Goal: Information Seeking & Learning: Understand process/instructions

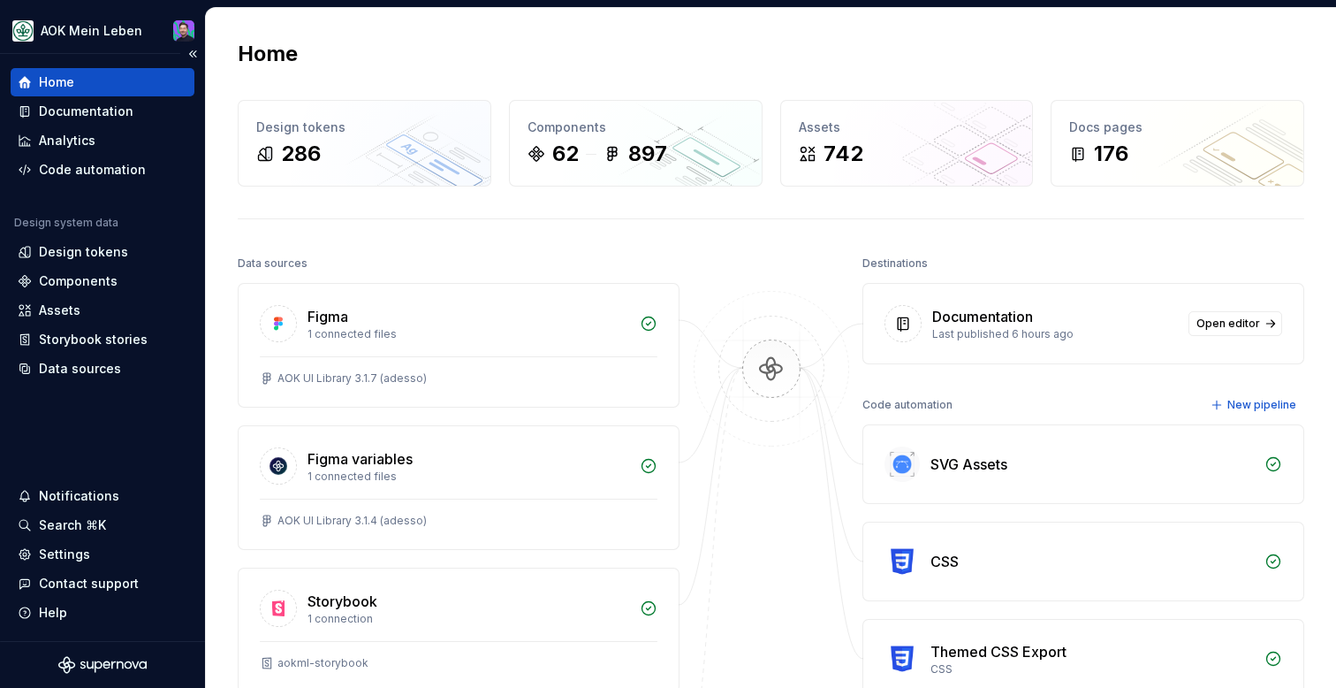
click at [157, 84] on div "Home" at bounding box center [103, 82] width 170 height 18
click at [32, 87] on div "Home" at bounding box center [103, 82] width 170 height 18
click at [55, 105] on div "Documentation" at bounding box center [86, 112] width 95 height 18
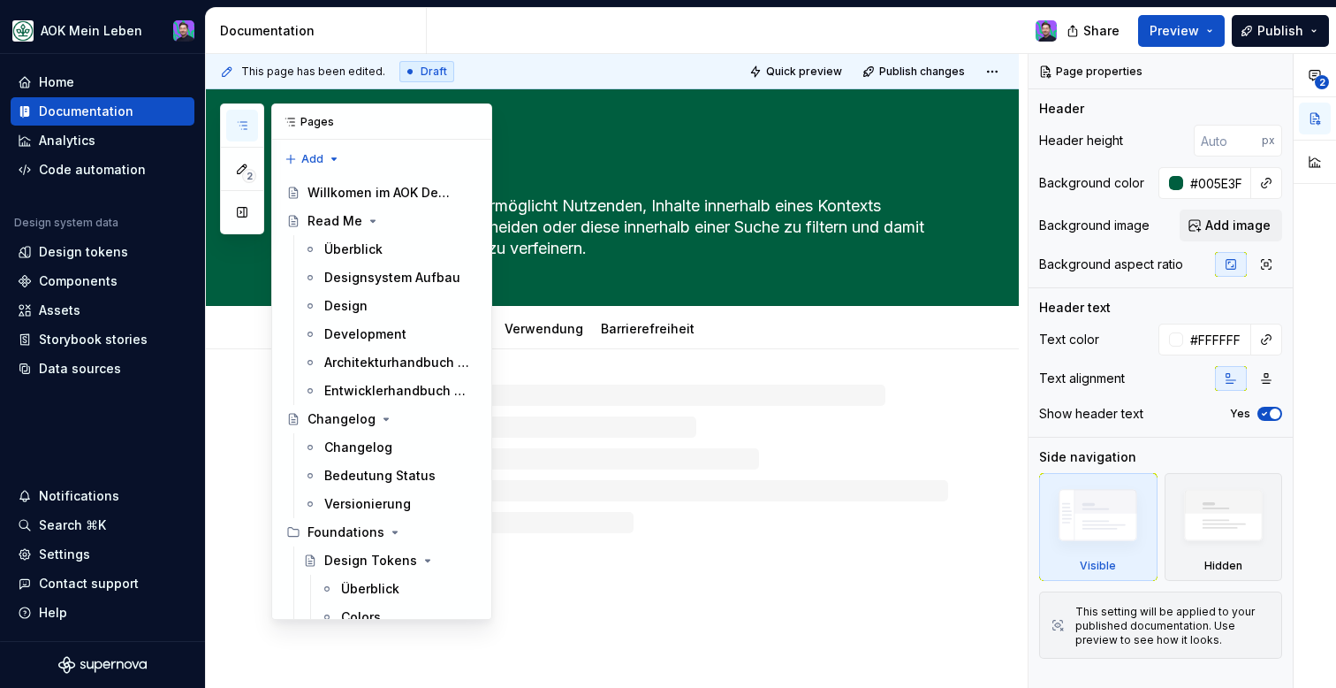
click at [241, 118] on button "button" at bounding box center [242, 126] width 32 height 32
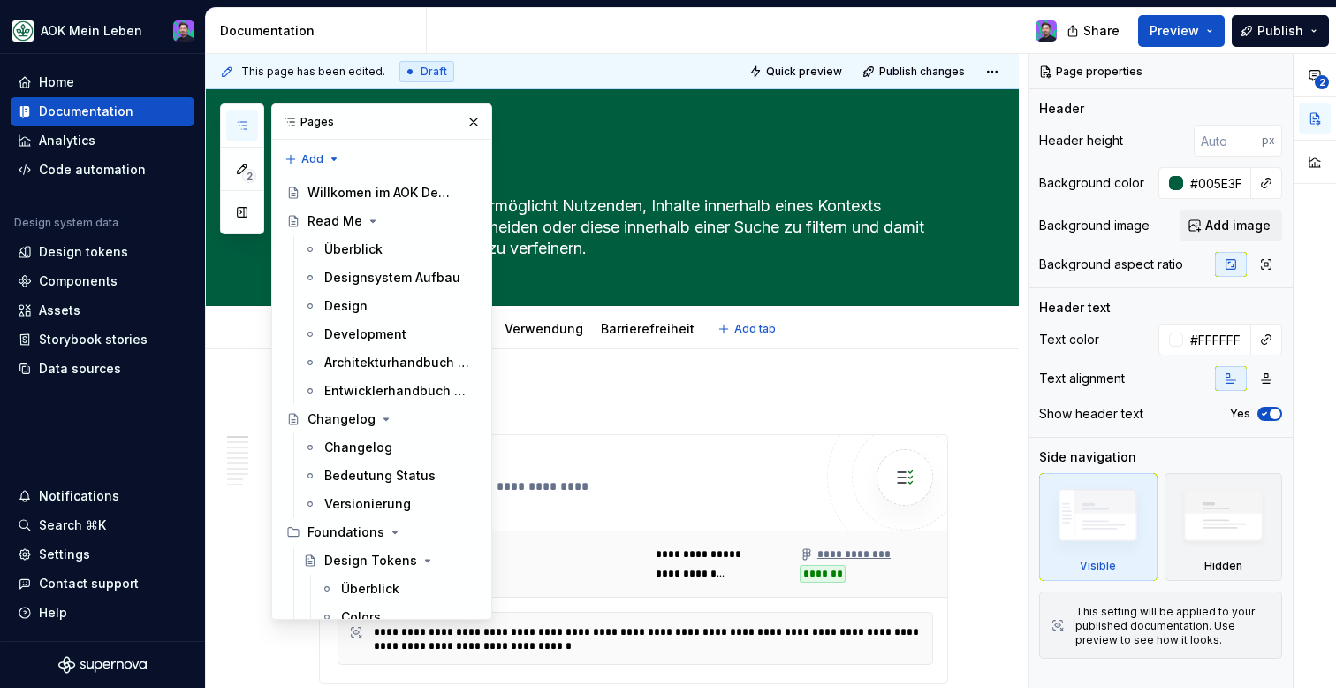
click at [817, 330] on div "Überblick Code-Beispiel Verwendung Barrierefreiheit Add tab" at bounding box center [633, 328] width 650 height 39
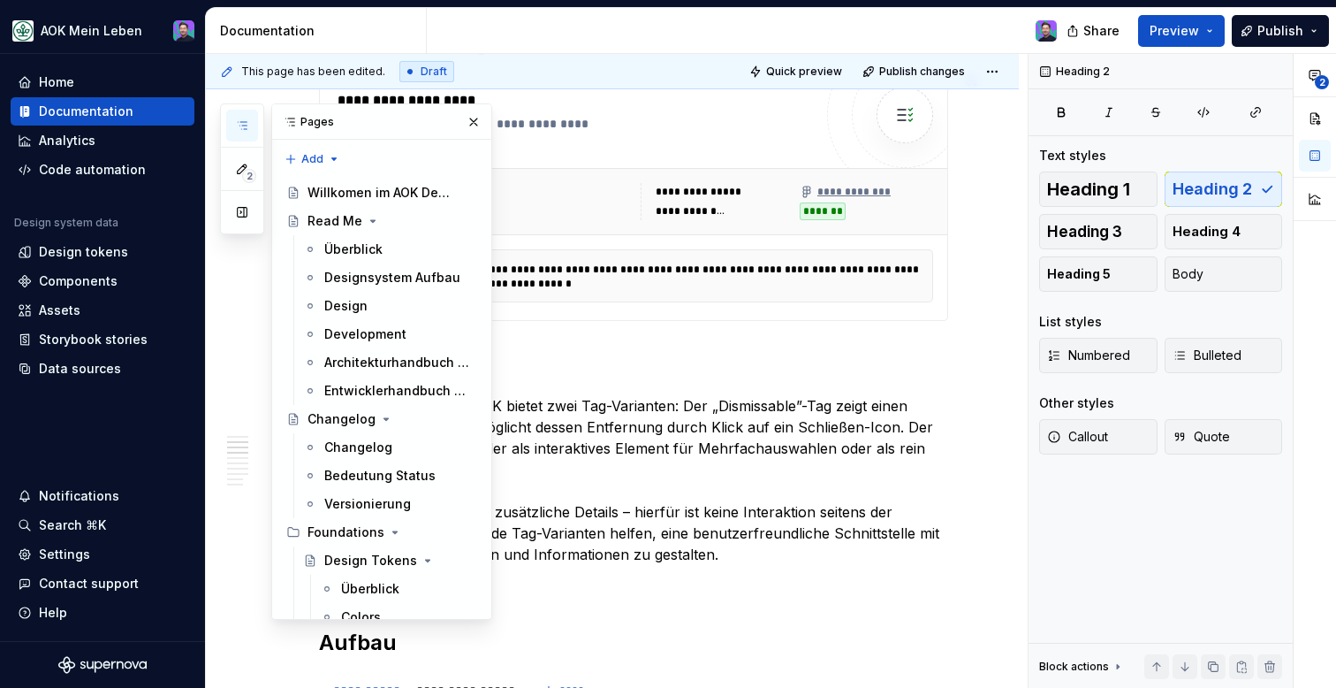
scroll to position [697, 0]
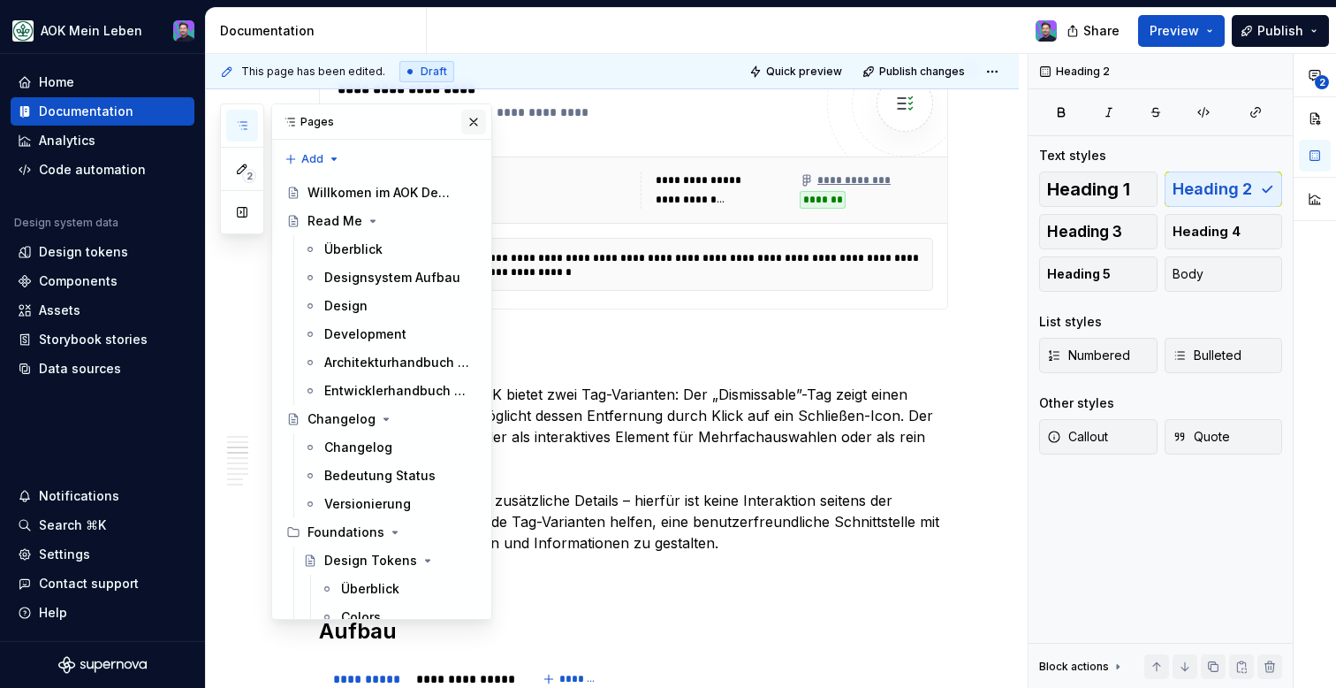
click at [471, 121] on button "button" at bounding box center [473, 122] width 25 height 25
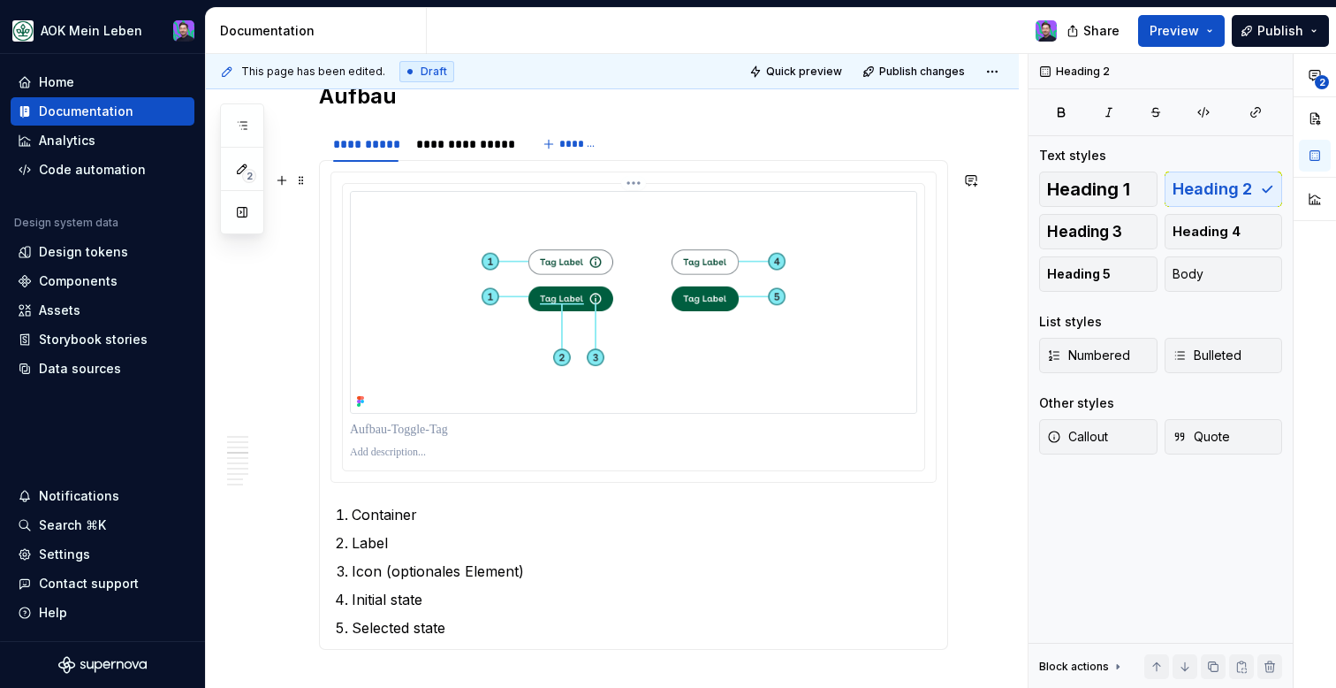
scroll to position [1224, 0]
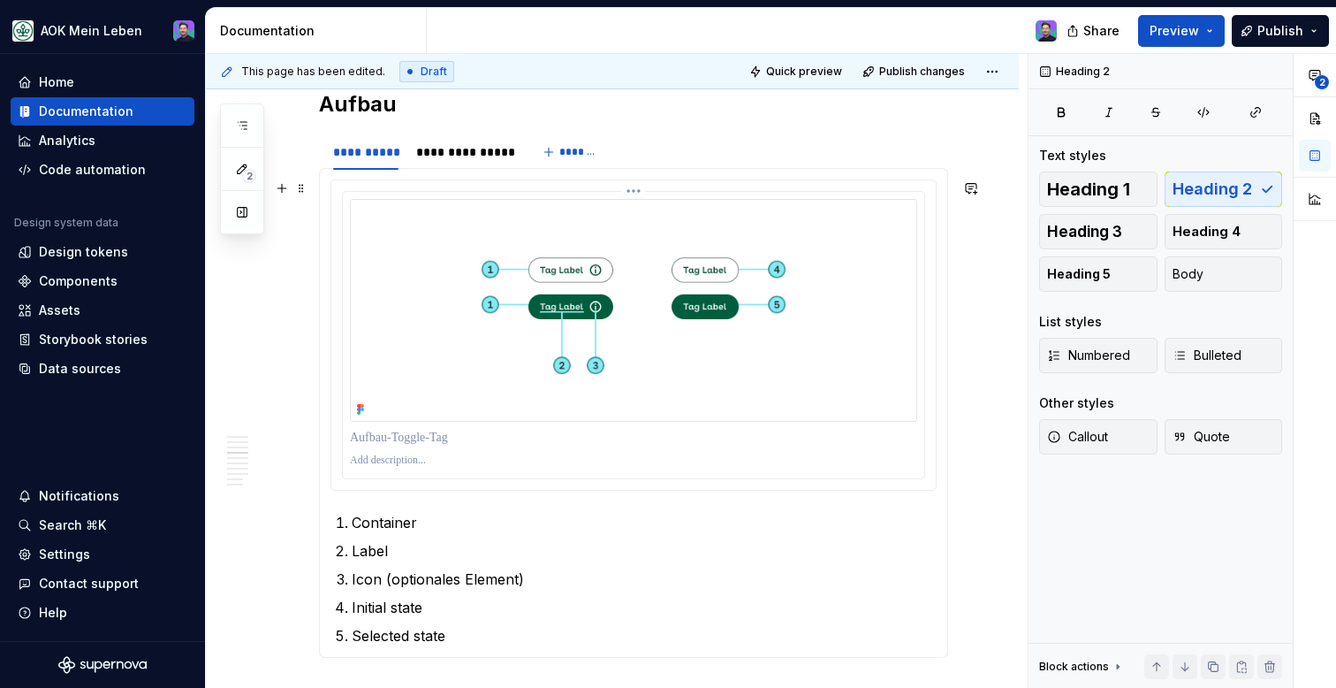
click at [634, 196] on html "AOK Mein Leben Home Documentation Analytics Code automation Design system data …" at bounding box center [668, 344] width 1336 height 688
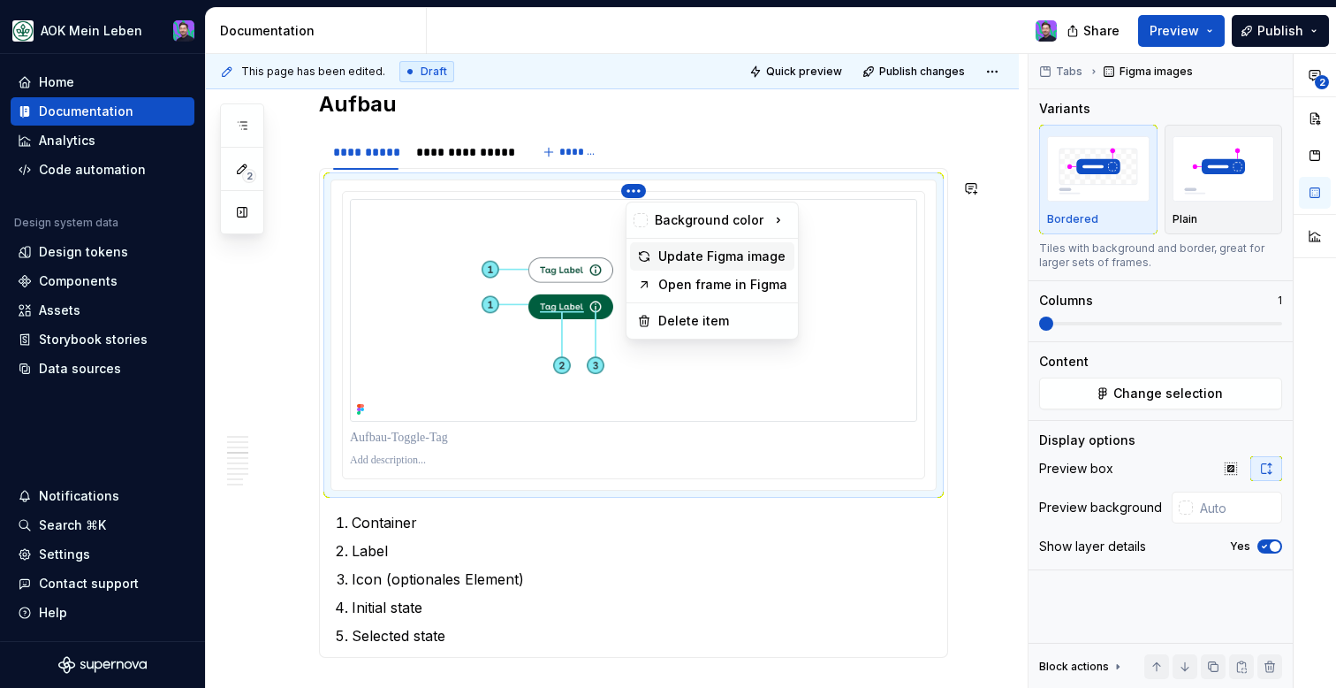
click at [674, 249] on div "Update Figma image" at bounding box center [722, 256] width 129 height 18
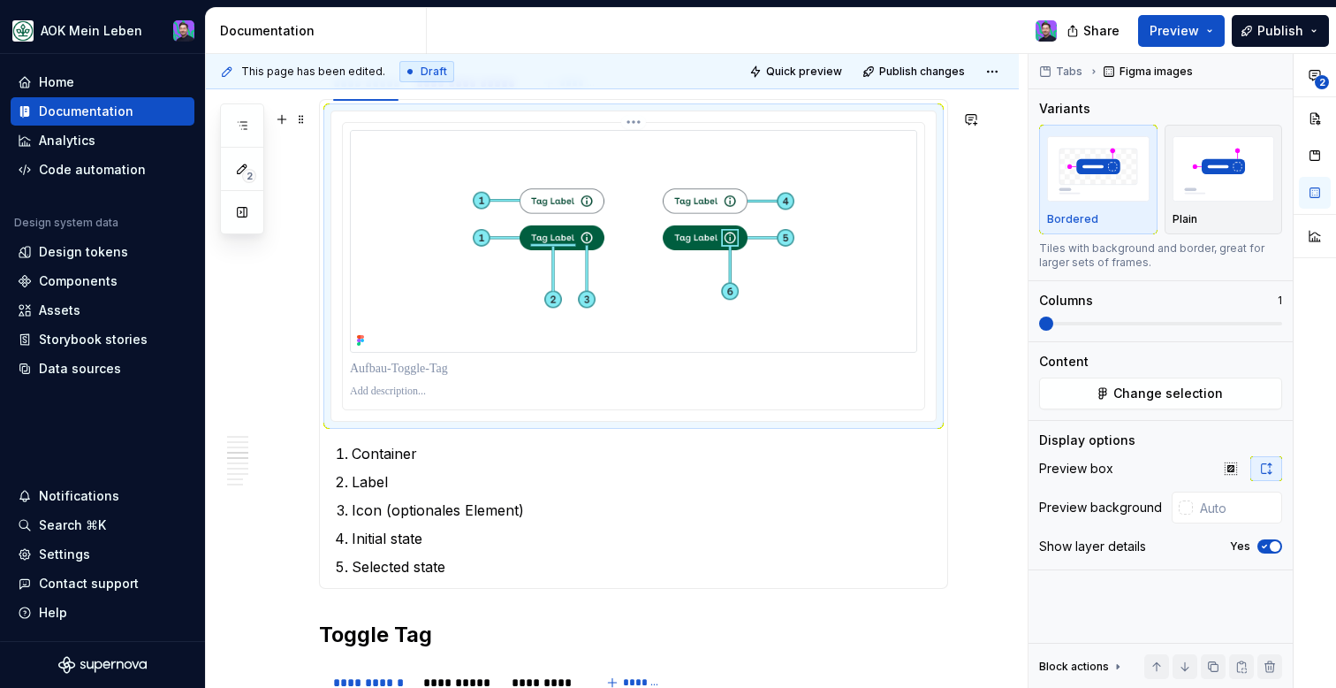
scroll to position [1300, 0]
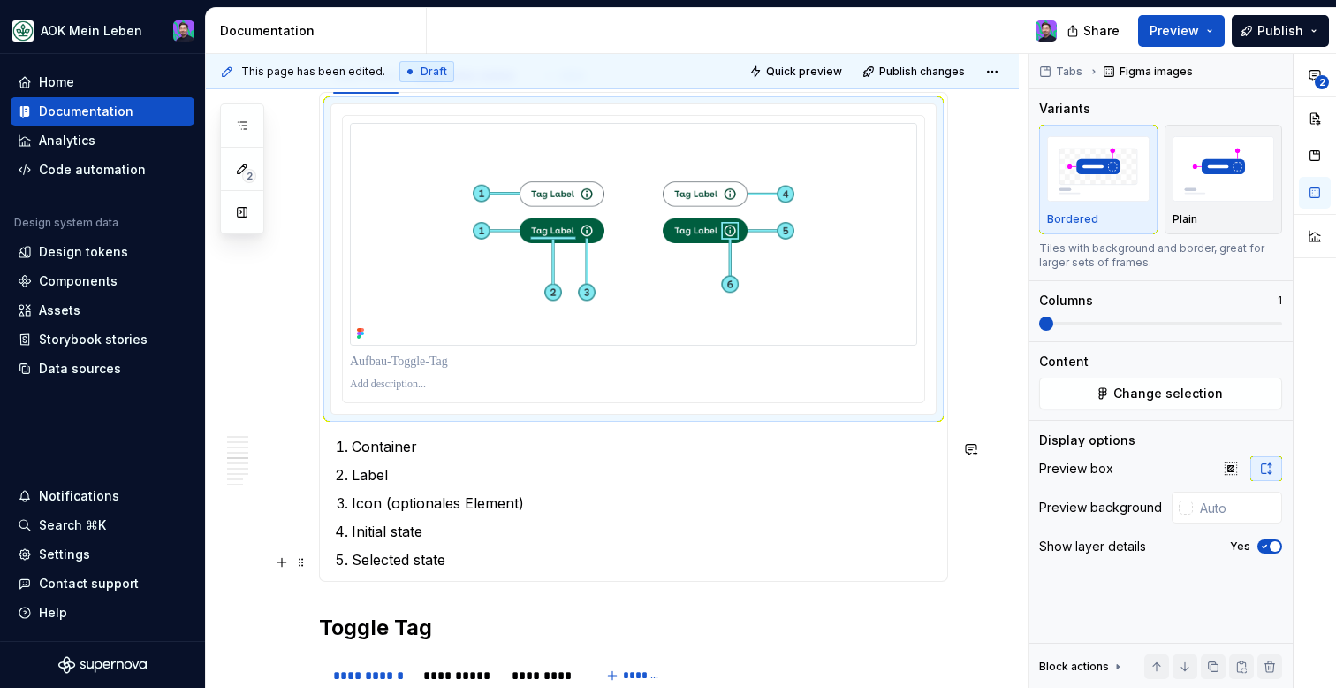
click at [529, 556] on p "Selected state" at bounding box center [644, 559] width 585 height 21
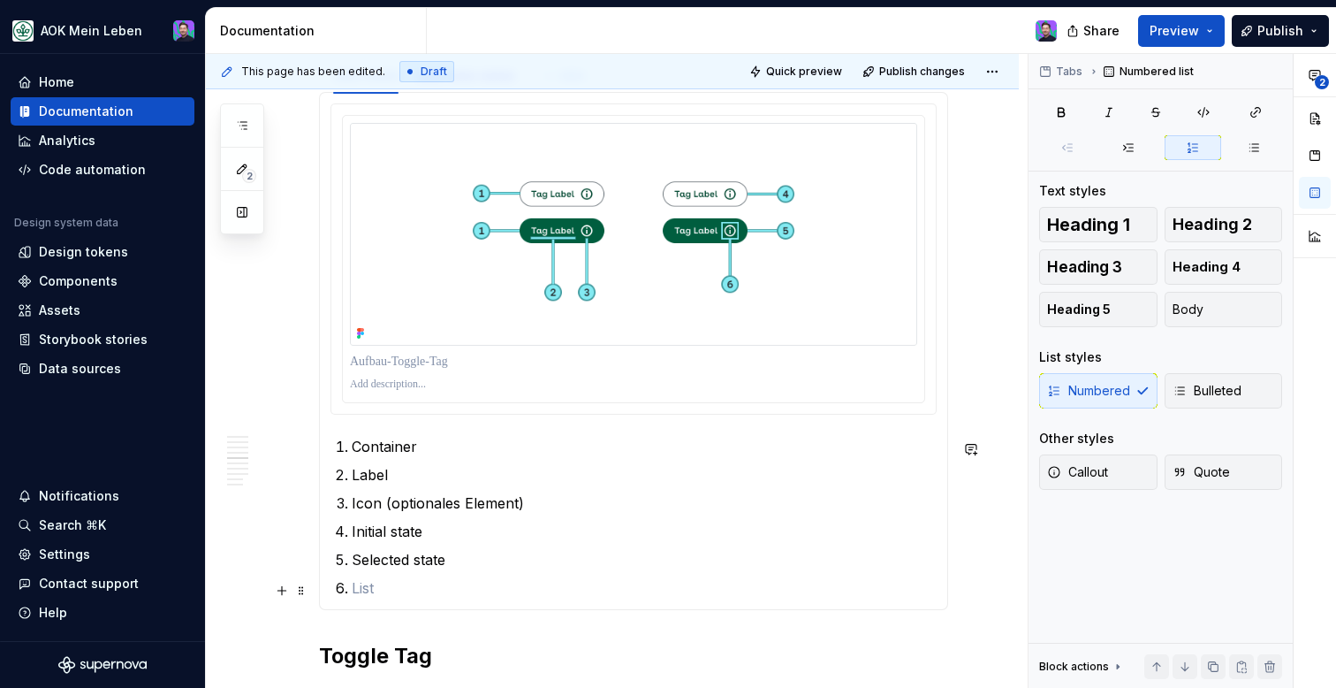
click at [393, 594] on p at bounding box center [644, 587] width 585 height 21
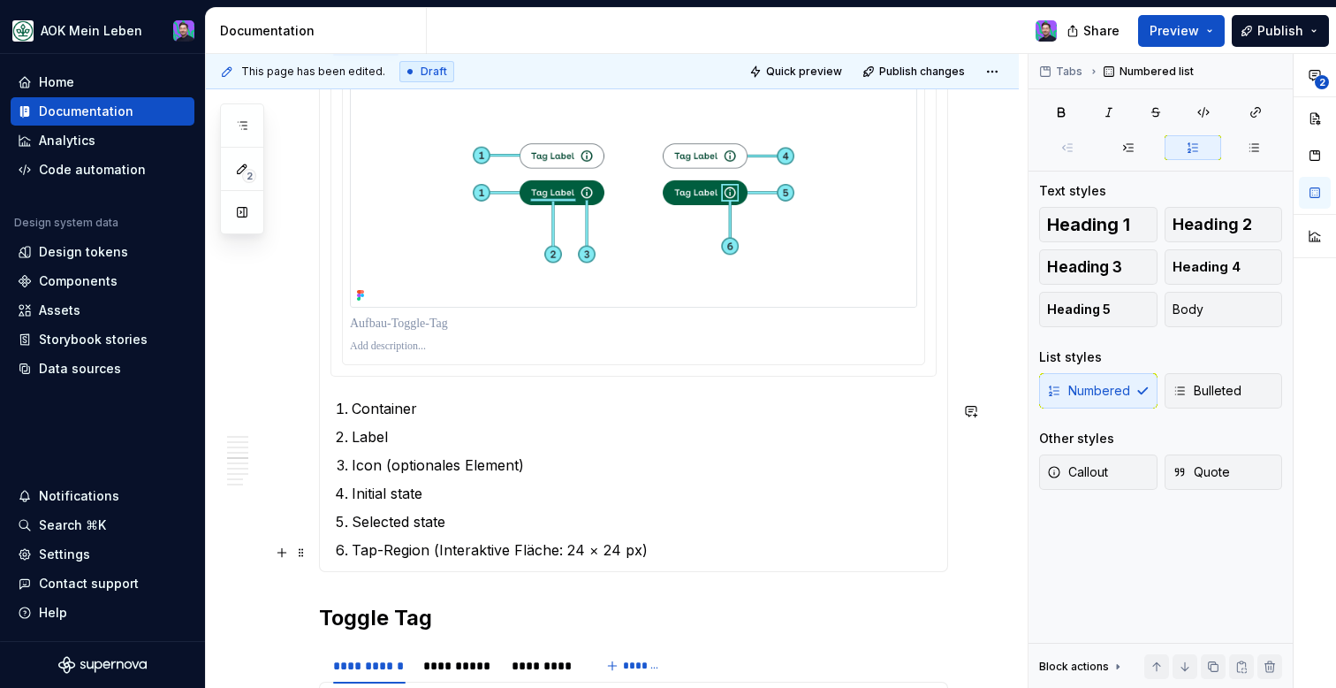
scroll to position [1352, 0]
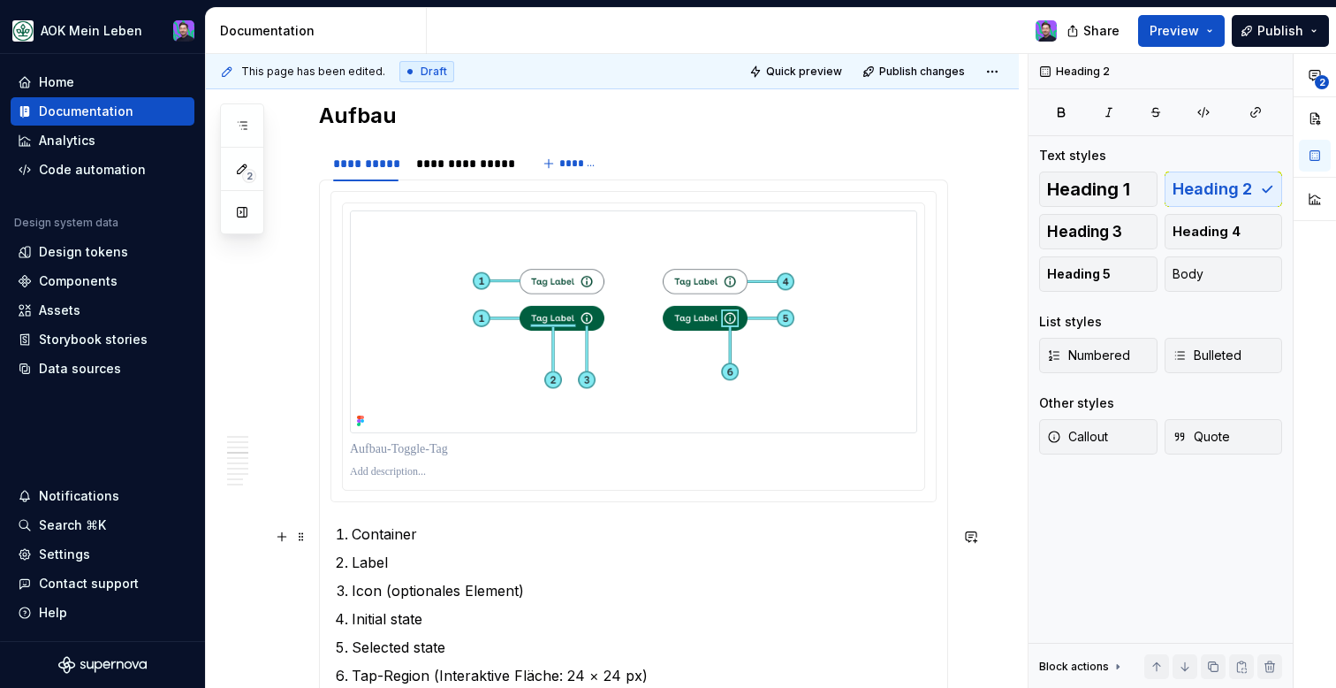
scroll to position [1151, 0]
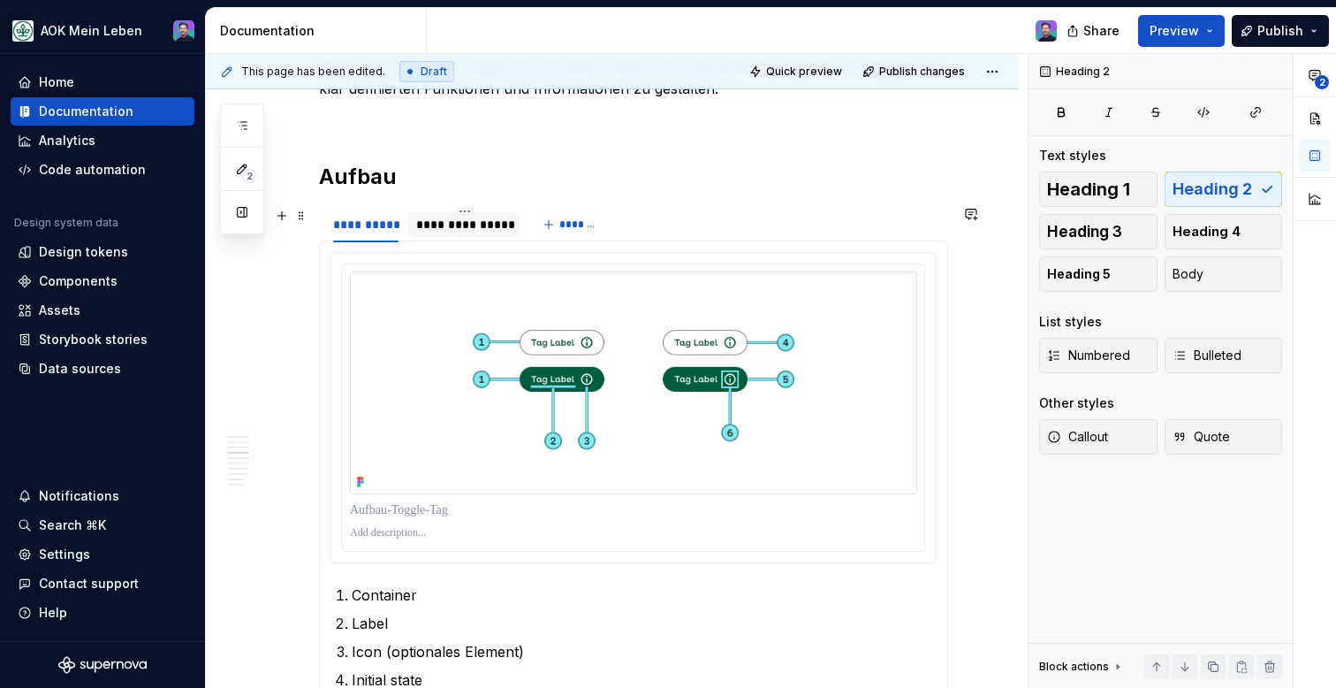
click at [450, 235] on div "**********" at bounding box center [464, 224] width 110 height 25
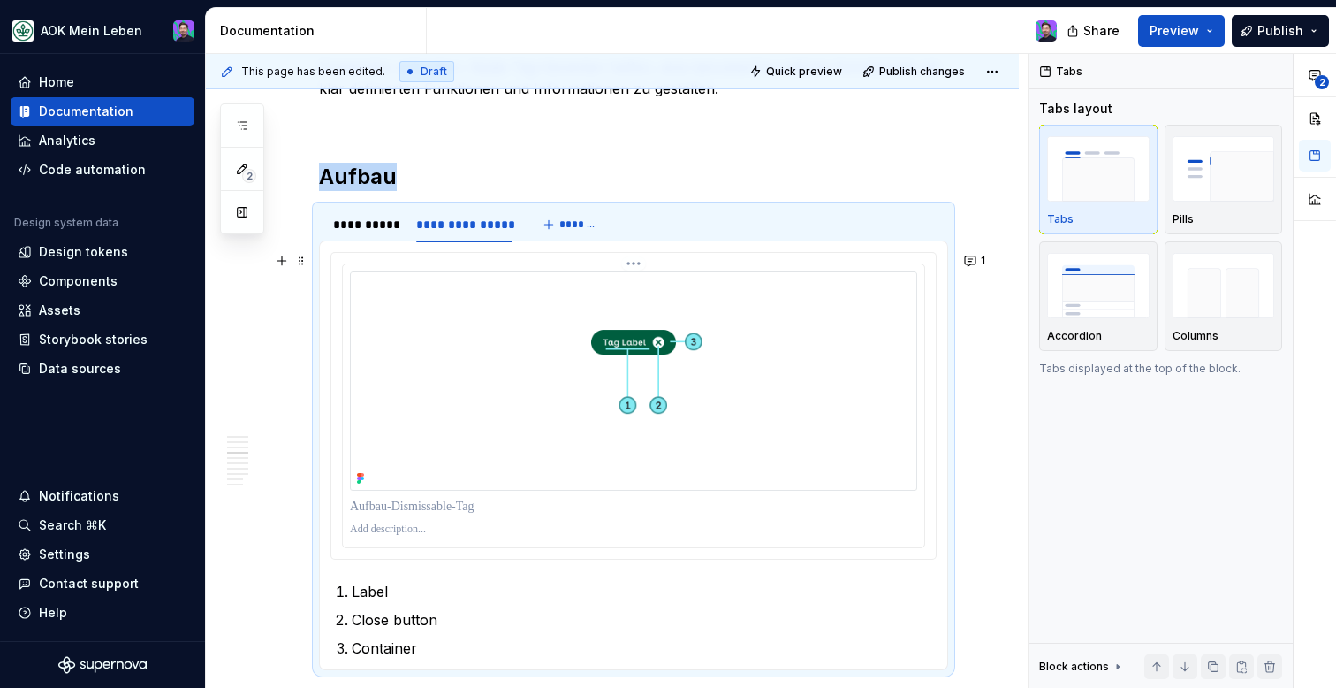
click at [639, 266] on html "AOK Mein Leben Home Documentation Analytics Code automation Design system data …" at bounding box center [668, 344] width 1336 height 688
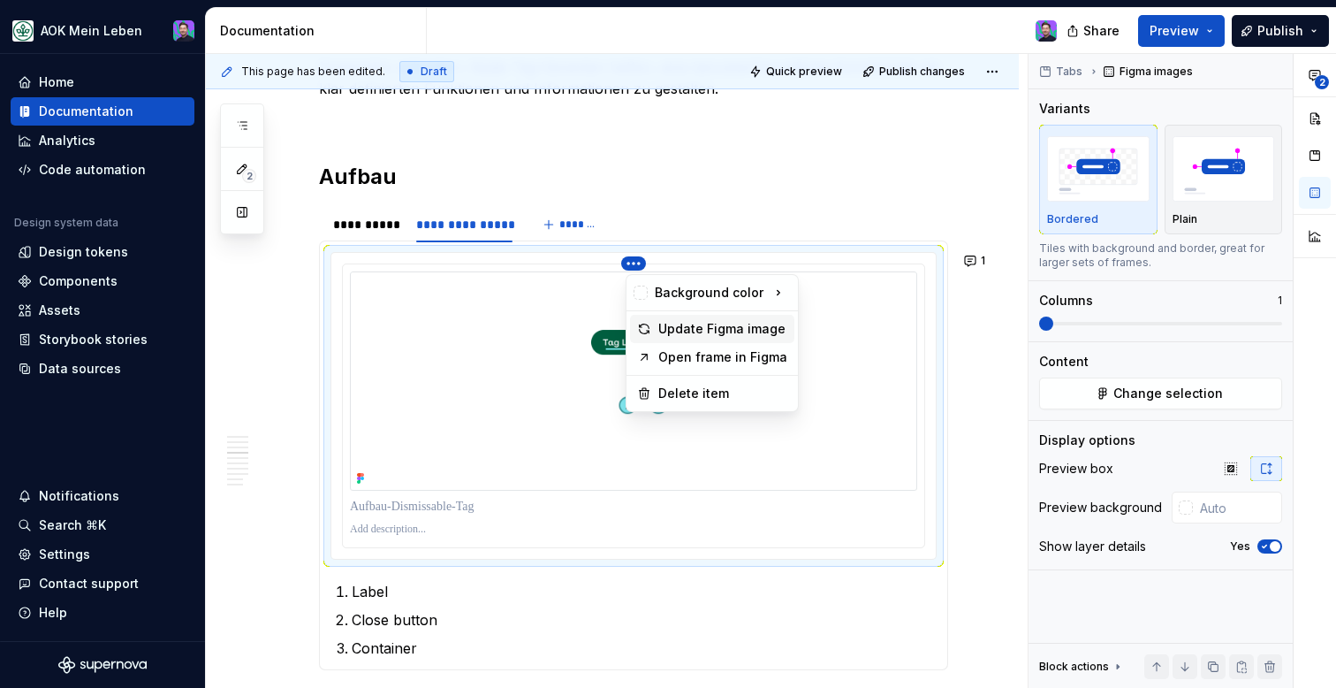
click at [650, 323] on icon at bounding box center [644, 329] width 14 height 14
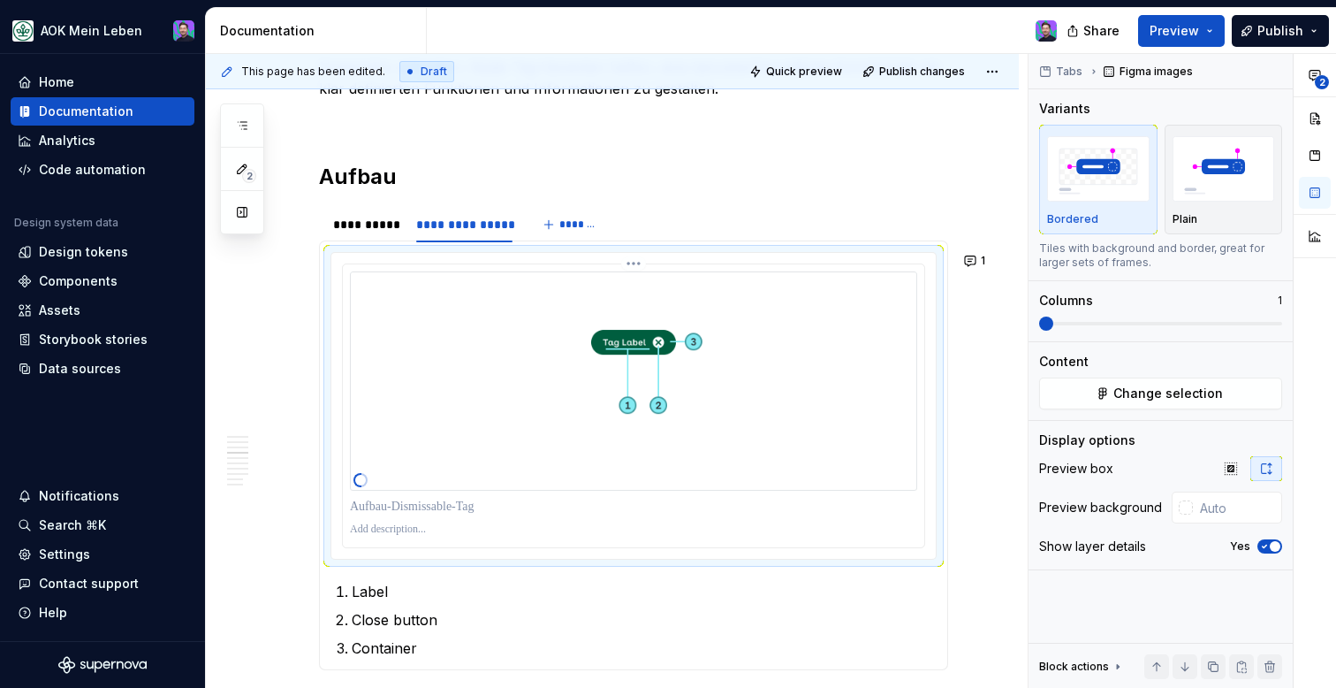
scroll to position [1214, 0]
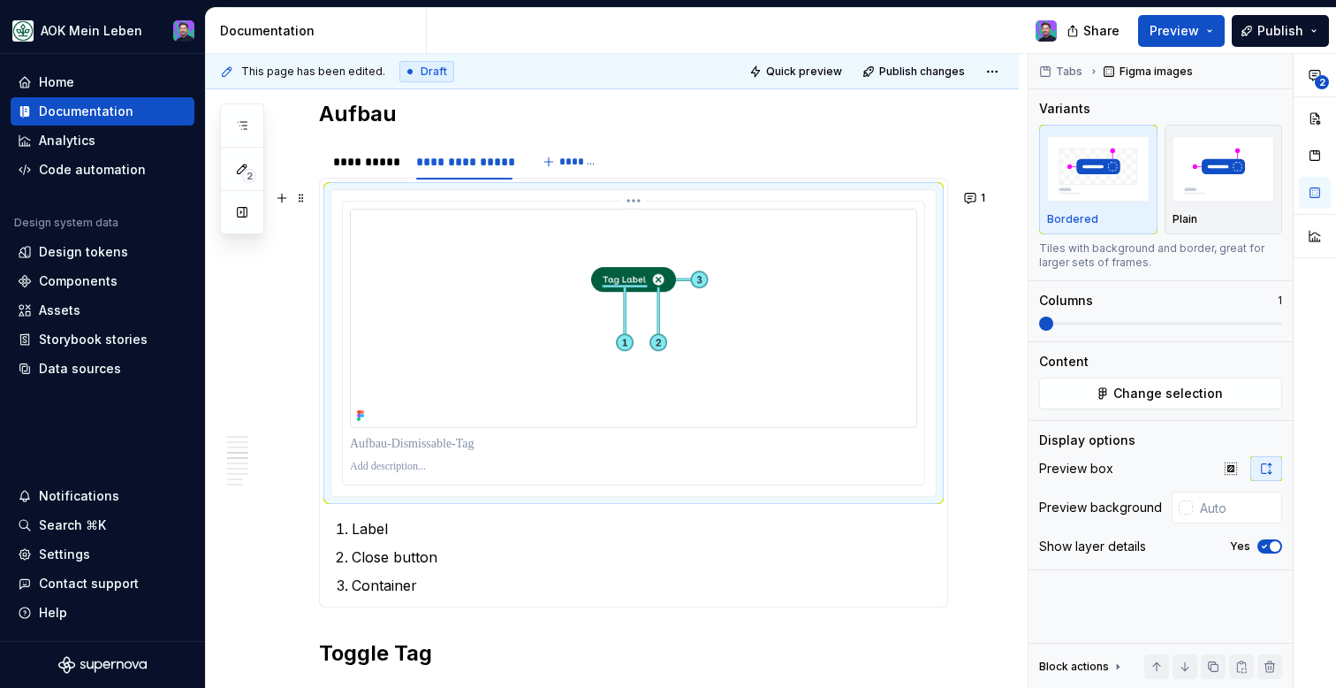
click at [642, 200] on html "AOK Mein Leben Home Documentation Analytics Code automation Design system data …" at bounding box center [668, 344] width 1336 height 688
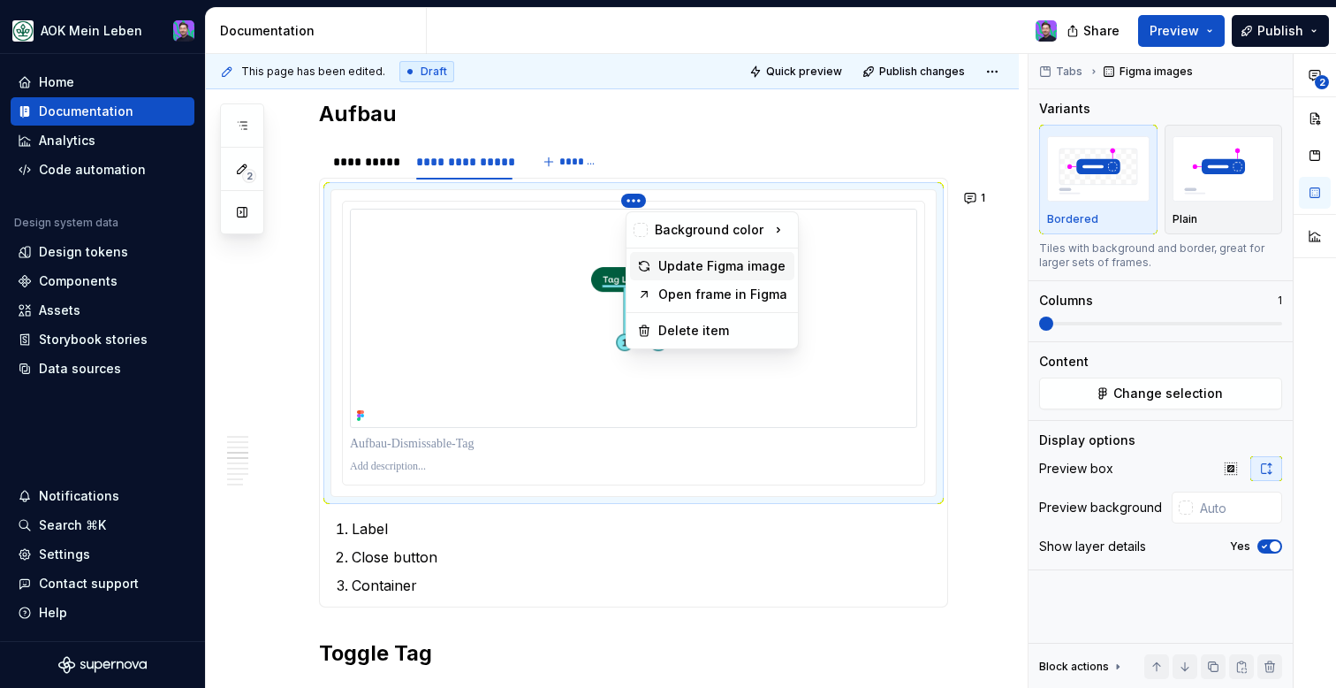
click at [682, 257] on div "Update Figma image" at bounding box center [722, 266] width 129 height 18
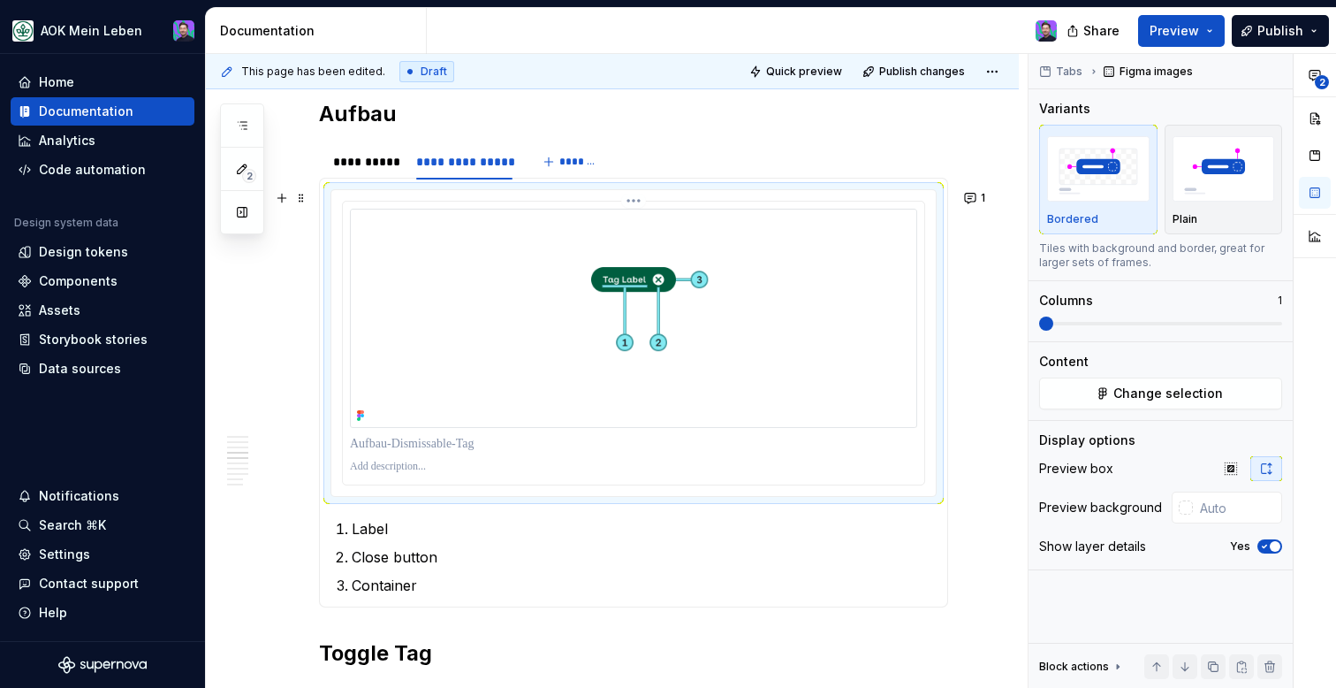
click at [634, 198] on html "AOK Mein Leben Home Documentation Analytics Code automation Design system data …" at bounding box center [668, 344] width 1336 height 688
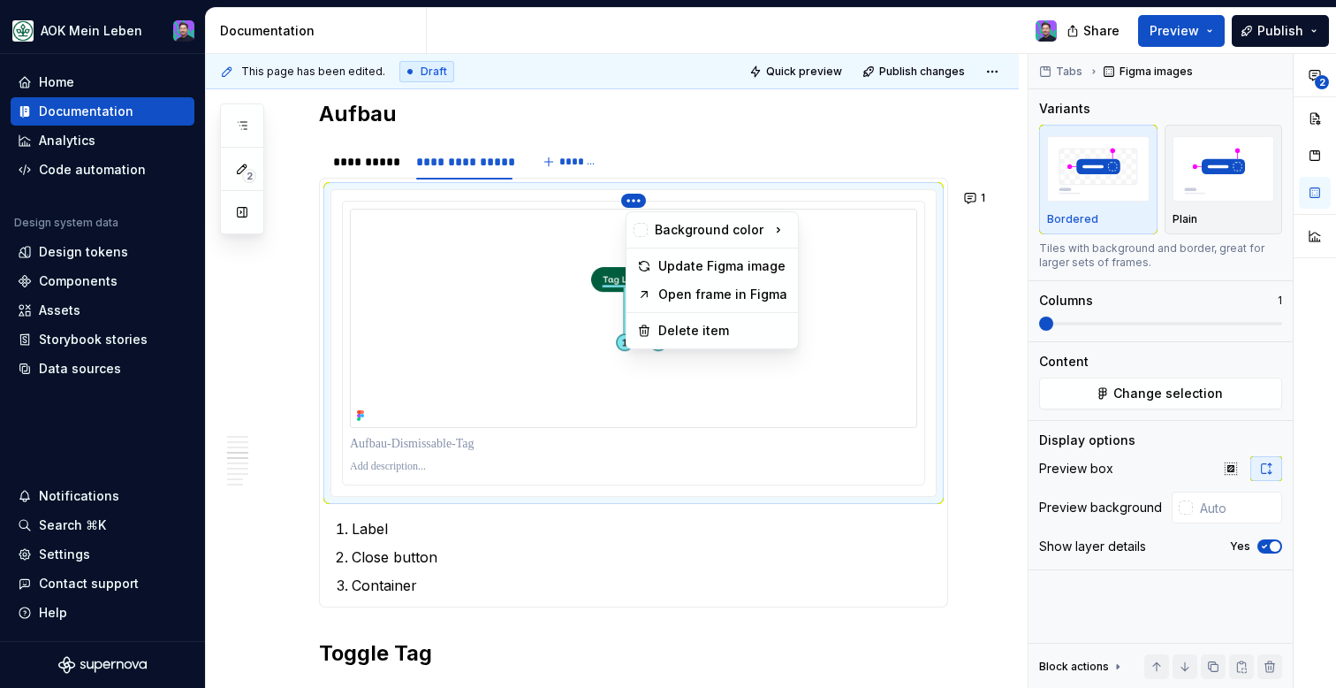
click at [1185, 302] on div "**********" at bounding box center [1183, 371] width 308 height 634
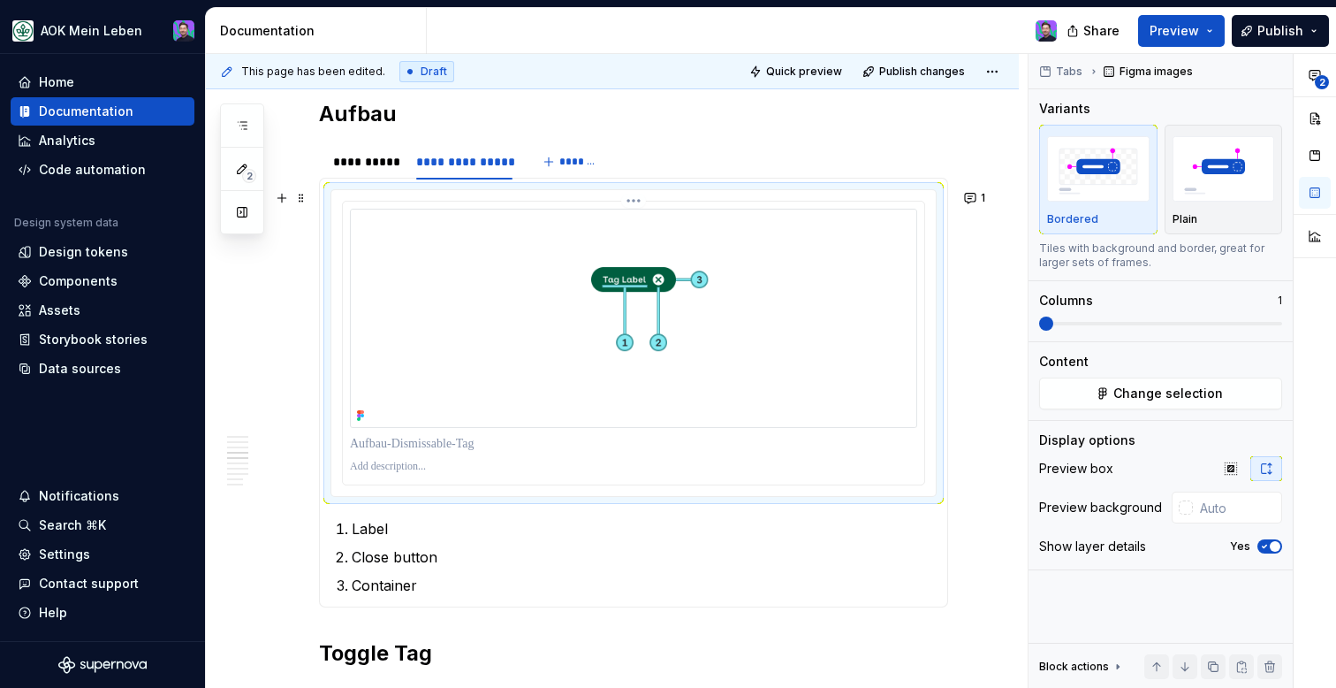
click at [642, 201] on html "AOK Mein Leben Home Documentation Analytics Code automation Design system data …" at bounding box center [668, 344] width 1336 height 688
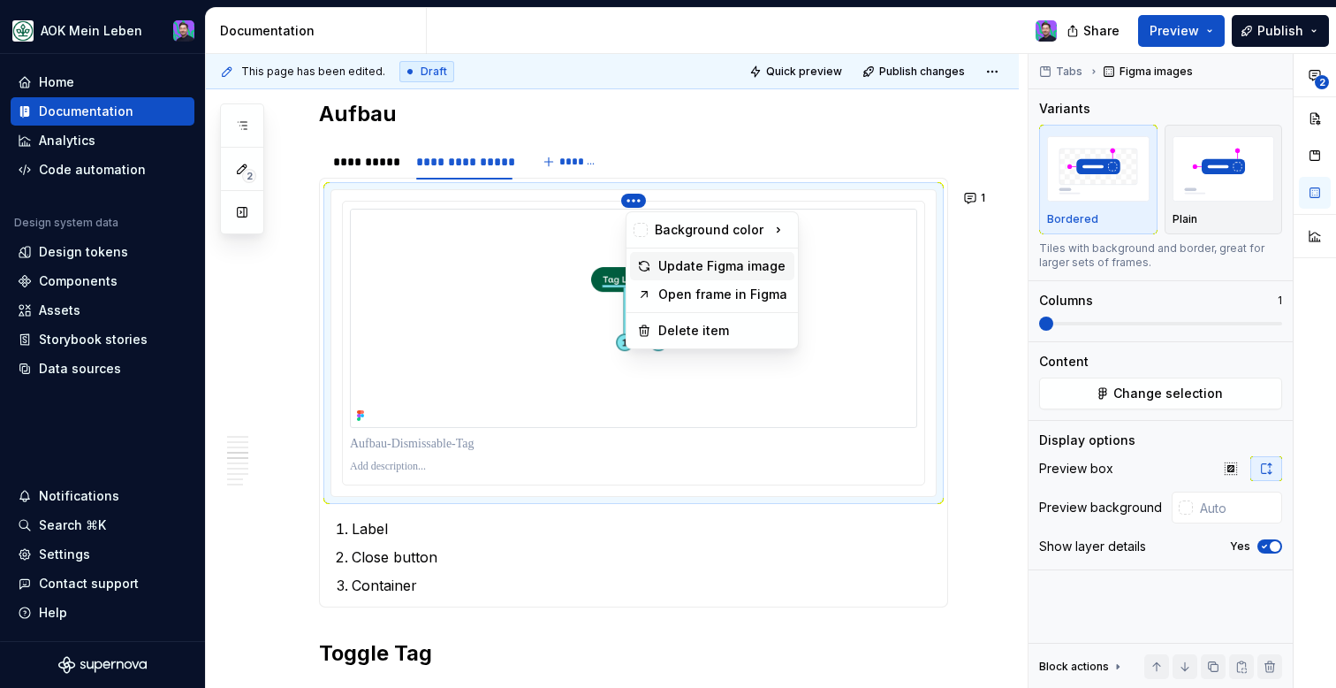
click at [717, 261] on div "Update Figma image" at bounding box center [722, 266] width 129 height 18
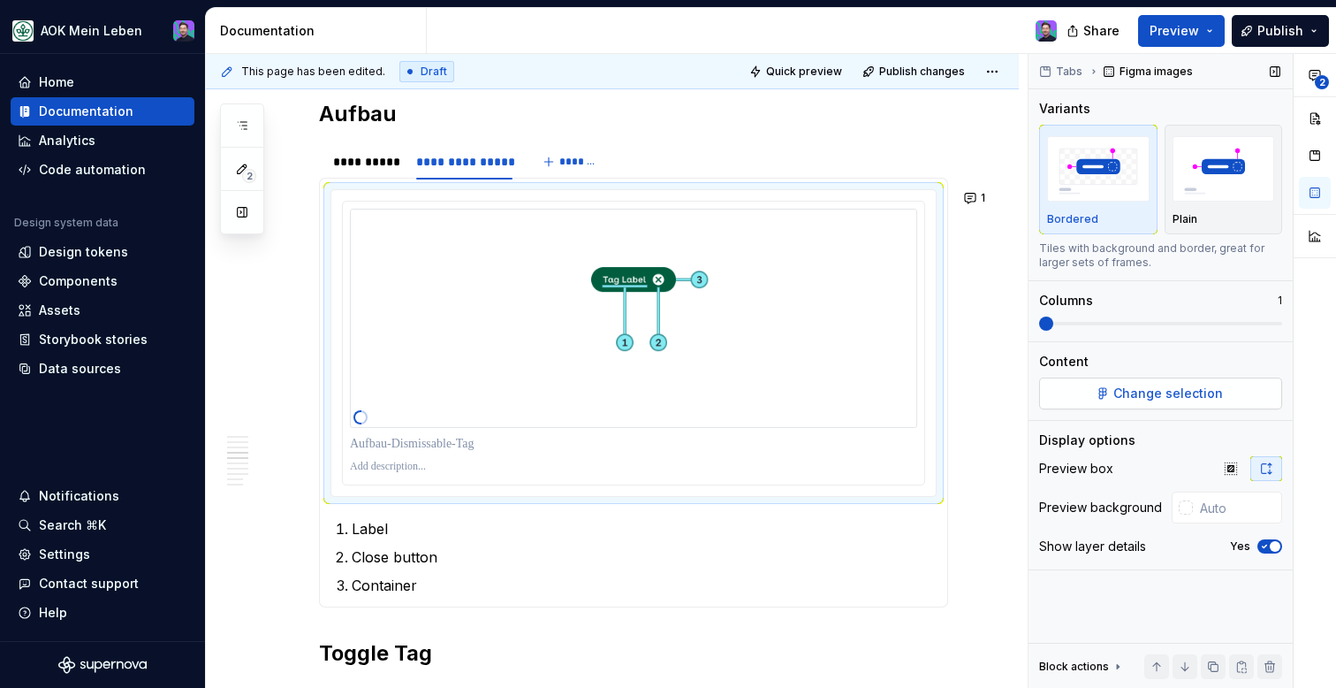
click at [1120, 381] on button "Change selection" at bounding box center [1160, 393] width 243 height 32
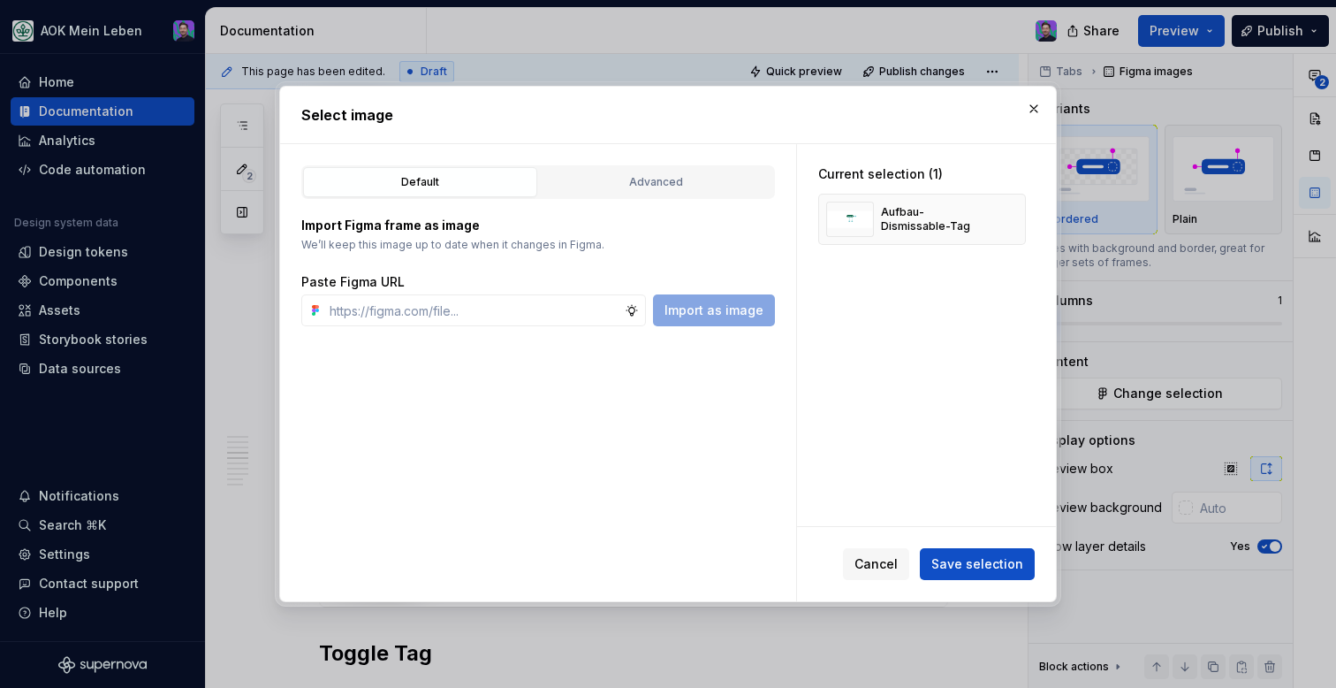
type textarea "*"
click at [940, 233] on div "Aufbau-Dismissable-Tag" at bounding box center [906, 218] width 160 height 35
click at [943, 238] on div "Aufbau-Dismissable-Tag" at bounding box center [922, 219] width 208 height 51
click at [1009, 218] on button "button" at bounding box center [1005, 219] width 25 height 25
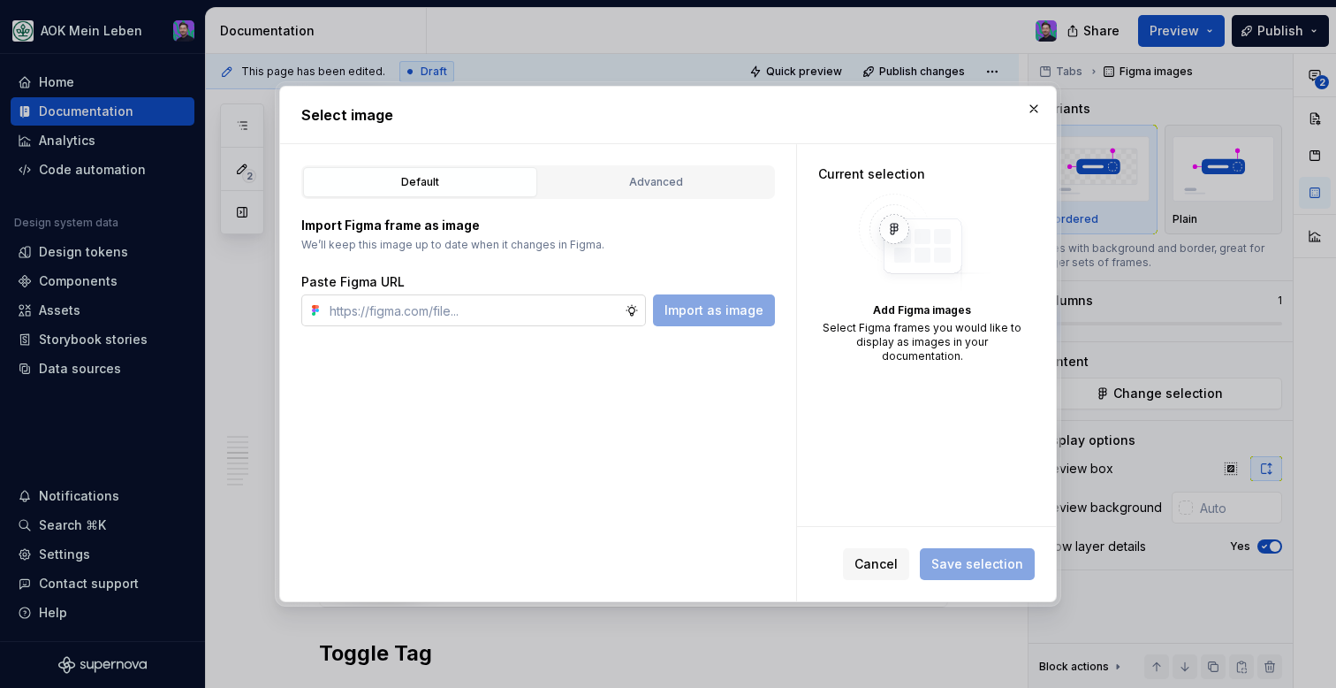
click at [607, 308] on input "text" at bounding box center [474, 310] width 302 height 32
paste input "https://www.figma.com/design/h3quR2me0t8yxvd40CMizU/AOK-UI-Library-3.1.8--adess…"
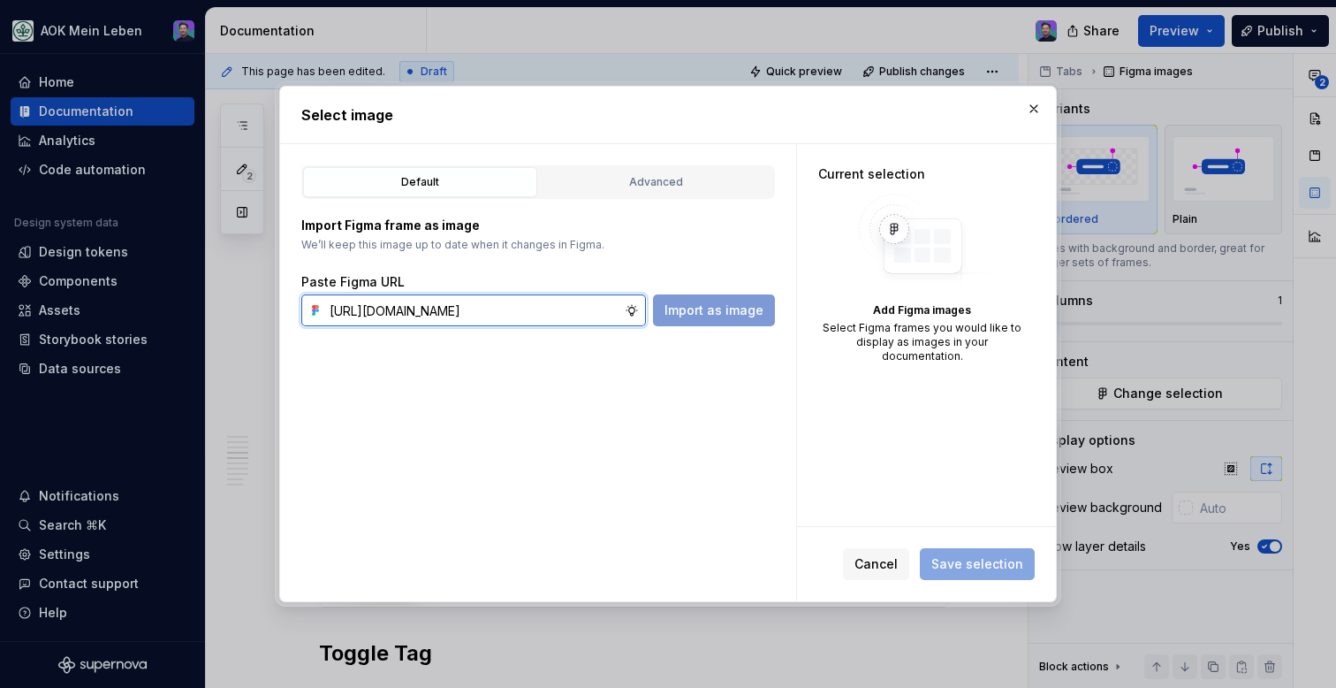
scroll to position [0, 538]
type input "https://www.figma.com/design/h3quR2me0t8yxvd40CMizU/AOK-UI-Library-3.1.8--adess…"
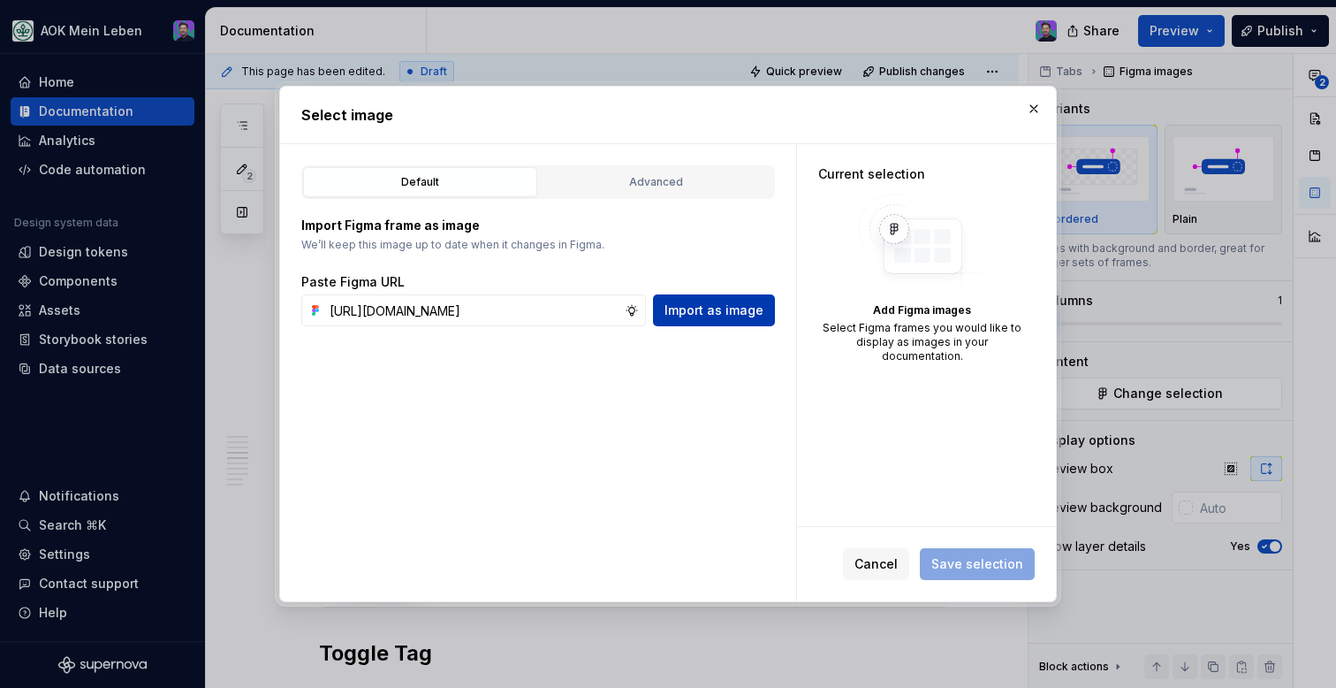
scroll to position [0, 0]
click at [686, 297] on button "Import as image" at bounding box center [714, 310] width 122 height 32
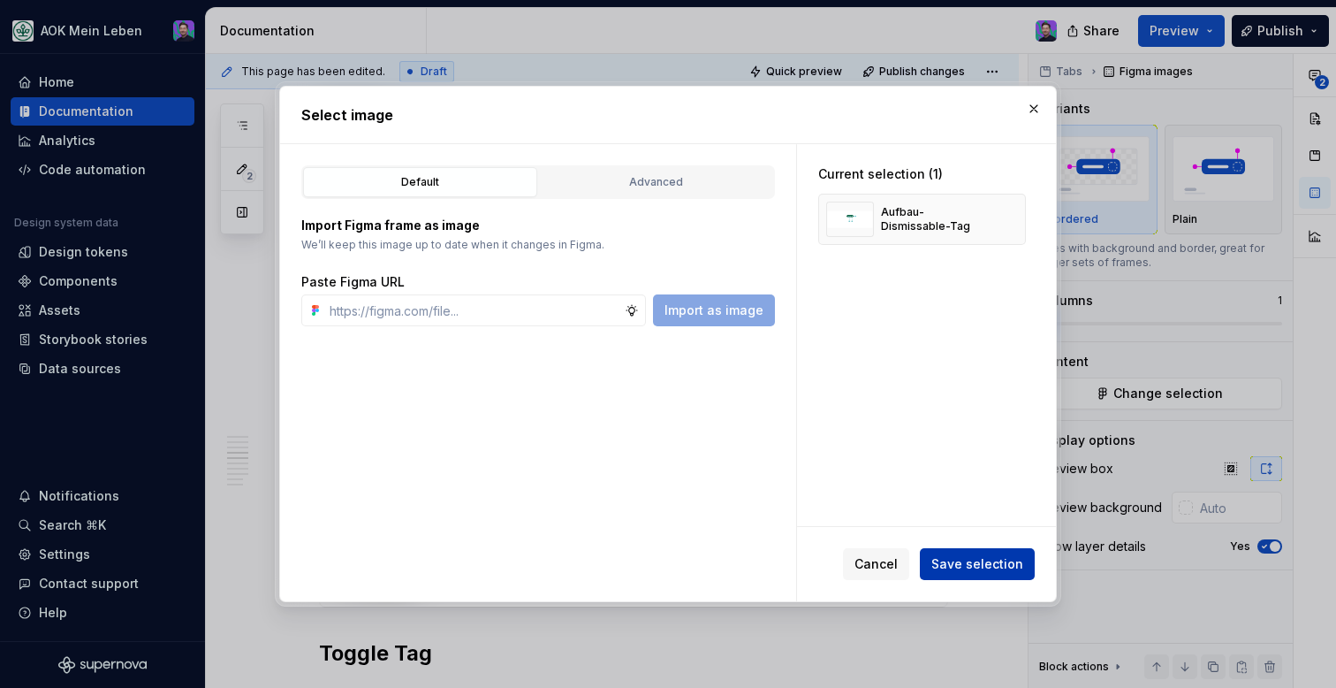
click at [953, 558] on span "Save selection" at bounding box center [977, 564] width 92 height 18
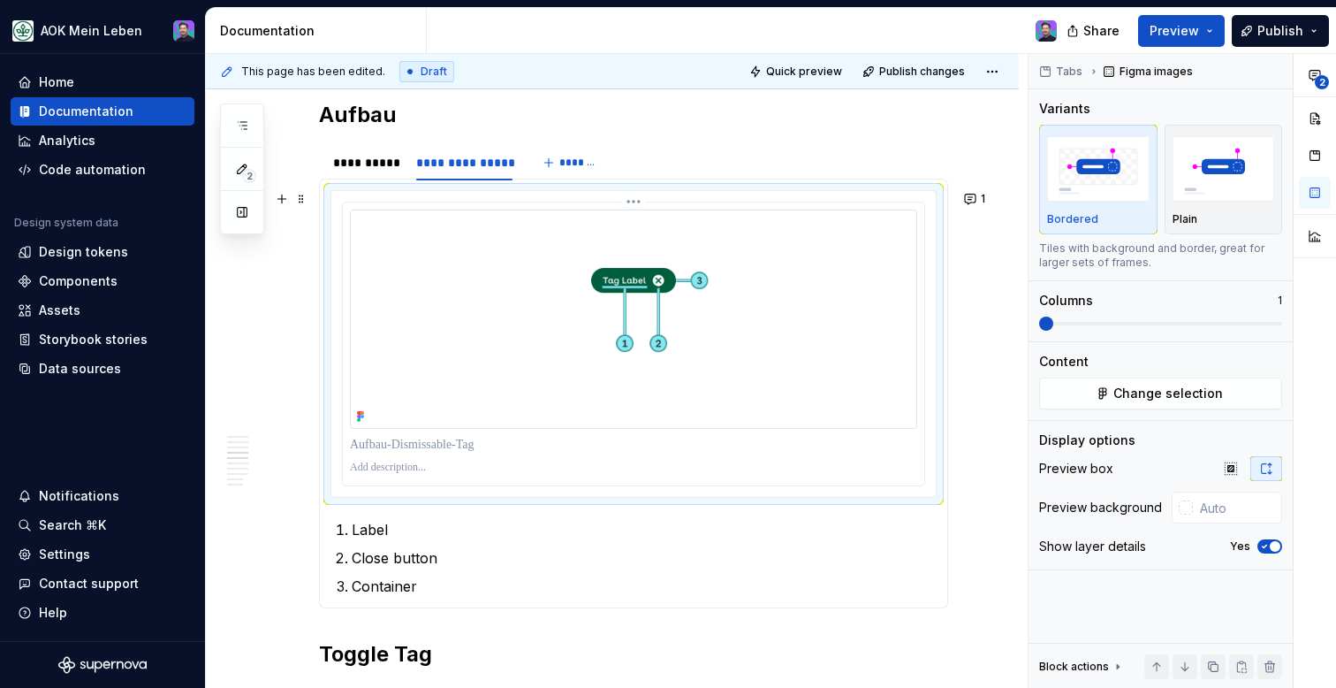
scroll to position [1219, 0]
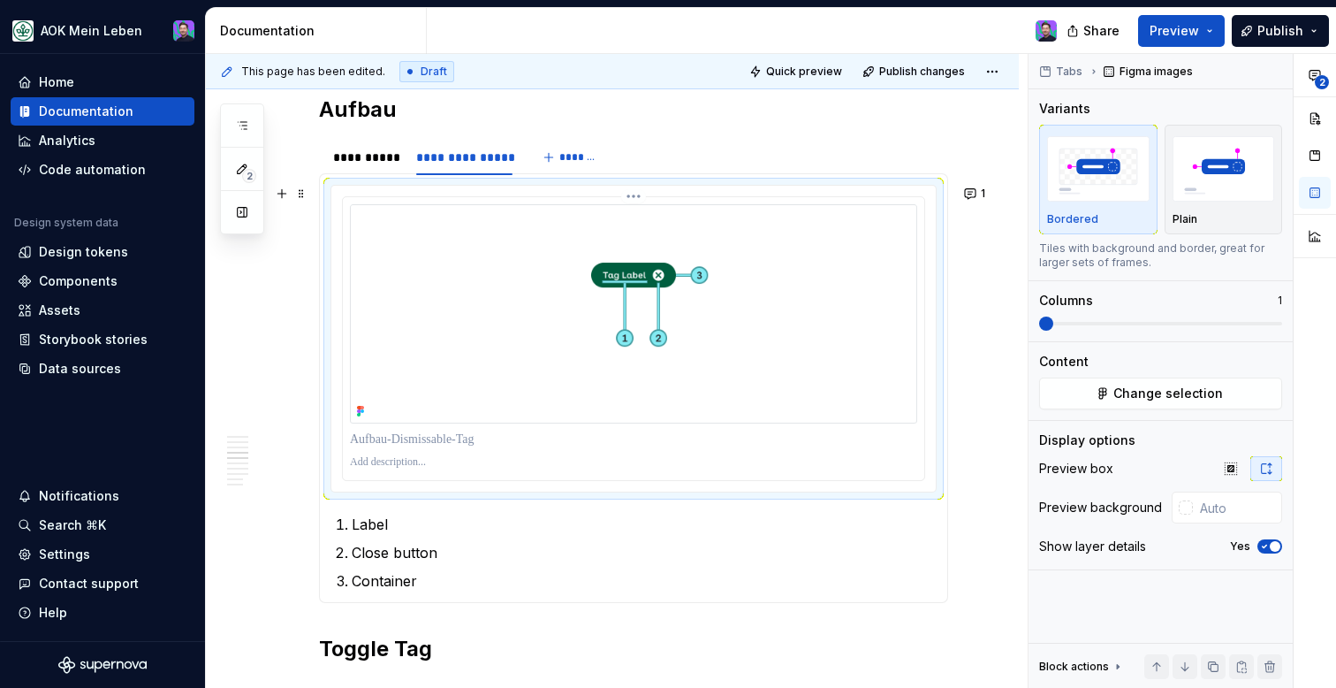
click at [839, 354] on img at bounding box center [633, 313] width 567 height 219
type textarea "*"
click at [733, 300] on img at bounding box center [633, 313] width 567 height 219
click at [642, 201] on html "AOK Mein Leben Home Documentation Analytics Code automation Design system data …" at bounding box center [668, 344] width 1336 height 688
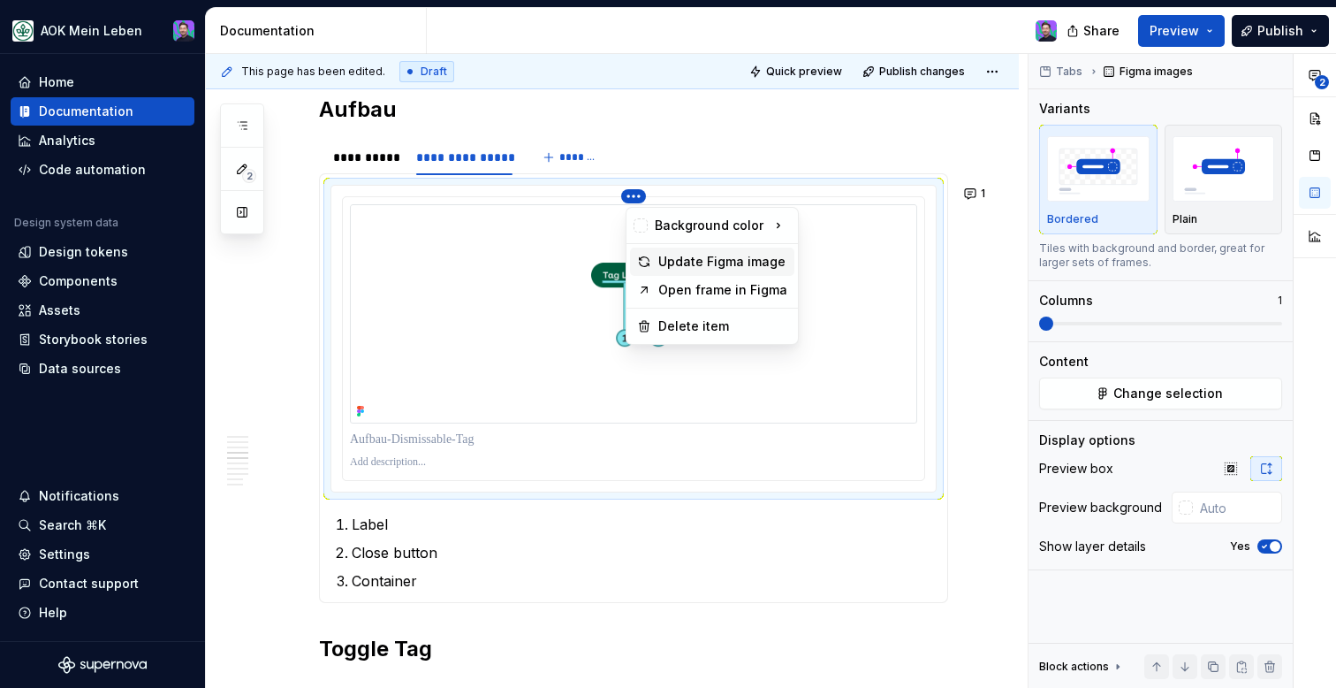
click at [684, 258] on div "Update Figma image" at bounding box center [722, 262] width 129 height 18
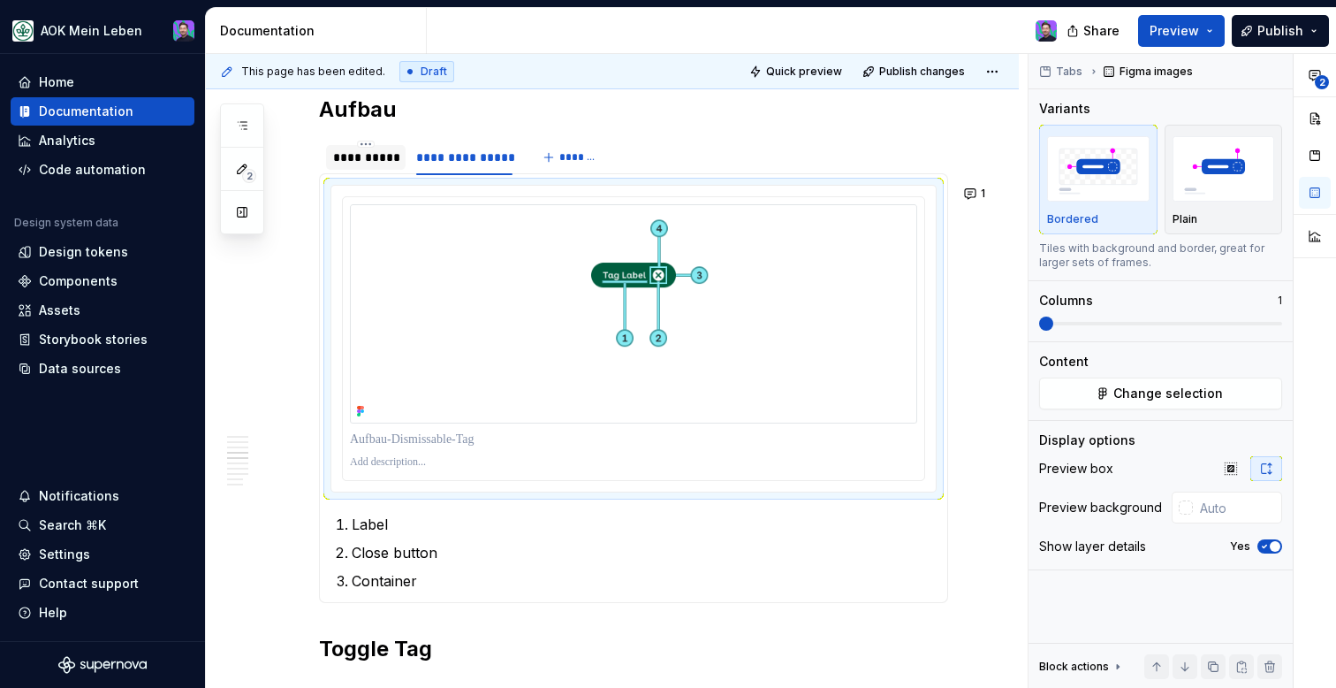
click at [384, 160] on div "**********" at bounding box center [365, 157] width 65 height 18
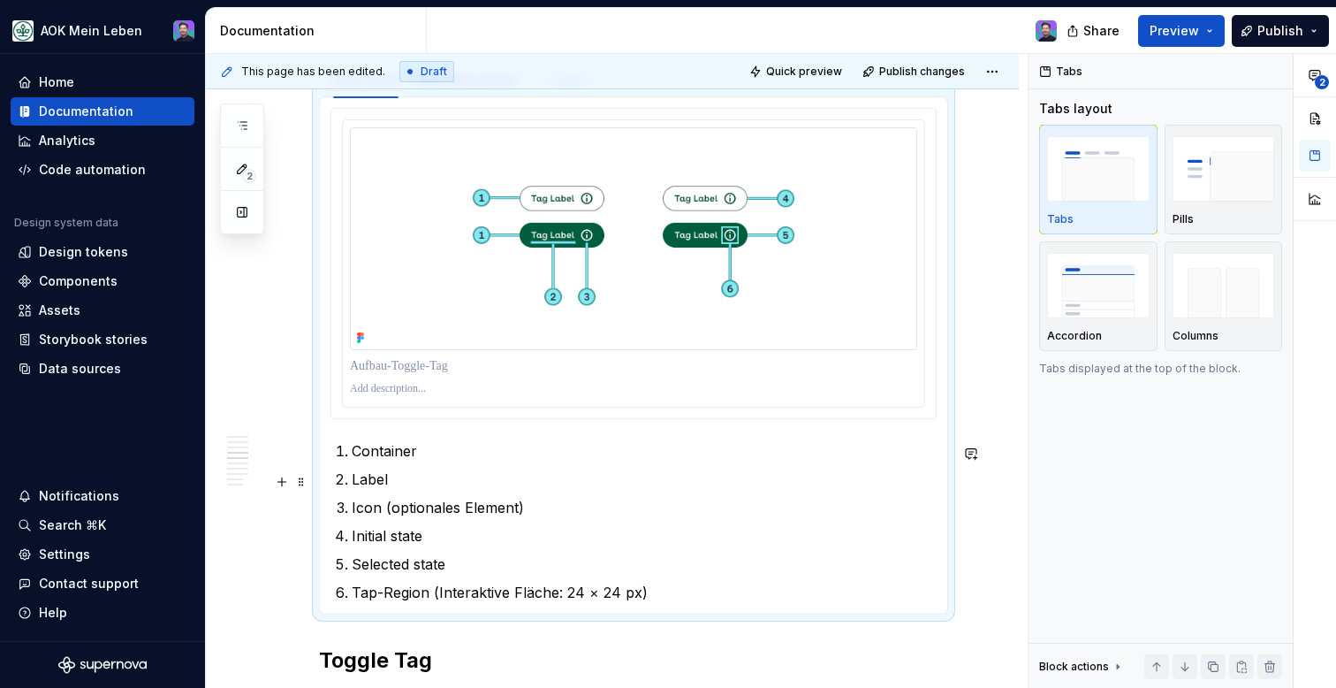
scroll to position [1326, 0]
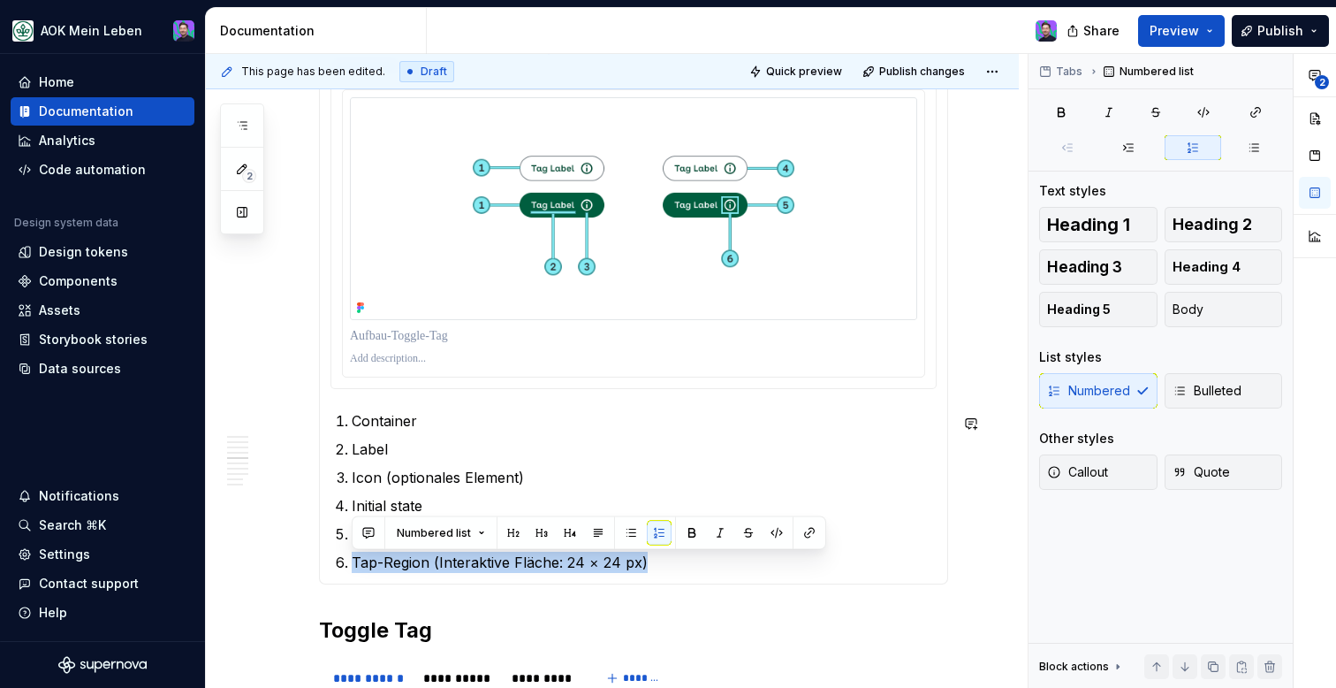
drag, startPoint x: 654, startPoint y: 568, endPoint x: 343, endPoint y: 562, distance: 311.1
click at [352, 562] on li "Tap-Region (Interaktive Fläche: 24 × 24 px)" at bounding box center [644, 561] width 585 height 21
copy p "Tap-Region (Interaktive Fläche: 24 × 24 px)"
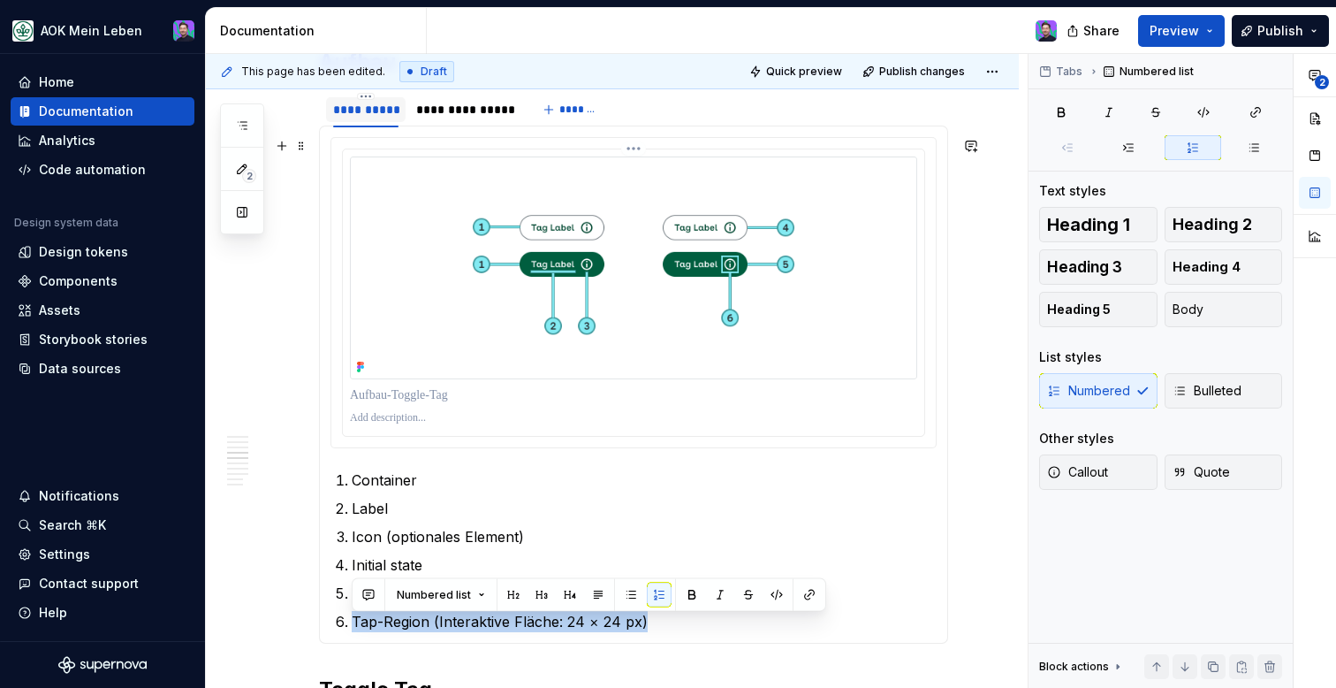
scroll to position [1264, 0]
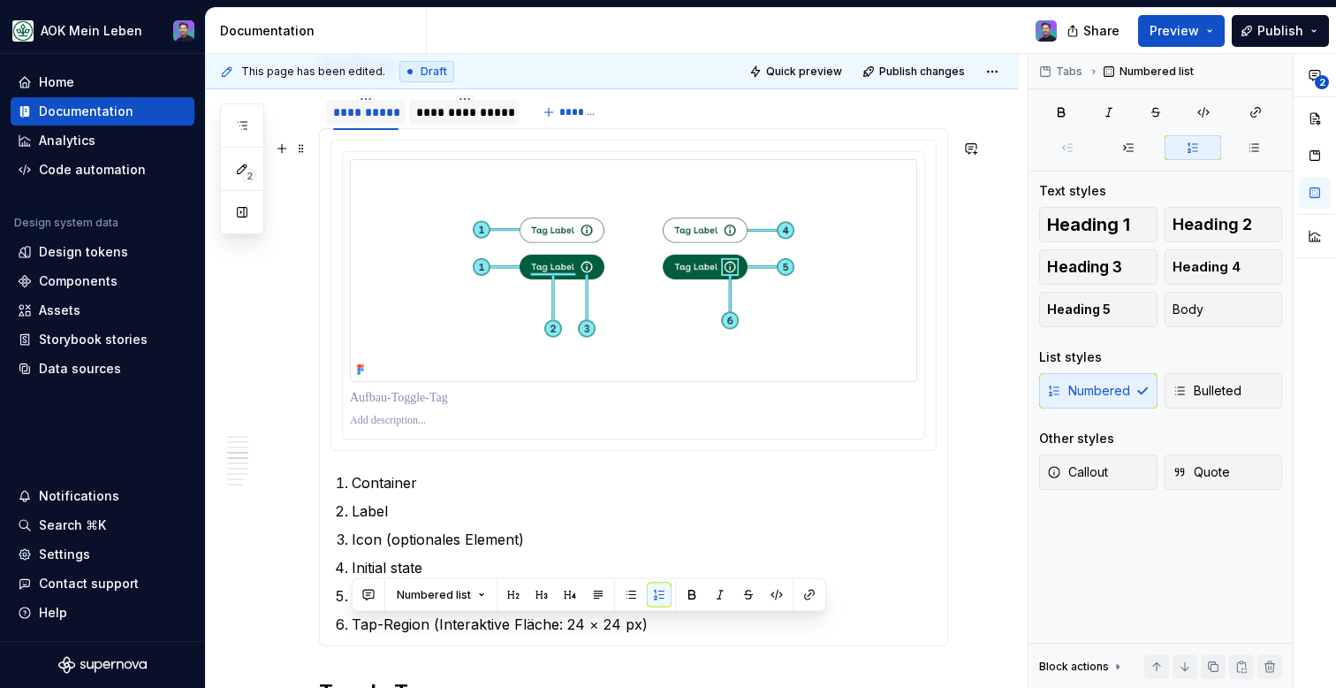
click at [475, 121] on div "**********" at bounding box center [464, 112] width 110 height 25
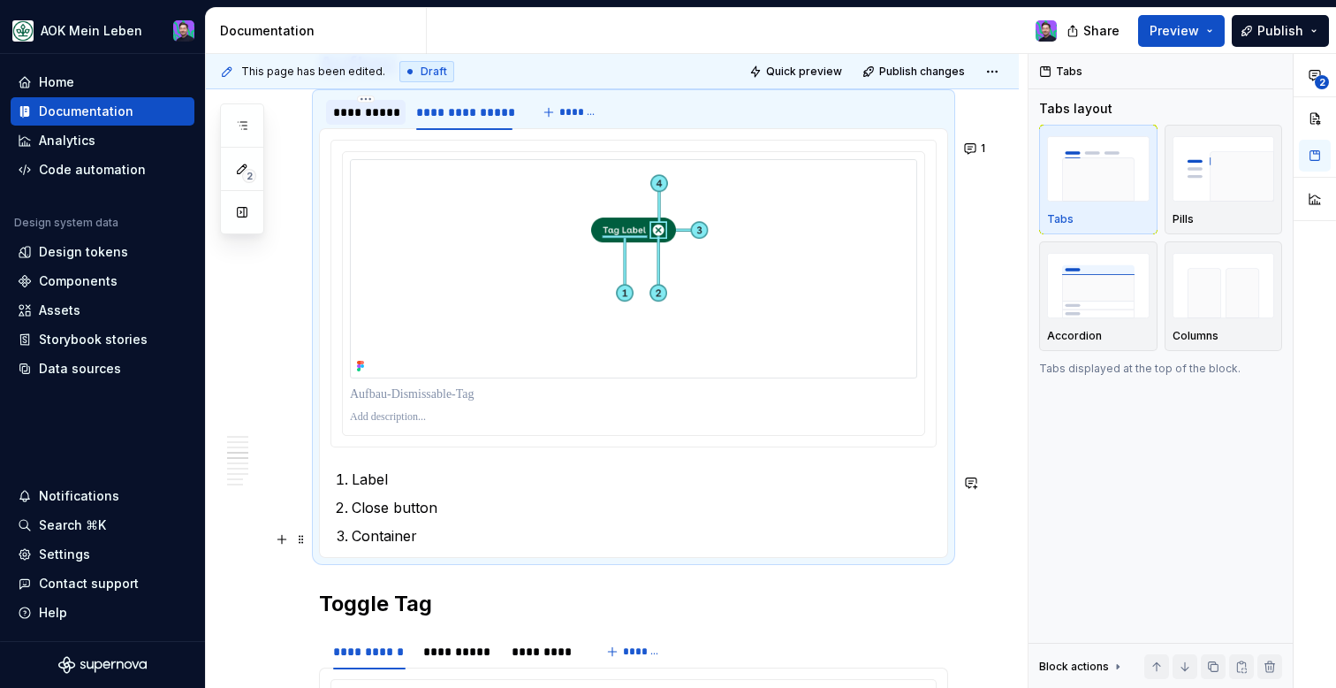
click at [453, 538] on p "Container" at bounding box center [644, 535] width 585 height 21
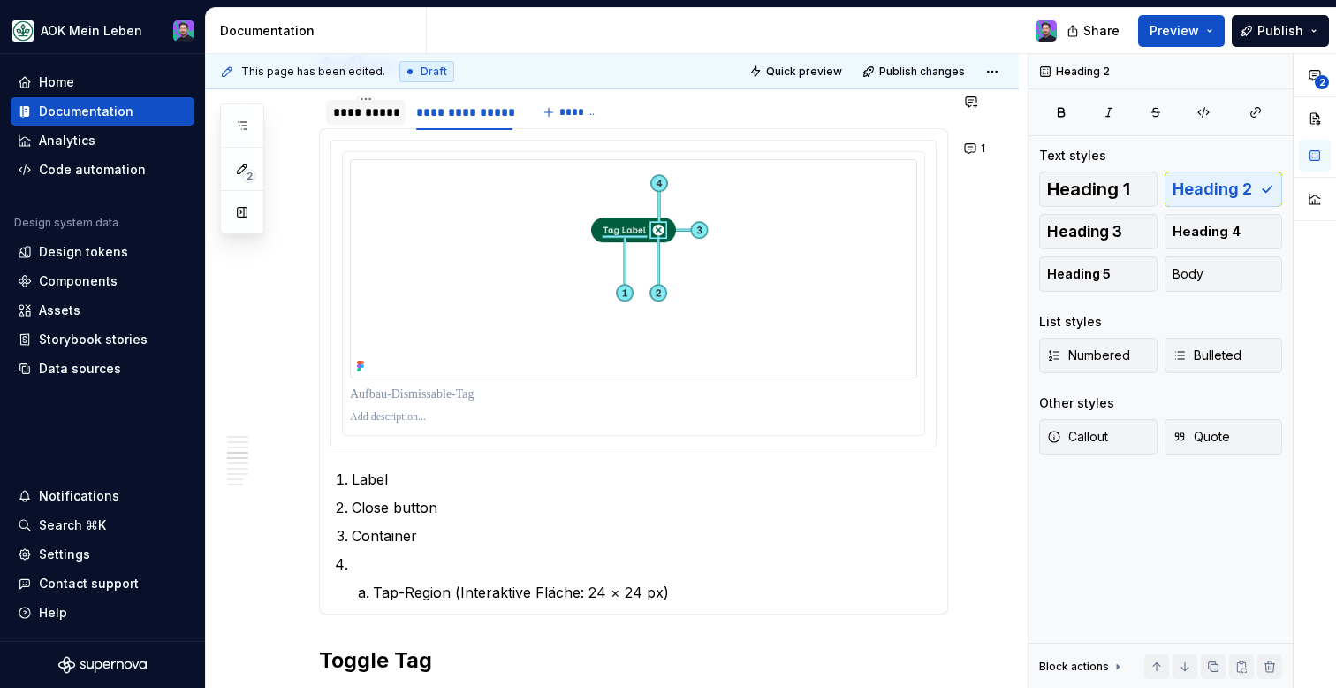
click at [373, 603] on li "Tap-Region (Interaktive Fläche: 24 × 24 px)" at bounding box center [655, 591] width 564 height 21
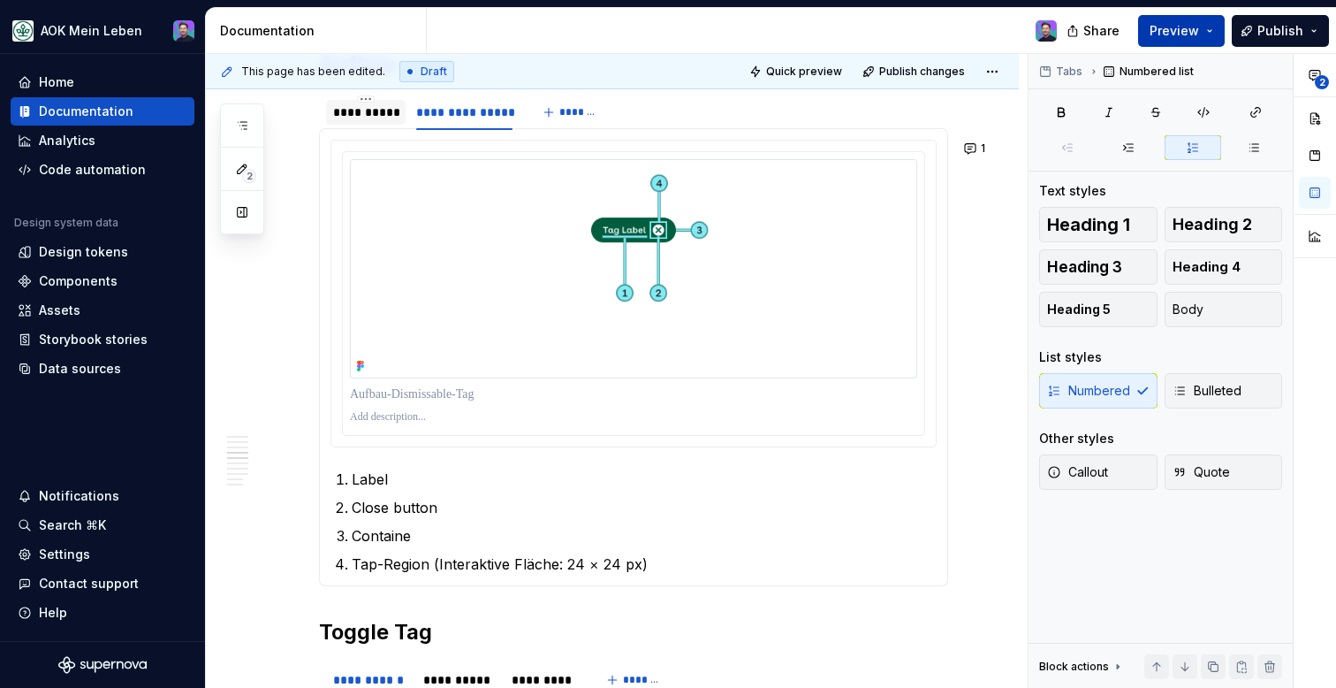
click at [1195, 30] on span "Preview" at bounding box center [1174, 31] width 49 height 18
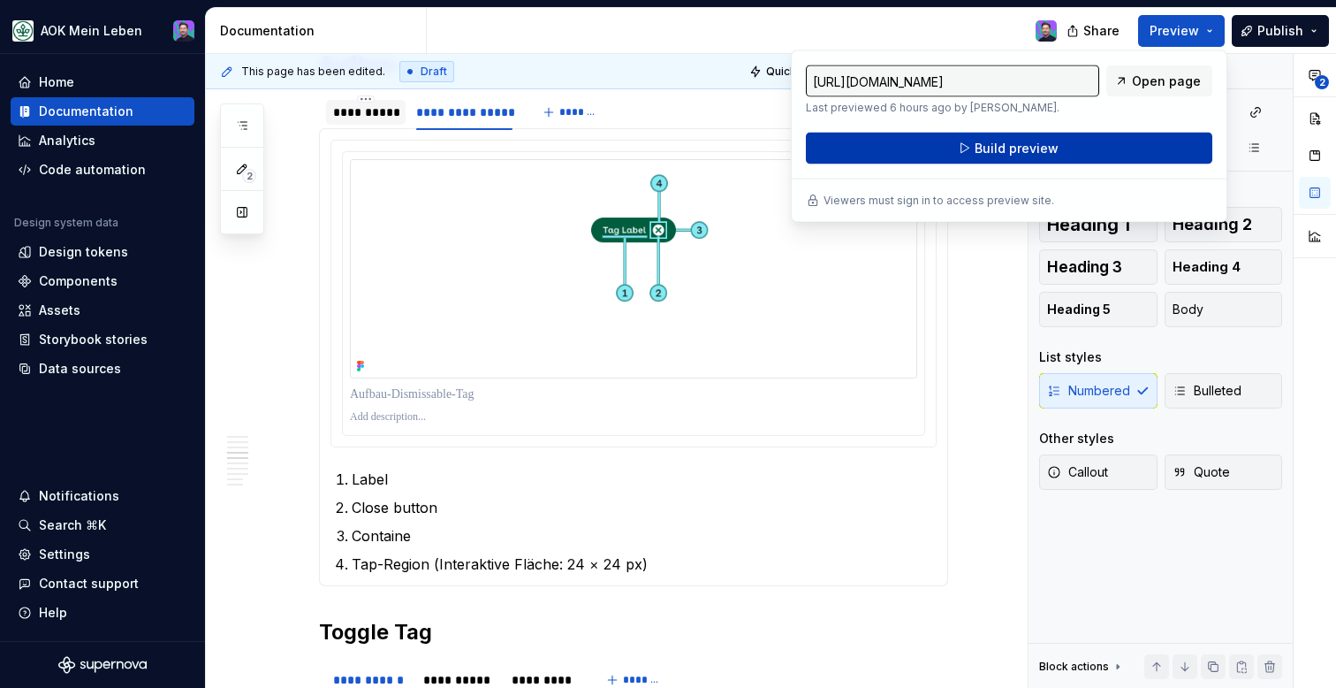
click at [1052, 142] on span "Build preview" at bounding box center [1017, 149] width 84 height 18
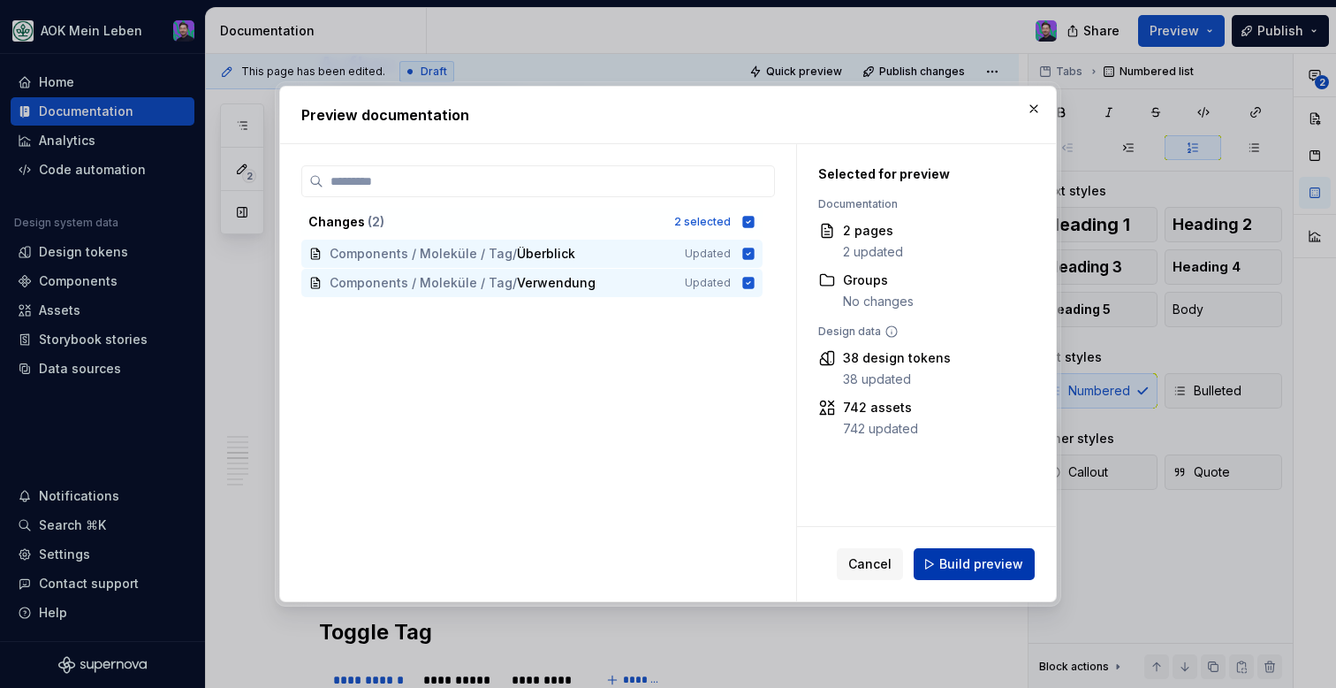
click at [934, 558] on button "Build preview" at bounding box center [974, 564] width 121 height 32
type textarea "*"
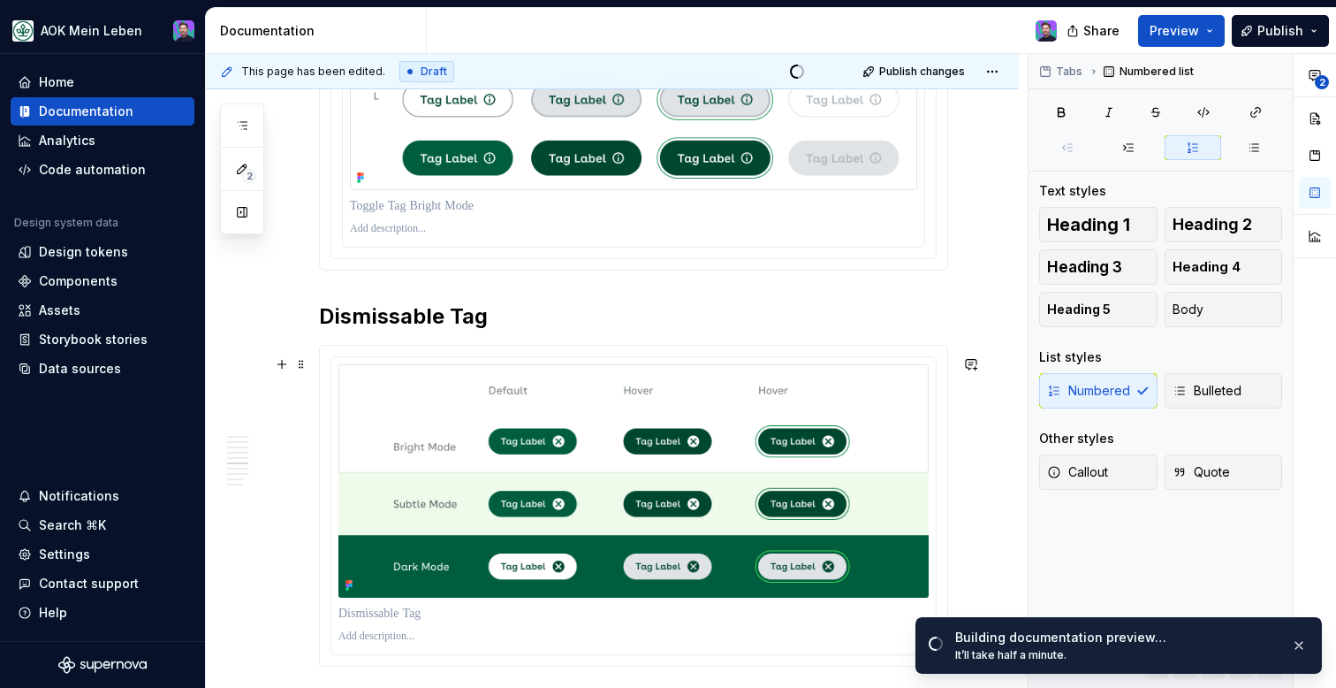
scroll to position [2232, 0]
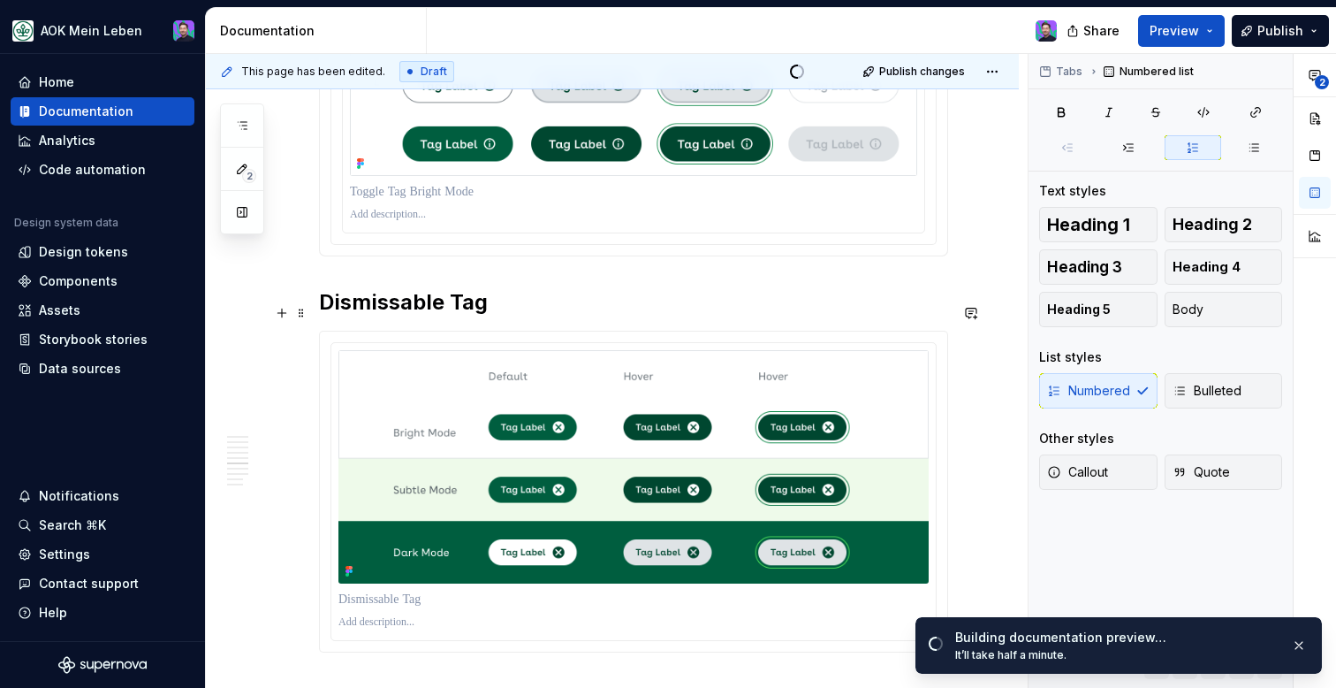
click at [651, 303] on h2 "Dismissable Tag" at bounding box center [633, 302] width 629 height 28
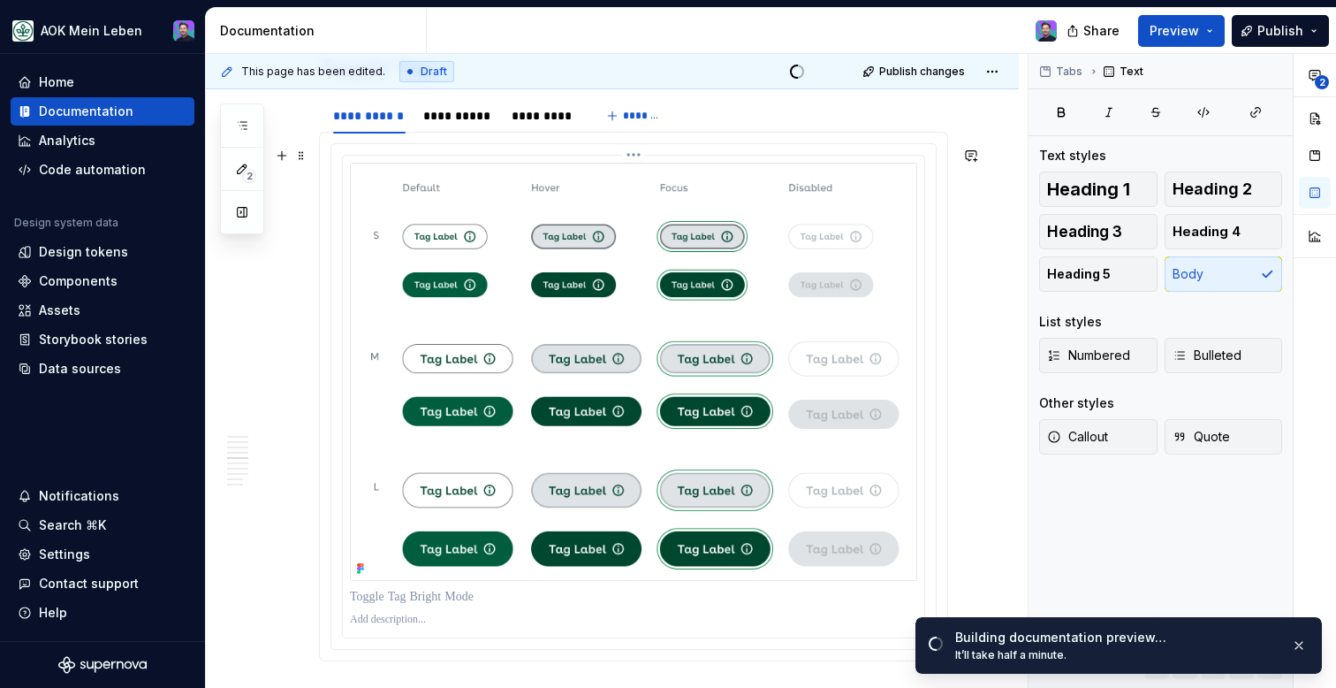
scroll to position [1827, 0]
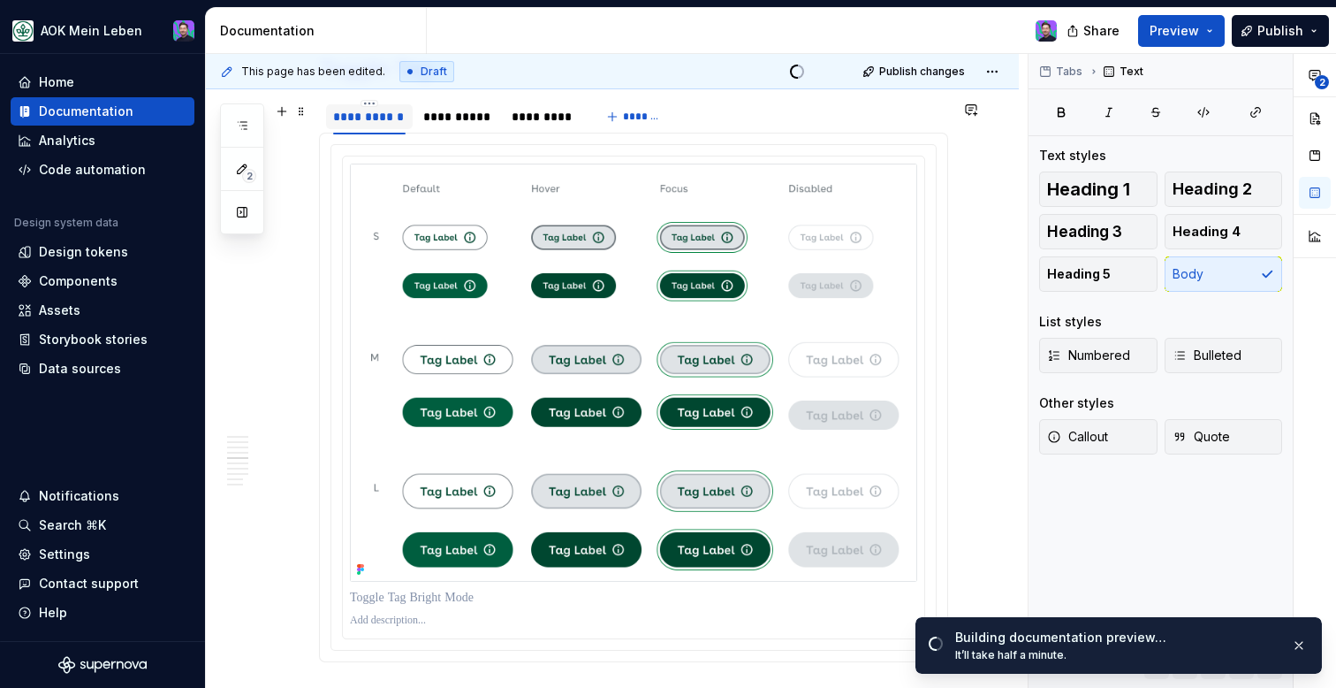
click at [385, 118] on div "**********" at bounding box center [369, 117] width 72 height 18
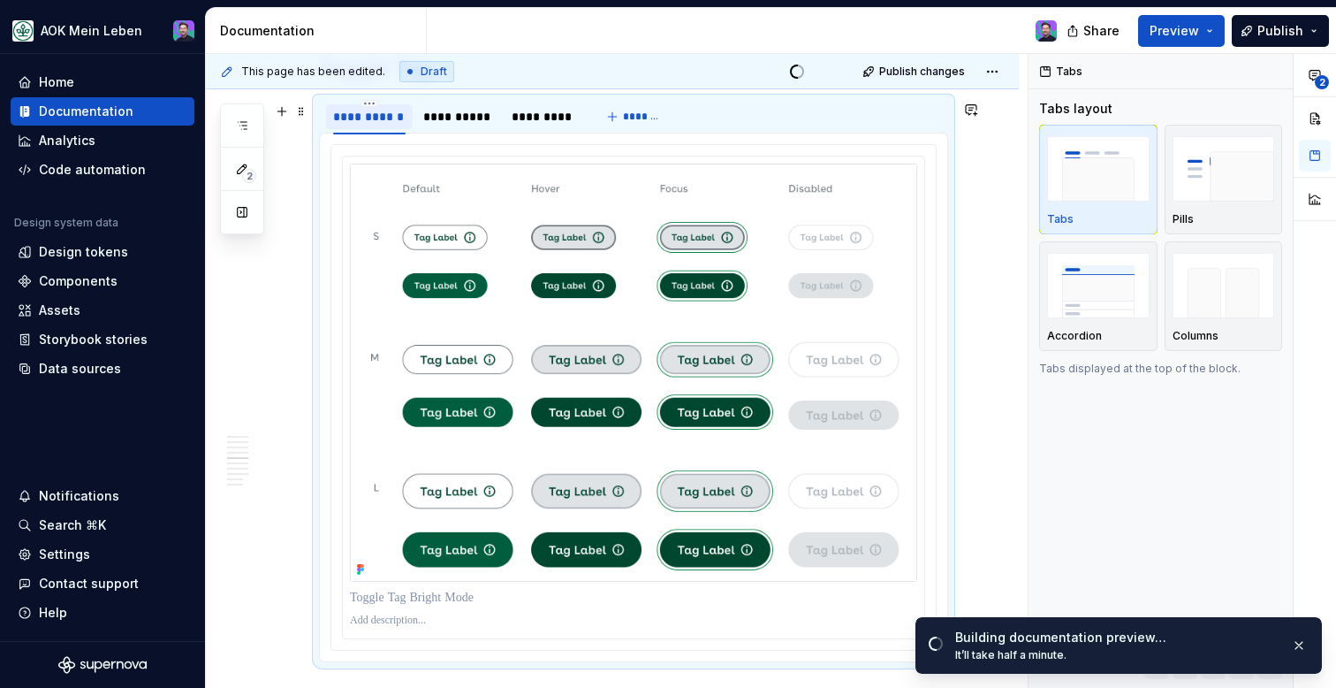
click at [386, 125] on div "**********" at bounding box center [369, 117] width 72 height 18
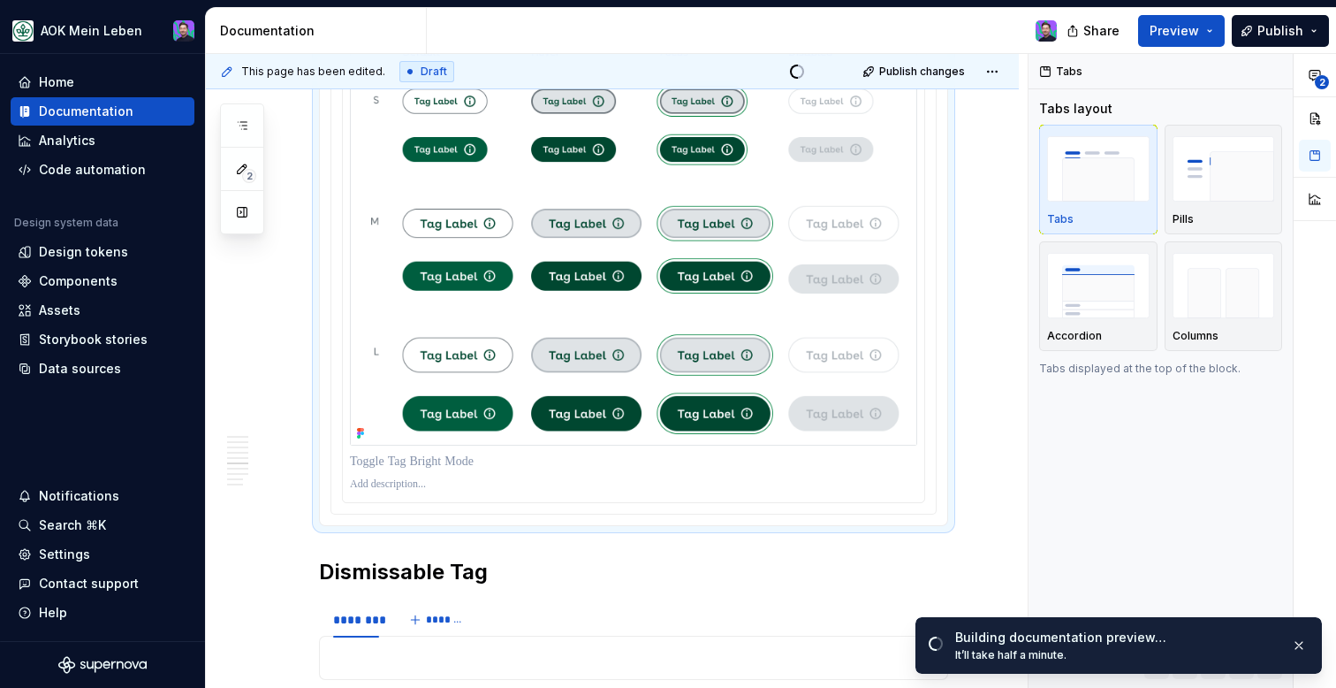
scroll to position [1999, 0]
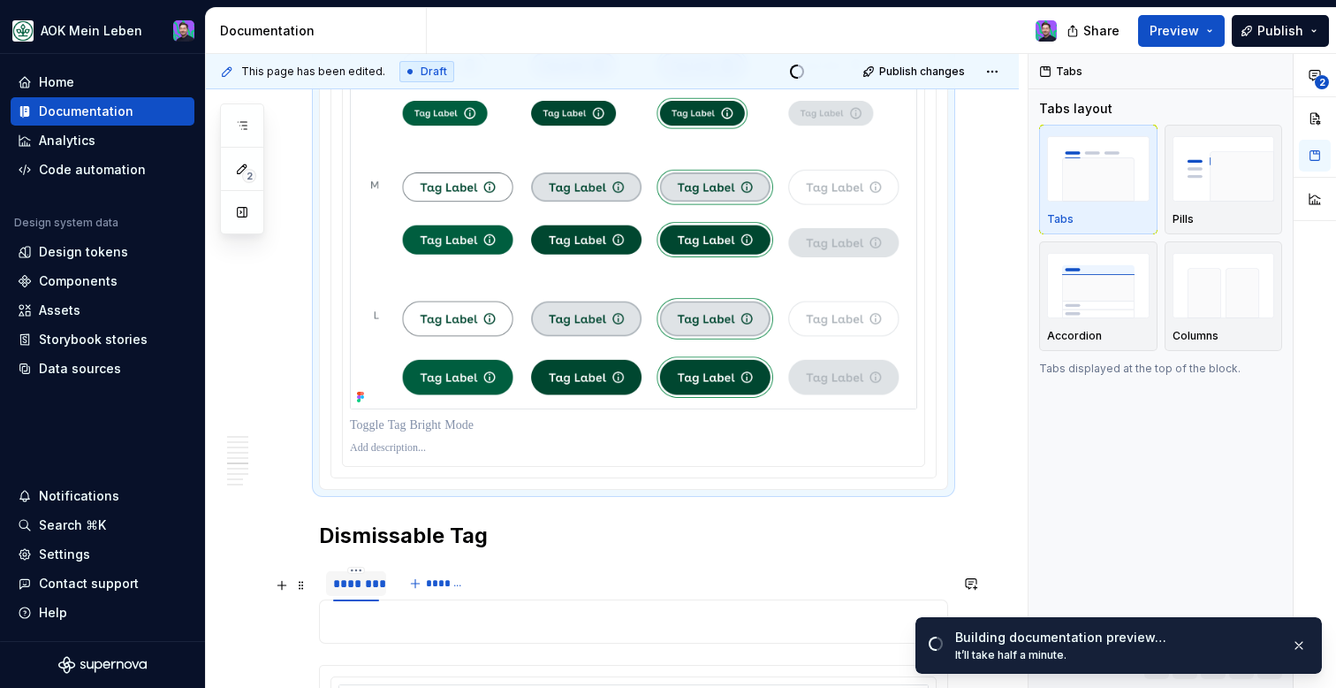
click at [363, 596] on div "********" at bounding box center [356, 583] width 60 height 25
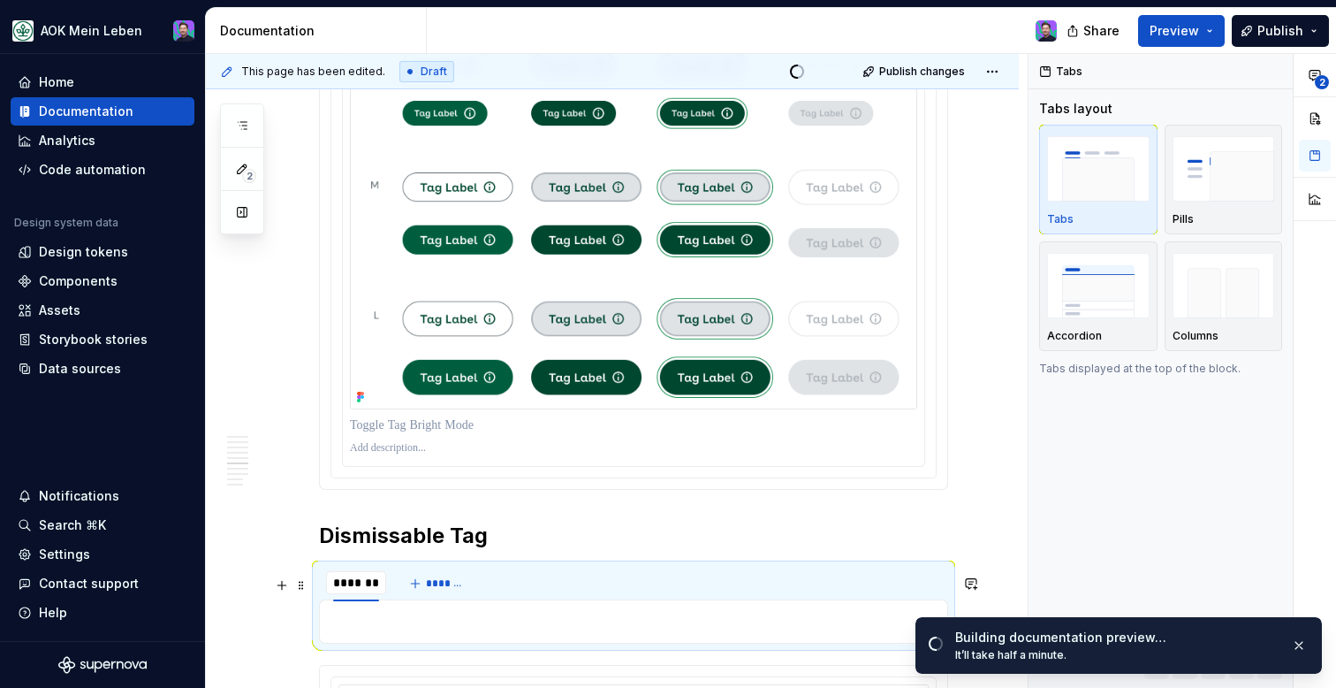
scroll to position [2008, 0]
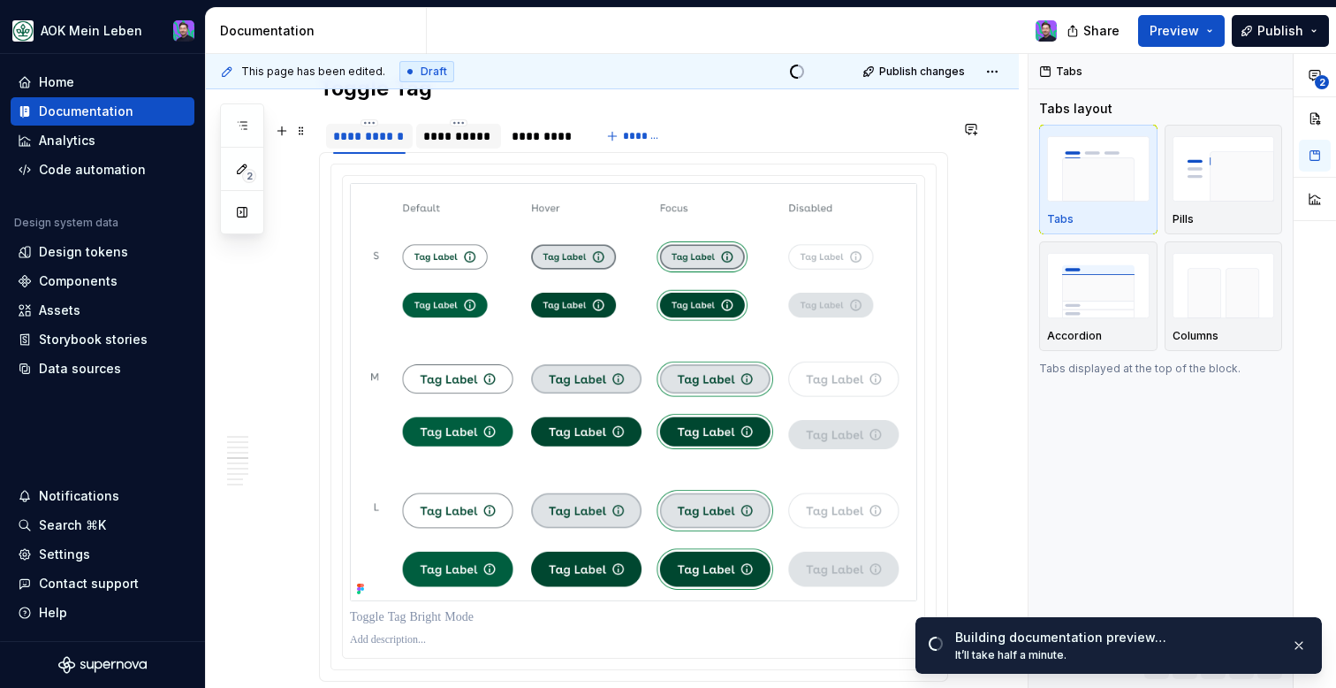
type input "**********"
click at [478, 142] on div "**********" at bounding box center [458, 136] width 71 height 18
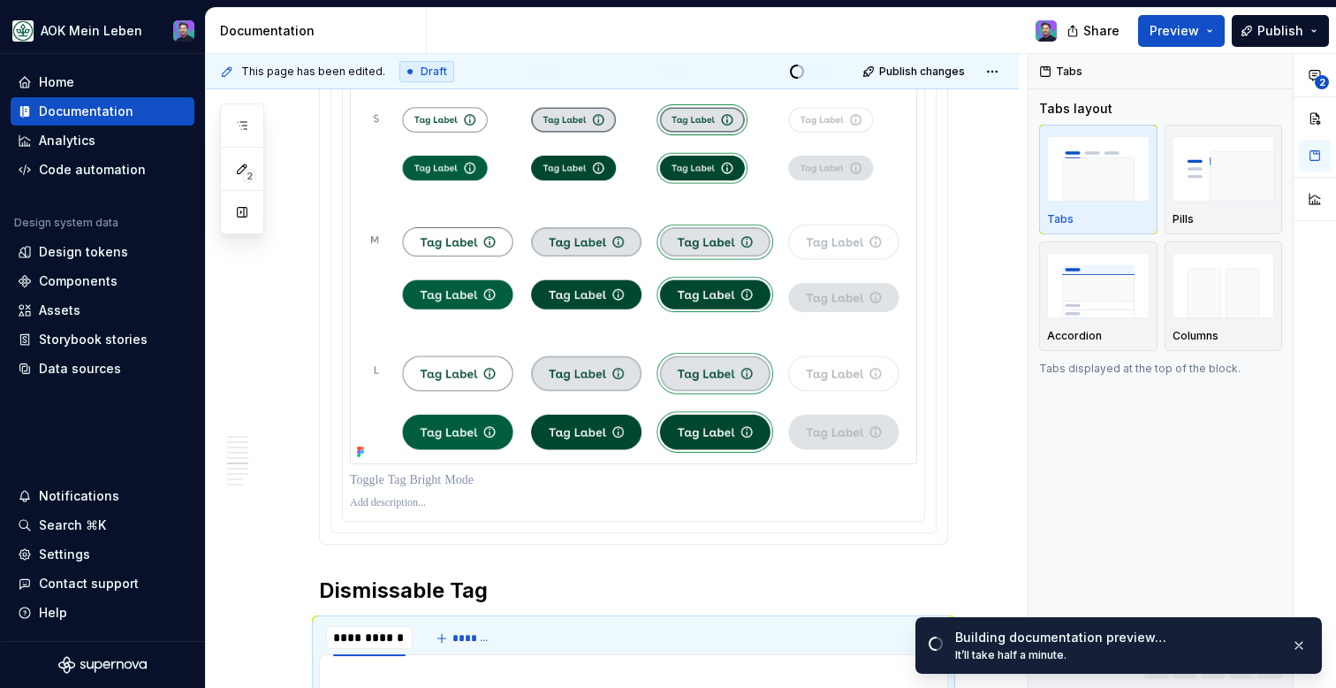
scroll to position [2086, 0]
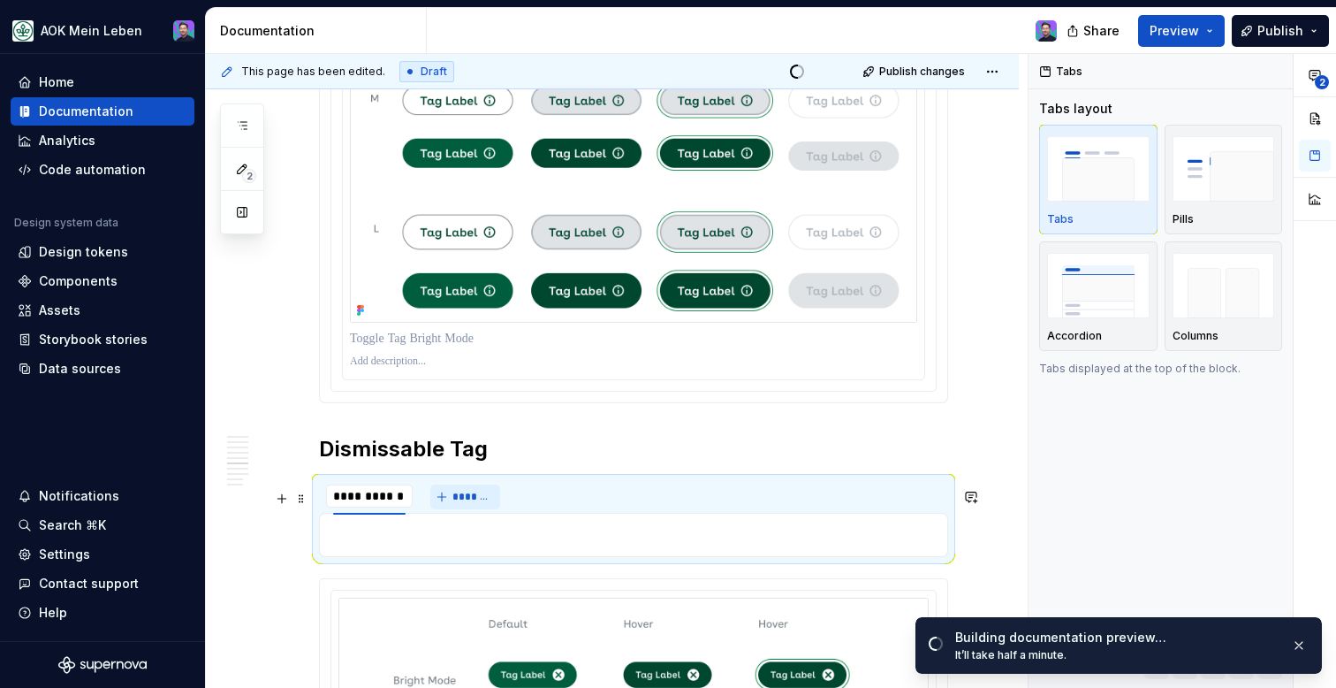
click at [461, 504] on span "*******" at bounding box center [472, 497] width 40 height 14
click at [495, 509] on button "*******" at bounding box center [465, 496] width 70 height 25
click at [551, 514] on div "**********" at bounding box center [633, 496] width 629 height 35
click at [481, 509] on button "*******" at bounding box center [465, 496] width 70 height 25
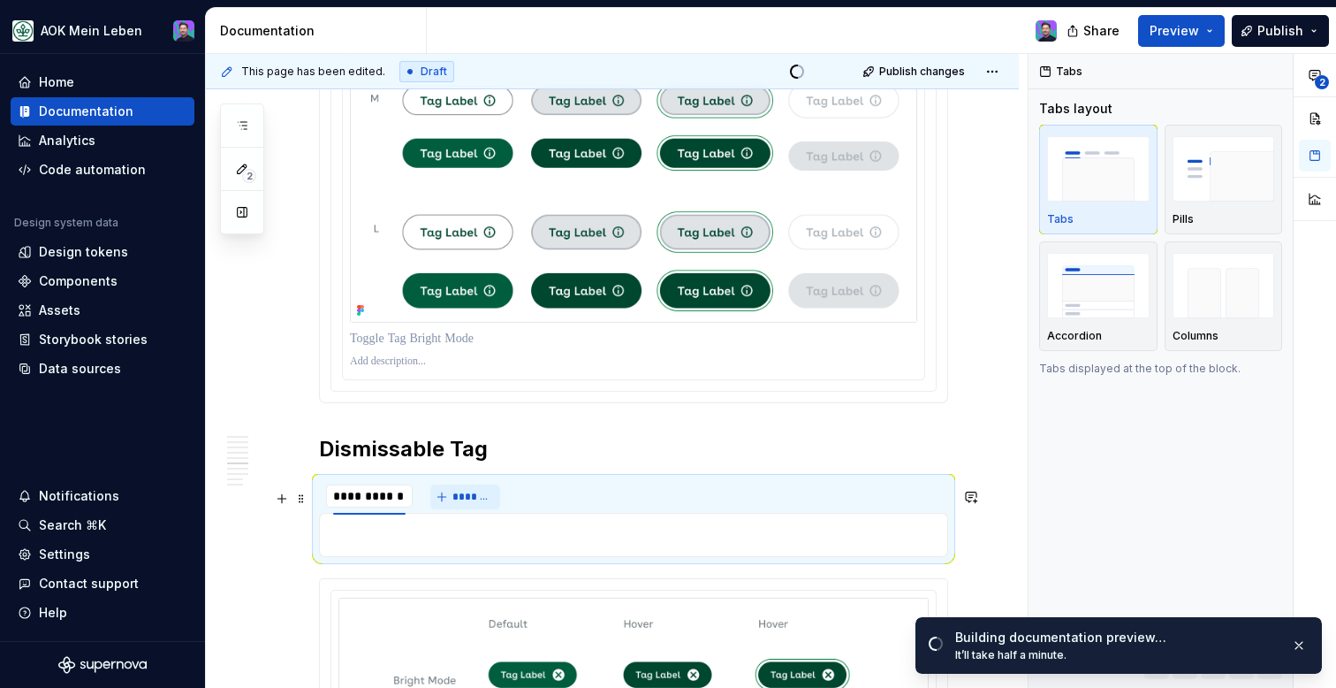
click at [450, 504] on button "*******" at bounding box center [465, 496] width 70 height 25
click at [434, 508] on button "*******" at bounding box center [465, 496] width 70 height 25
click at [576, 436] on div "**********" at bounding box center [633, 254] width 629 height 3896
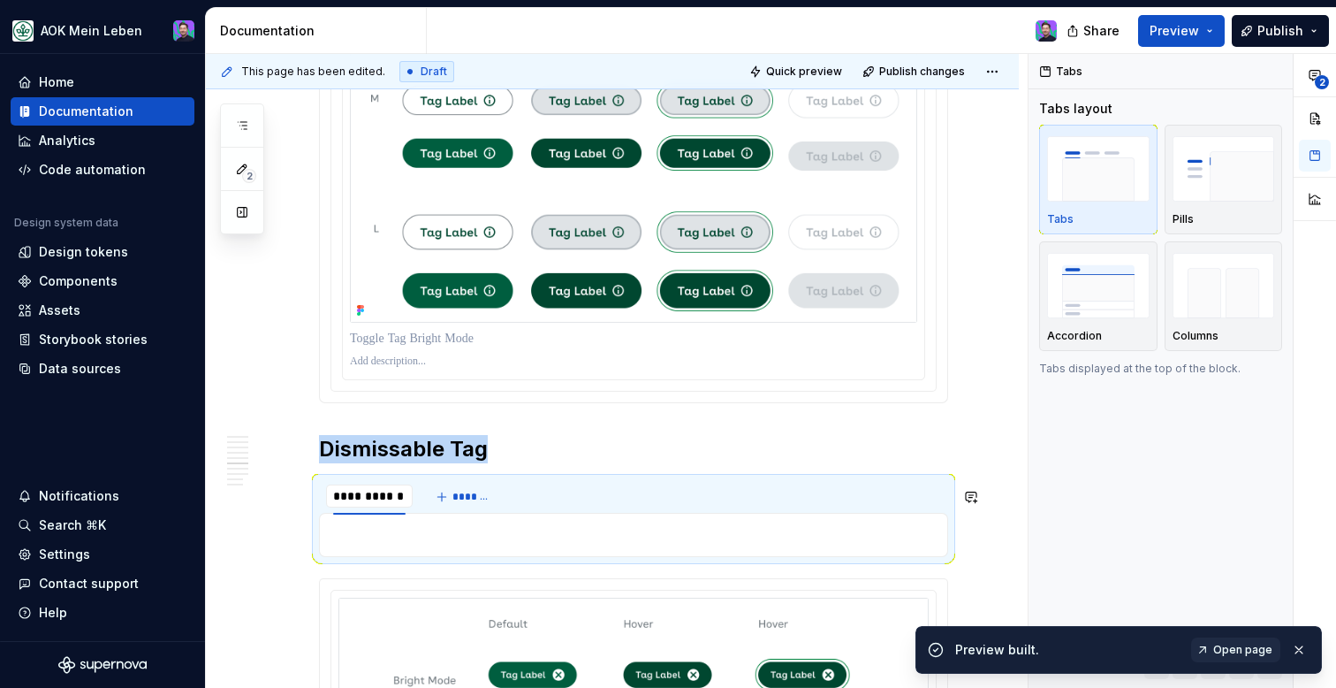
click at [459, 530] on div at bounding box center [633, 535] width 629 height 44
click at [460, 504] on span "*******" at bounding box center [472, 497] width 40 height 14
click at [451, 557] on div at bounding box center [633, 535] width 629 height 44
click at [450, 545] on p at bounding box center [633, 534] width 606 height 21
click at [453, 545] on p at bounding box center [633, 534] width 606 height 21
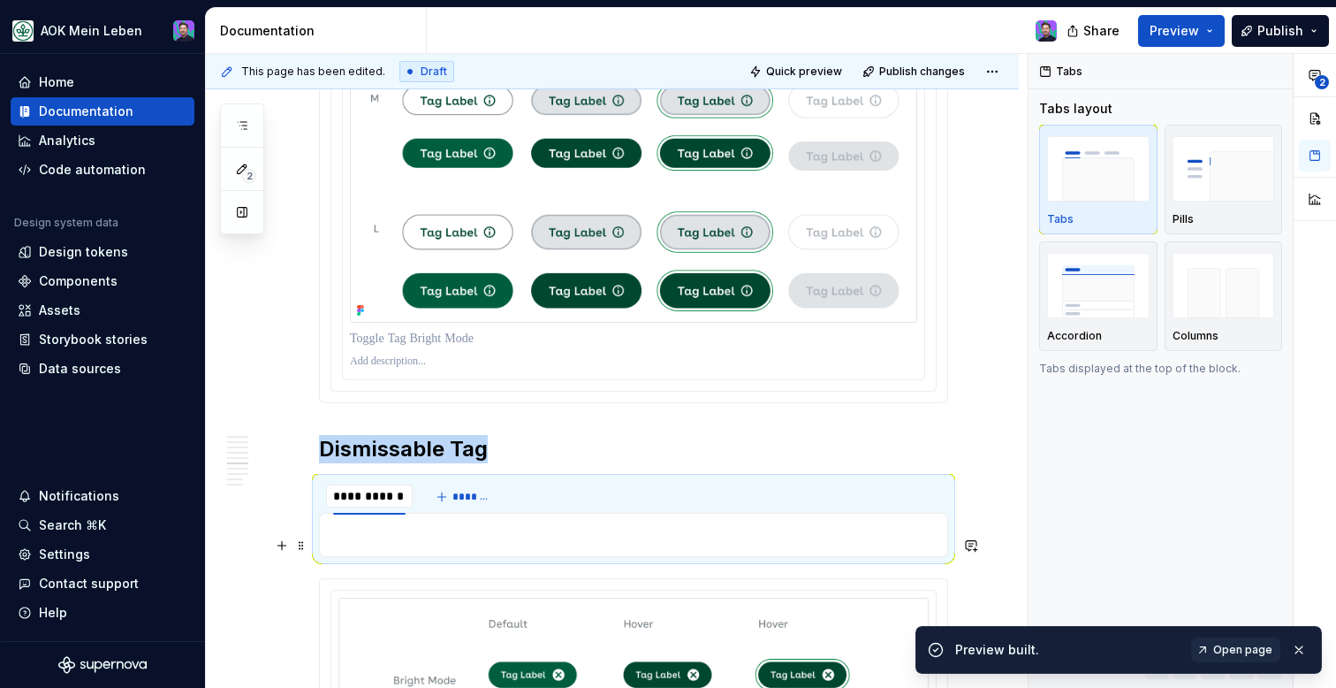
click at [453, 545] on p at bounding box center [633, 534] width 606 height 21
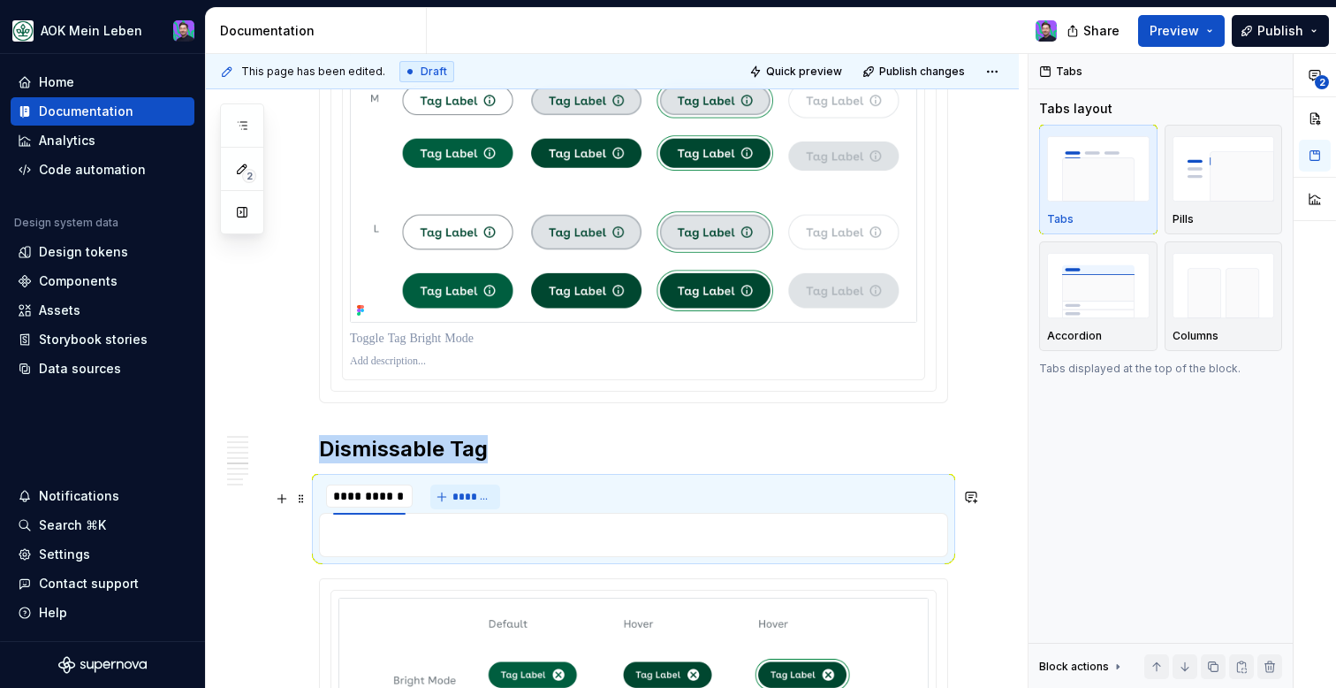
click at [473, 504] on span "*******" at bounding box center [472, 497] width 40 height 14
click at [475, 504] on span "*******" at bounding box center [472, 497] width 40 height 14
click at [612, 425] on div "**********" at bounding box center [633, 254] width 629 height 3896
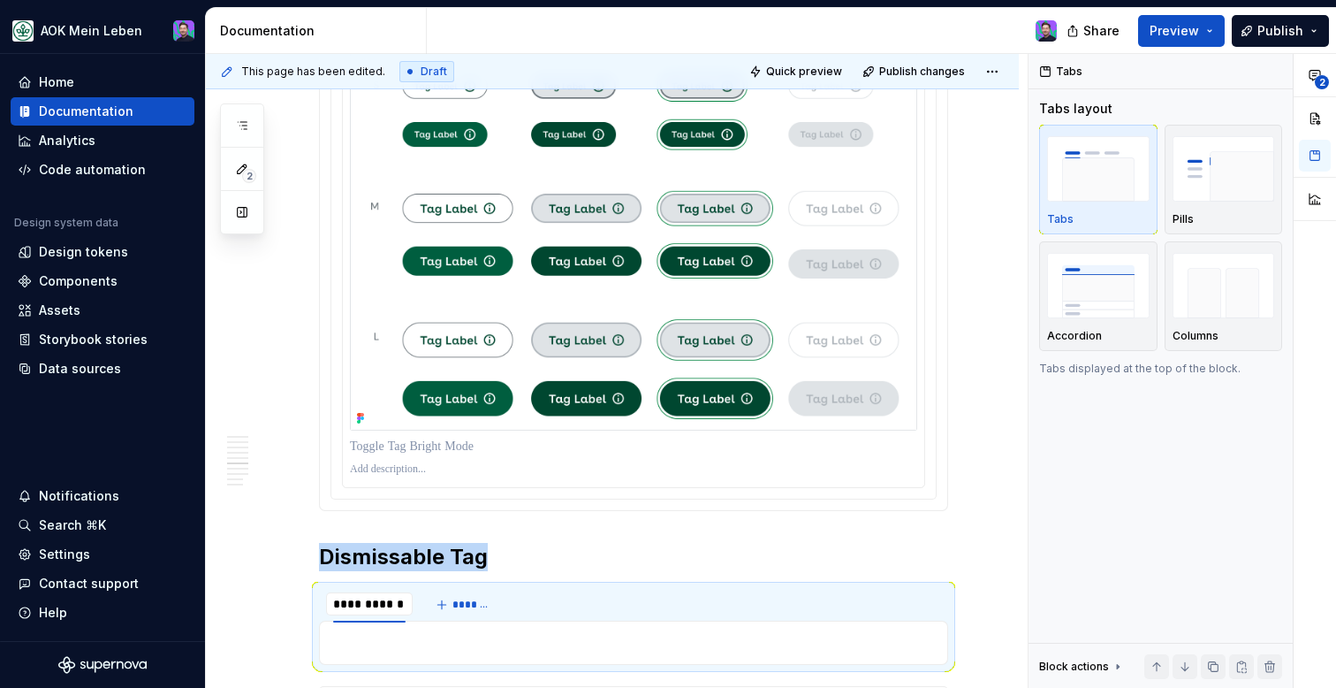
scroll to position [1979, 0]
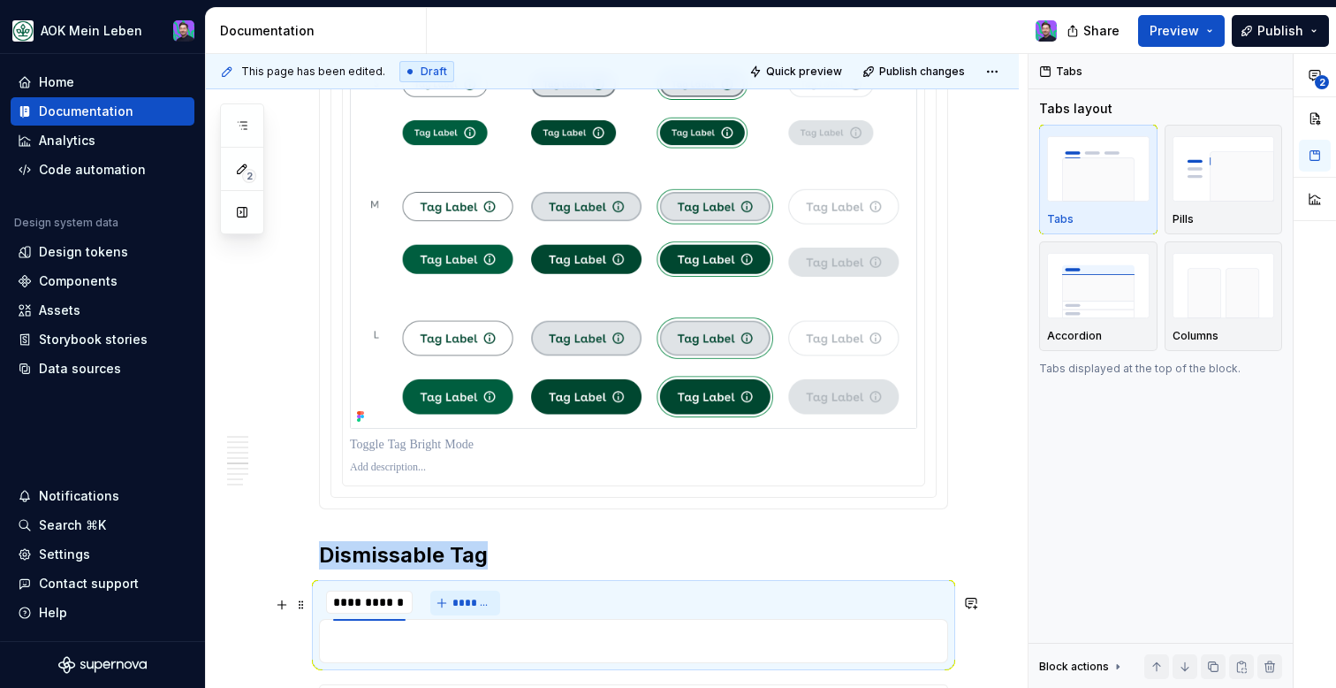
click at [464, 610] on span "*******" at bounding box center [472, 603] width 40 height 14
click at [497, 569] on h2 "Dismissable Tag" at bounding box center [633, 555] width 629 height 28
click at [504, 509] on div at bounding box center [633, 244] width 629 height 529
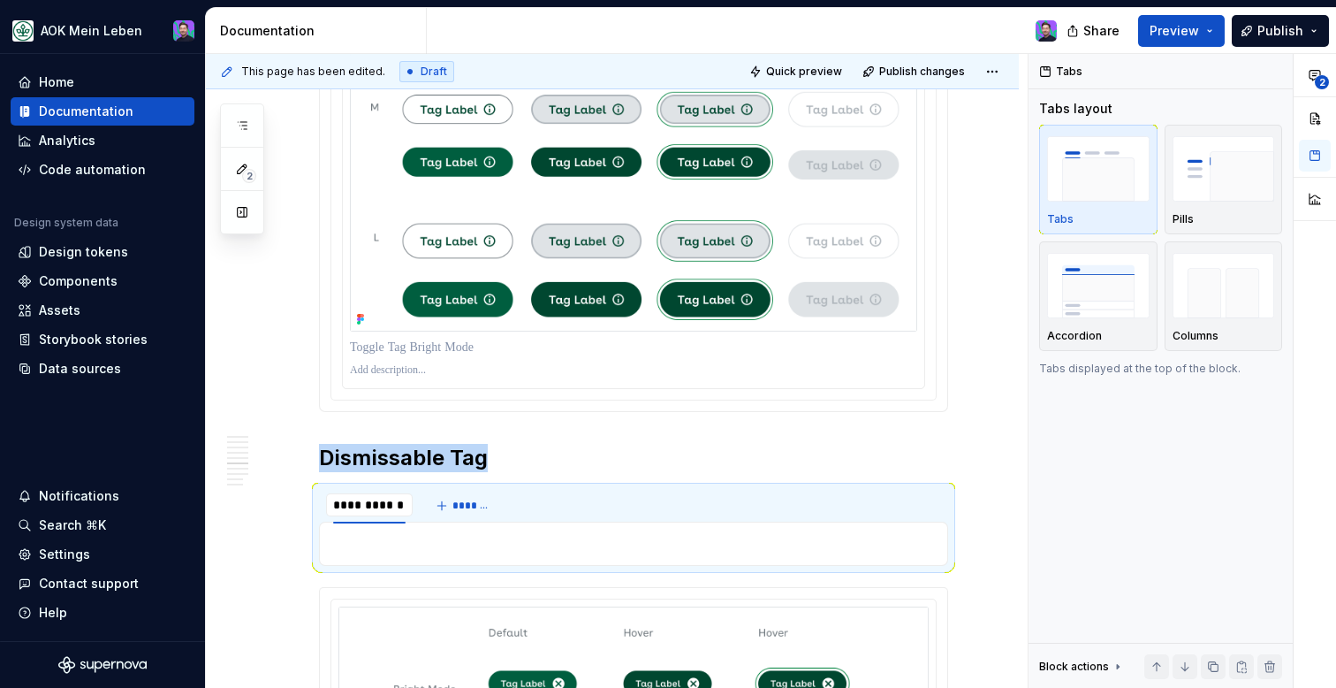
scroll to position [2215, 0]
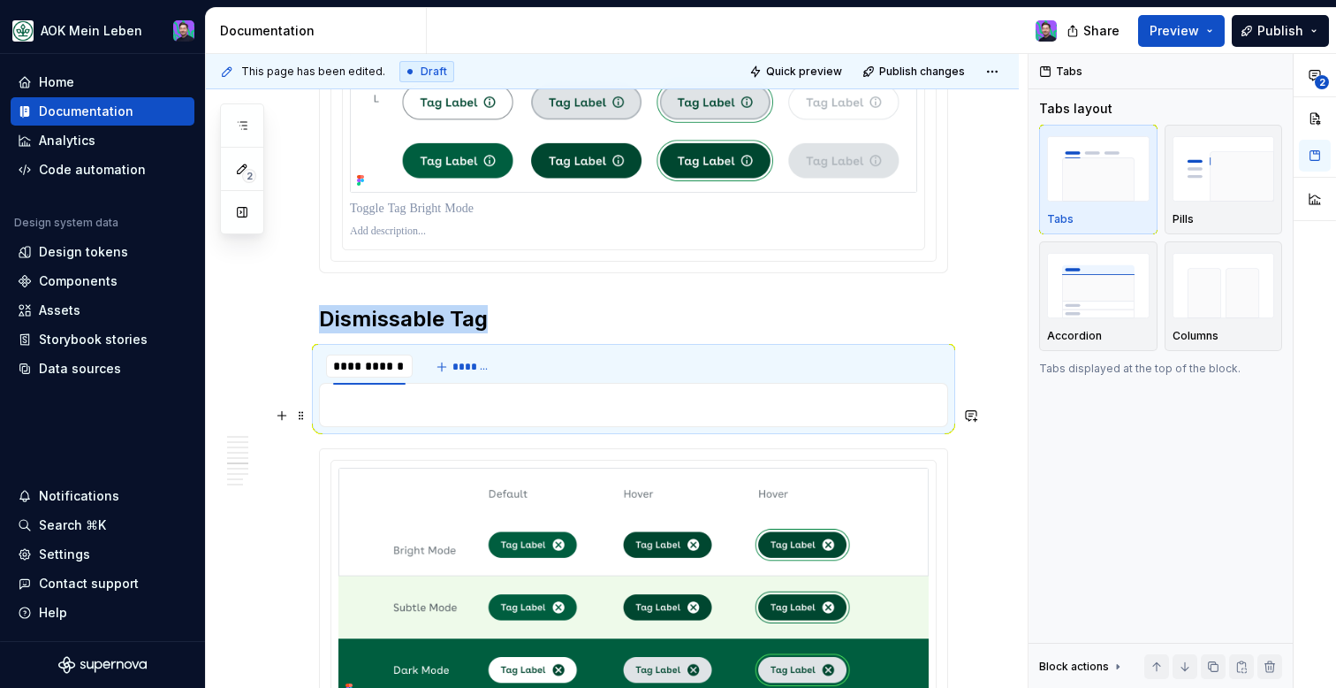
click at [503, 411] on p at bounding box center [633, 404] width 606 height 21
click at [503, 412] on p at bounding box center [633, 404] width 606 height 21
click at [514, 293] on div "**********" at bounding box center [633, 124] width 629 height 3896
click at [486, 374] on span "*******" at bounding box center [472, 367] width 40 height 14
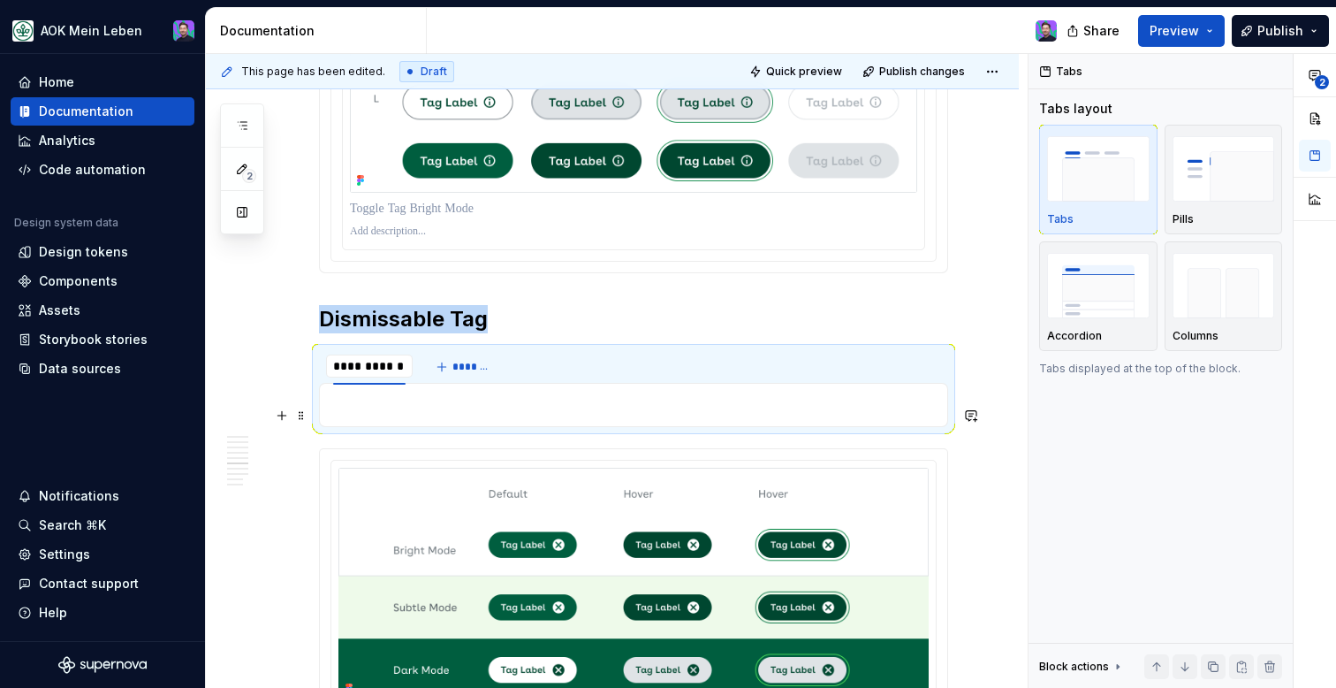
click at [532, 415] on p at bounding box center [633, 404] width 606 height 21
click at [342, 382] on input "**********" at bounding box center [369, 366] width 87 height 32
click at [361, 333] on h2 "Dismissable Tag" at bounding box center [633, 319] width 629 height 28
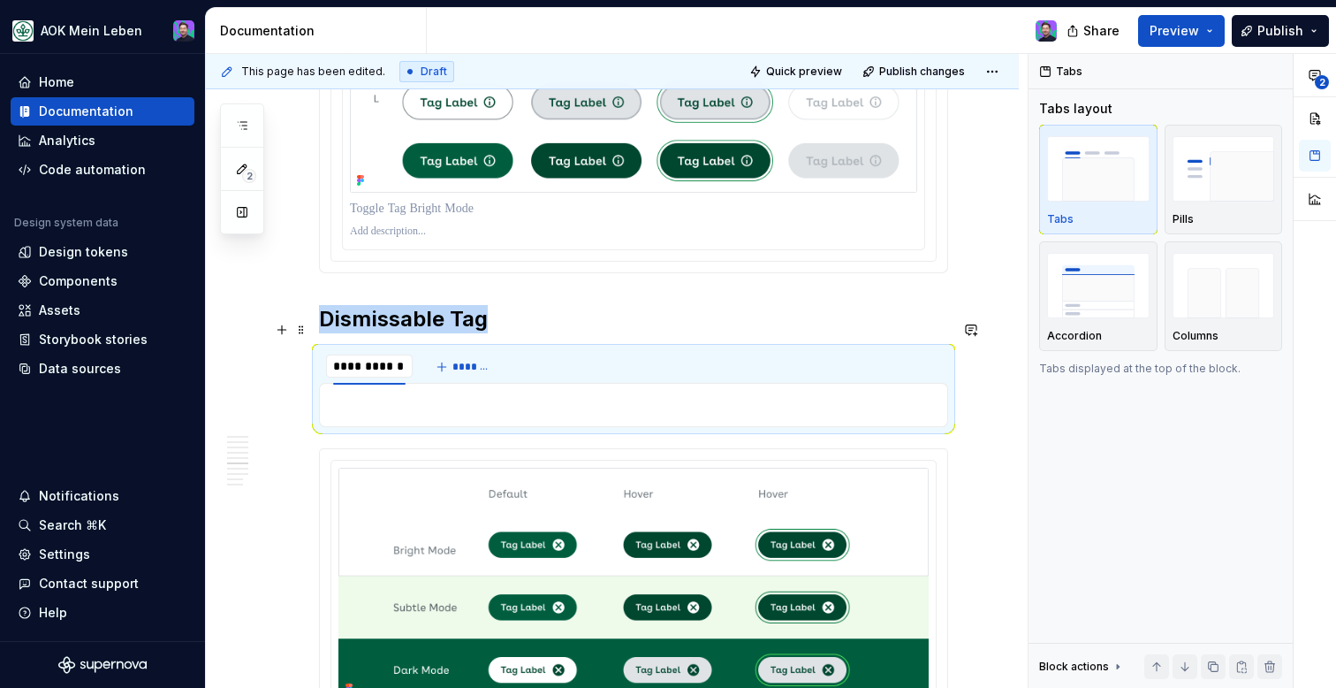
click at [404, 317] on h2 "Dismissable Tag" at bounding box center [633, 319] width 629 height 28
click at [604, 323] on h2 "Dismissable Tag" at bounding box center [633, 319] width 629 height 28
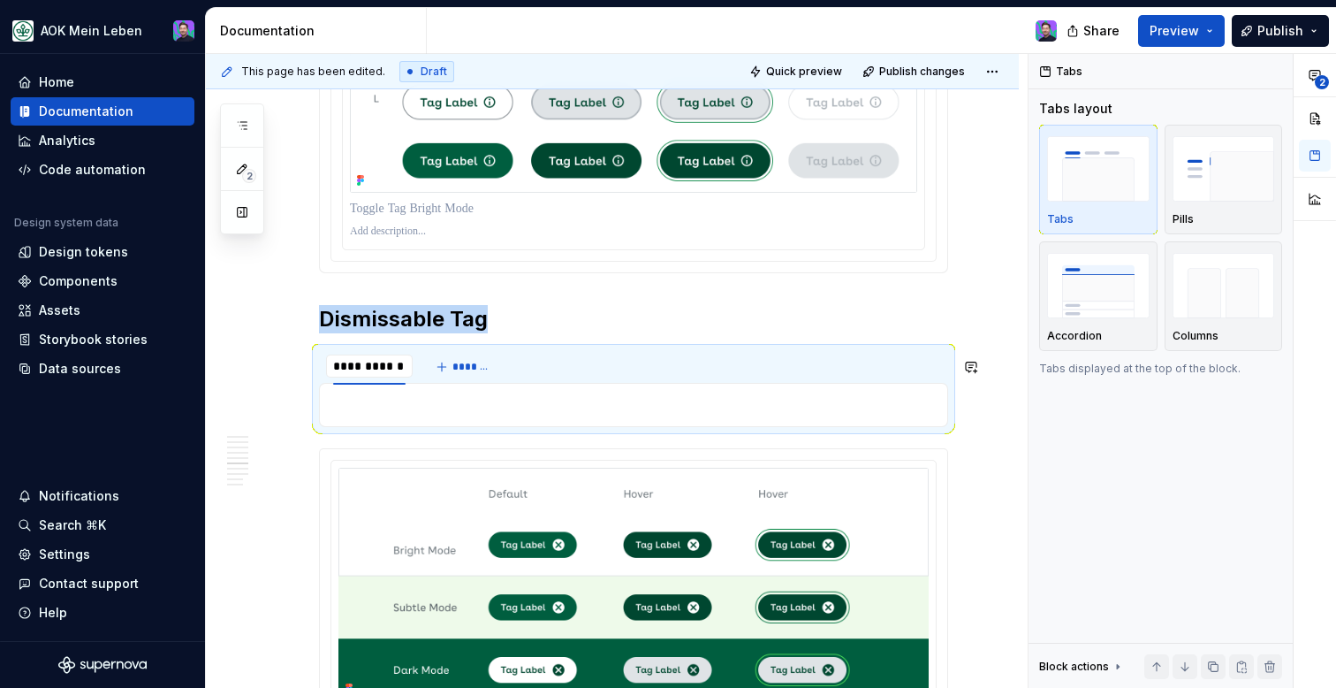
click at [465, 427] on section "**********" at bounding box center [633, 387] width 629 height 80
click at [465, 427] on div at bounding box center [633, 405] width 629 height 44
click at [467, 371] on span "*******" at bounding box center [472, 367] width 40 height 14
click at [534, 333] on h2 "Dismissable Tag" at bounding box center [633, 319] width 629 height 28
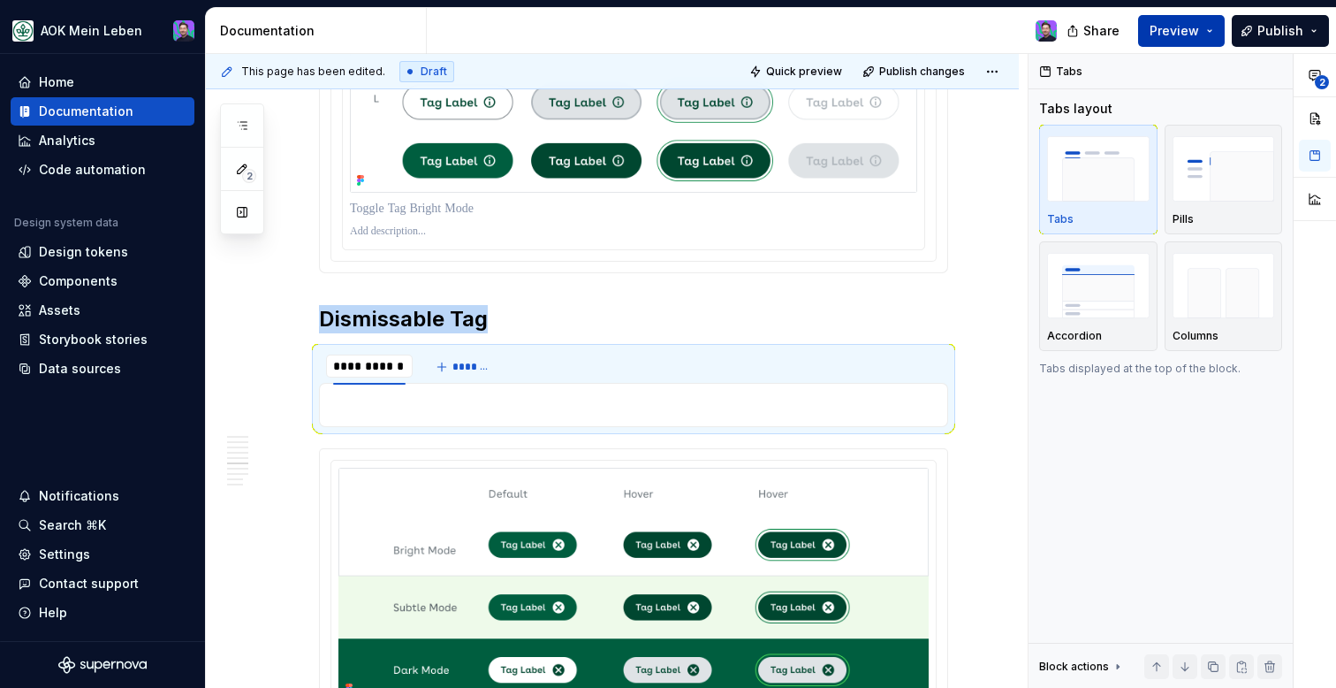
click at [1165, 27] on span "Preview" at bounding box center [1174, 31] width 49 height 18
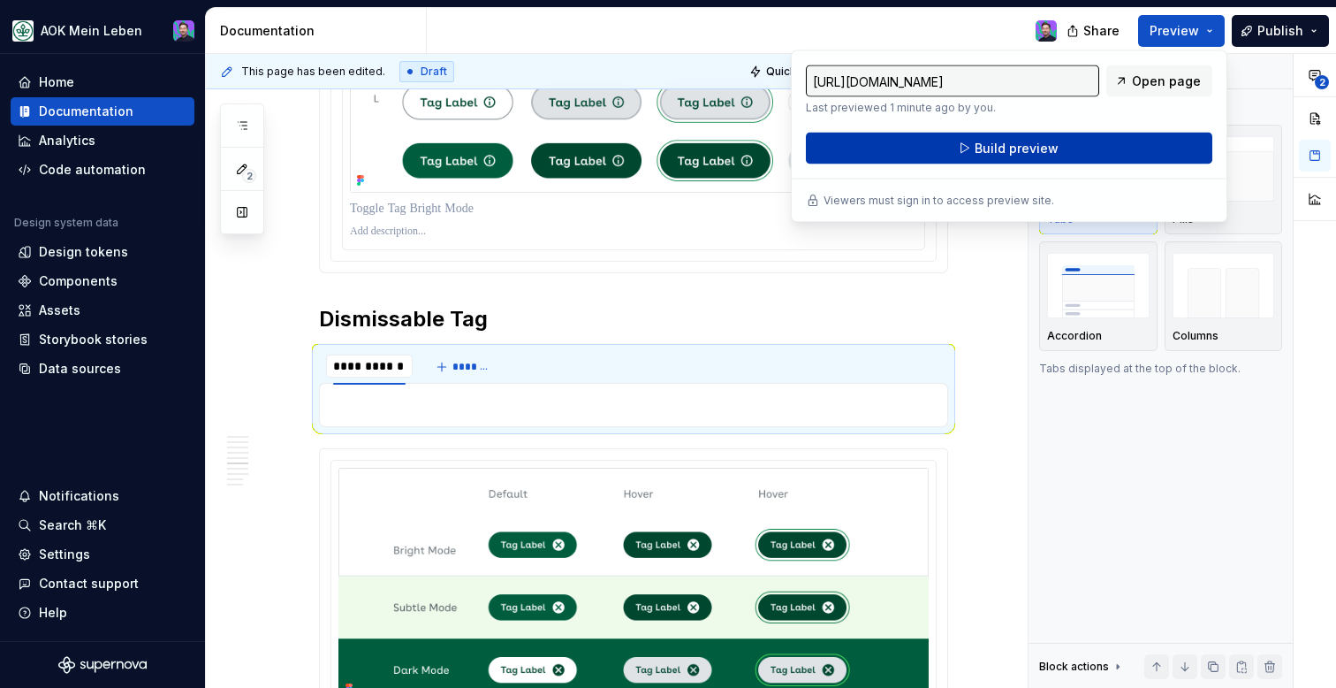
click at [1043, 141] on span "Build preview" at bounding box center [1017, 149] width 84 height 18
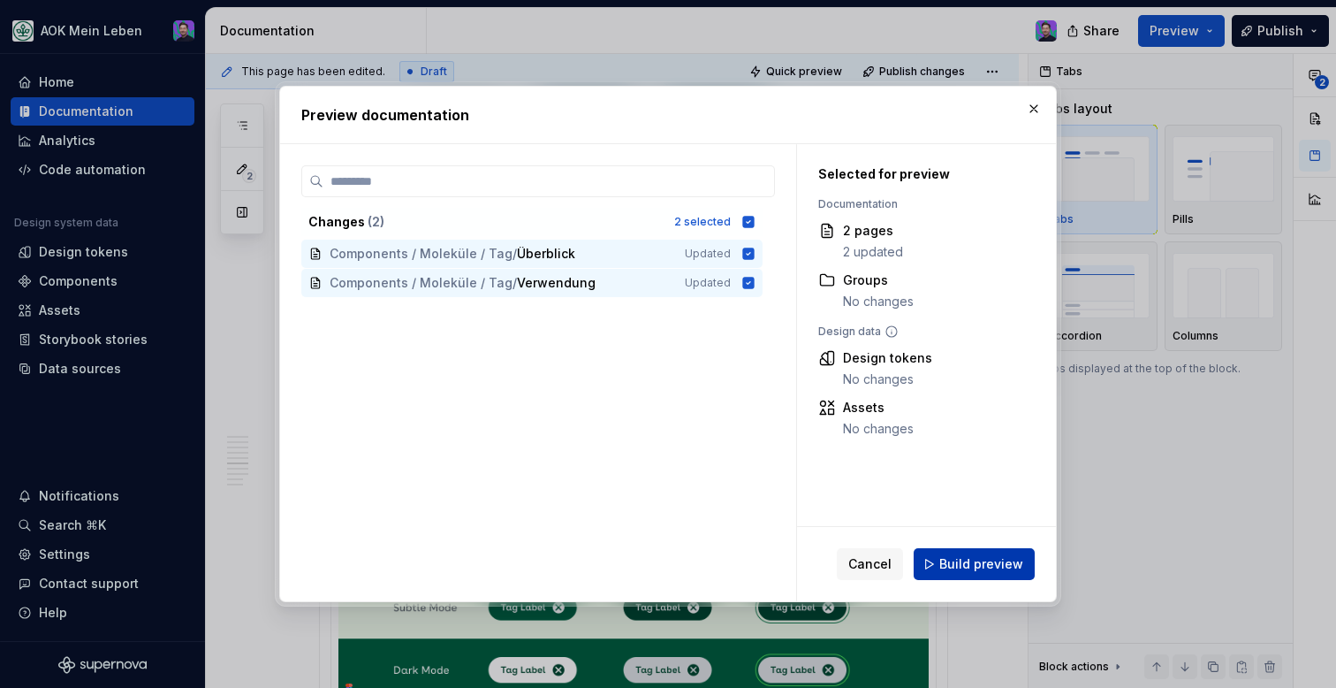
click at [949, 558] on span "Build preview" at bounding box center [981, 564] width 84 height 18
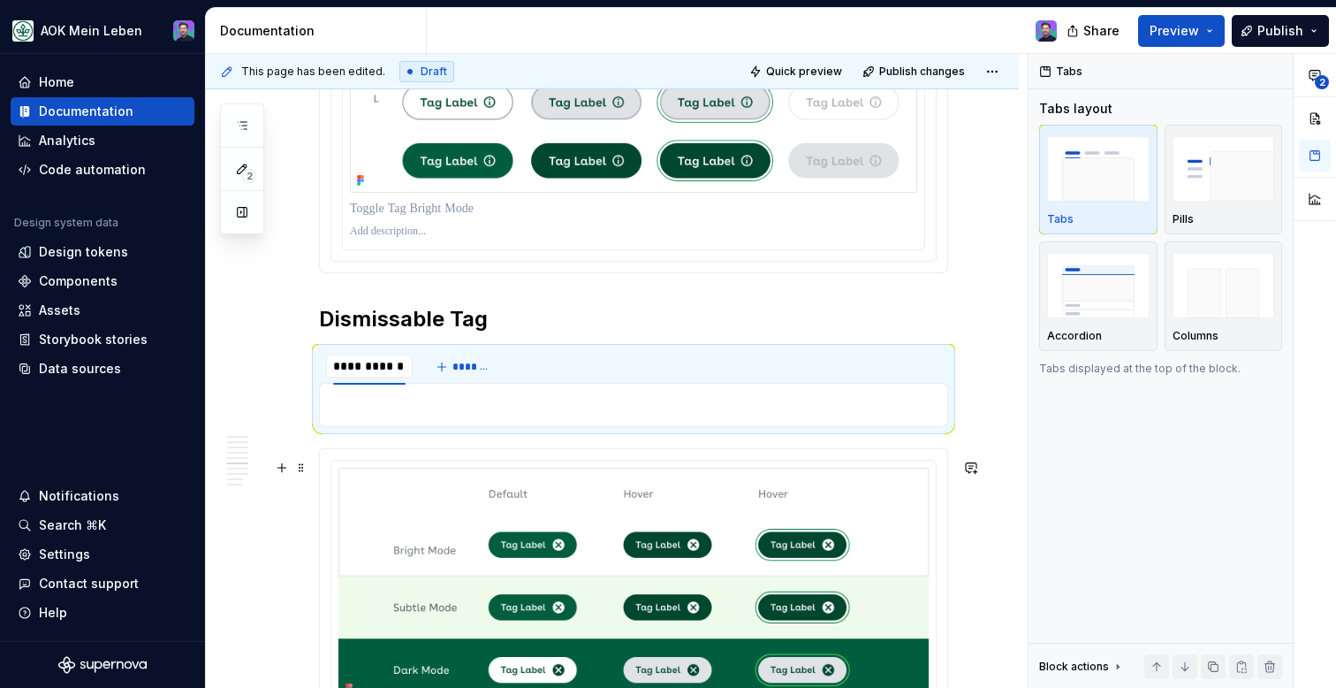
type textarea "*"
click at [465, 374] on span "*******" at bounding box center [472, 367] width 40 height 14
click at [463, 374] on span "*******" at bounding box center [472, 367] width 40 height 14
click at [462, 405] on p at bounding box center [633, 404] width 606 height 21
click at [462, 407] on p at bounding box center [633, 404] width 606 height 21
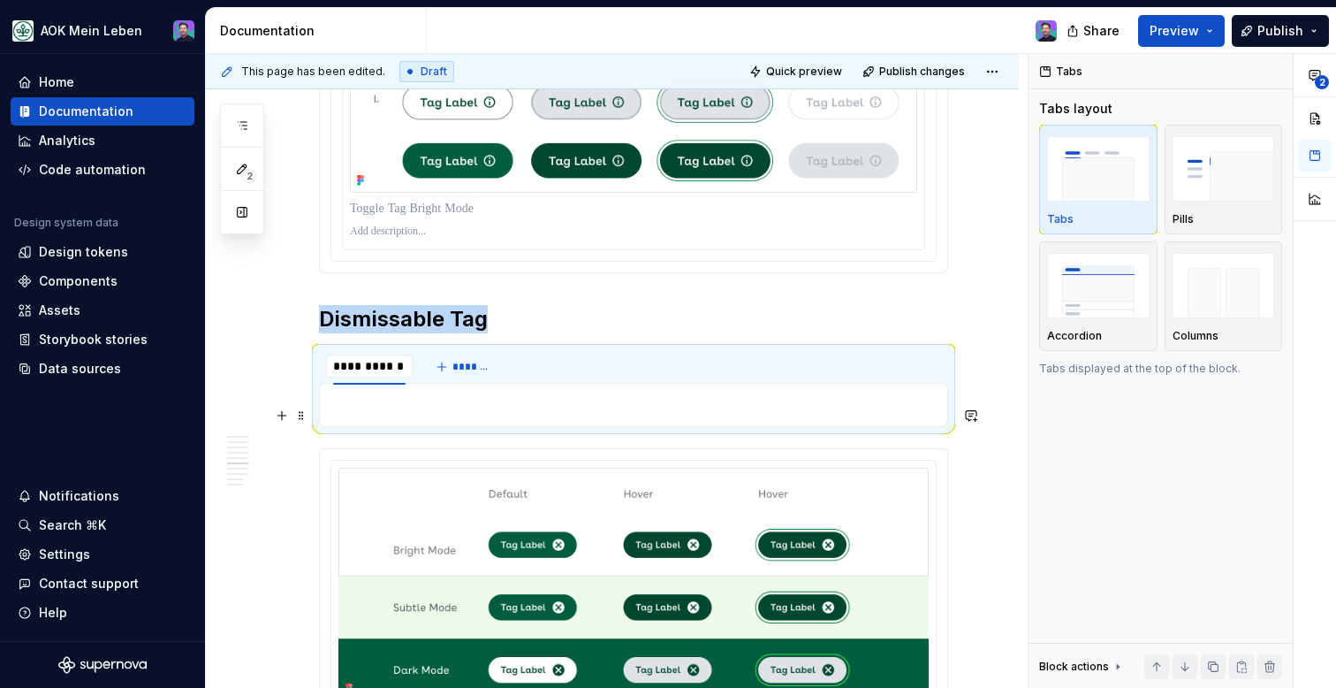
click at [462, 407] on p at bounding box center [633, 404] width 606 height 21
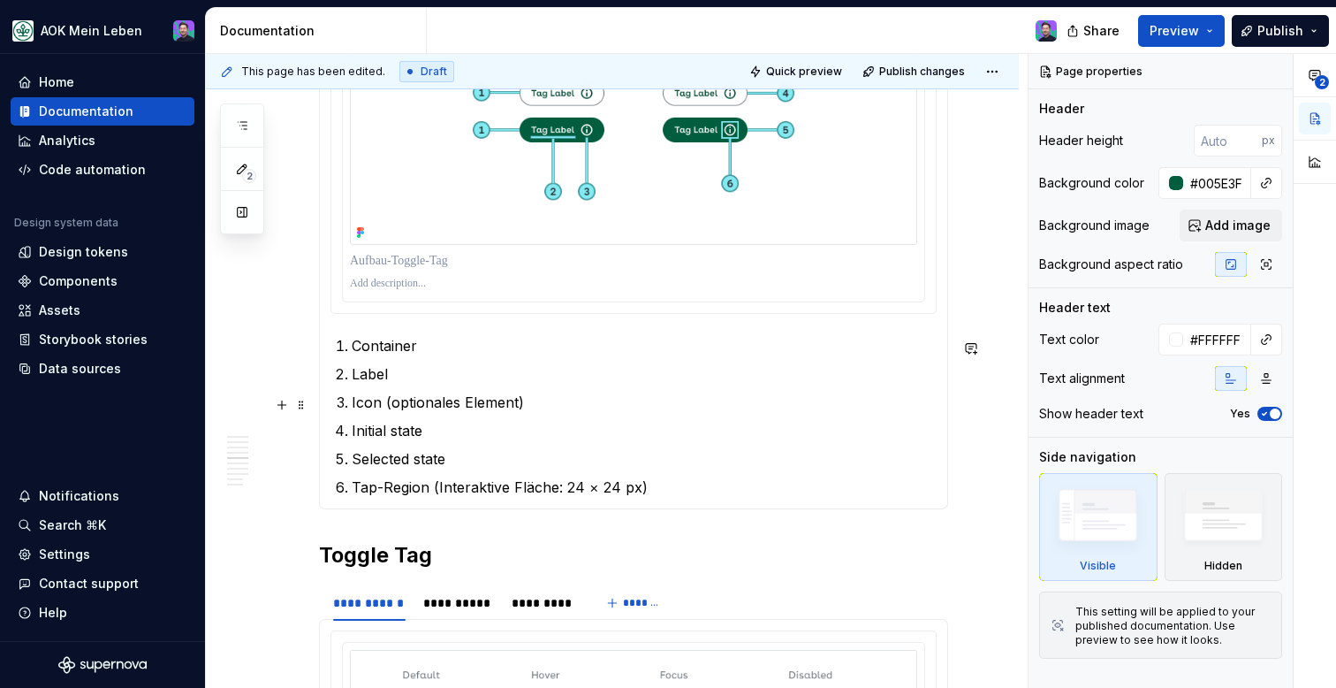
type textarea "*"
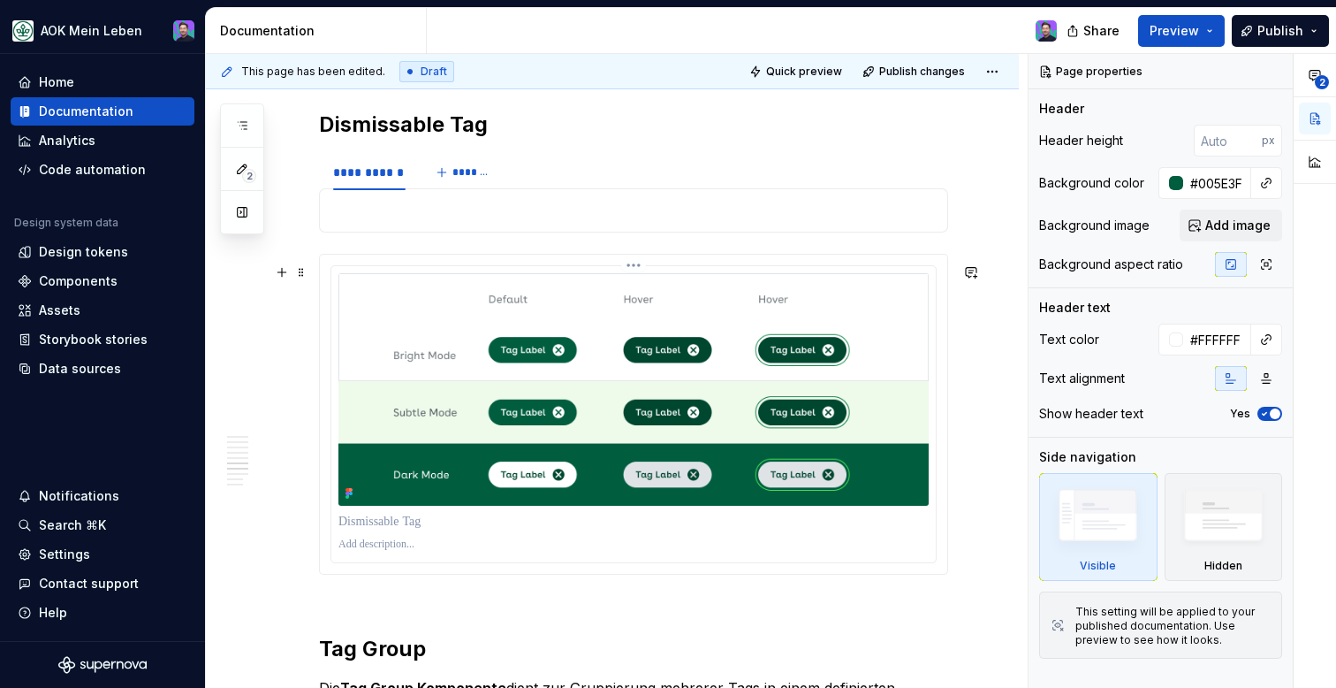
scroll to position [2431, 0]
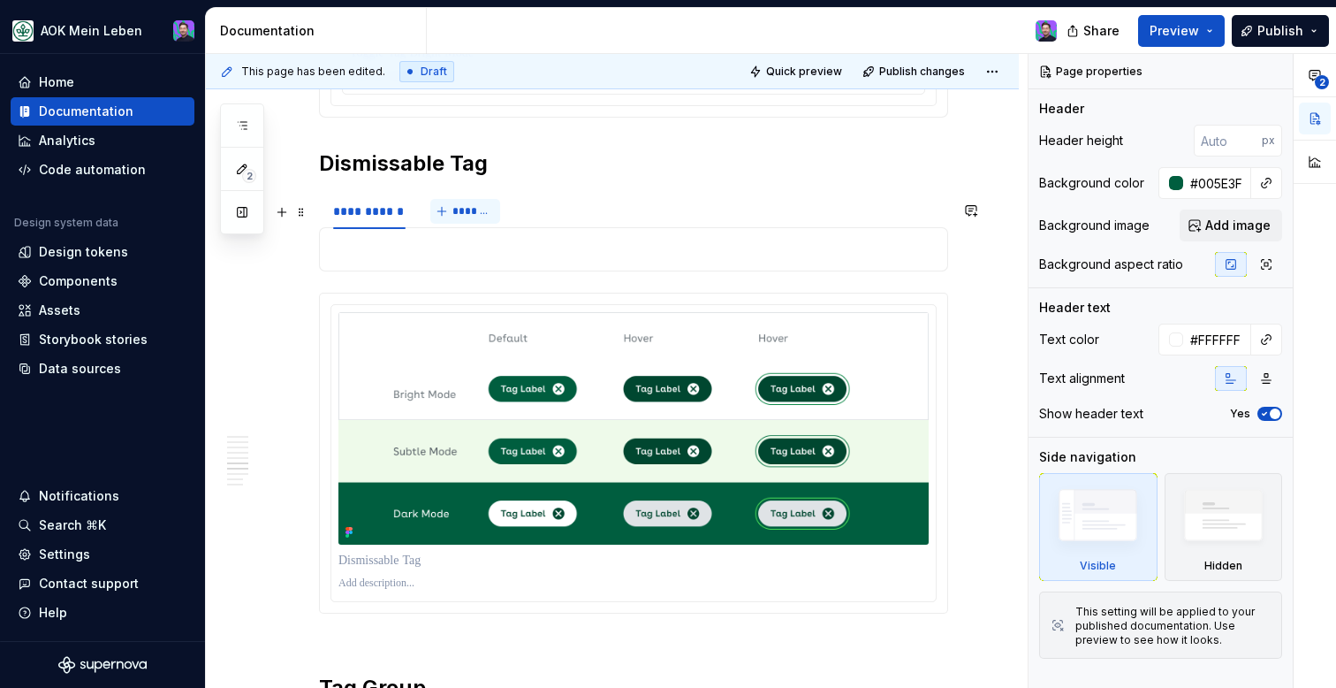
click at [467, 218] on span "*******" at bounding box center [472, 211] width 40 height 14
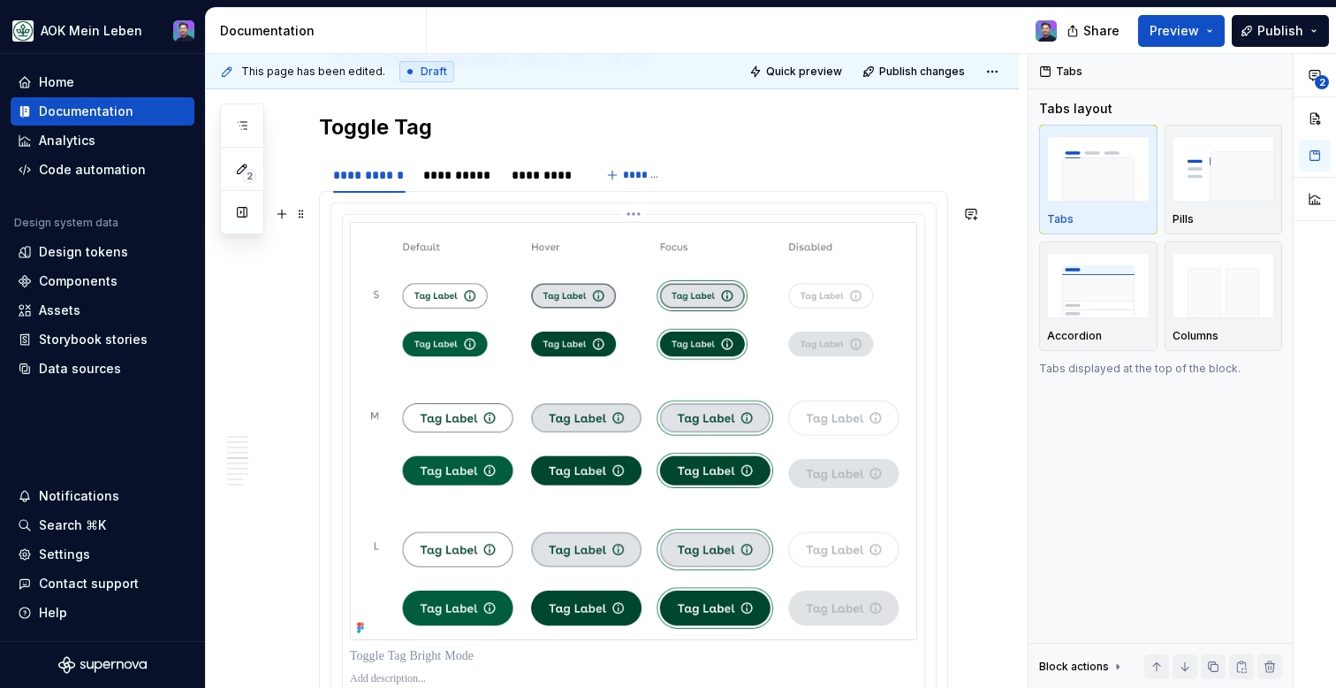
scroll to position [1826, 0]
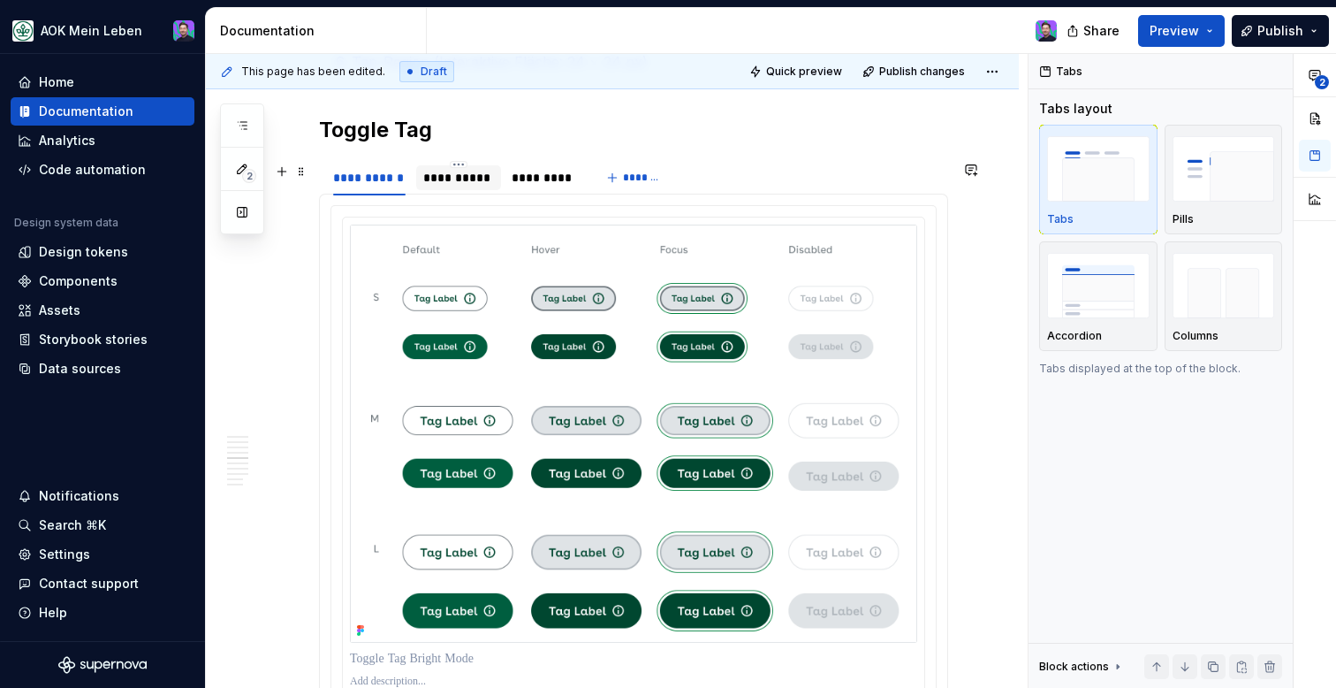
click at [464, 182] on div "**********" at bounding box center [458, 178] width 71 height 18
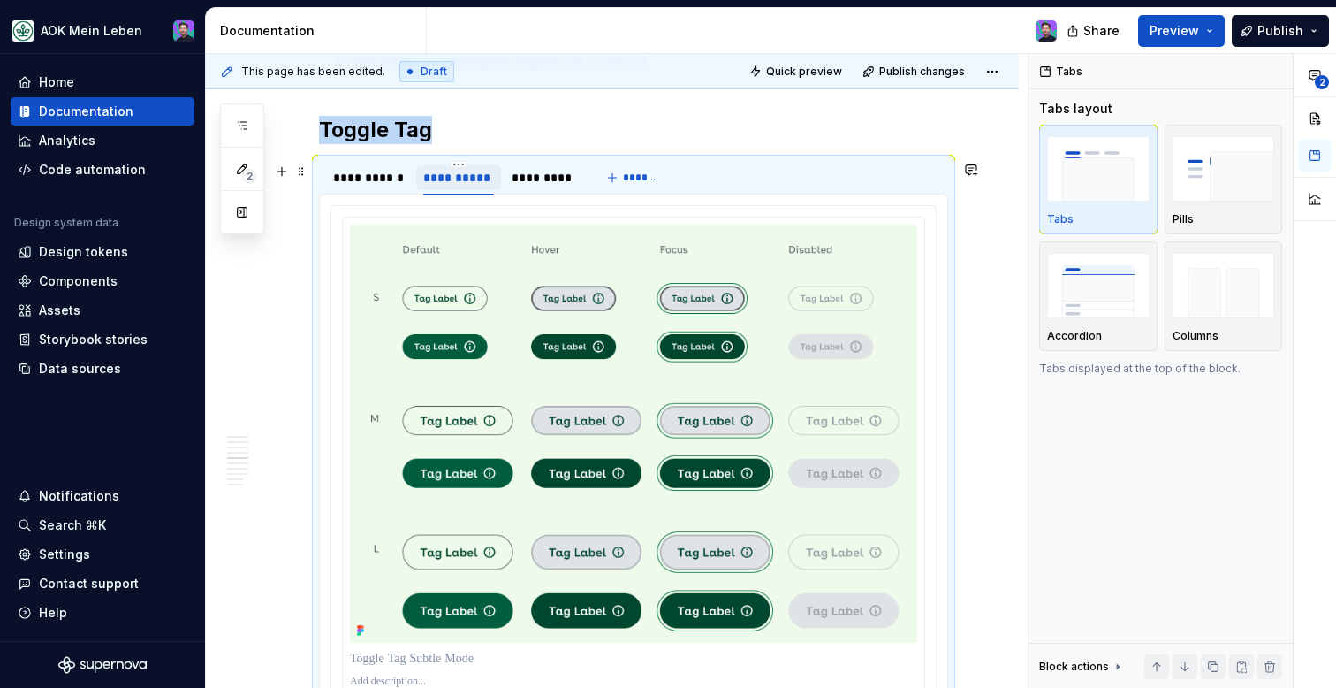
click at [464, 182] on div "**********" at bounding box center [458, 178] width 71 height 18
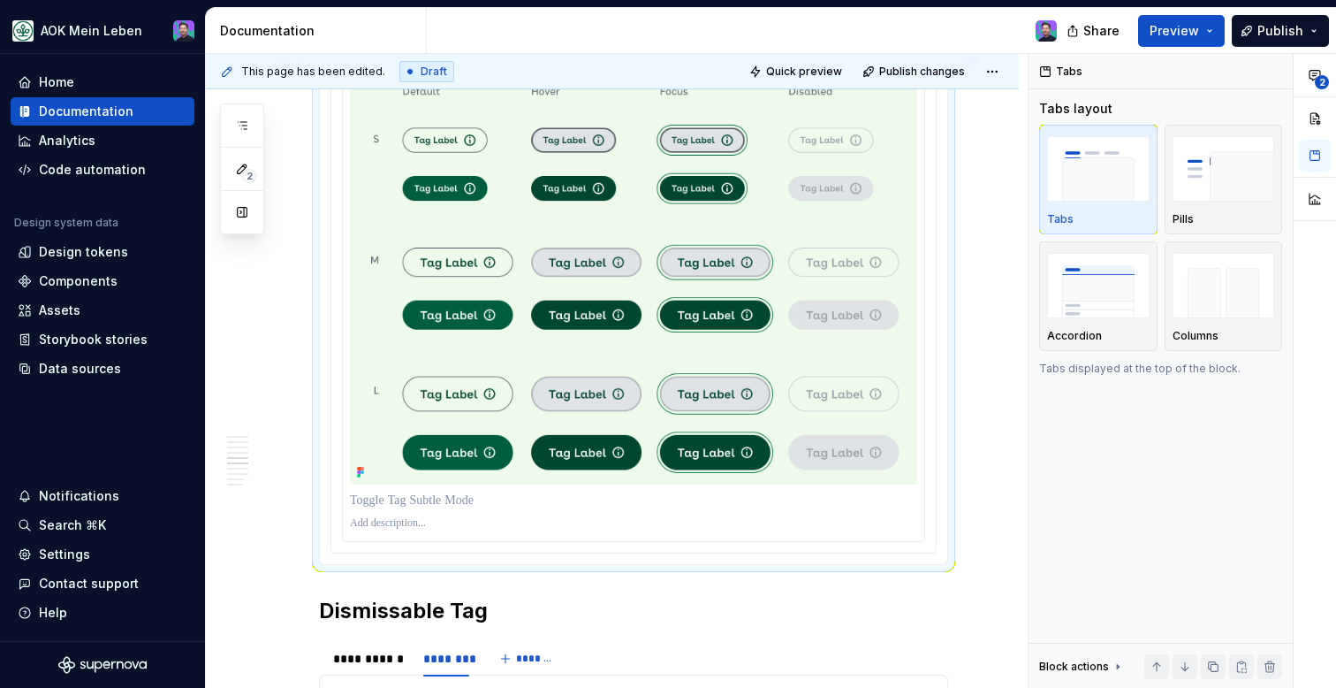
scroll to position [2064, 0]
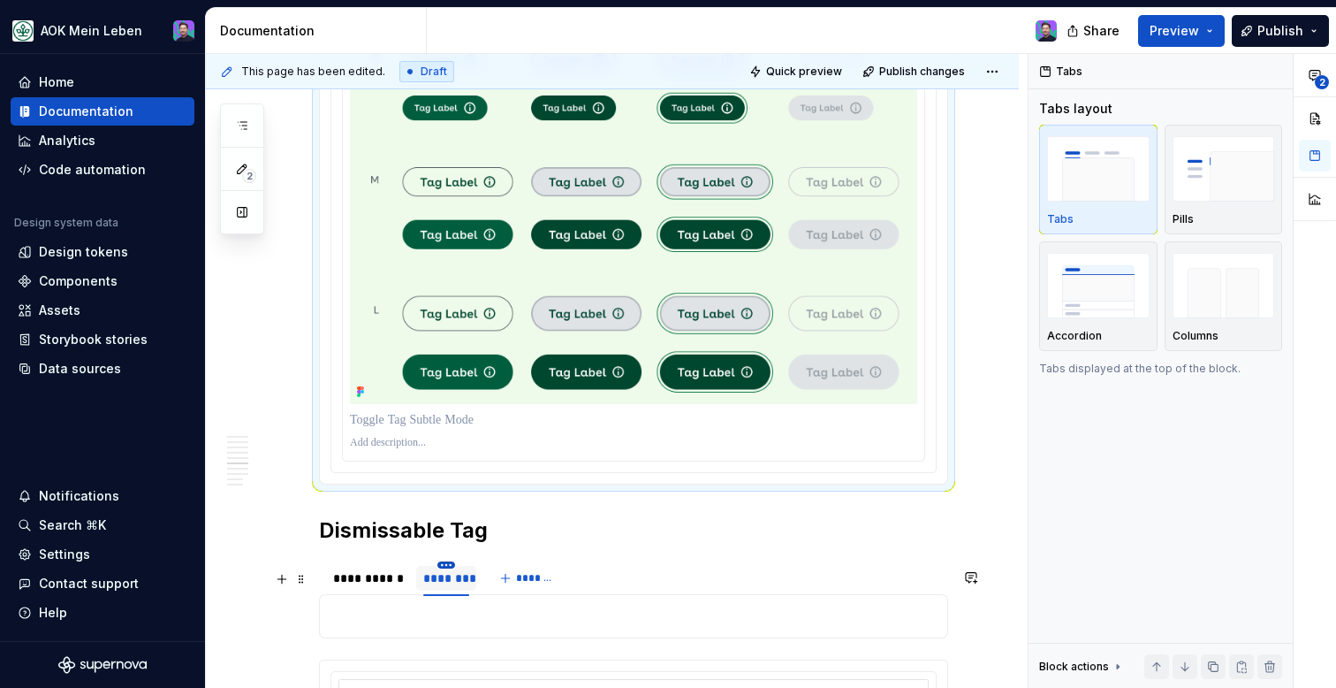
click at [446, 576] on html "AOK Mein Leben Home Documentation Analytics Code automation Design system data …" at bounding box center [668, 344] width 1336 height 688
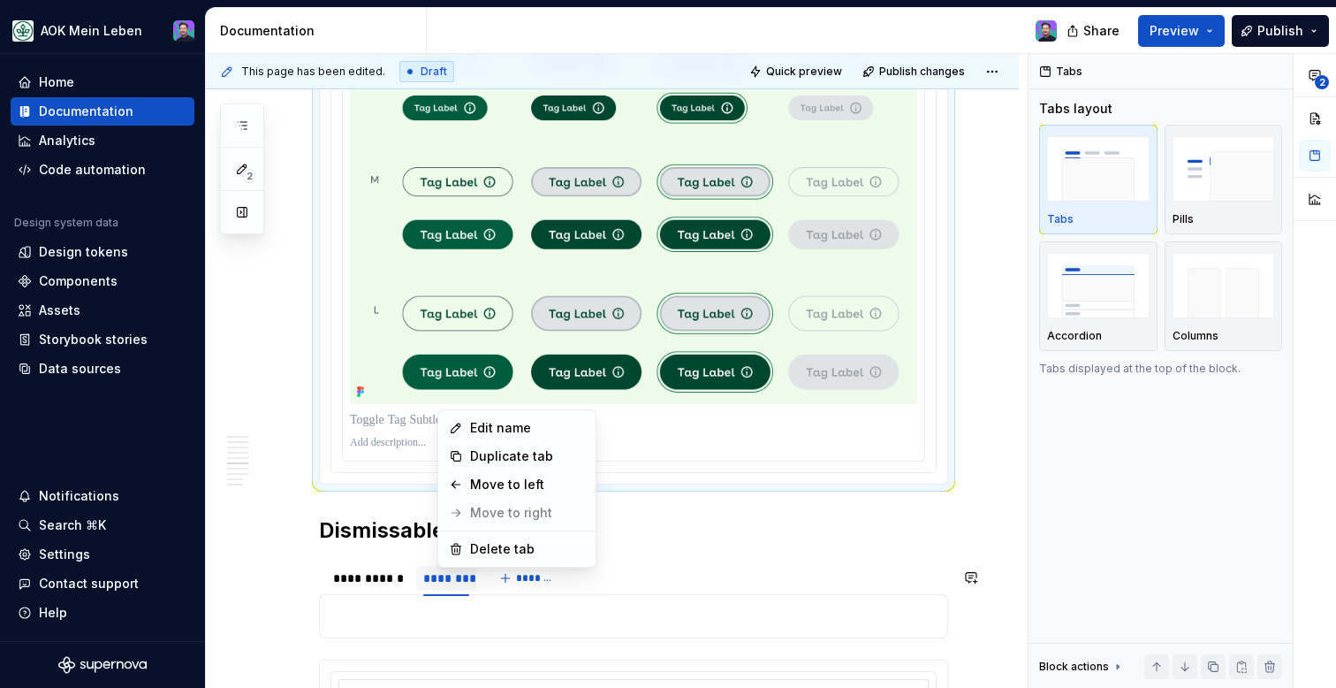
click at [452, 586] on html "AOK Mein Leben Home Documentation Analytics Code automation Design system data …" at bounding box center [668, 344] width 1336 height 688
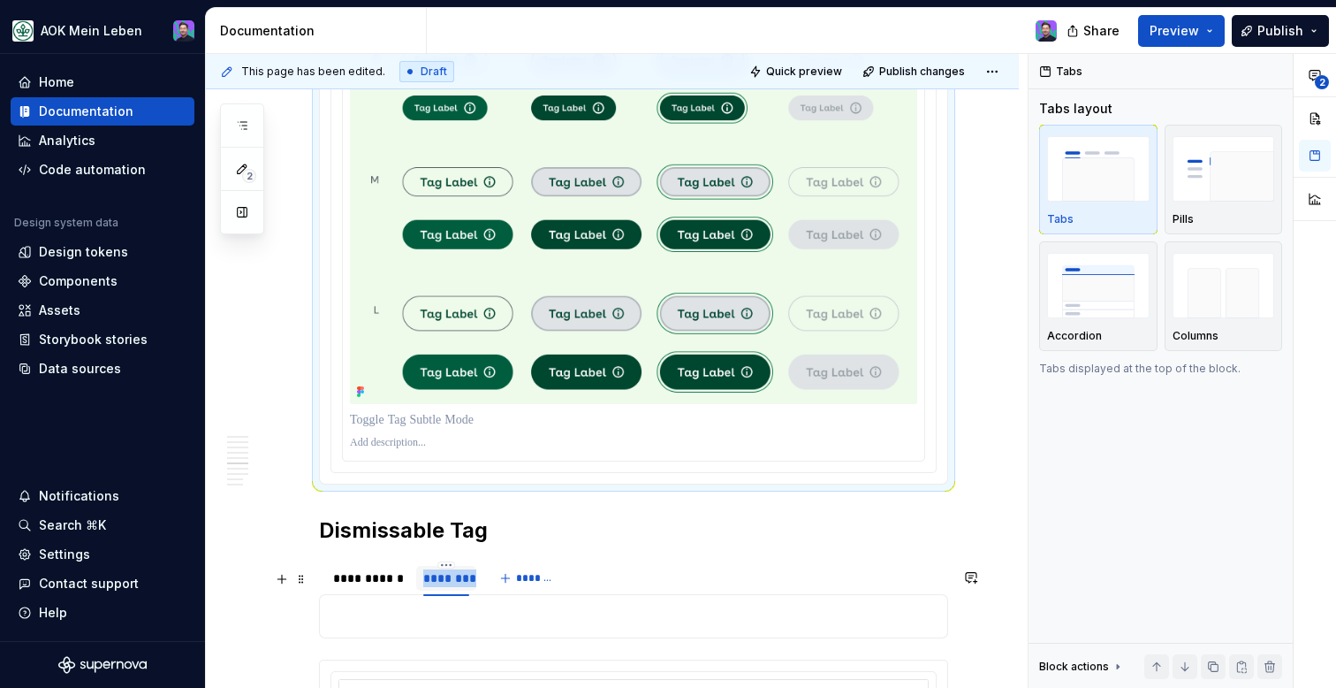
click at [452, 586] on div "********" at bounding box center [446, 578] width 46 height 18
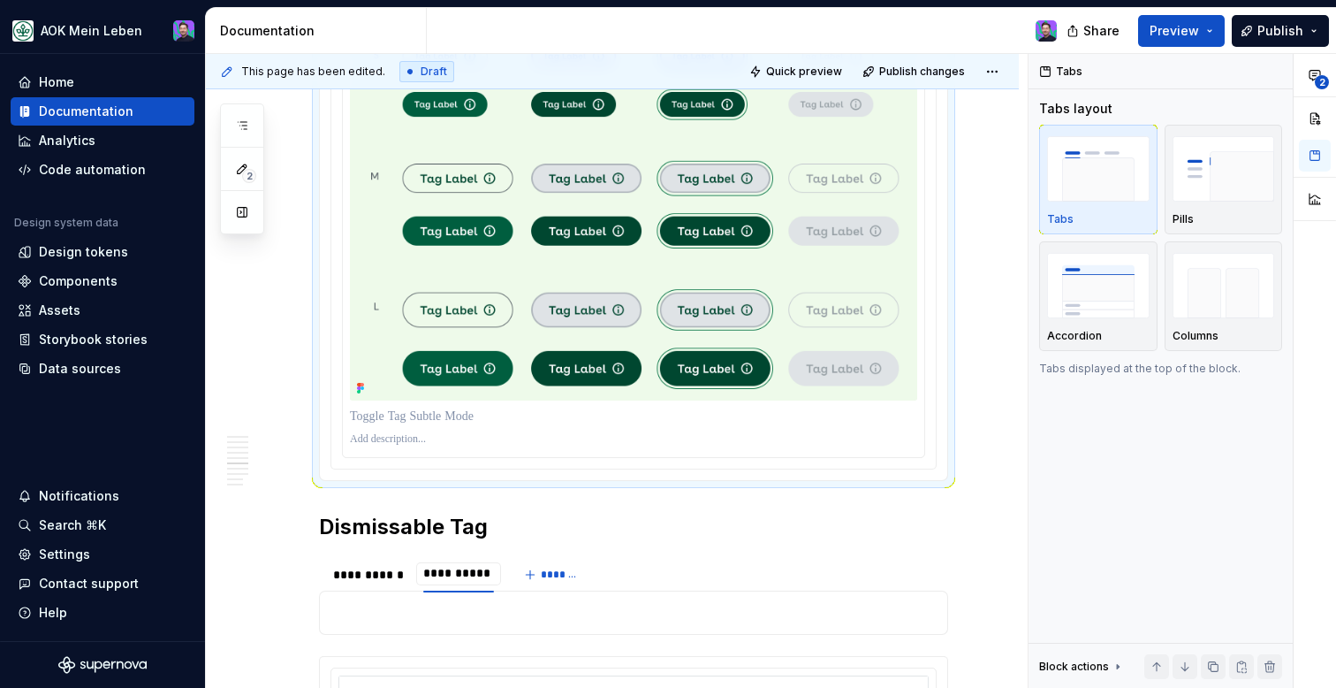
type input "**********"
click at [559, 481] on div at bounding box center [633, 215] width 629 height 529
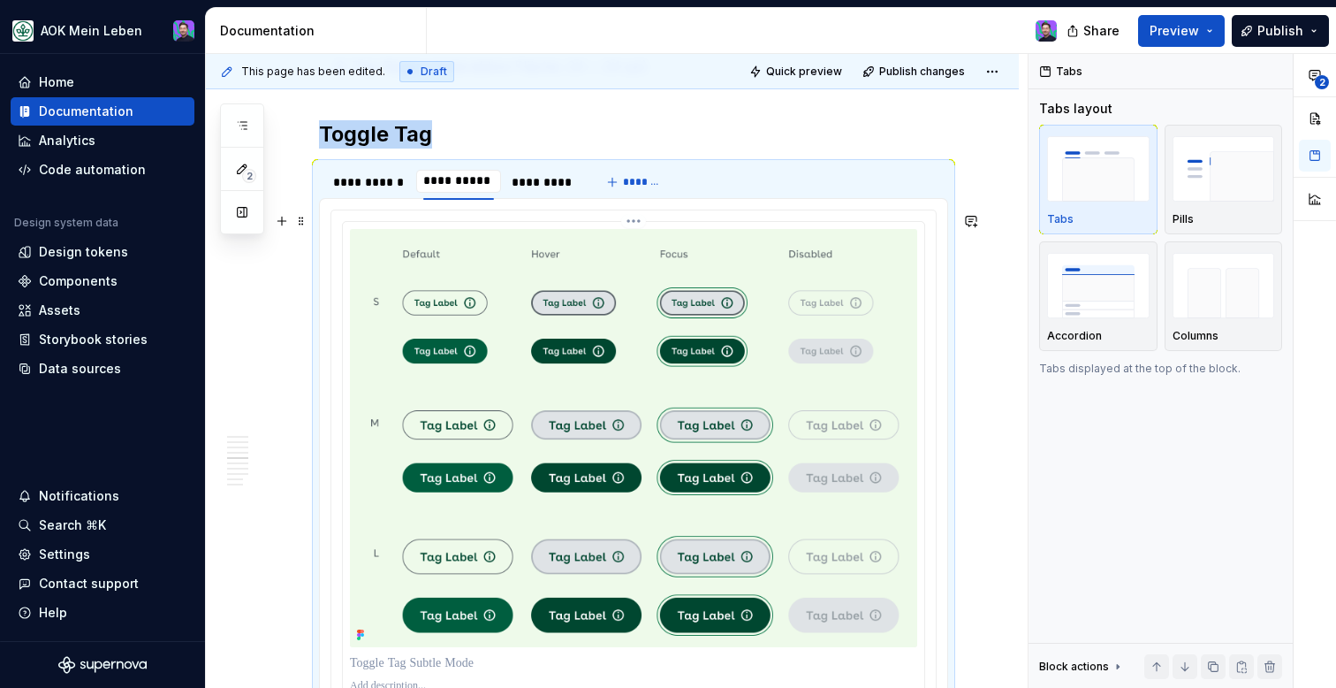
scroll to position [1803, 0]
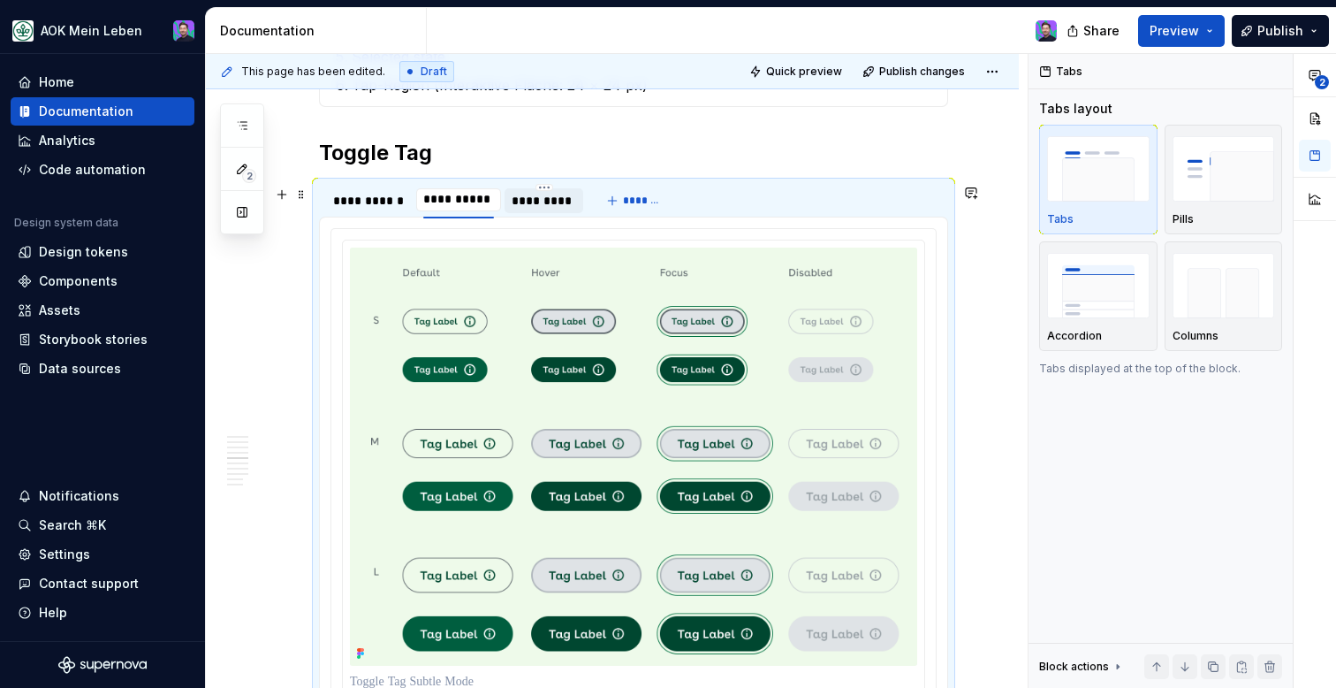
click at [540, 204] on div "*********" at bounding box center [544, 201] width 65 height 18
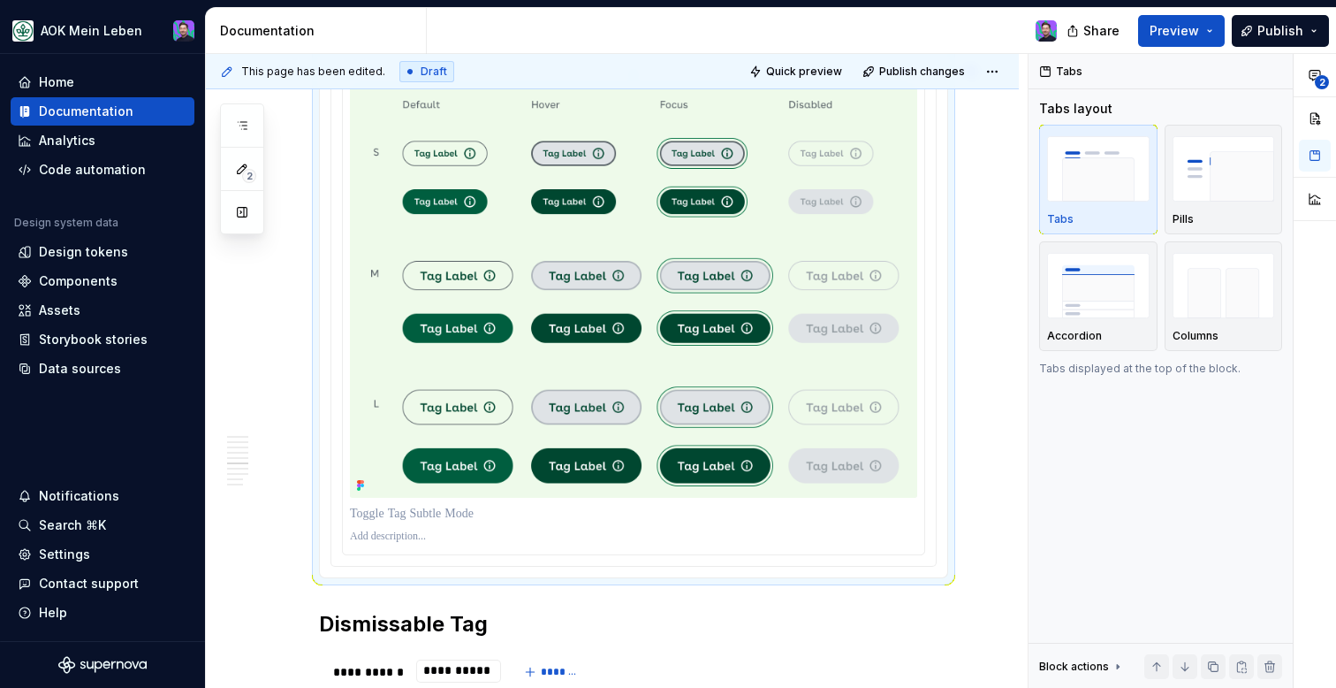
scroll to position [2053, 0]
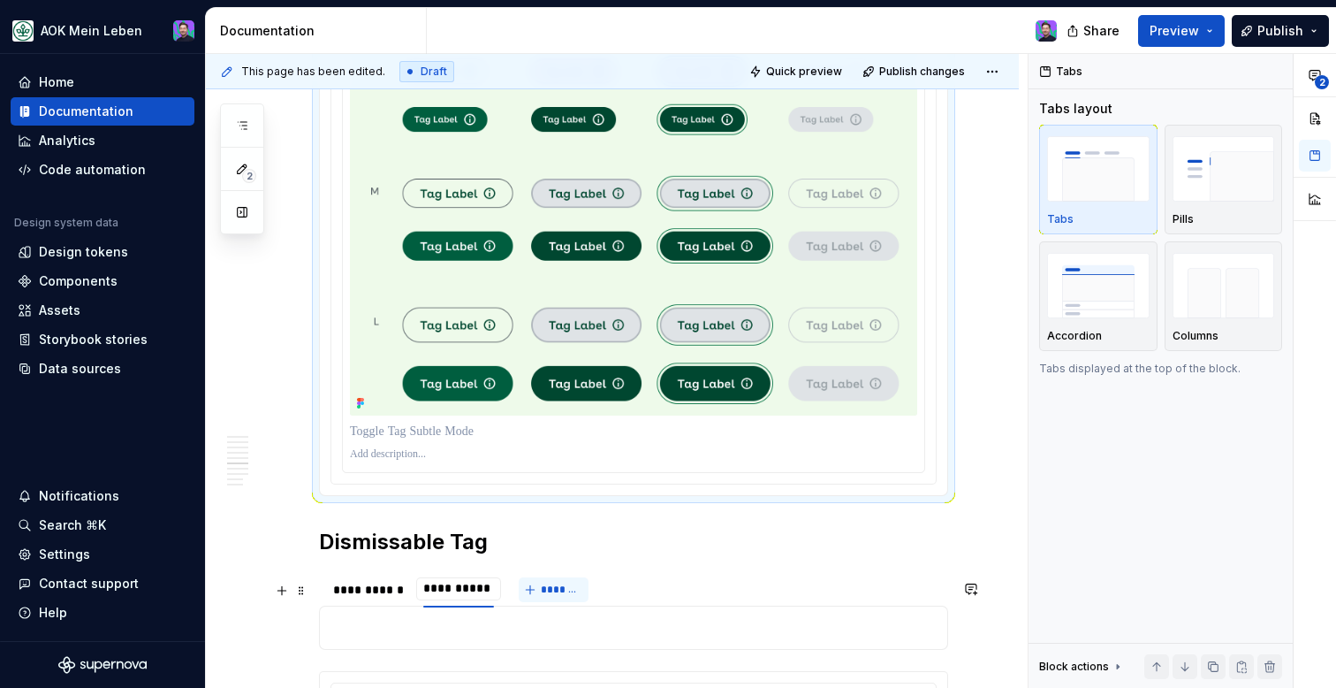
click at [544, 596] on span "*******" at bounding box center [561, 589] width 40 height 14
click at [559, 596] on span "*******" at bounding box center [561, 589] width 40 height 14
click at [537, 602] on button "*******" at bounding box center [554, 589] width 70 height 25
click at [703, 589] on div "**********" at bounding box center [633, 589] width 629 height 35
click at [560, 596] on span "*******" at bounding box center [561, 589] width 40 height 14
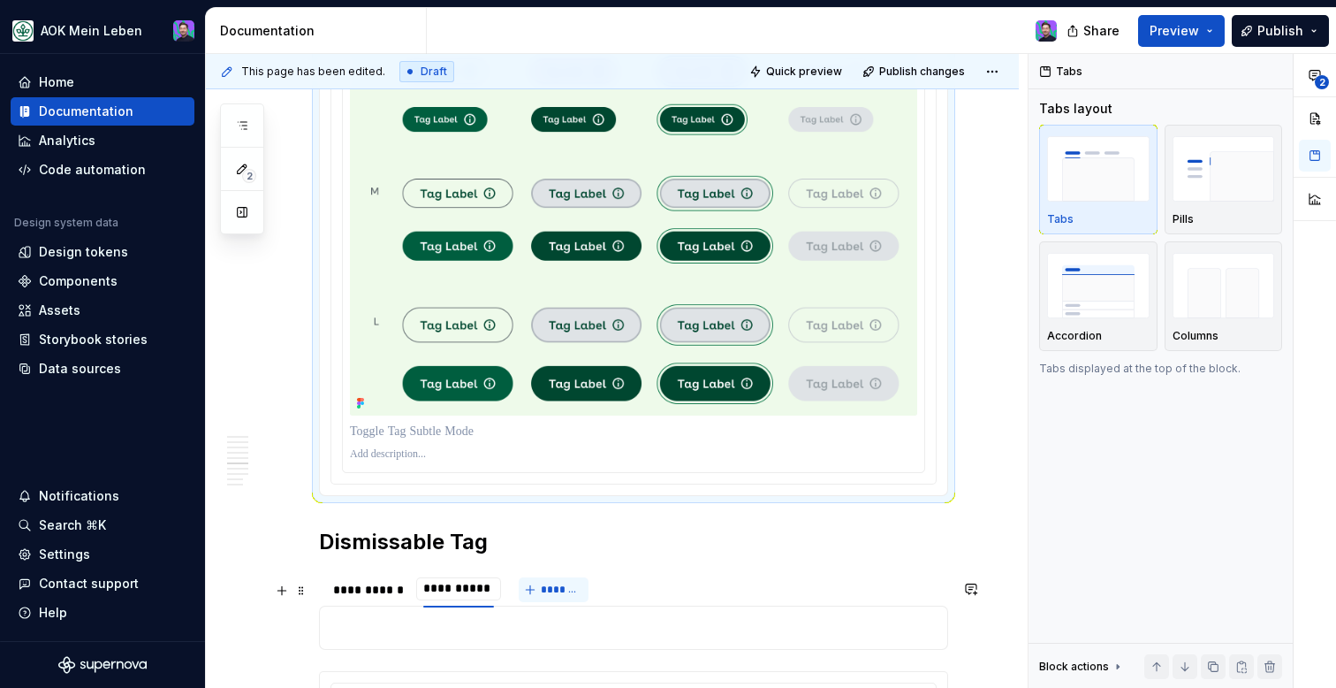
click at [533, 590] on button "*******" at bounding box center [554, 589] width 70 height 25
click at [517, 638] on p at bounding box center [633, 627] width 606 height 21
click at [1184, 22] on span "Preview" at bounding box center [1174, 31] width 49 height 18
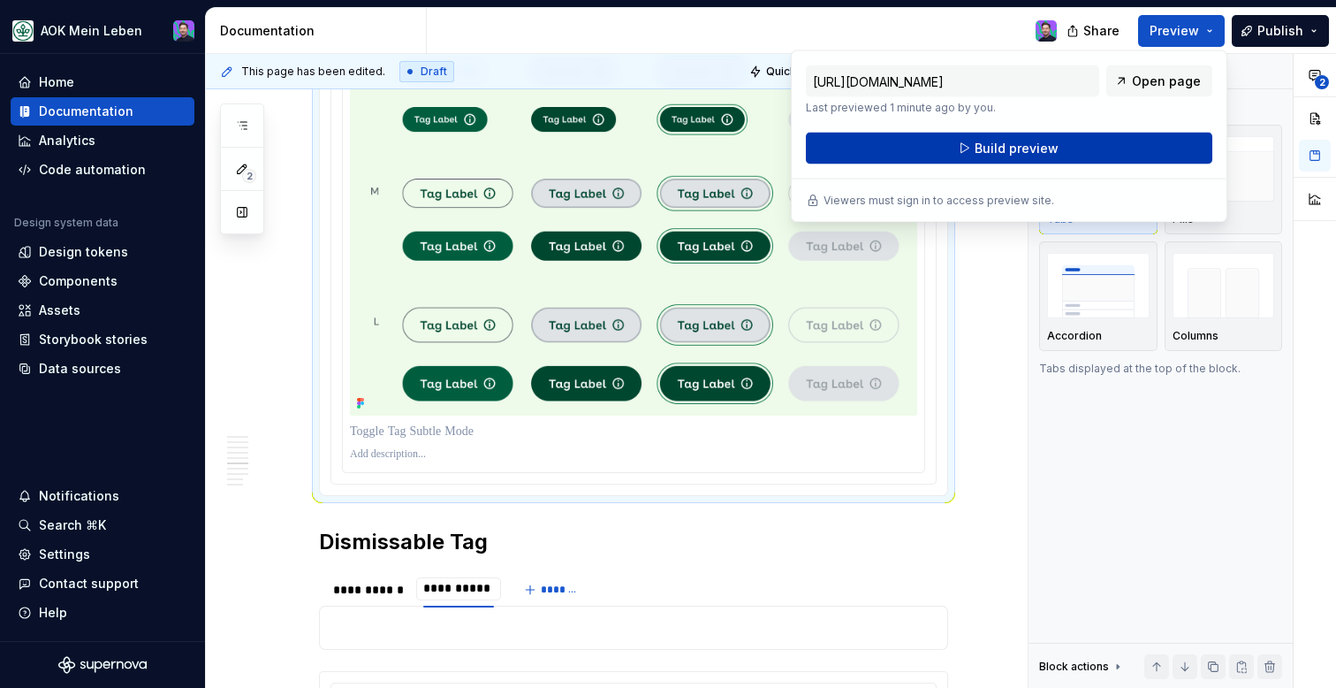
click at [1090, 151] on button "Build preview" at bounding box center [1009, 149] width 406 height 32
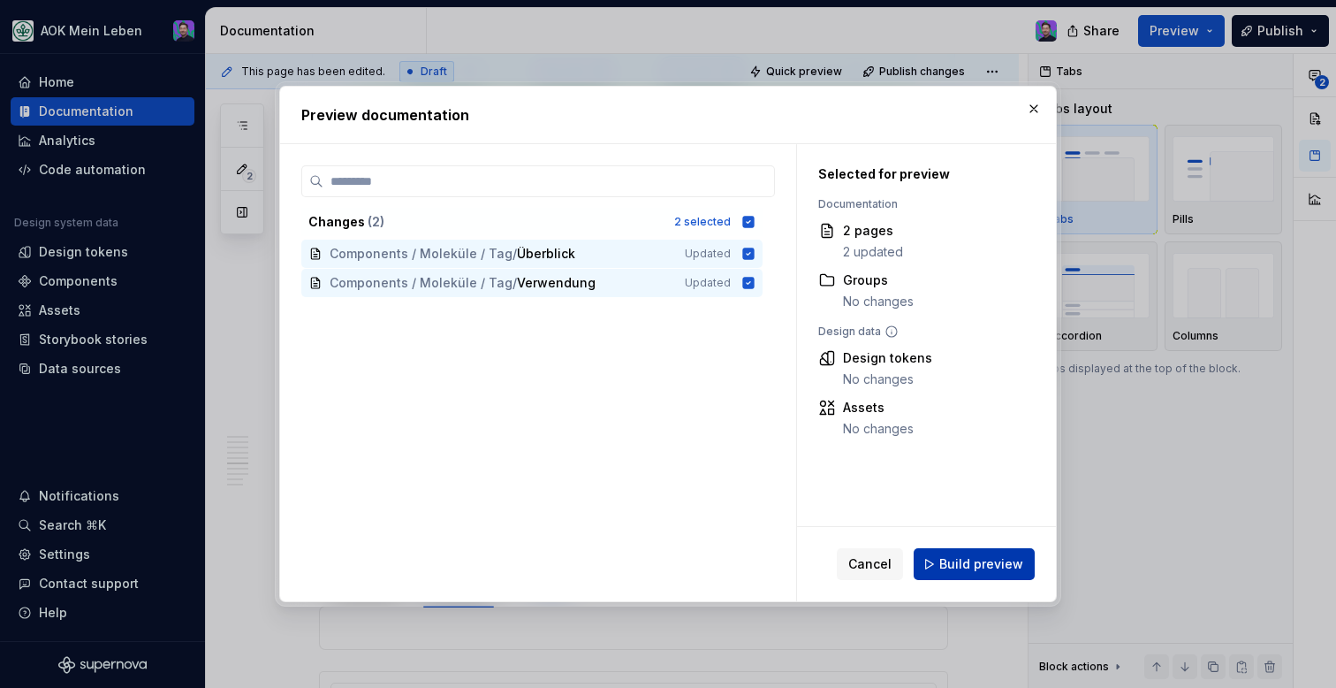
click at [966, 559] on span "Build preview" at bounding box center [981, 564] width 84 height 18
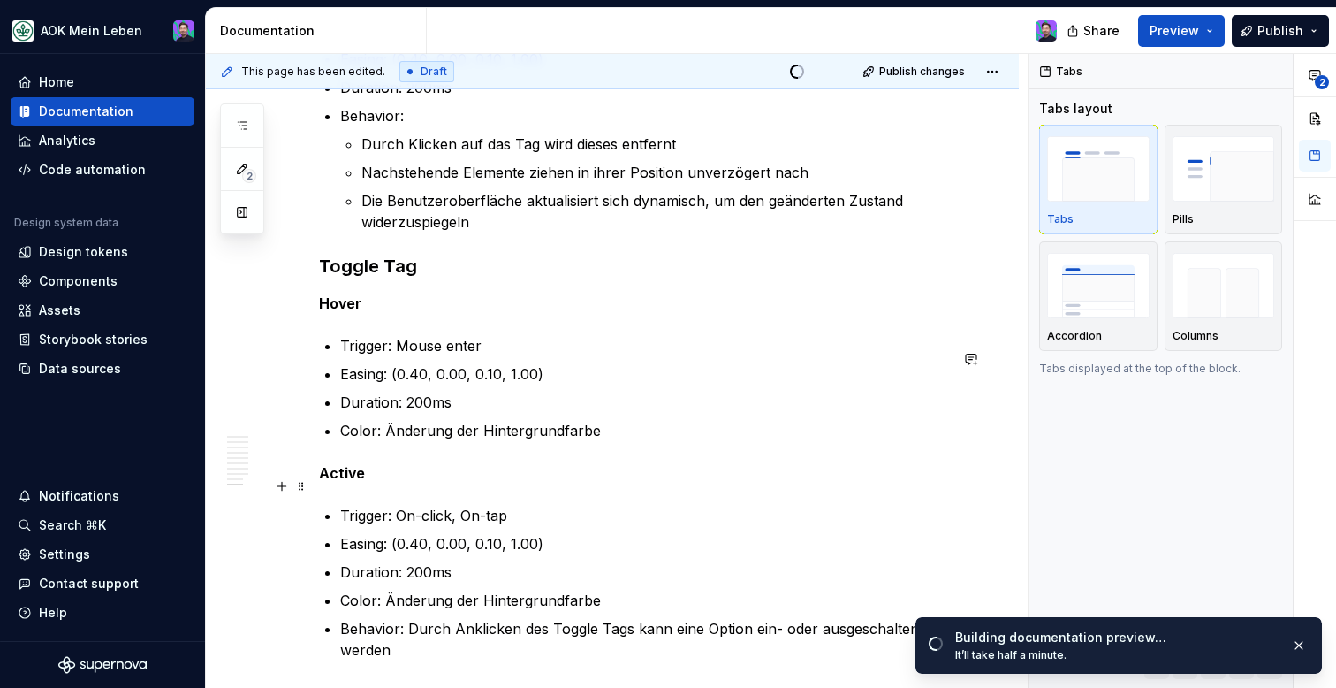
scroll to position [3900, 0]
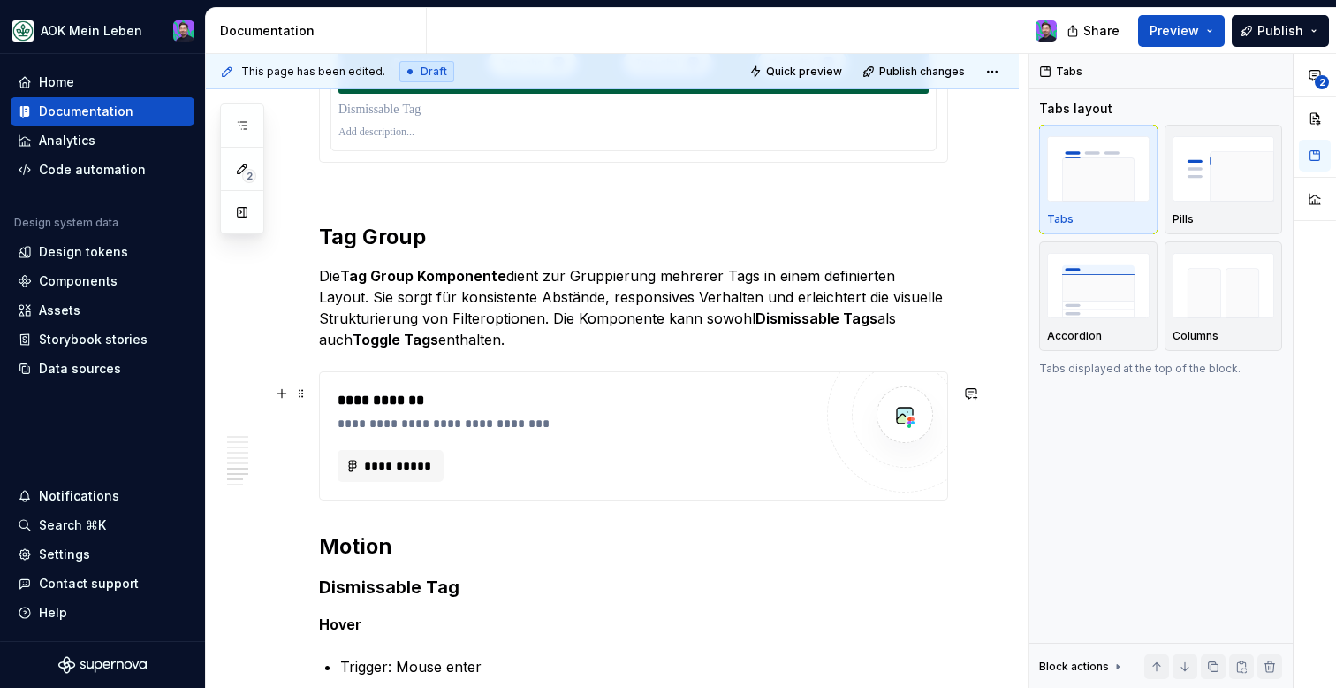
type textarea "*"
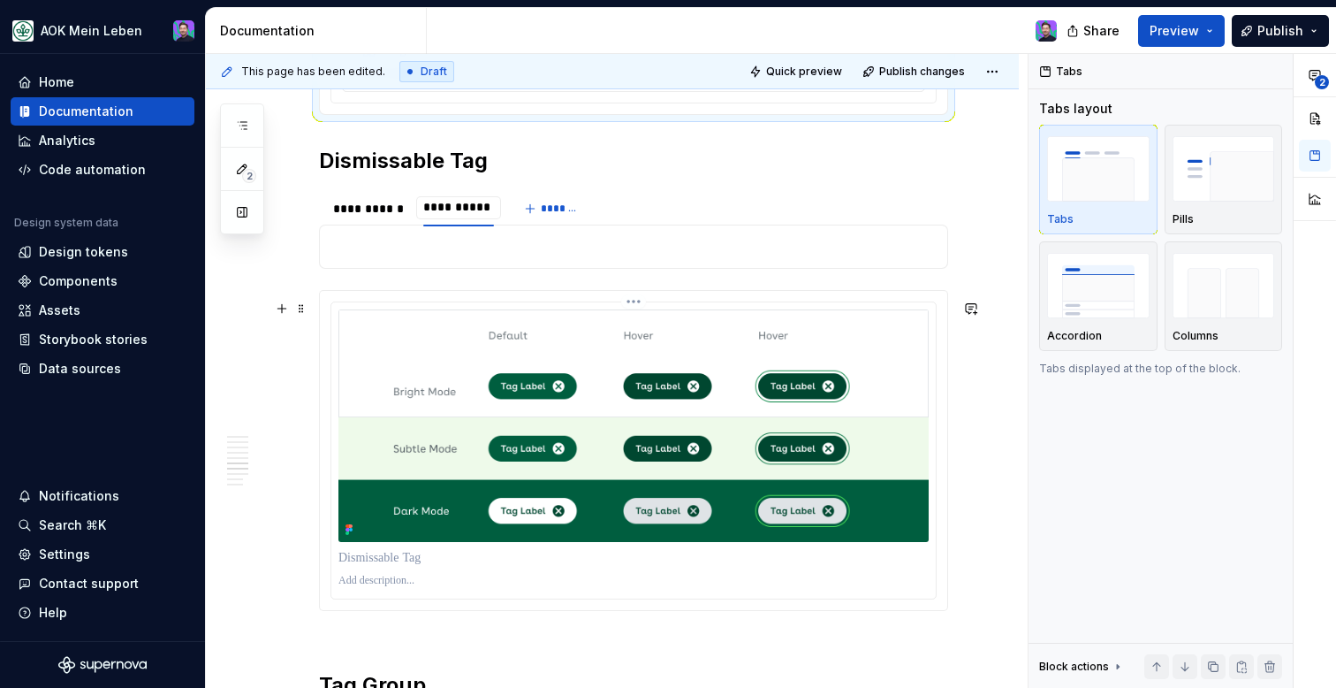
scroll to position [2427, 0]
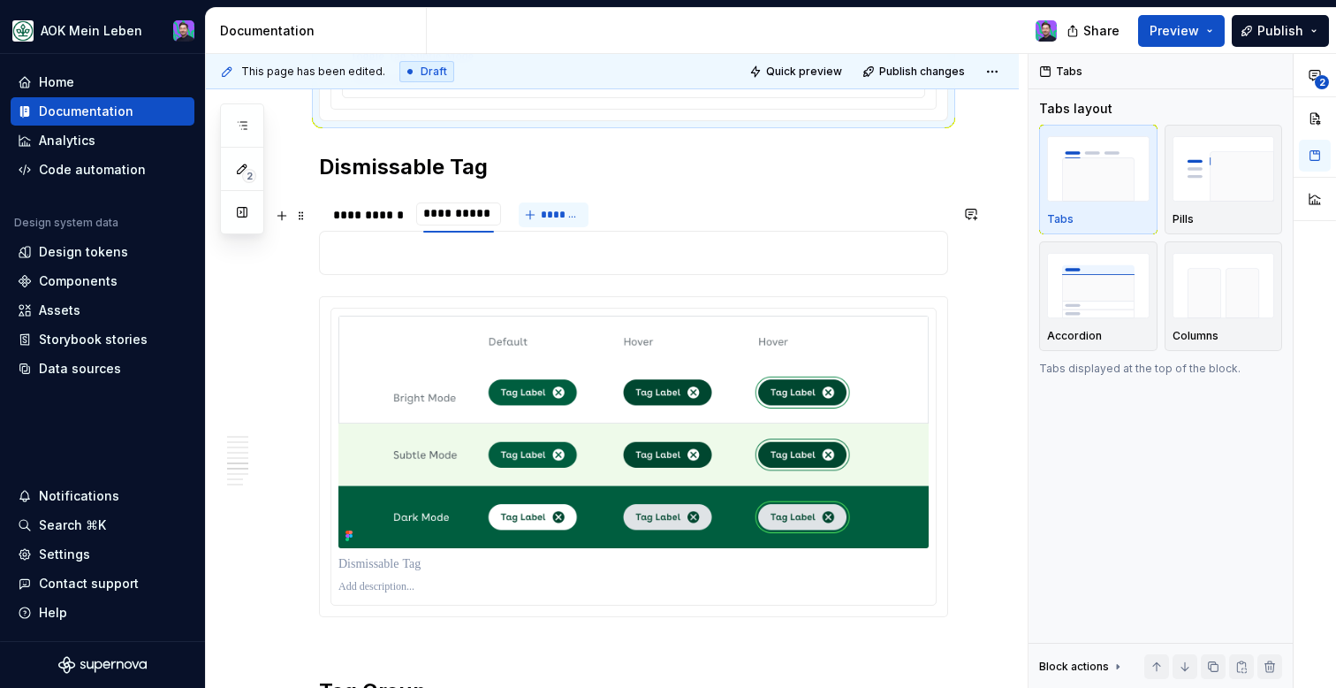
click at [567, 222] on span "*******" at bounding box center [561, 215] width 40 height 14
click at [532, 227] on button "*******" at bounding box center [554, 214] width 70 height 25
click at [540, 227] on button "*******" at bounding box center [554, 214] width 70 height 25
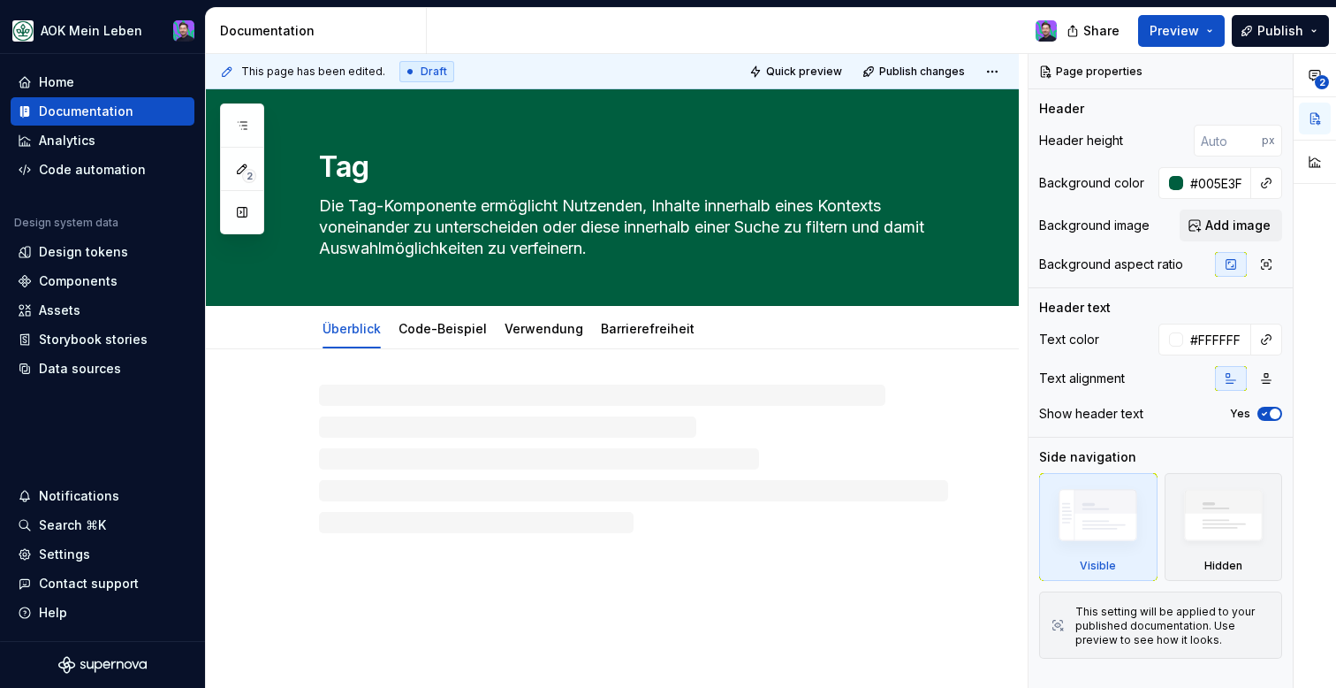
type textarea "*"
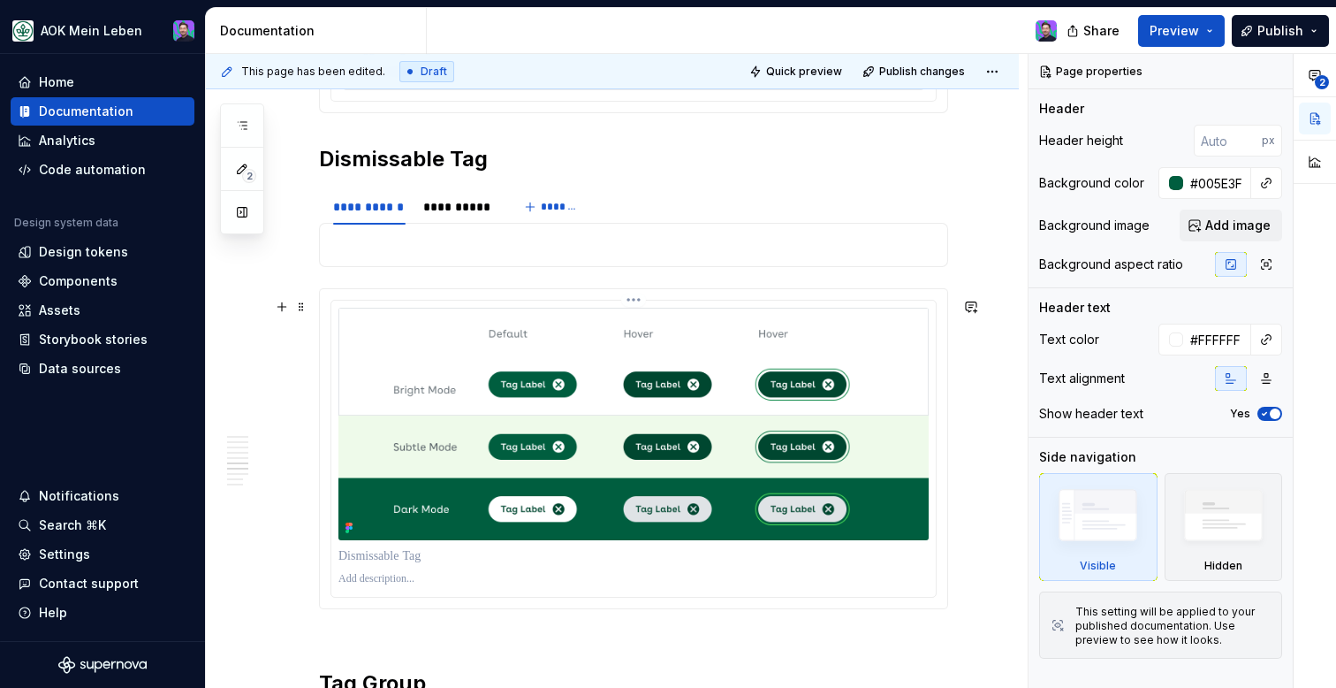
scroll to position [2440, 0]
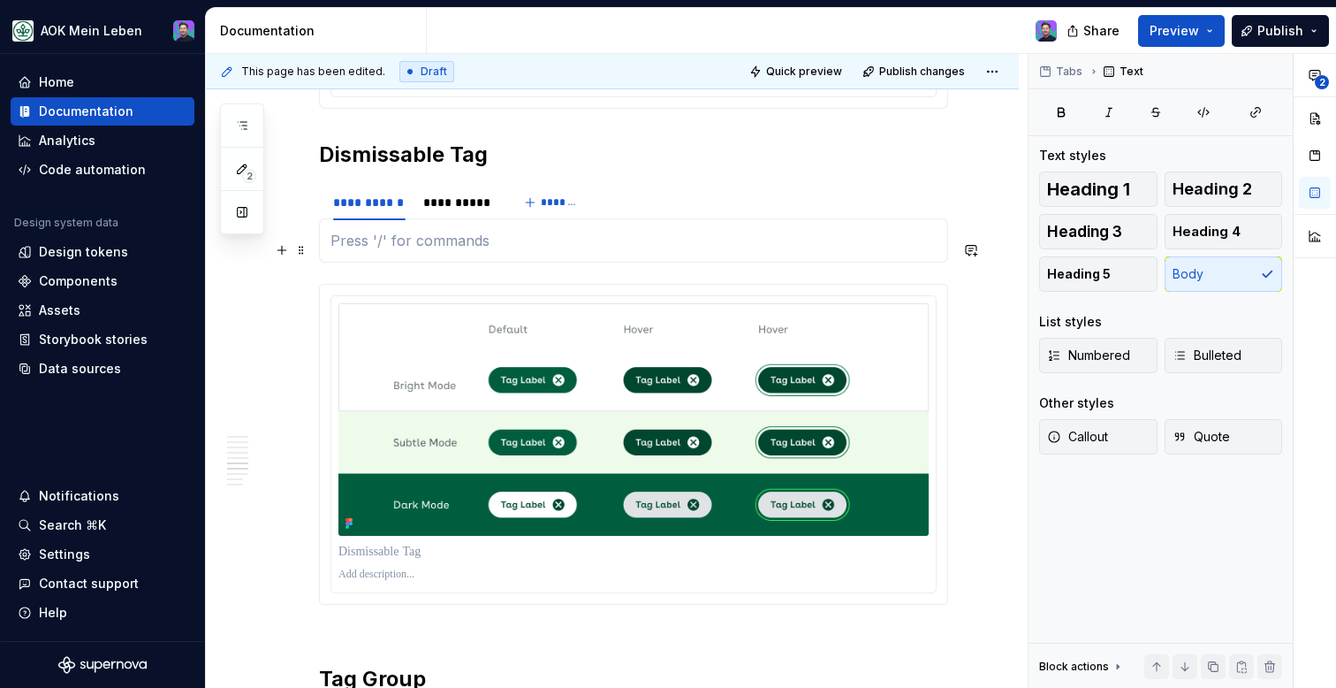
click at [429, 251] on p at bounding box center [633, 240] width 606 height 21
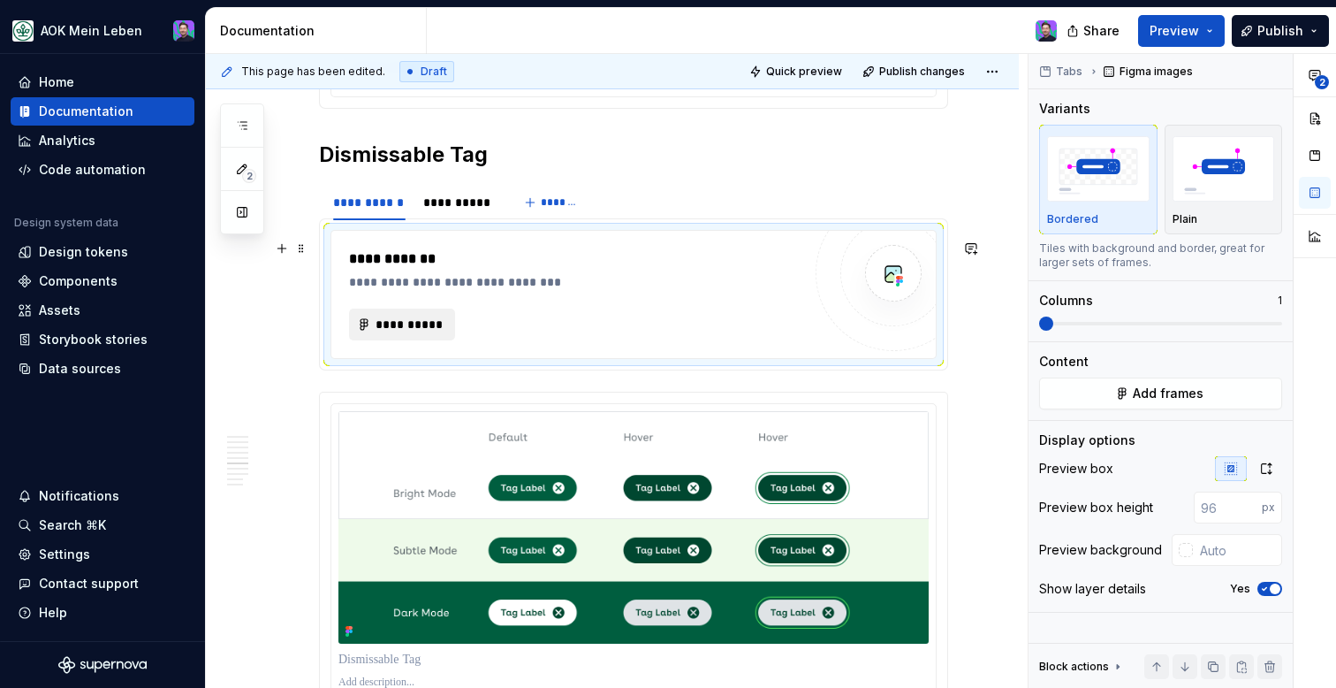
click at [431, 333] on span "**********" at bounding box center [409, 324] width 69 height 18
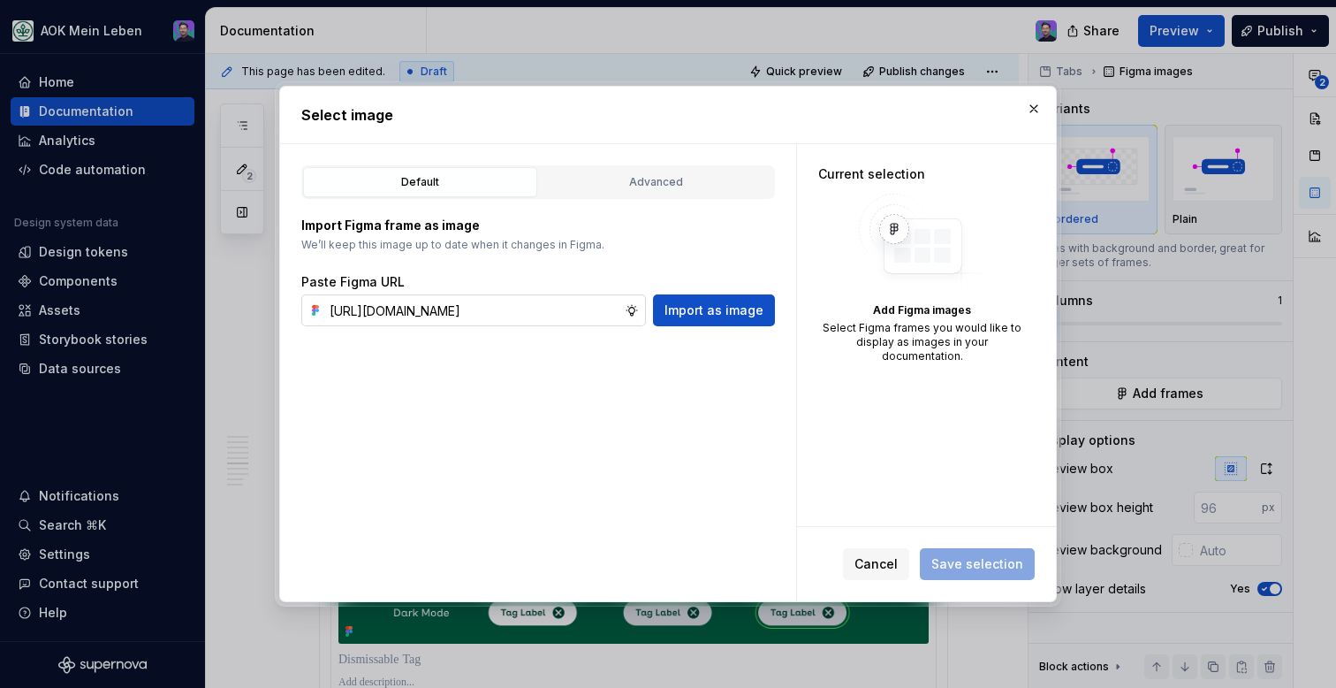
scroll to position [0, 539]
type input "[URL][DOMAIN_NAME]"
click at [646, 323] on div at bounding box center [635, 310] width 21 height 32
click at [662, 323] on button "Import as image" at bounding box center [714, 310] width 122 height 32
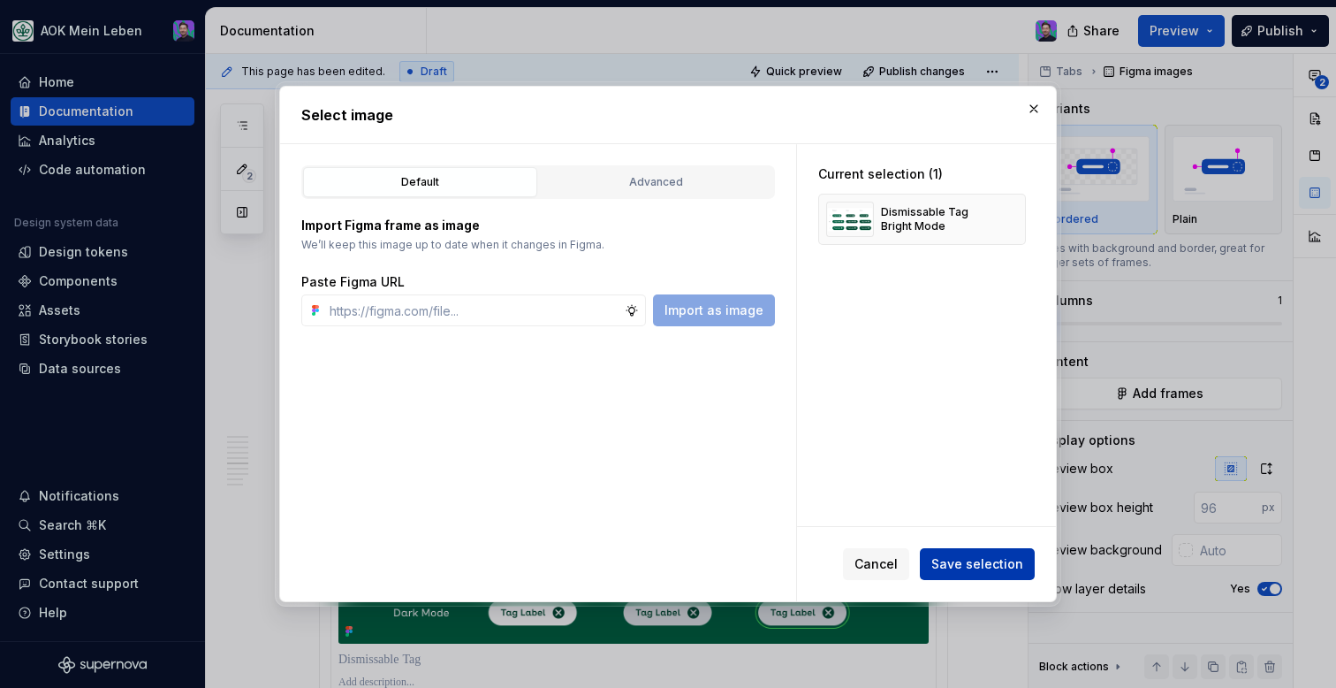
click at [968, 576] on button "Save selection" at bounding box center [977, 564] width 115 height 32
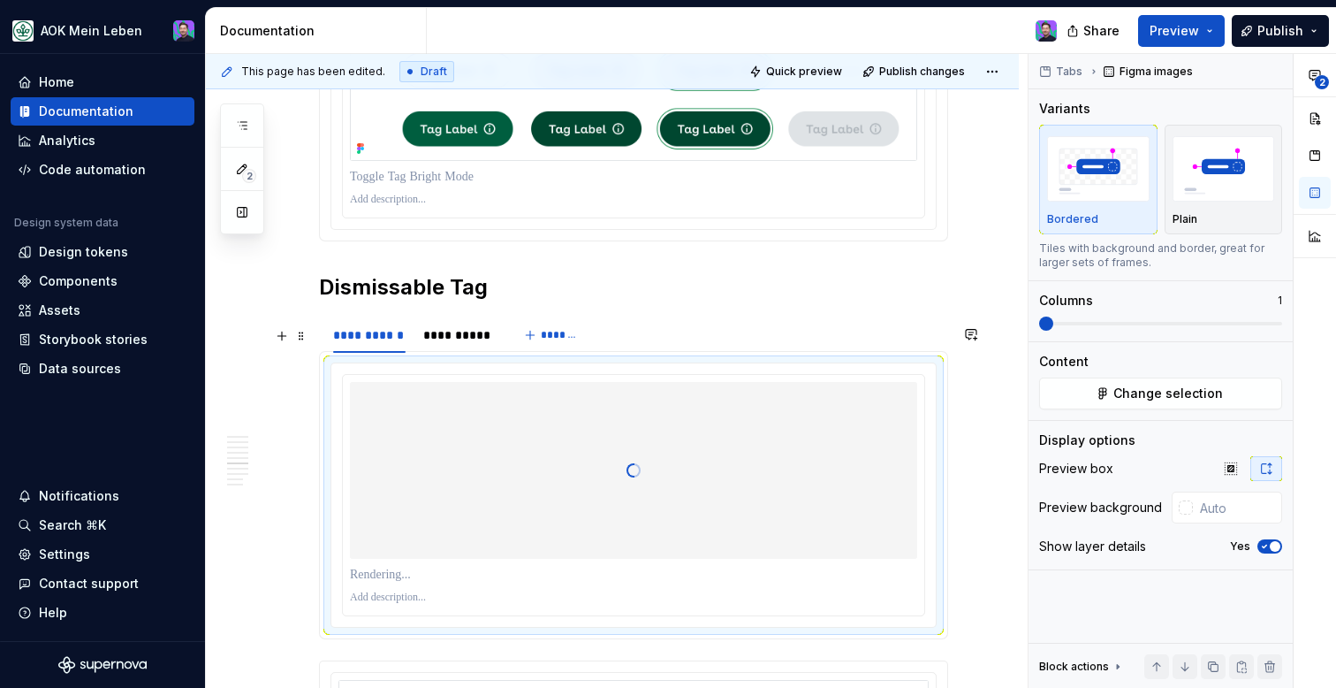
scroll to position [2370, 0]
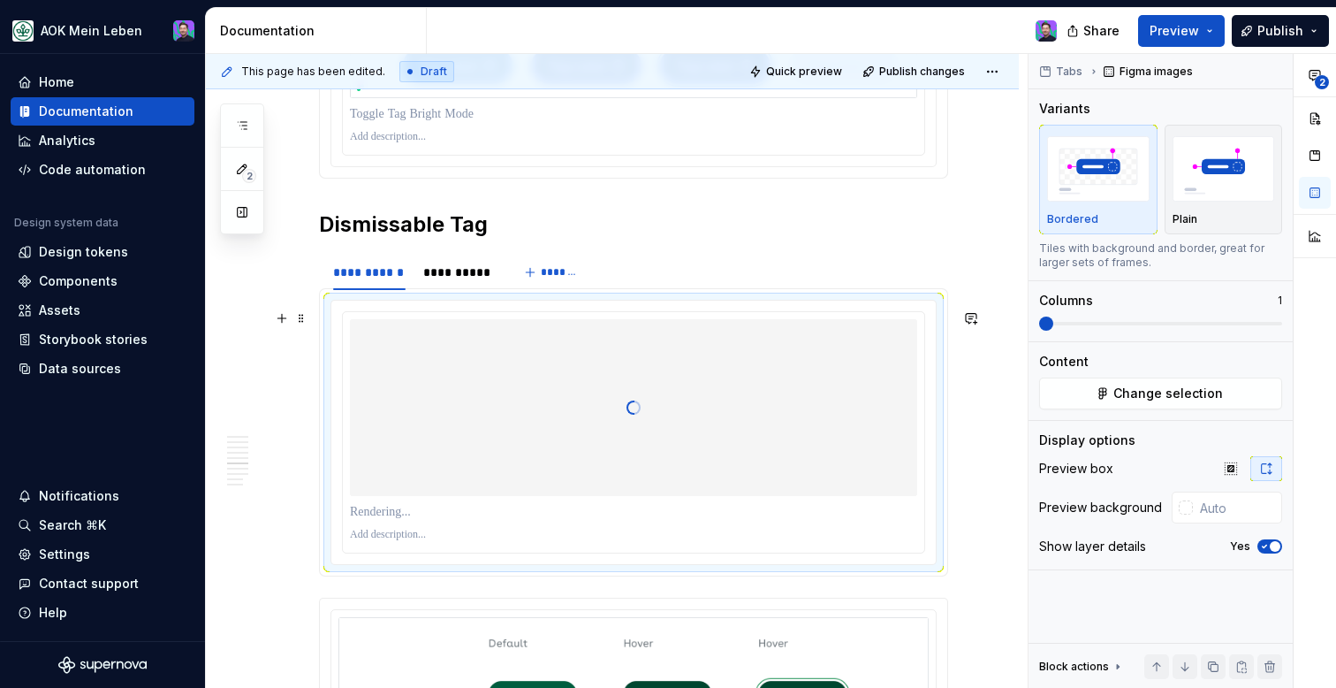
type textarea "*"
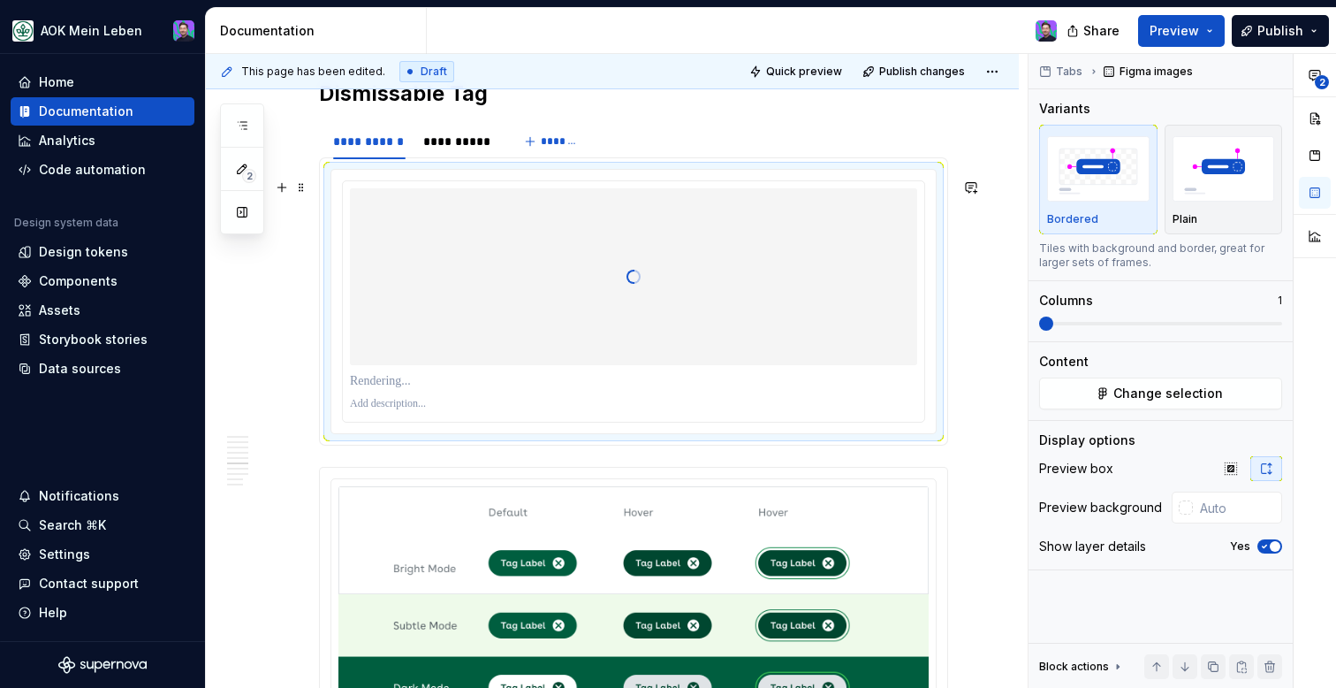
scroll to position [2454, 0]
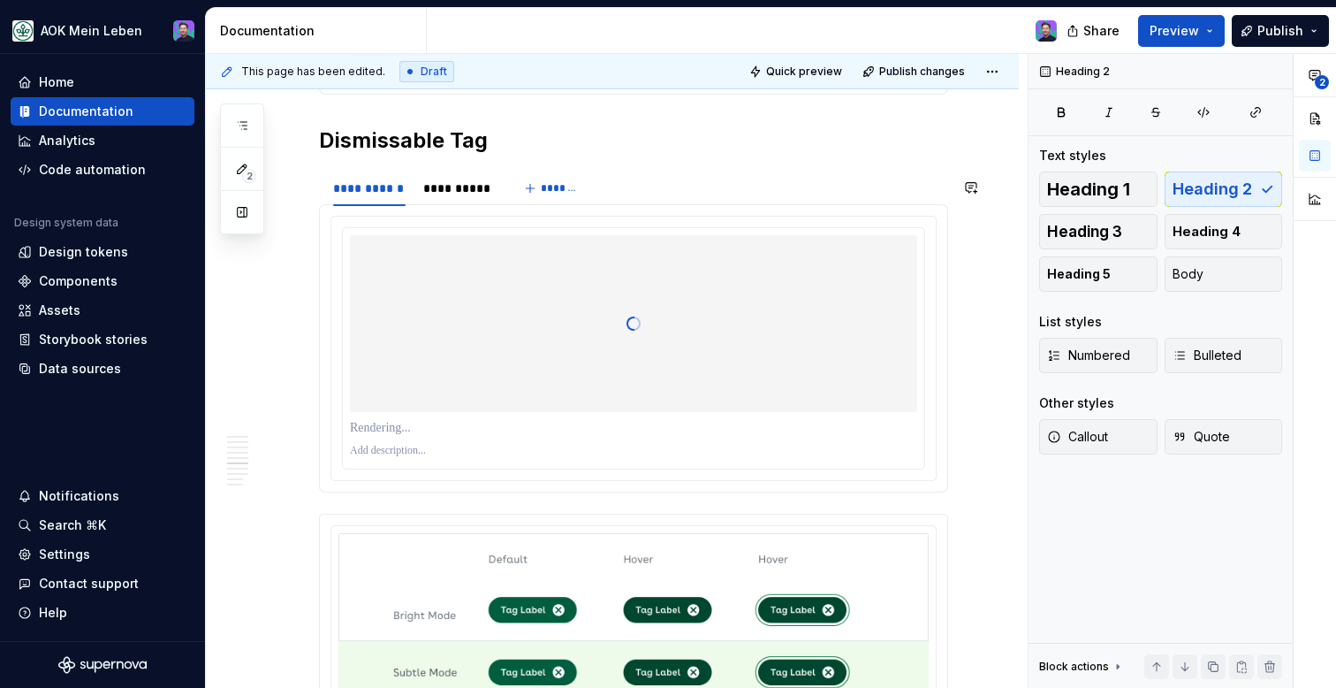
click at [645, 166] on div "**********" at bounding box center [633, 36] width 629 height 4199
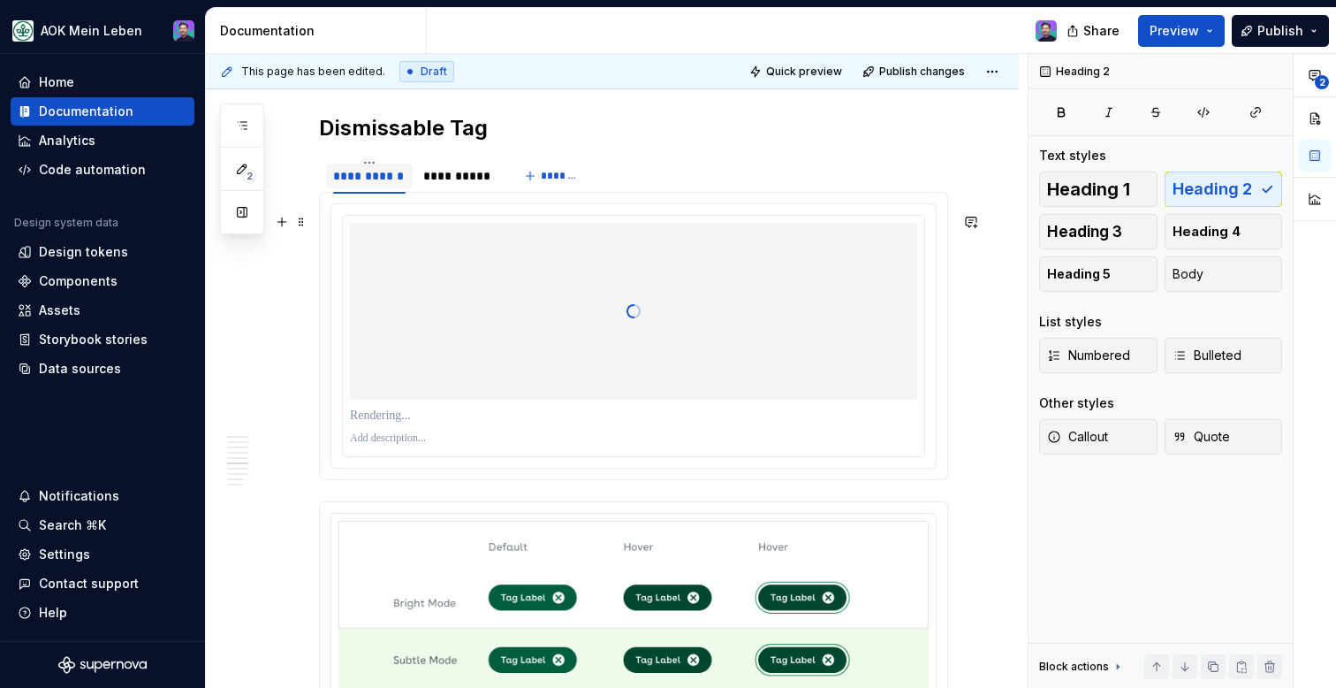
scroll to position [2455, 0]
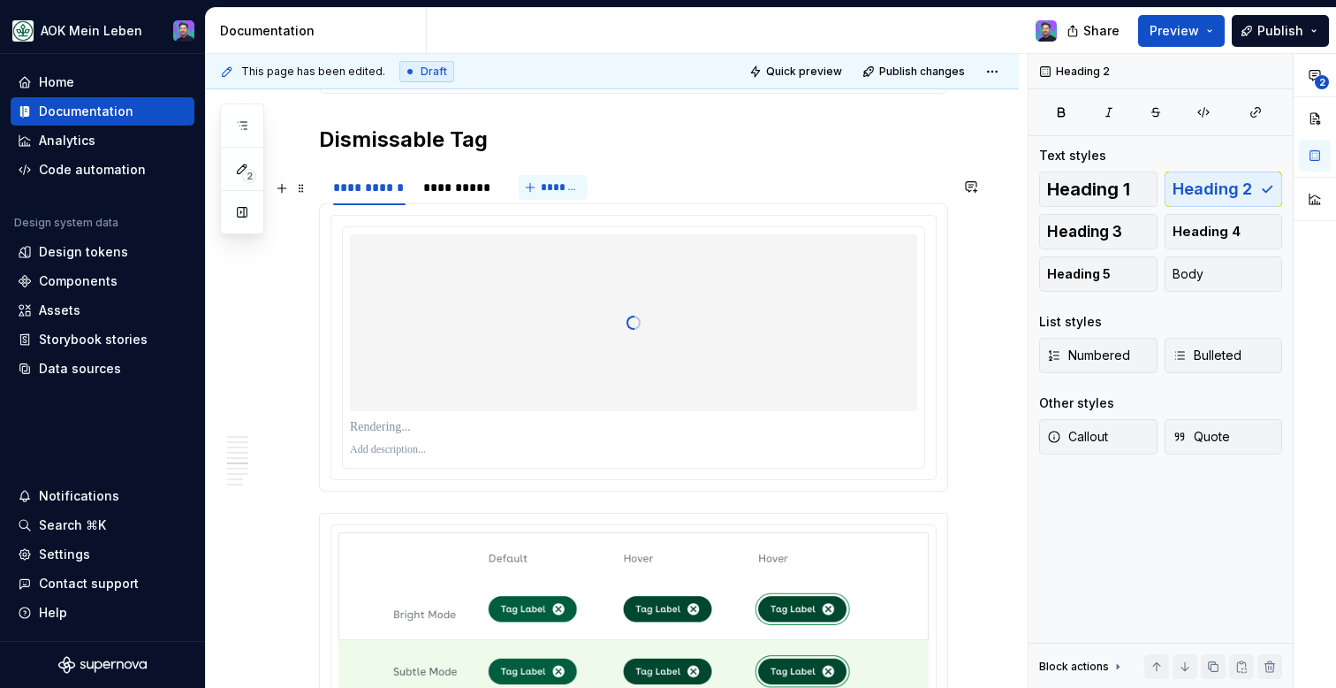
click at [536, 200] on button "*******" at bounding box center [554, 187] width 70 height 25
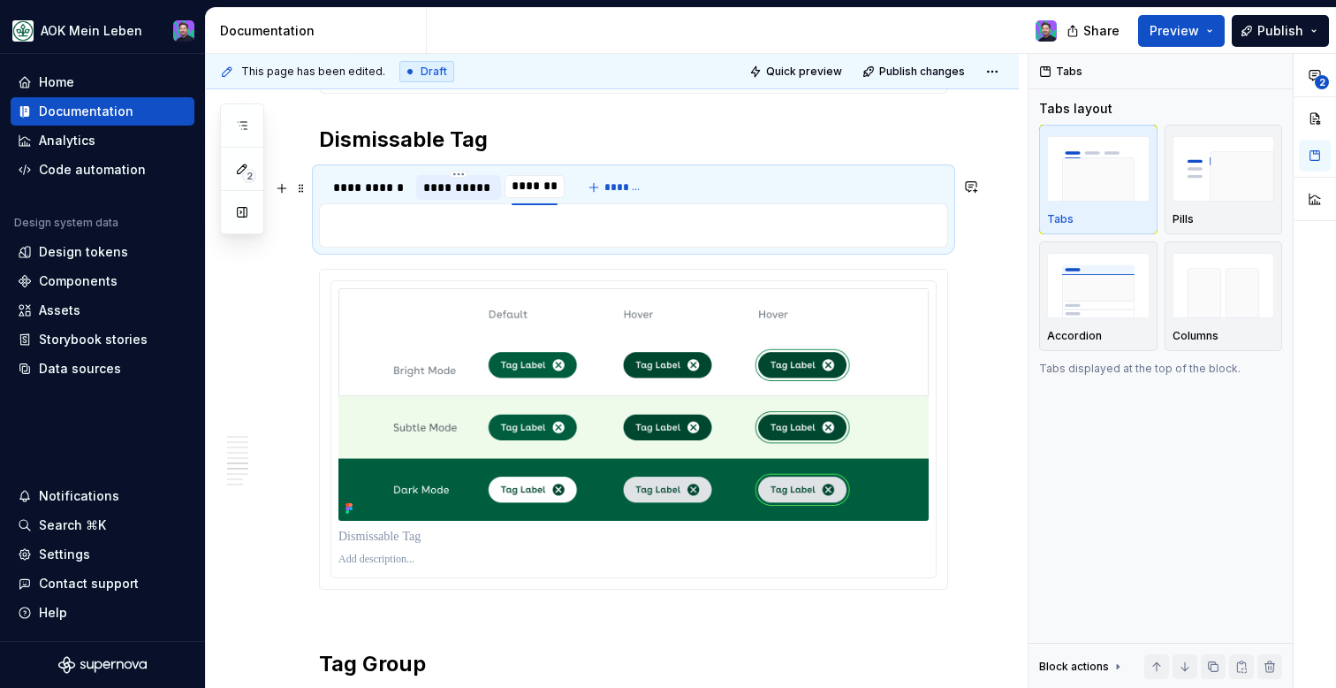
click at [475, 196] on div "**********" at bounding box center [458, 188] width 71 height 18
click at [533, 196] on div "********" at bounding box center [535, 188] width 46 height 18
click at [551, 195] on div "********" at bounding box center [535, 188] width 46 height 18
click at [551, 196] on div "********" at bounding box center [535, 188] width 46 height 18
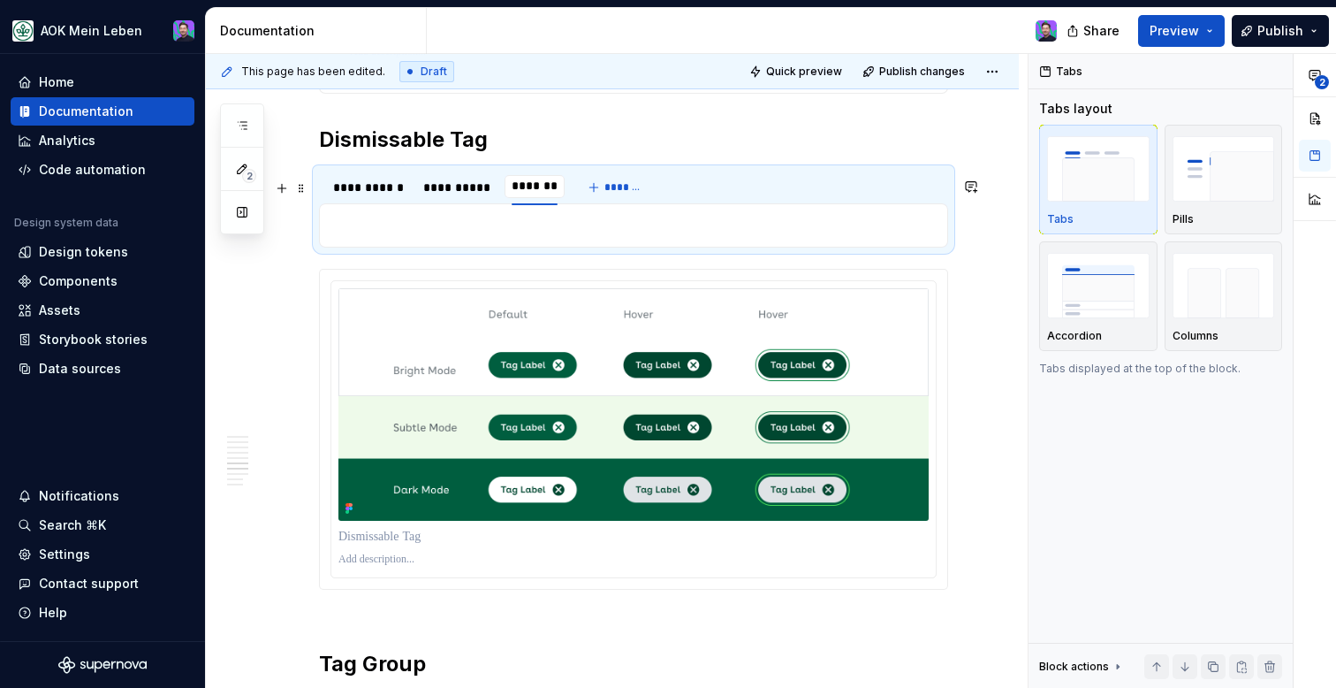
type input "*********"
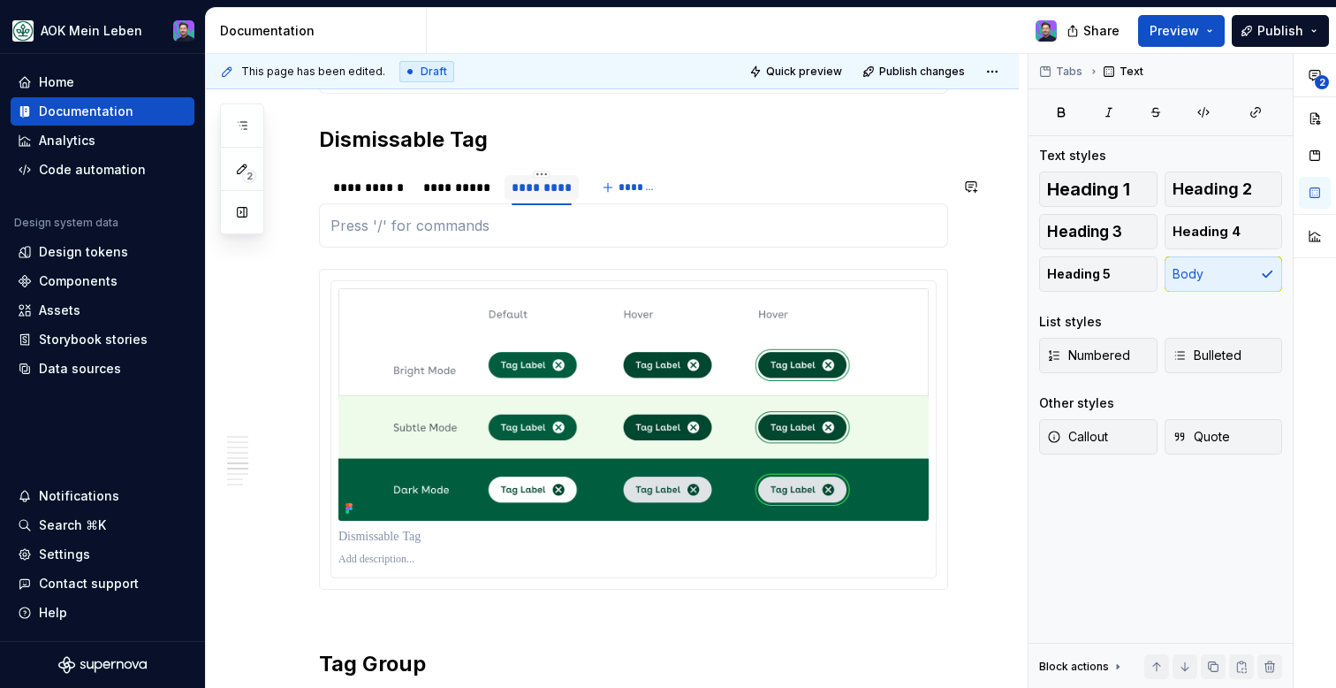
click at [650, 247] on div at bounding box center [633, 225] width 629 height 44
click at [460, 200] on div "**********" at bounding box center [458, 187] width 85 height 25
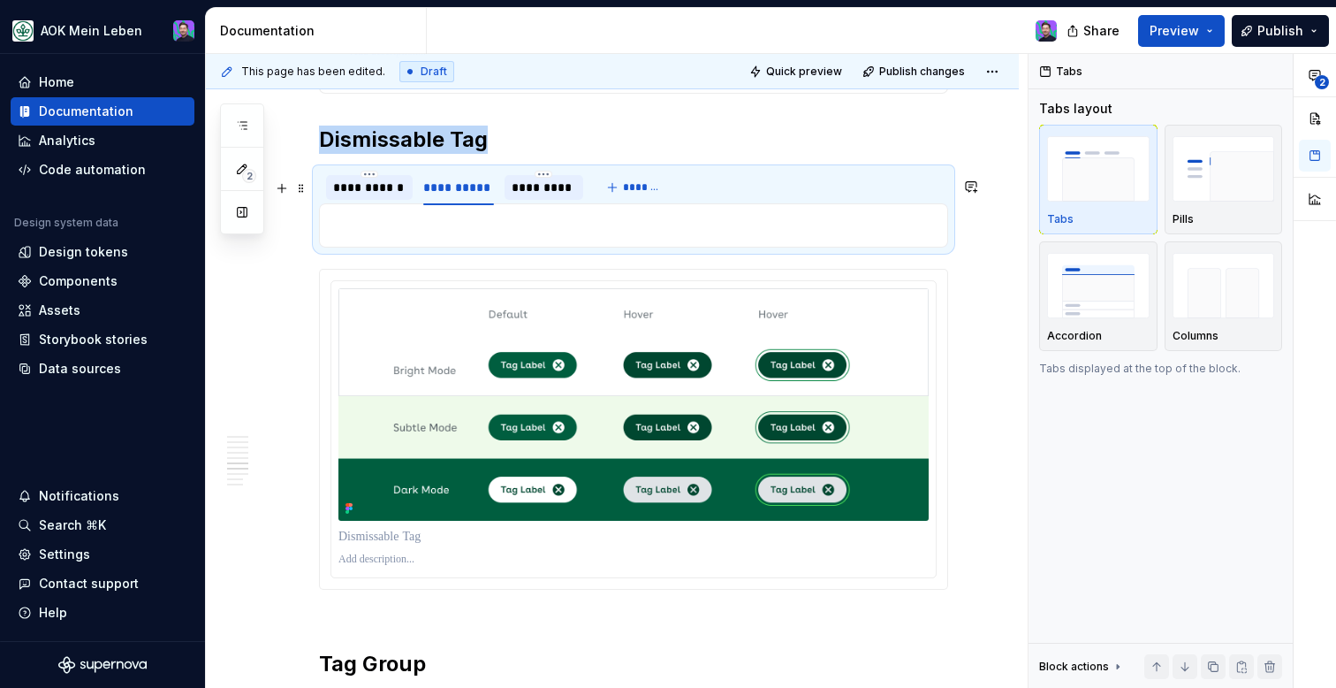
click at [370, 190] on div "**********" at bounding box center [369, 188] width 72 height 18
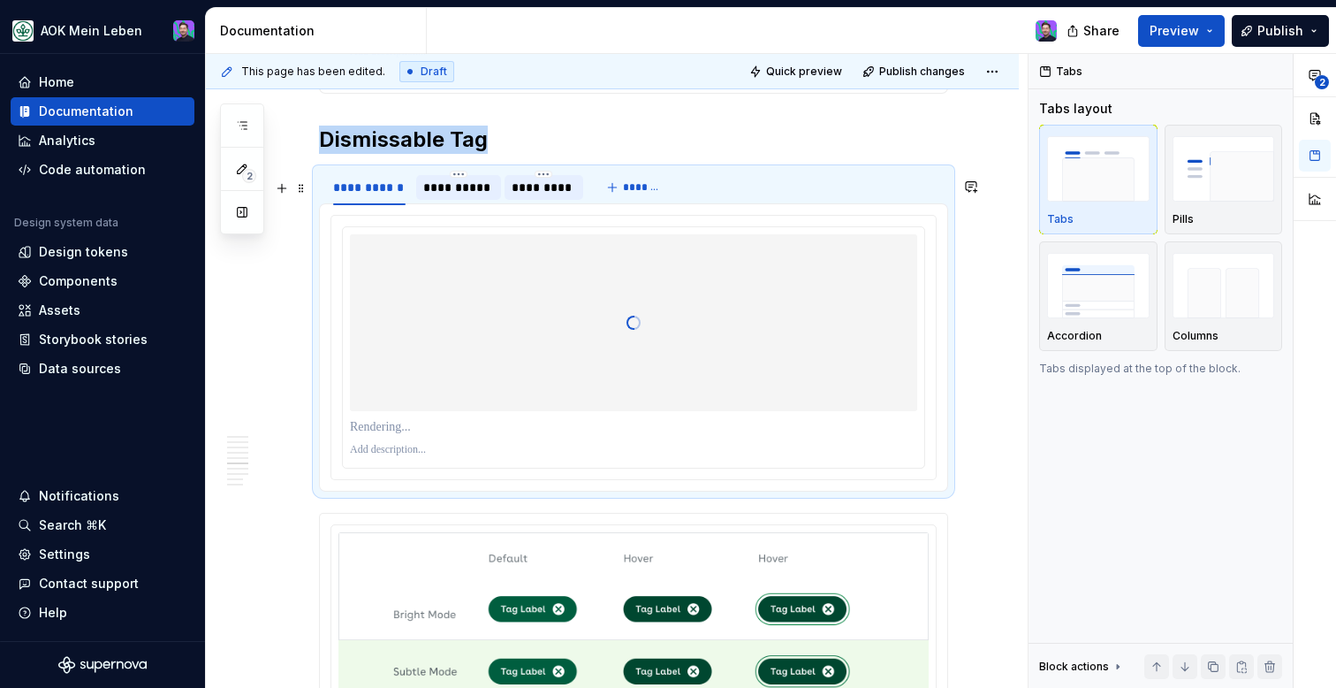
click at [462, 196] on div "**********" at bounding box center [458, 188] width 71 height 18
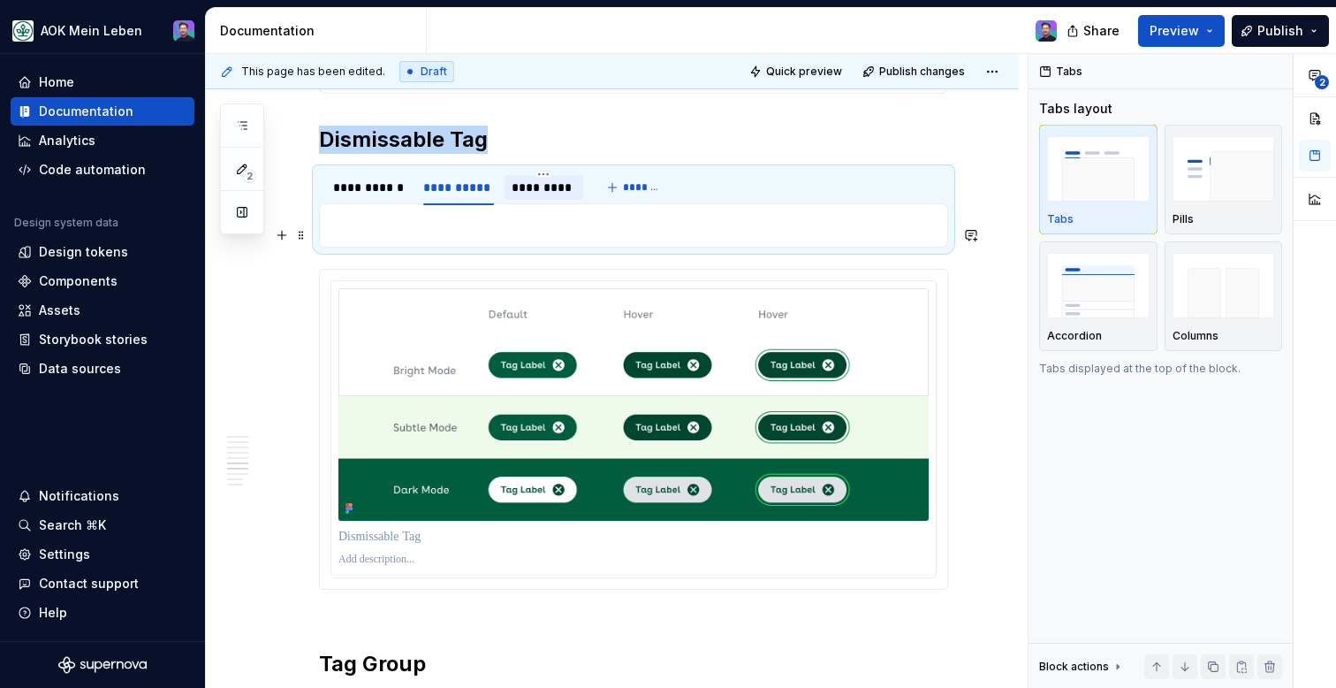
click at [500, 236] on p at bounding box center [633, 225] width 606 height 21
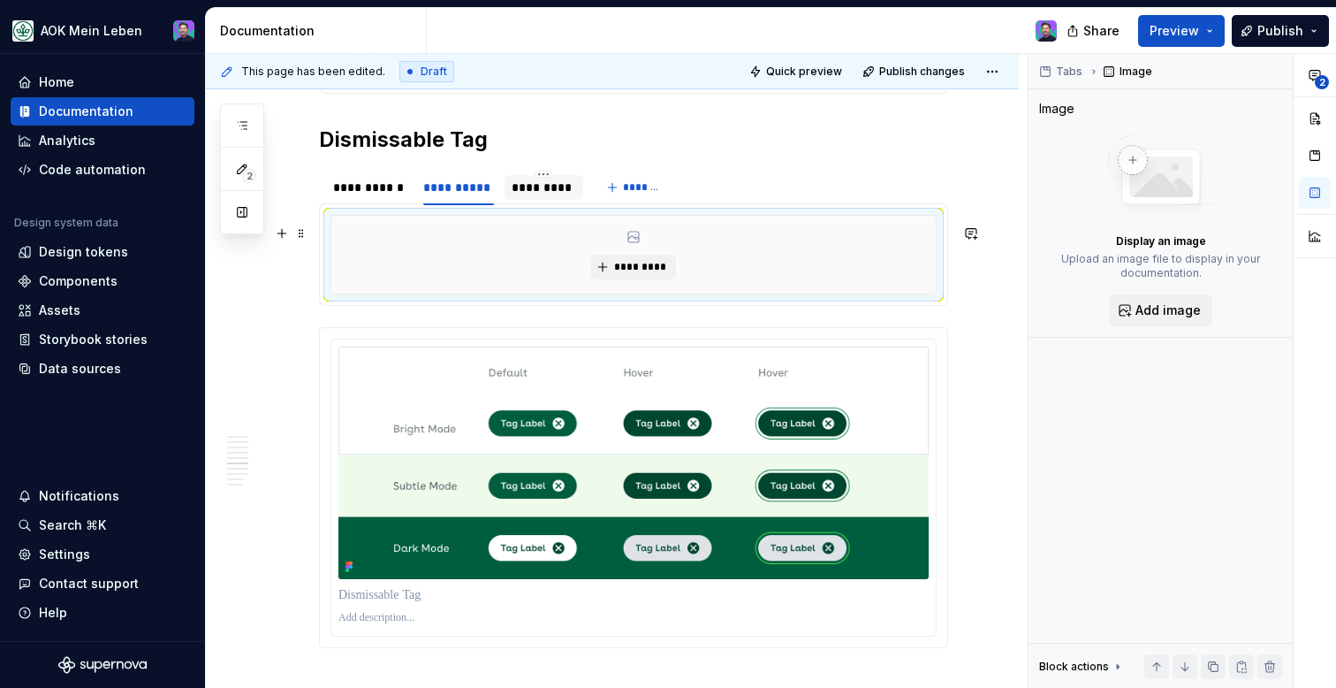
click at [527, 272] on div "*********" at bounding box center [633, 255] width 604 height 78
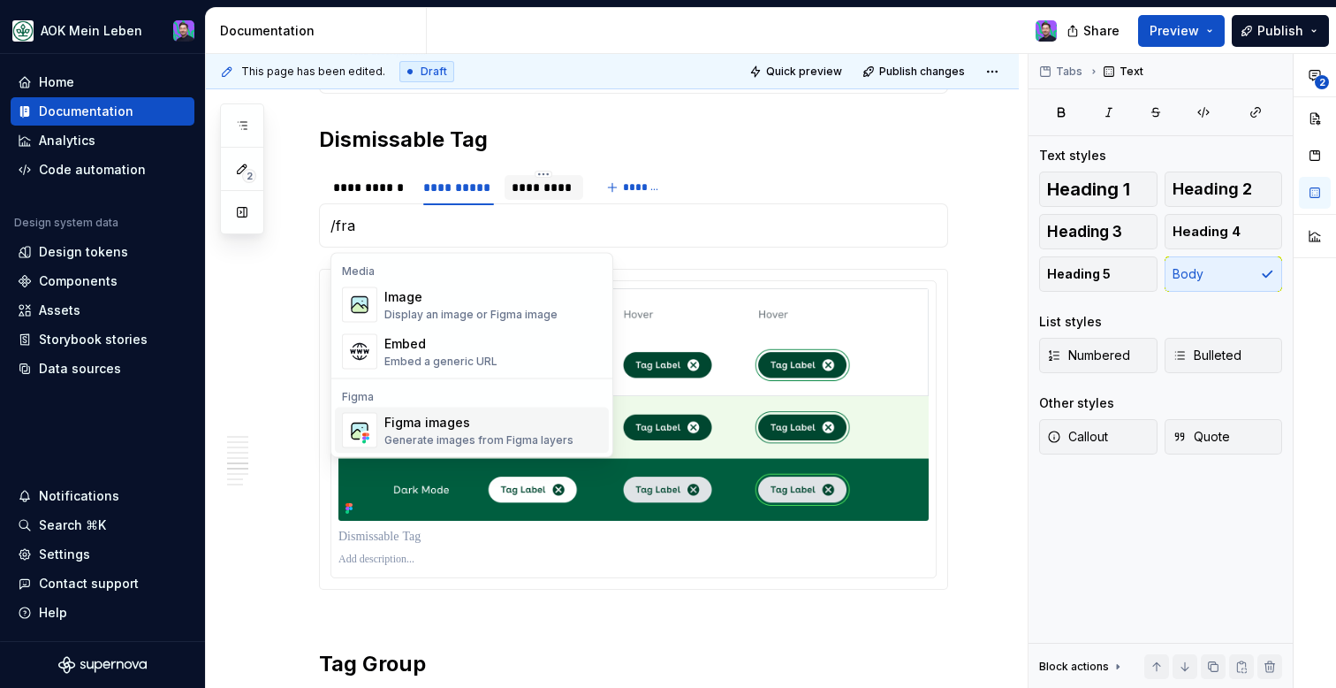
click at [509, 419] on div "Figma images" at bounding box center [478, 423] width 189 height 18
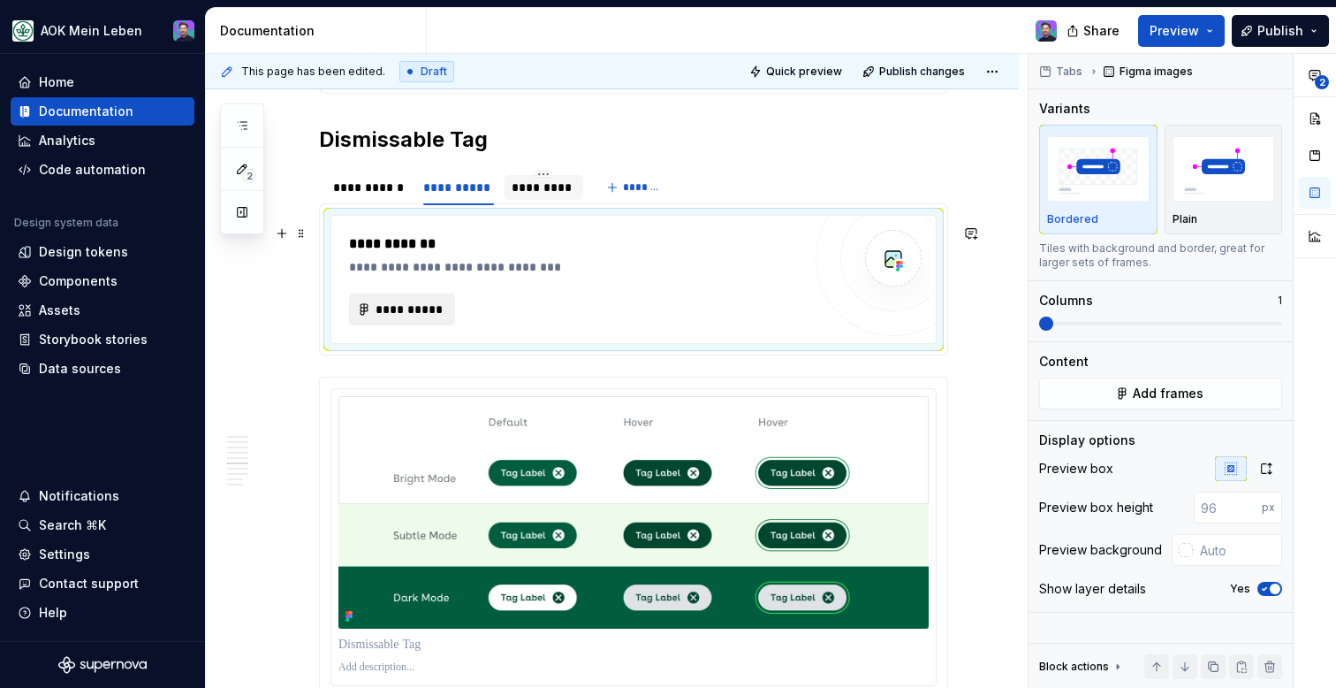
click at [426, 306] on button "**********" at bounding box center [402, 309] width 106 height 32
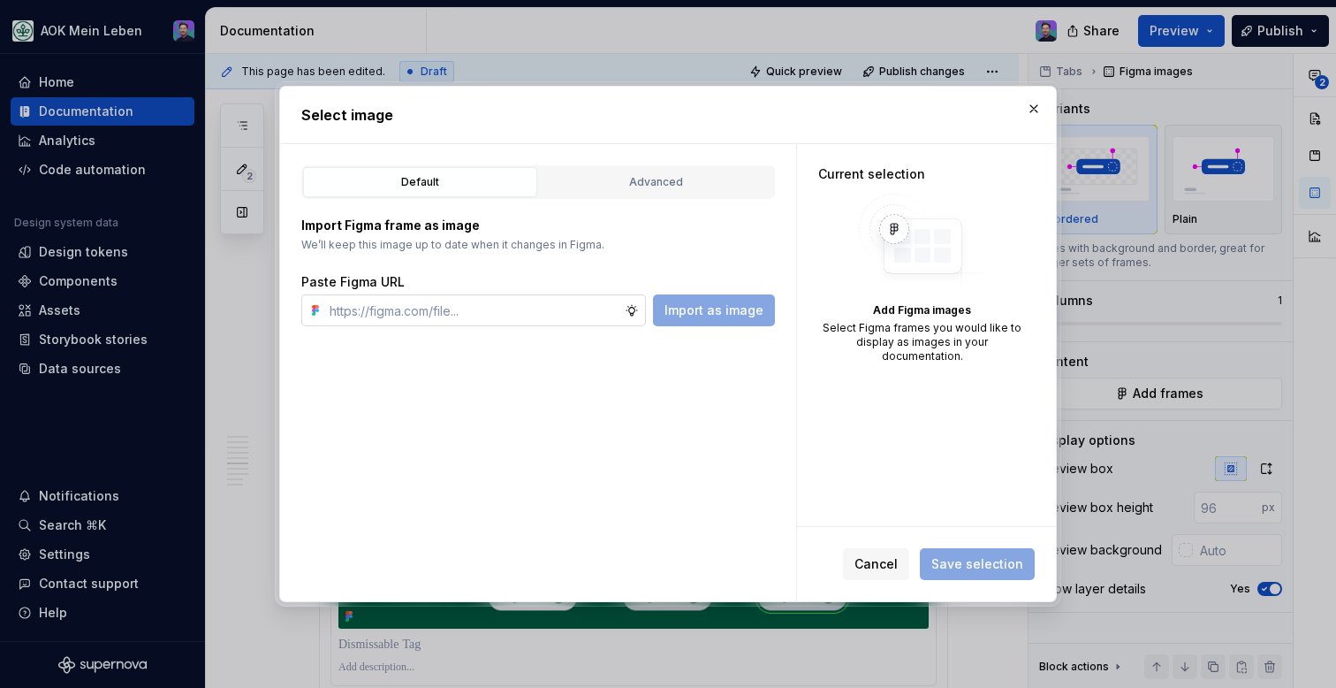
click at [639, 308] on icon at bounding box center [632, 310] width 14 height 14
type textarea "*"
click at [625, 308] on input "text" at bounding box center [474, 310] width 302 height 32
paste input "[URL][DOMAIN_NAME]"
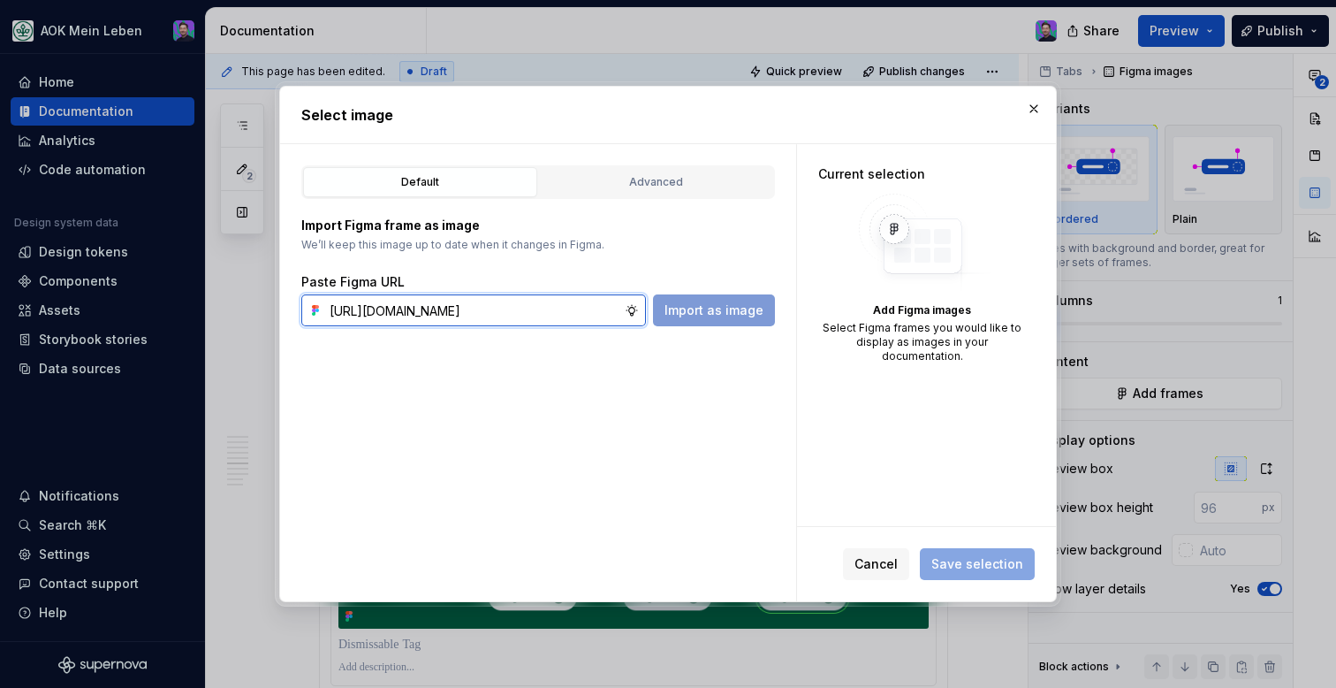
scroll to position [0, 540]
type input "[URL][DOMAIN_NAME]"
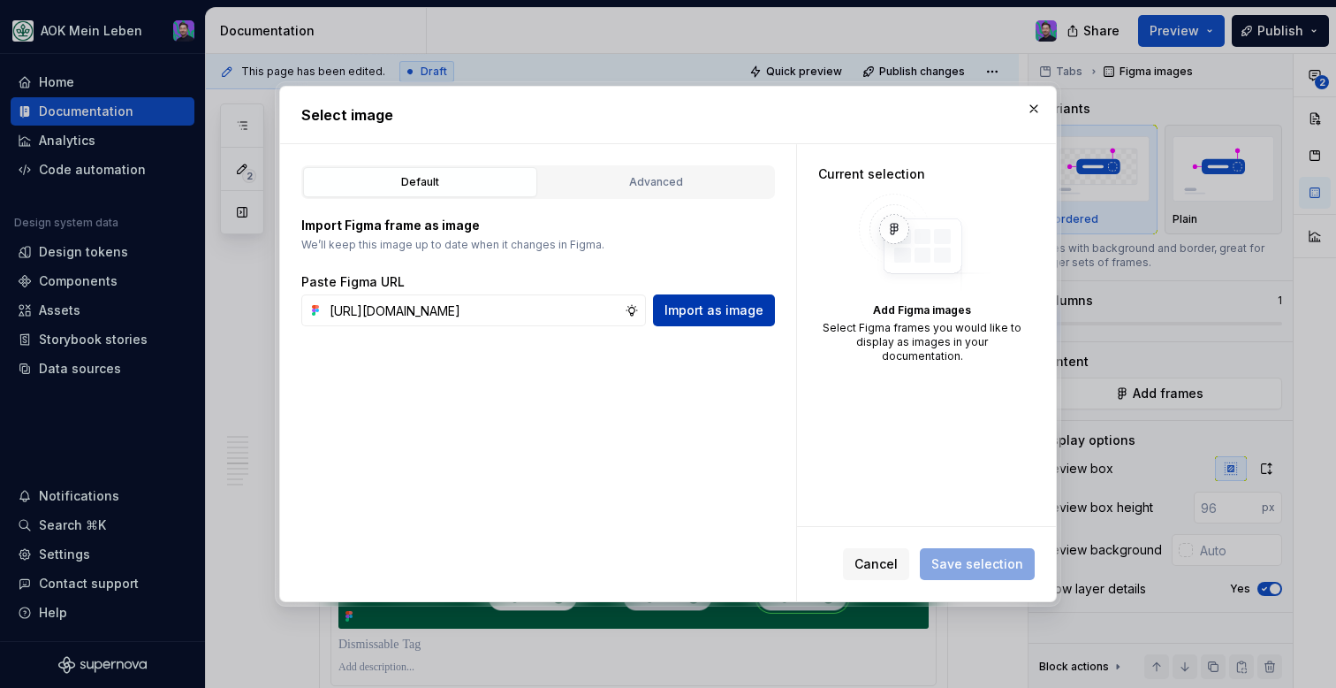
click at [702, 315] on span "Import as image" at bounding box center [714, 310] width 99 height 18
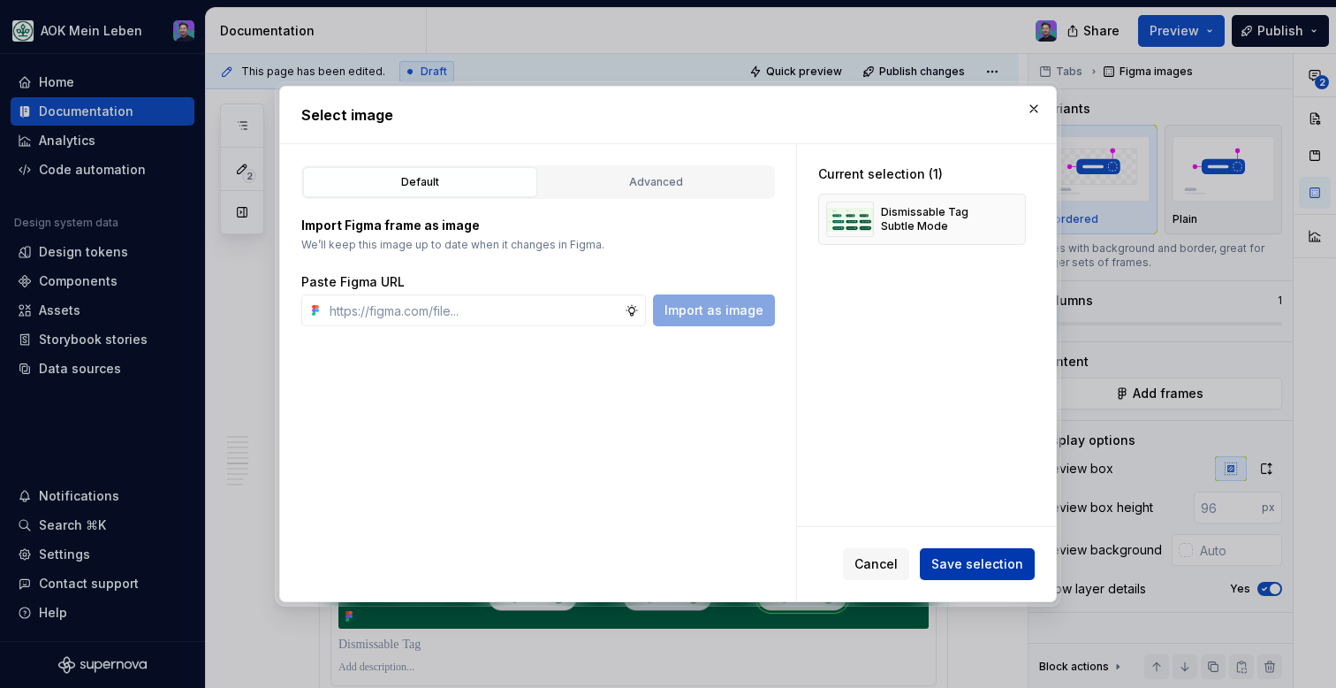
click at [951, 550] on button "Save selection" at bounding box center [977, 564] width 115 height 32
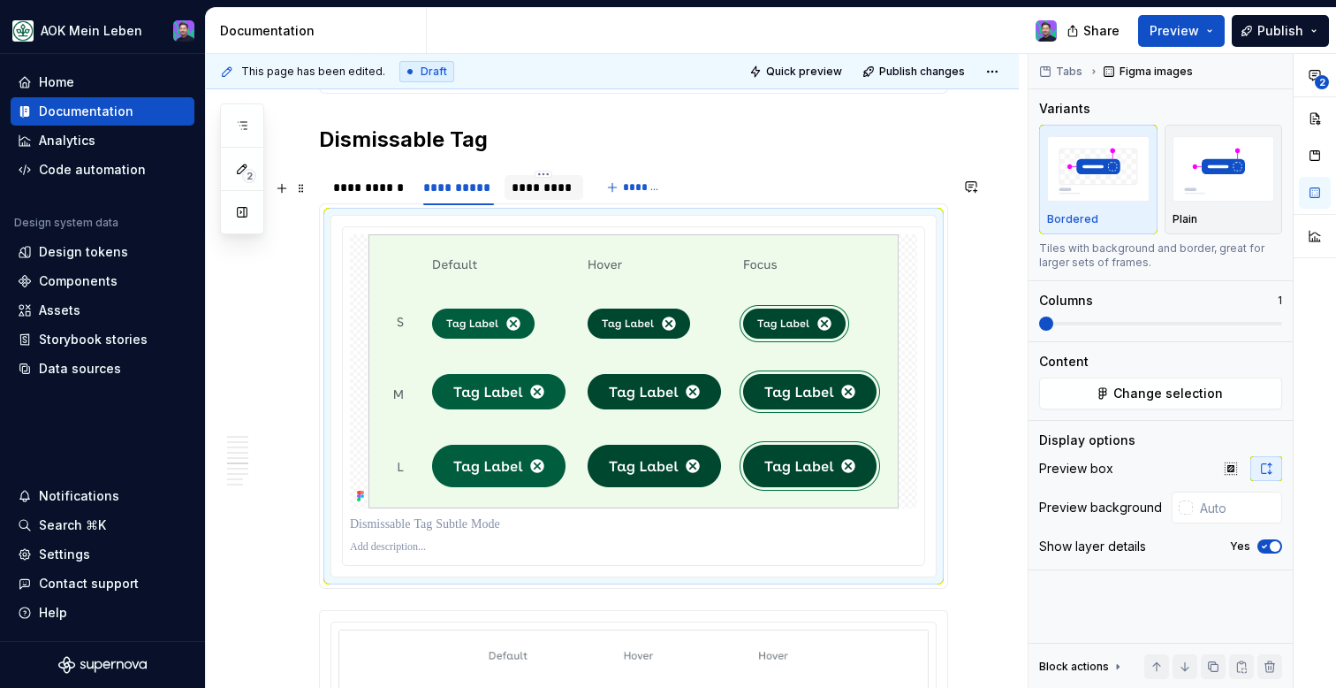
click at [551, 196] on div "*********" at bounding box center [544, 188] width 65 height 18
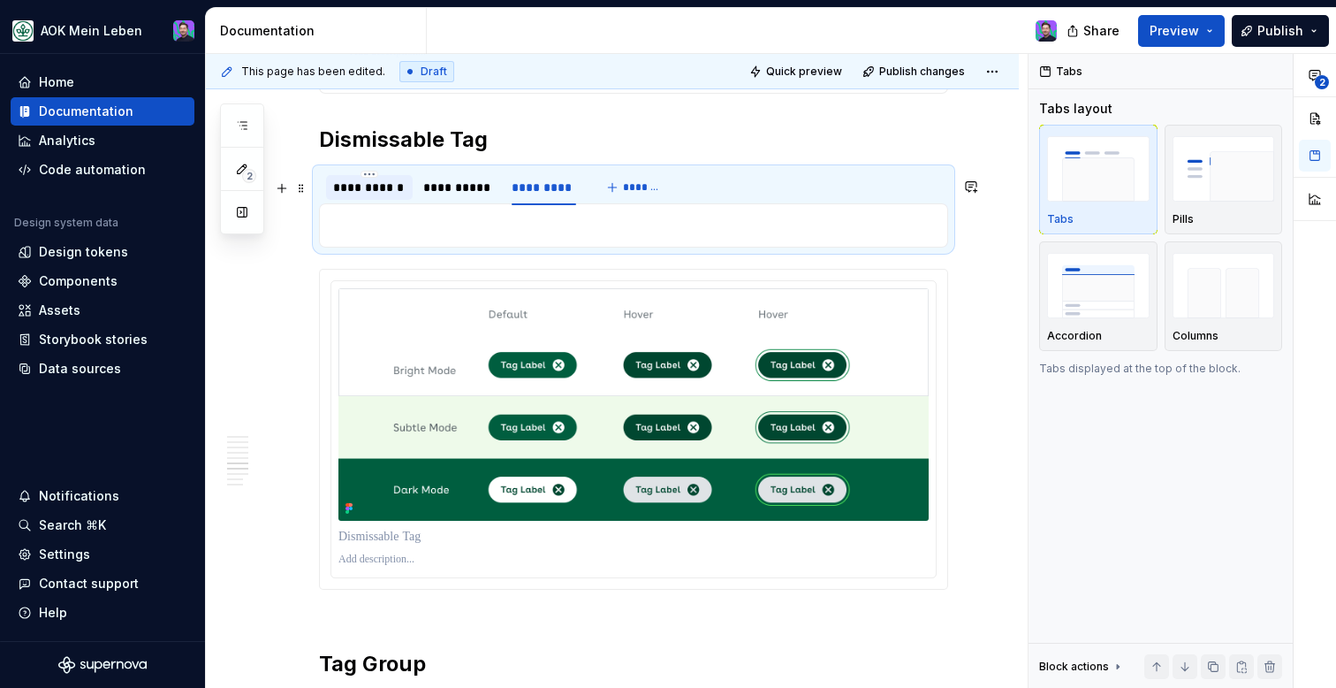
click at [366, 196] on div "**********" at bounding box center [369, 188] width 72 height 18
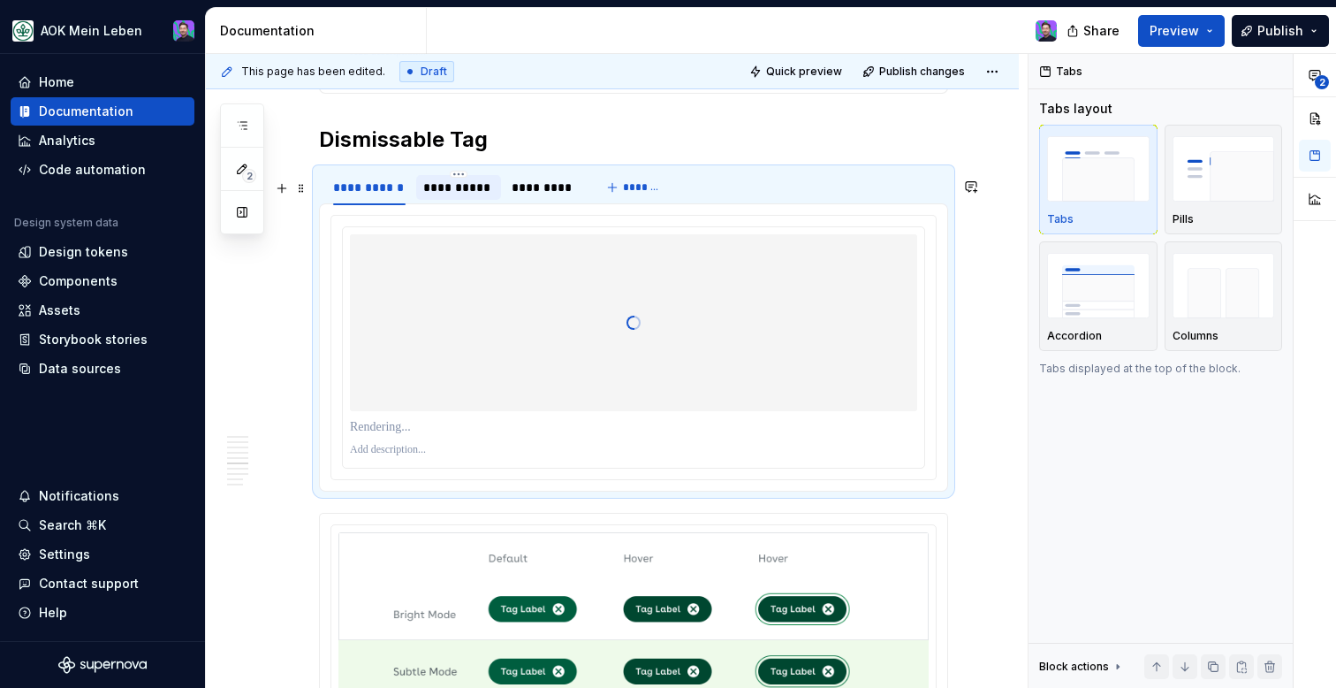
click at [446, 196] on div "**********" at bounding box center [458, 188] width 71 height 18
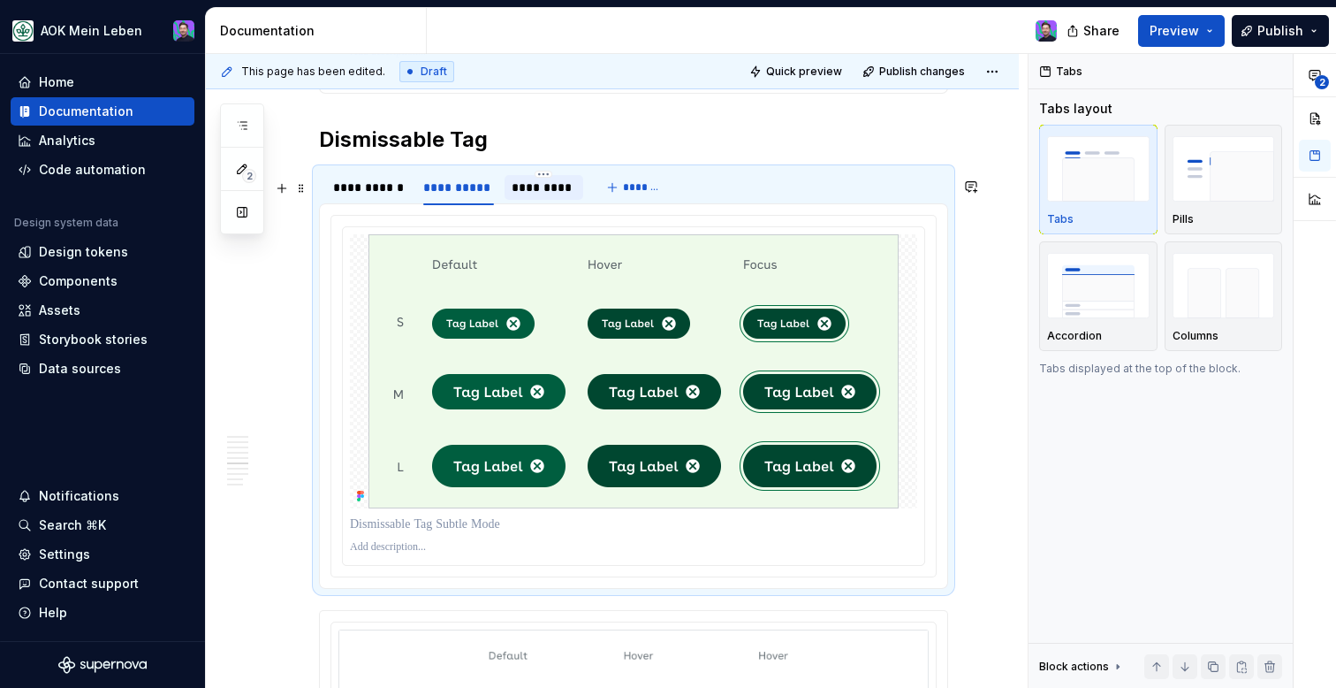
click at [536, 196] on div "*********" at bounding box center [544, 188] width 65 height 18
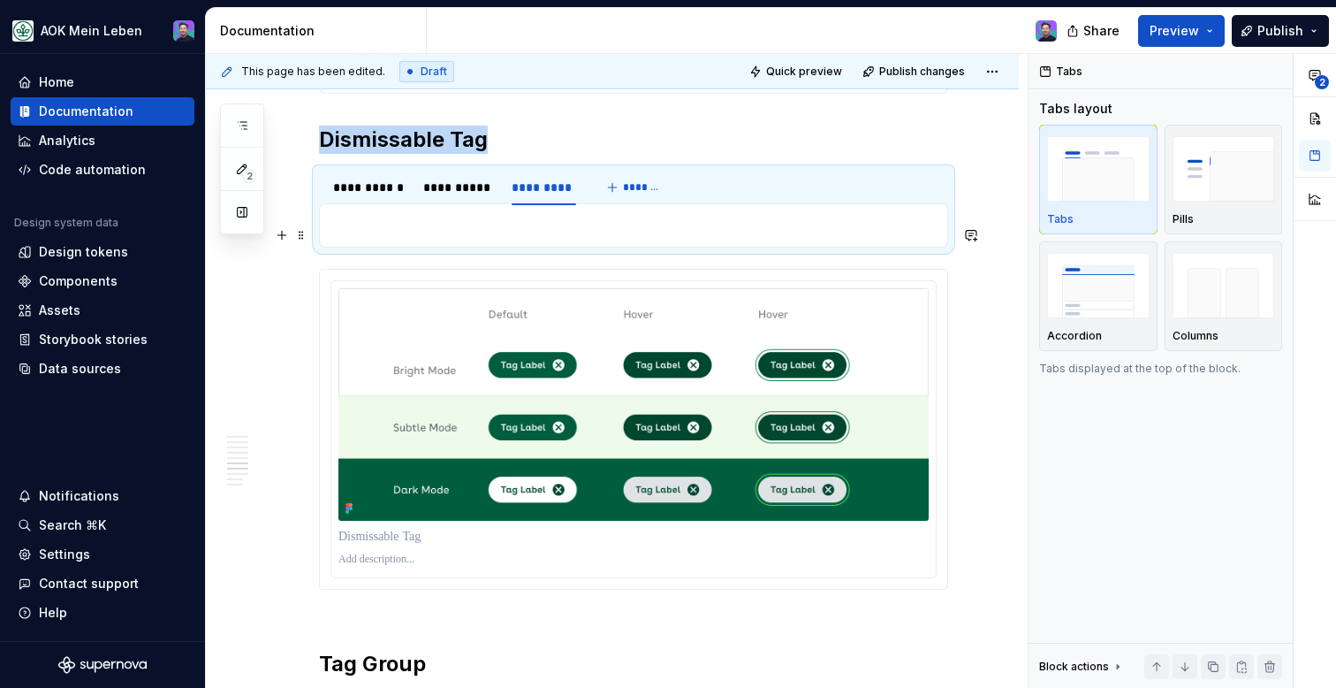
click at [607, 236] on p at bounding box center [633, 225] width 606 height 21
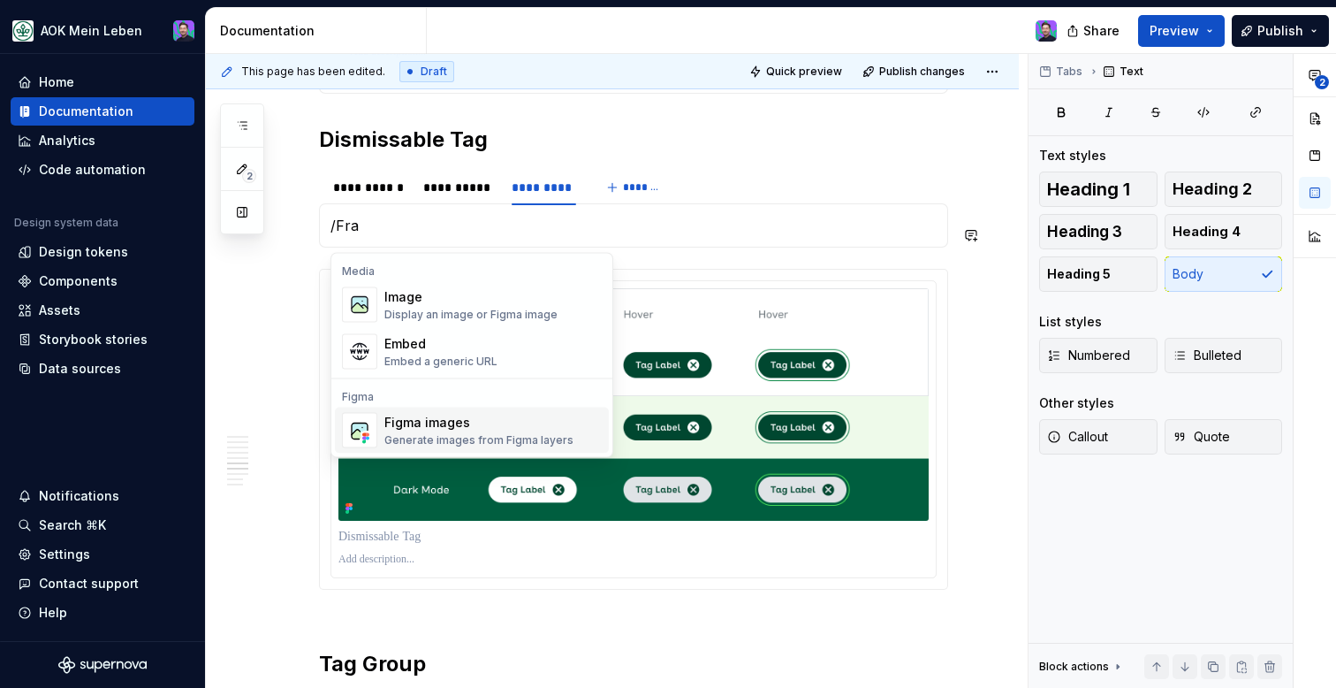
click at [512, 426] on div "Figma images" at bounding box center [478, 423] width 189 height 18
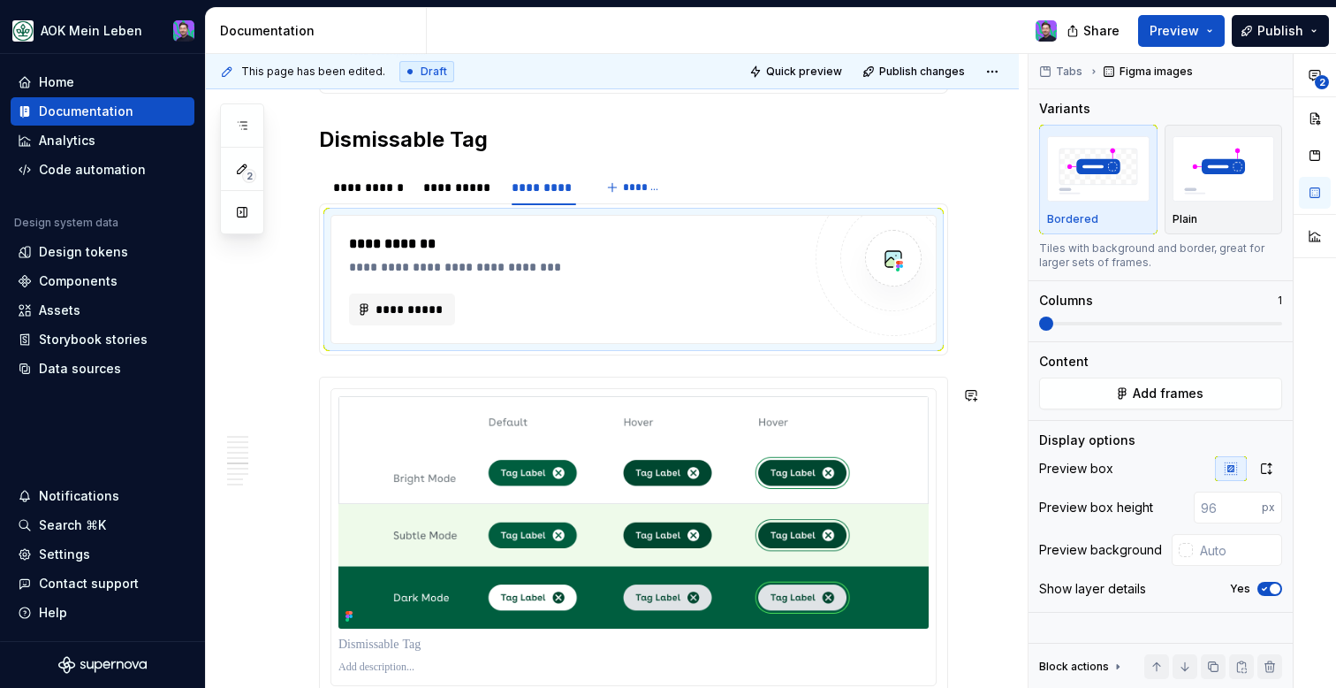
scroll to position [2487, 0]
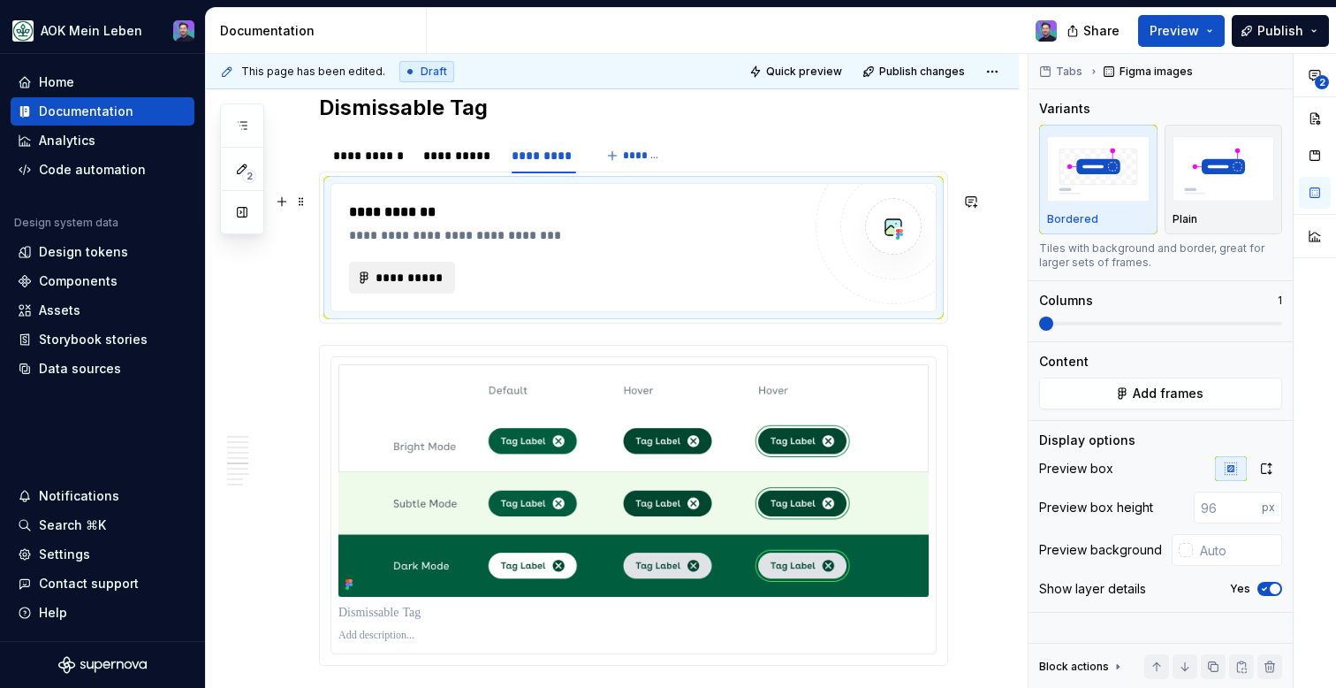
click at [391, 277] on span "**********" at bounding box center [409, 278] width 69 height 18
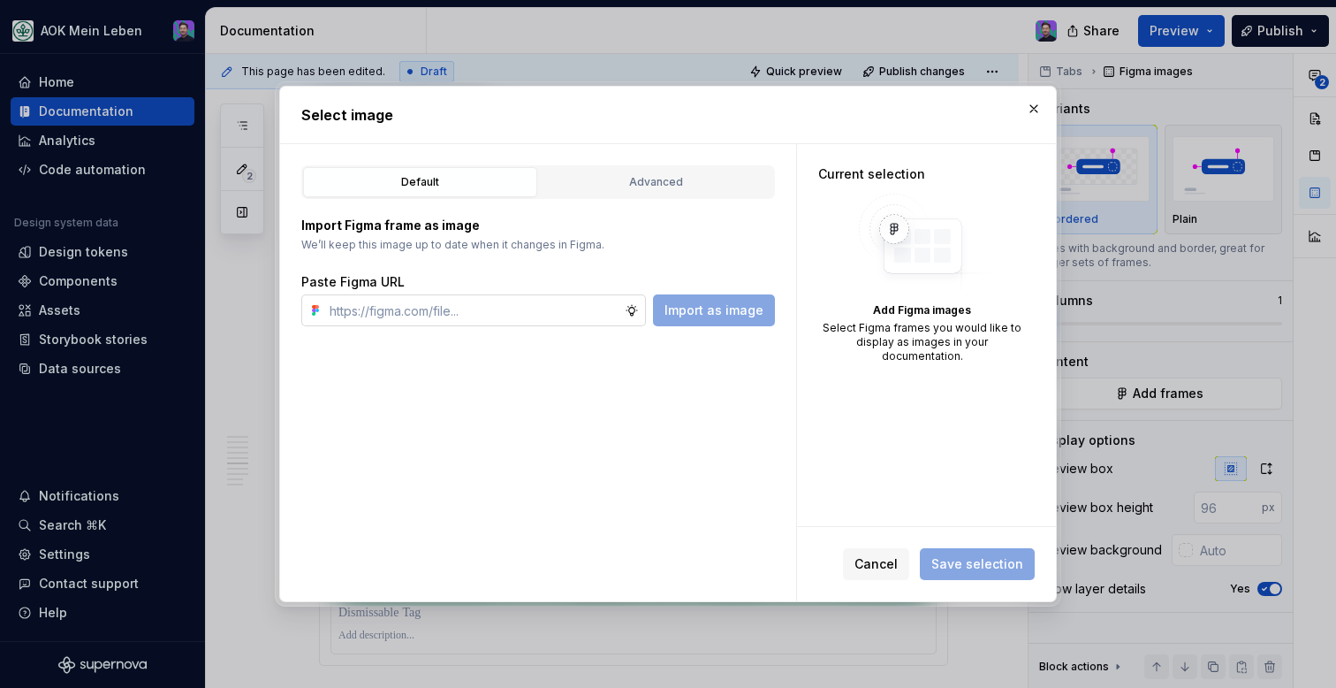
click at [406, 306] on input "text" at bounding box center [474, 310] width 302 height 32
type textarea "*"
type input "[URL][DOMAIN_NAME]"
click at [712, 315] on span "Import as image" at bounding box center [714, 310] width 99 height 18
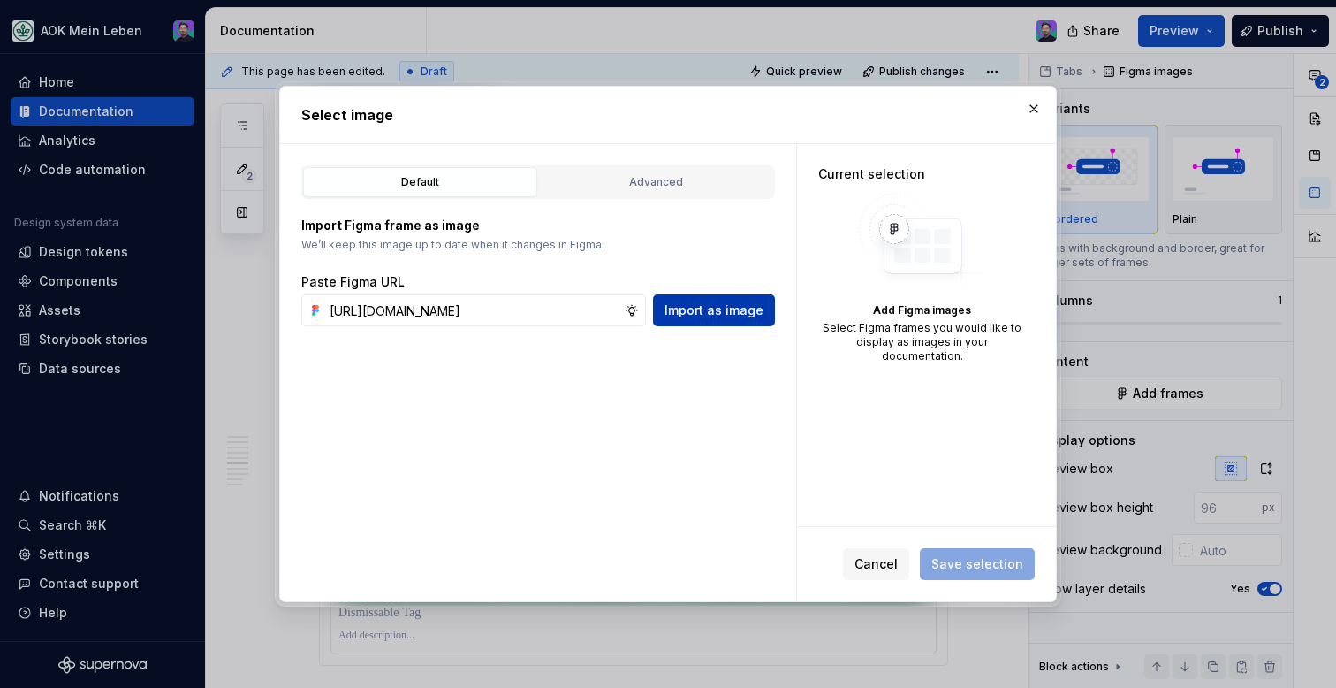
scroll to position [0, 0]
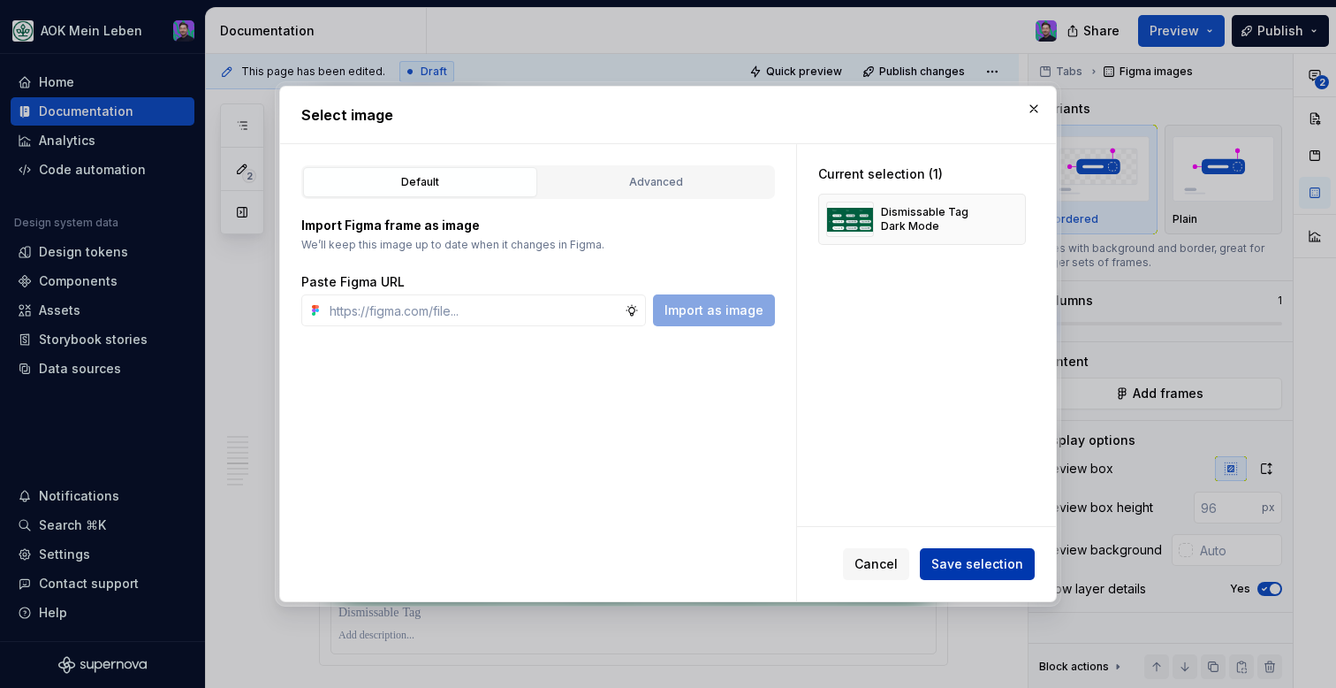
click at [952, 569] on span "Save selection" at bounding box center [977, 564] width 92 height 18
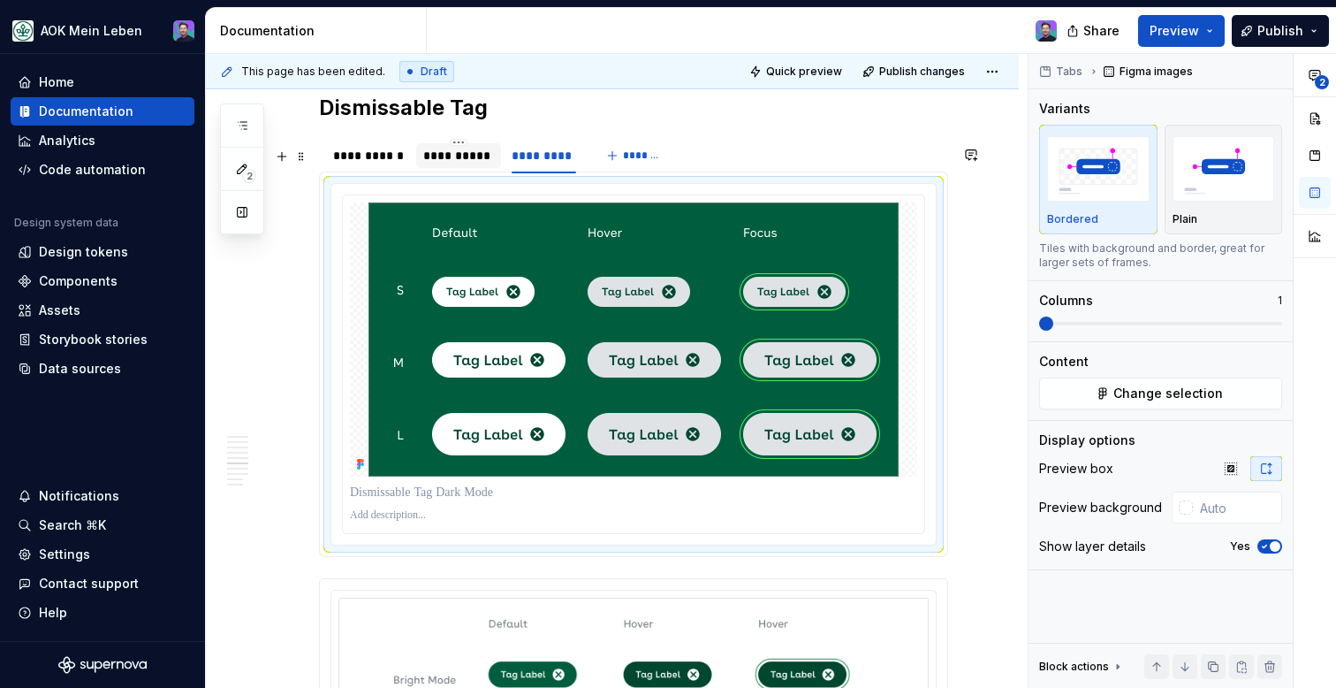
click at [464, 159] on div "**********" at bounding box center [458, 156] width 71 height 18
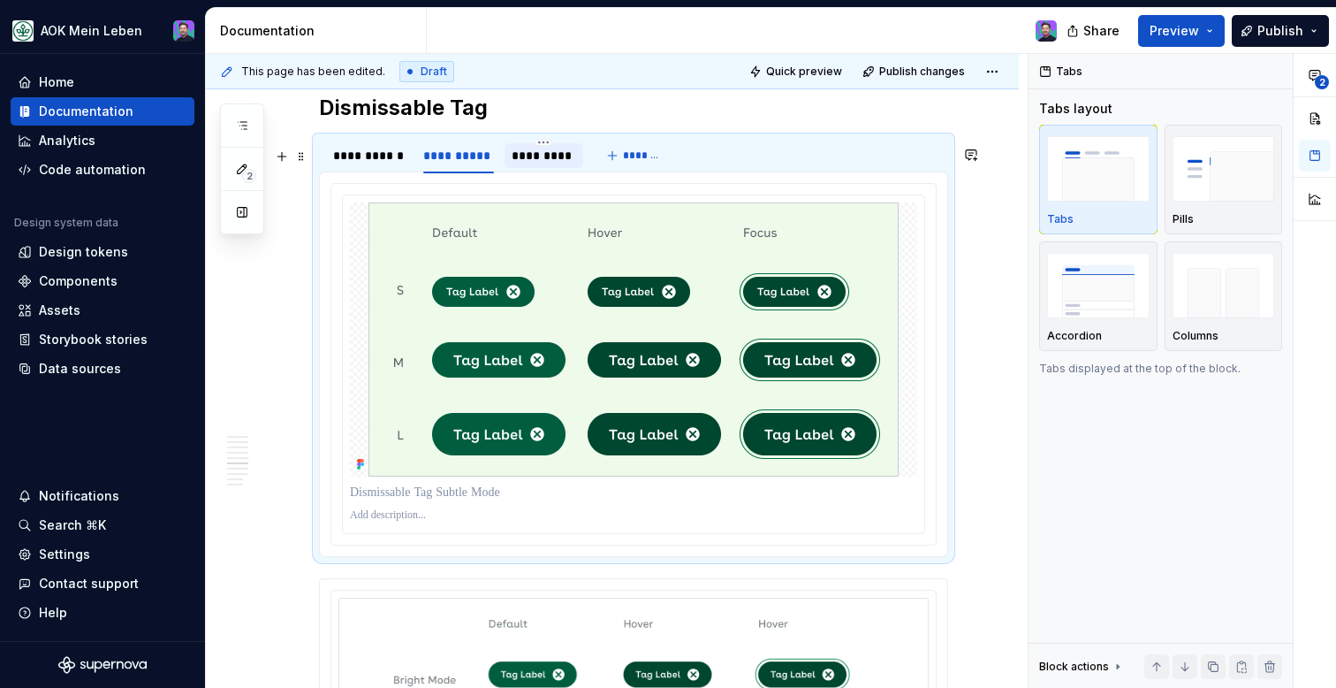
click at [528, 164] on div "*********" at bounding box center [544, 156] width 65 height 18
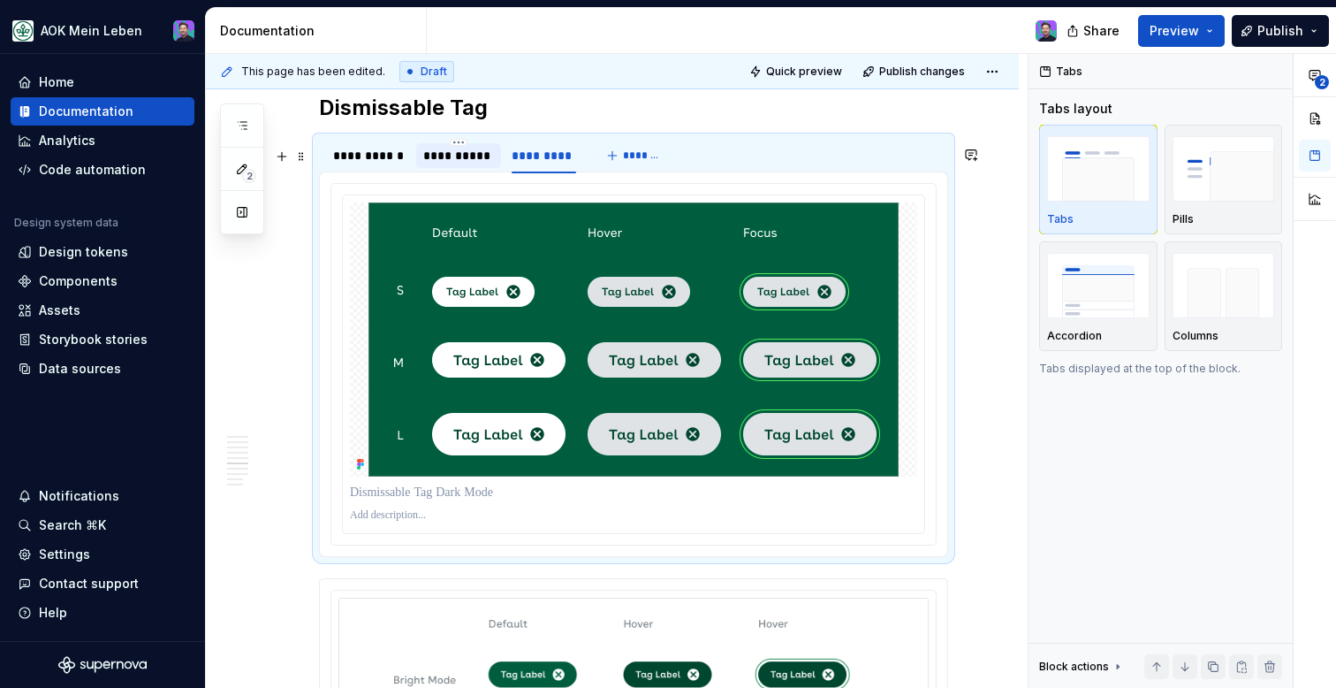
click at [476, 164] on div "**********" at bounding box center [458, 156] width 71 height 18
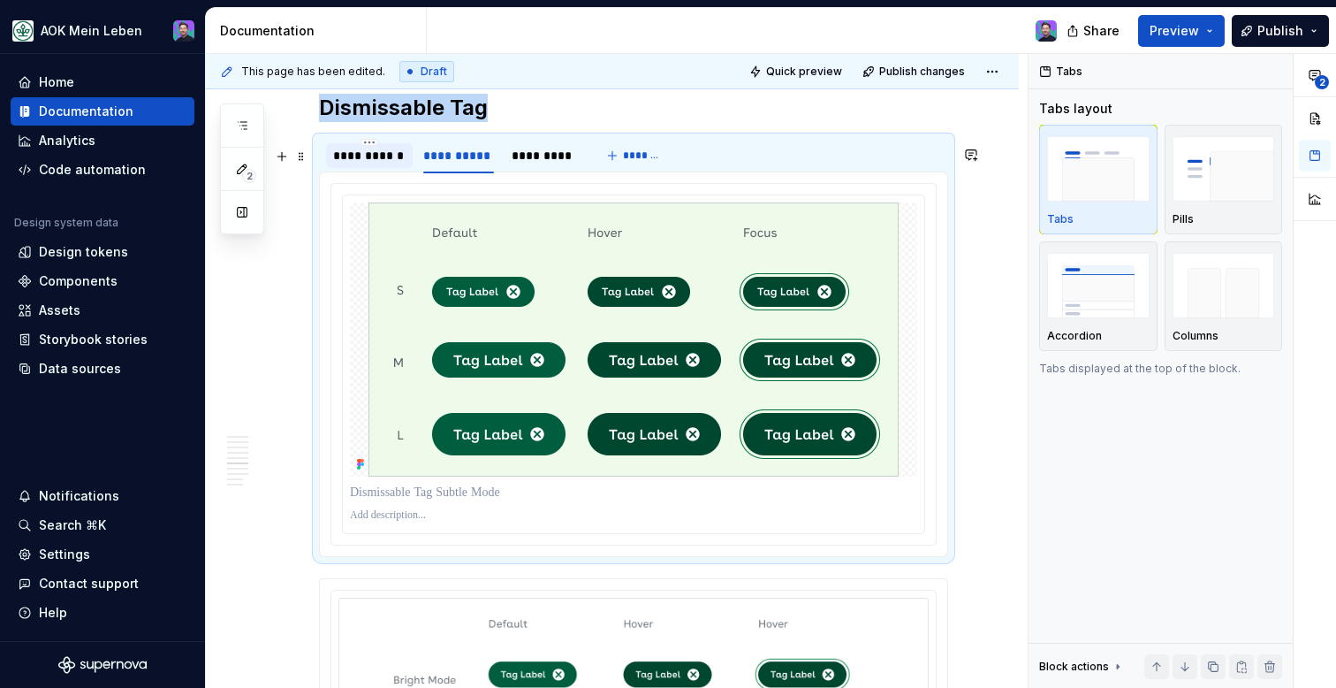
click at [384, 171] on div at bounding box center [369, 171] width 87 height 2
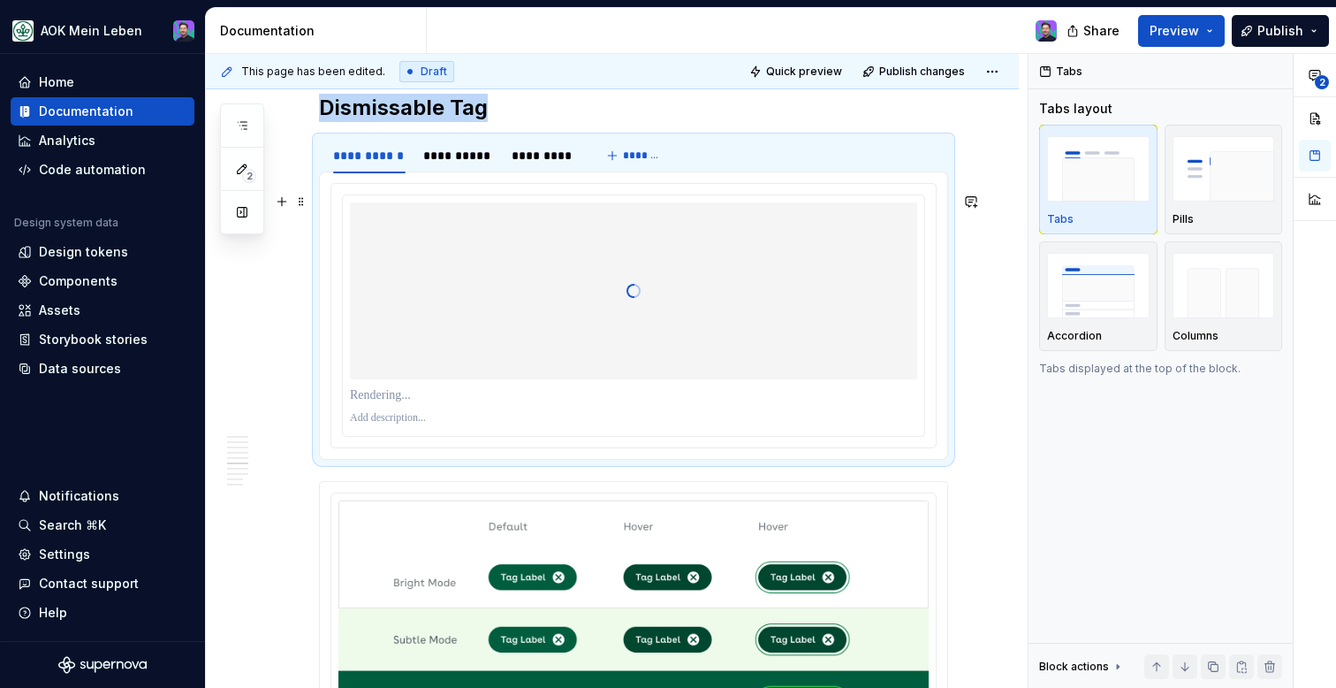
click at [657, 429] on div at bounding box center [633, 417] width 567 height 21
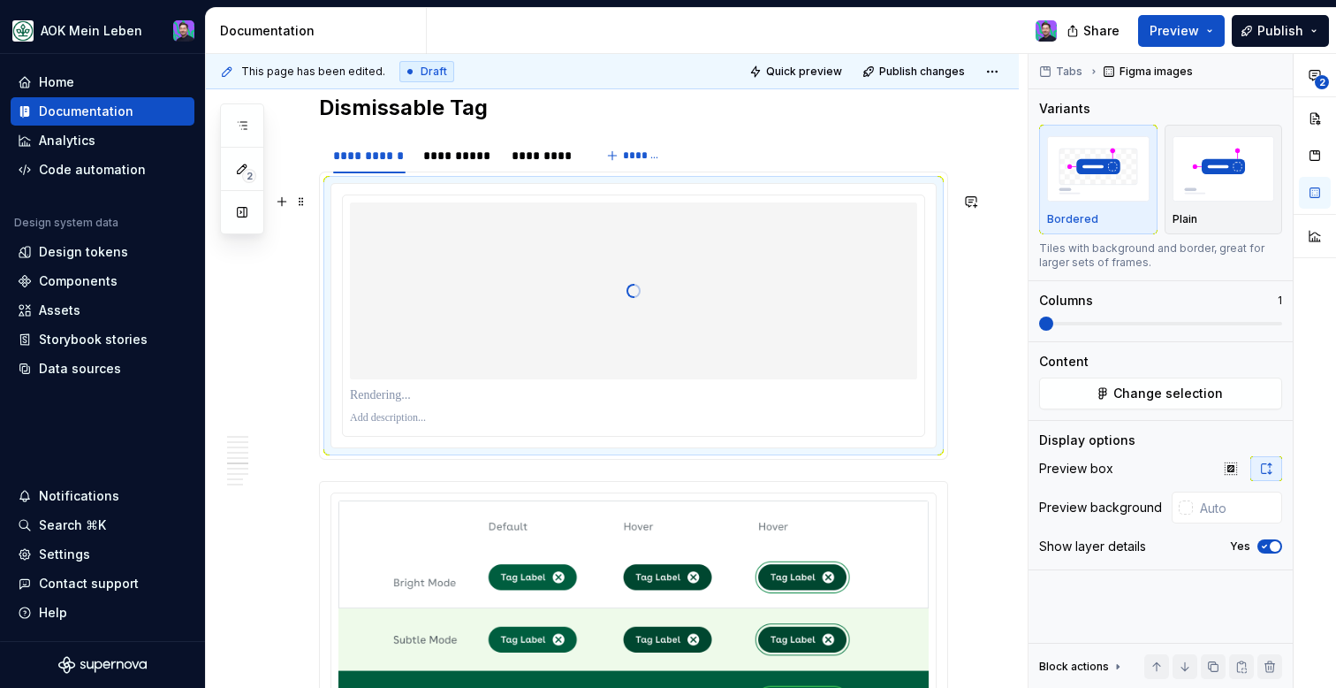
click at [658, 422] on p at bounding box center [638, 418] width 576 height 14
click at [674, 247] on div at bounding box center [633, 290] width 567 height 177
click at [576, 347] on div at bounding box center [633, 290] width 567 height 177
click at [625, 379] on div at bounding box center [633, 290] width 567 height 177
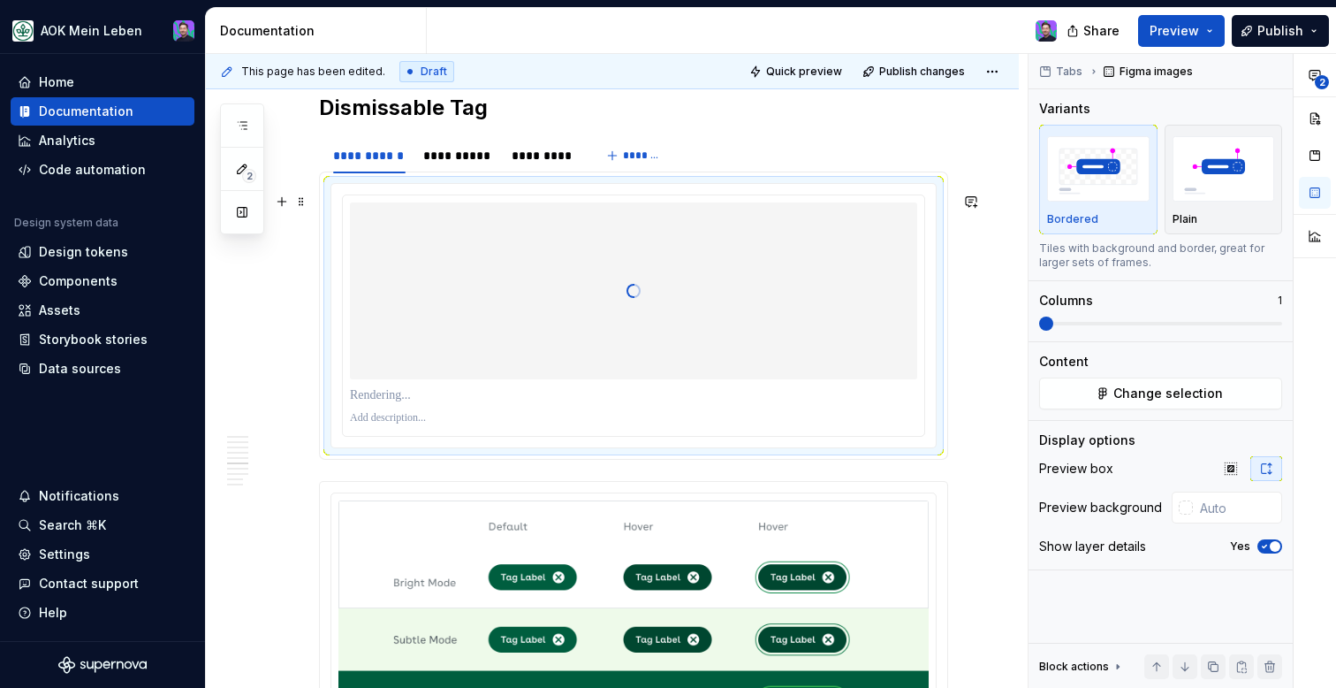
click at [625, 379] on div at bounding box center [633, 290] width 567 height 177
click at [1084, 393] on button "Change selection" at bounding box center [1160, 393] width 243 height 32
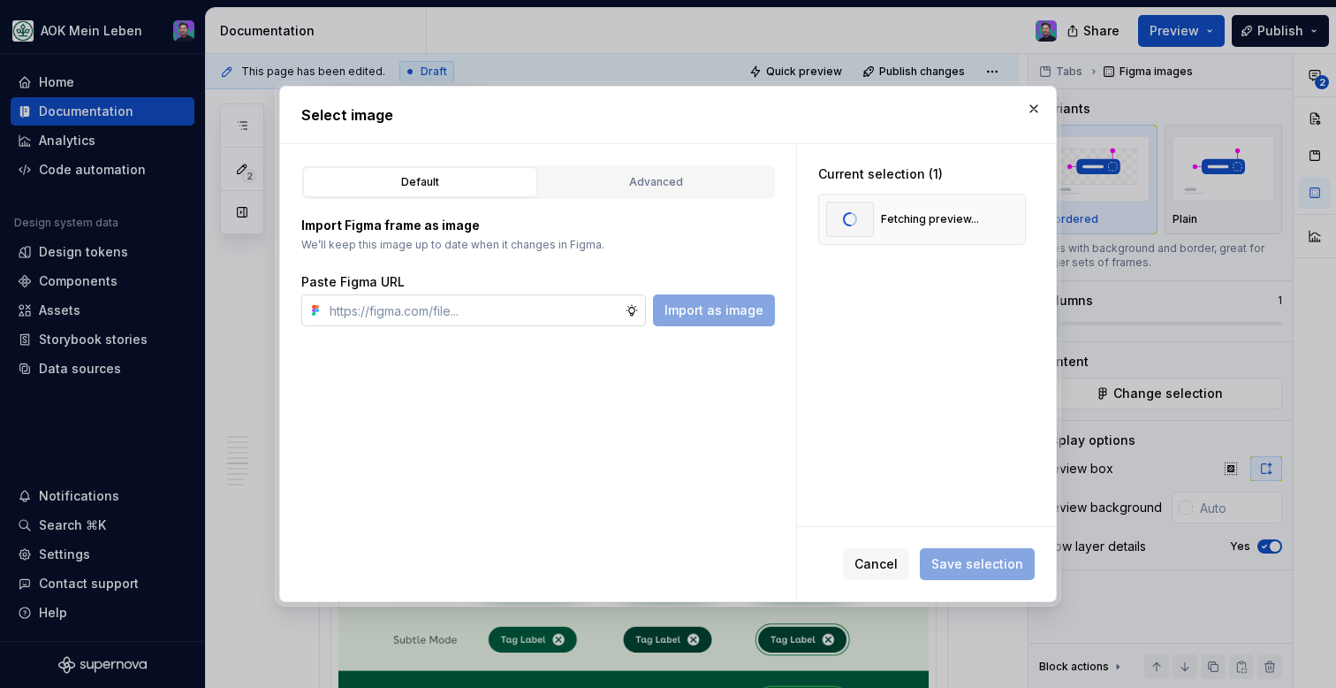
click at [604, 315] on input "text" at bounding box center [474, 310] width 302 height 32
type input "[URL][DOMAIN_NAME]"
click at [1014, 218] on button "button" at bounding box center [1005, 219] width 25 height 25
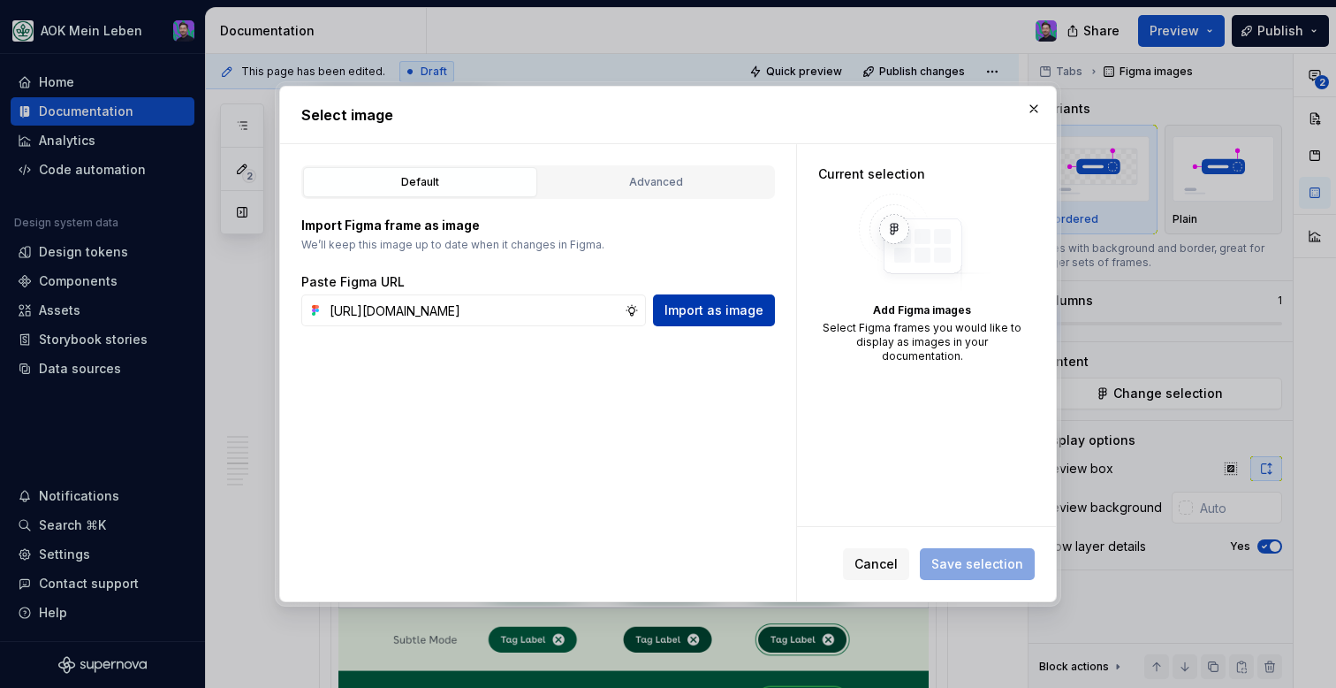
click at [699, 301] on span "Import as image" at bounding box center [714, 310] width 99 height 18
type textarea "*"
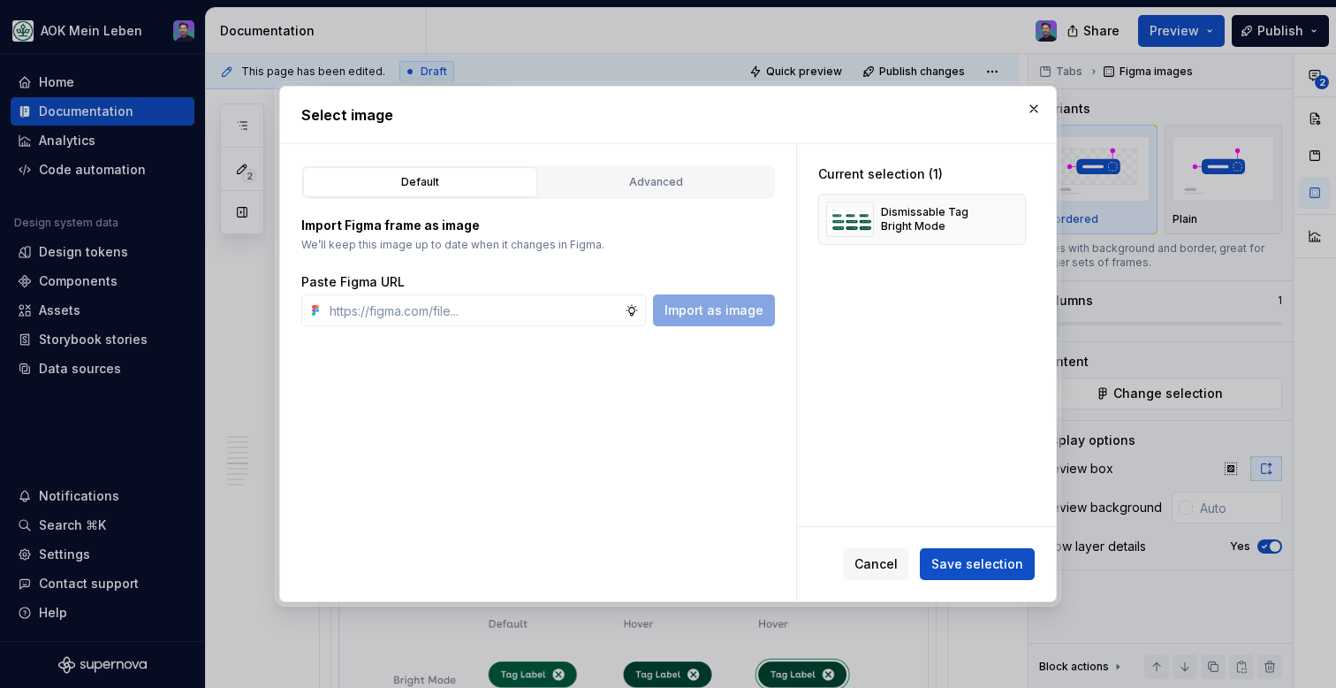
click at [949, 566] on span "Save selection" at bounding box center [977, 564] width 92 height 18
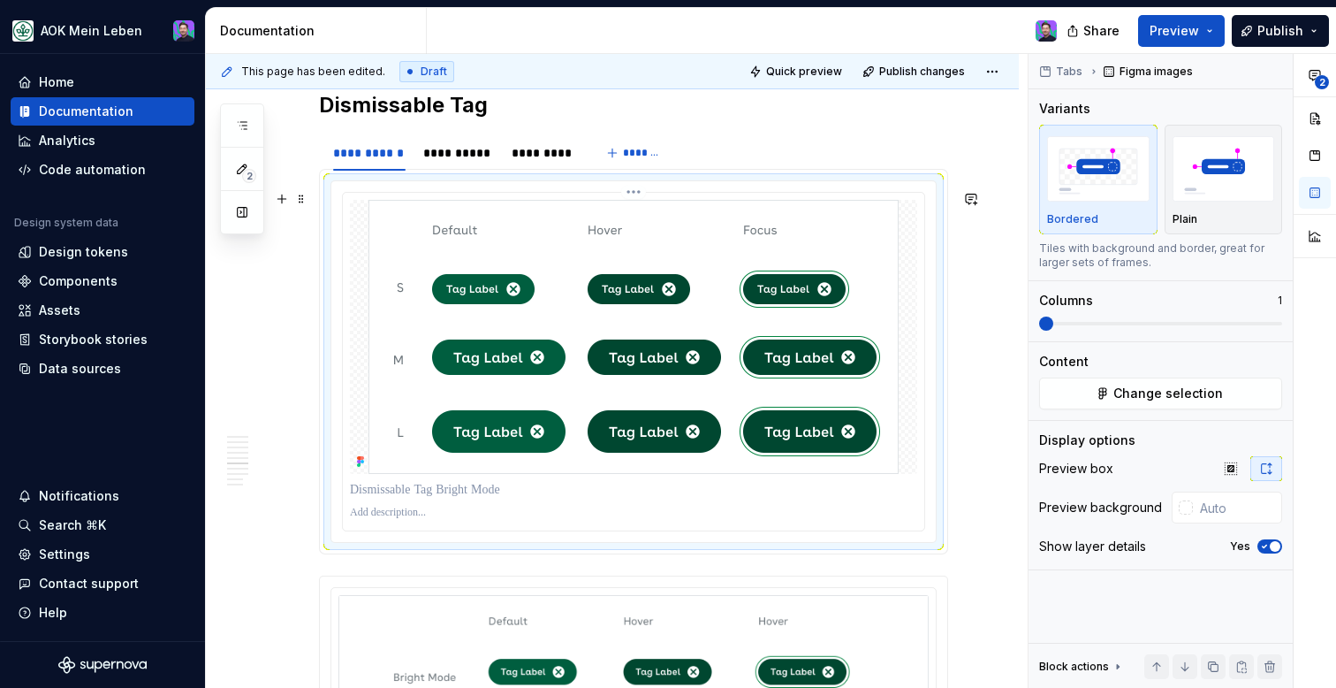
scroll to position [2482, 0]
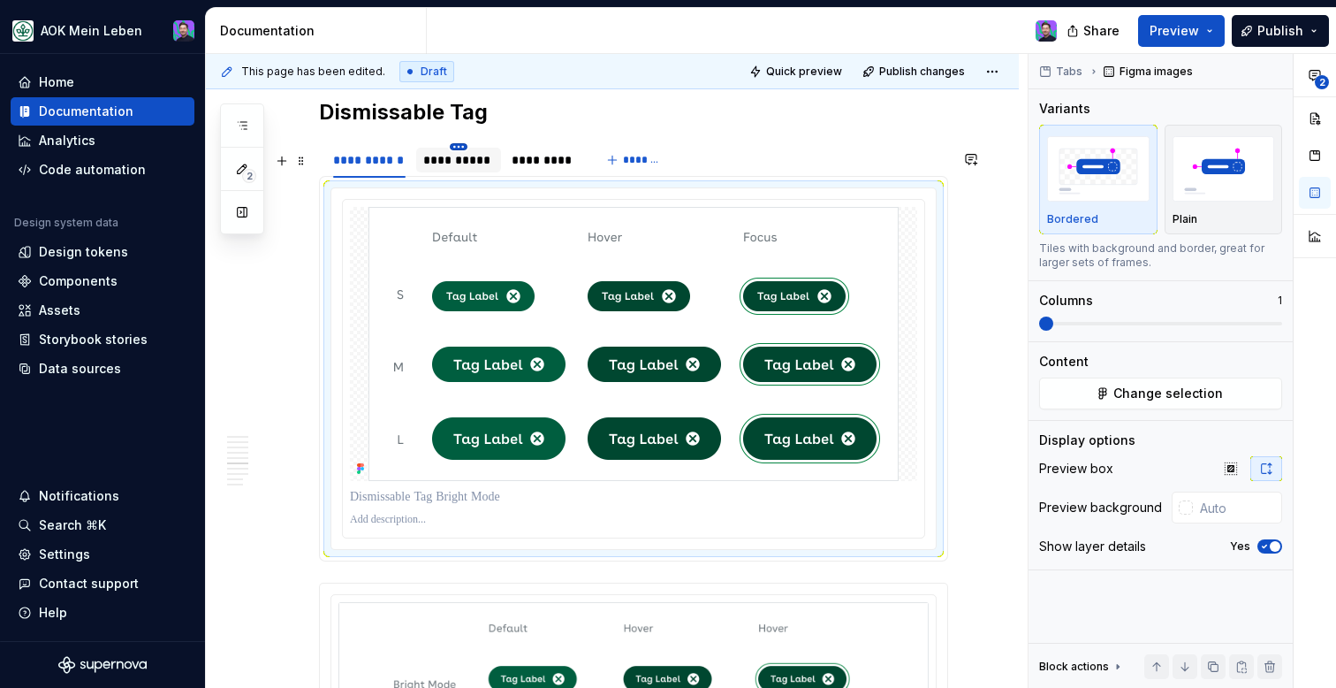
click at [461, 156] on html "AOK Mein Leben Home Documentation Analytics Code automation Design system data …" at bounding box center [668, 344] width 1336 height 688
click at [427, 169] on html "AOK Mein Leben Home Documentation Analytics Code automation Design system data …" at bounding box center [668, 344] width 1336 height 688
click at [427, 169] on div "**********" at bounding box center [458, 160] width 71 height 18
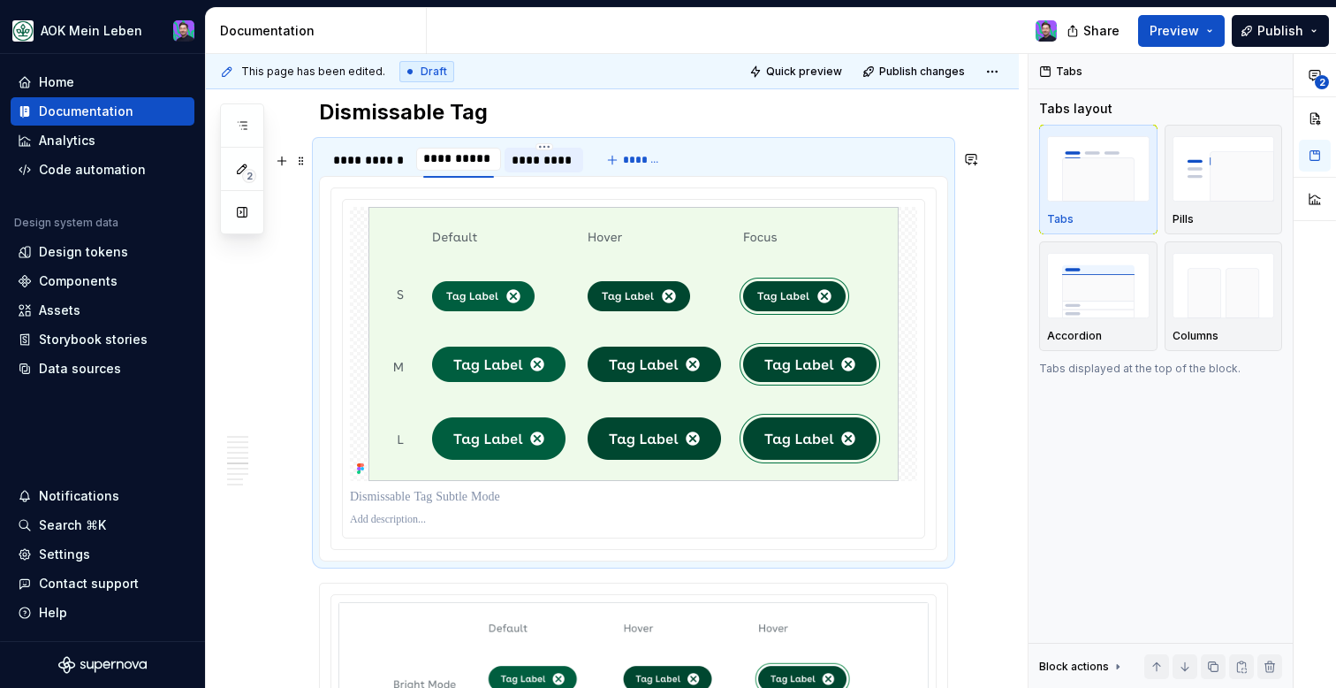
click at [533, 169] on div "*********" at bounding box center [544, 160] width 65 height 18
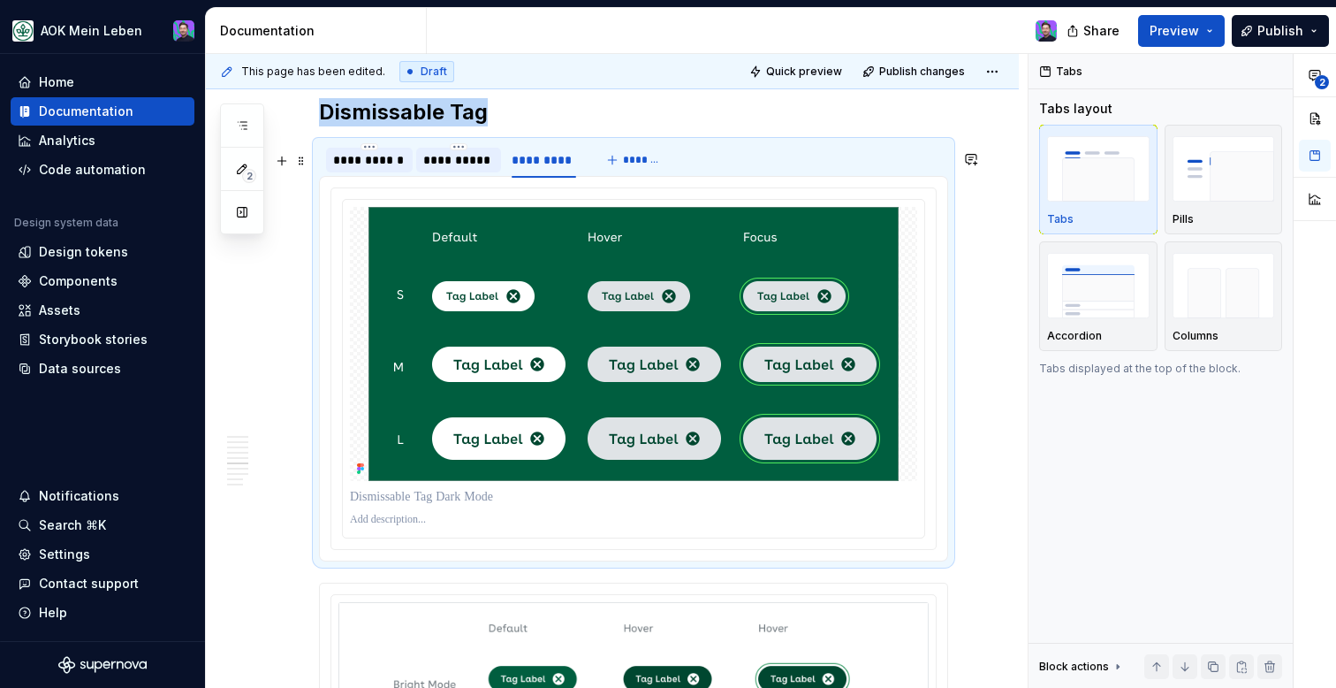
click at [391, 169] on div "**********" at bounding box center [369, 160] width 72 height 18
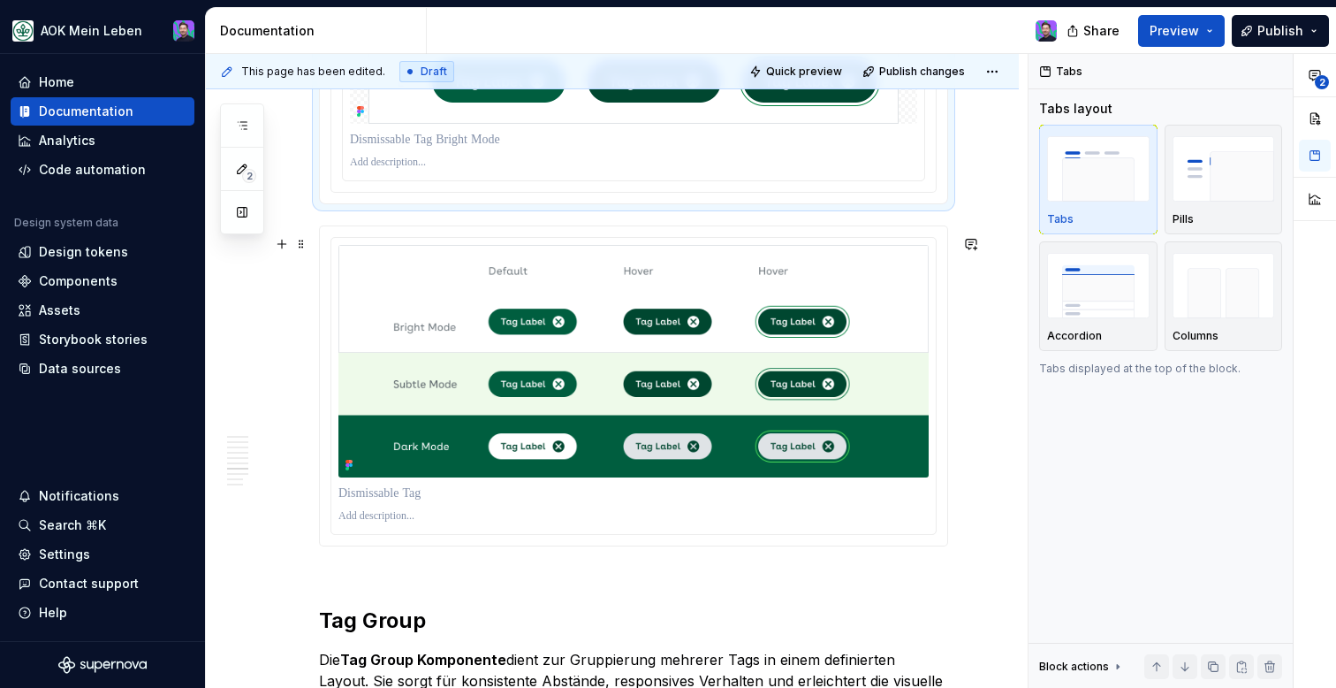
scroll to position [2842, 0]
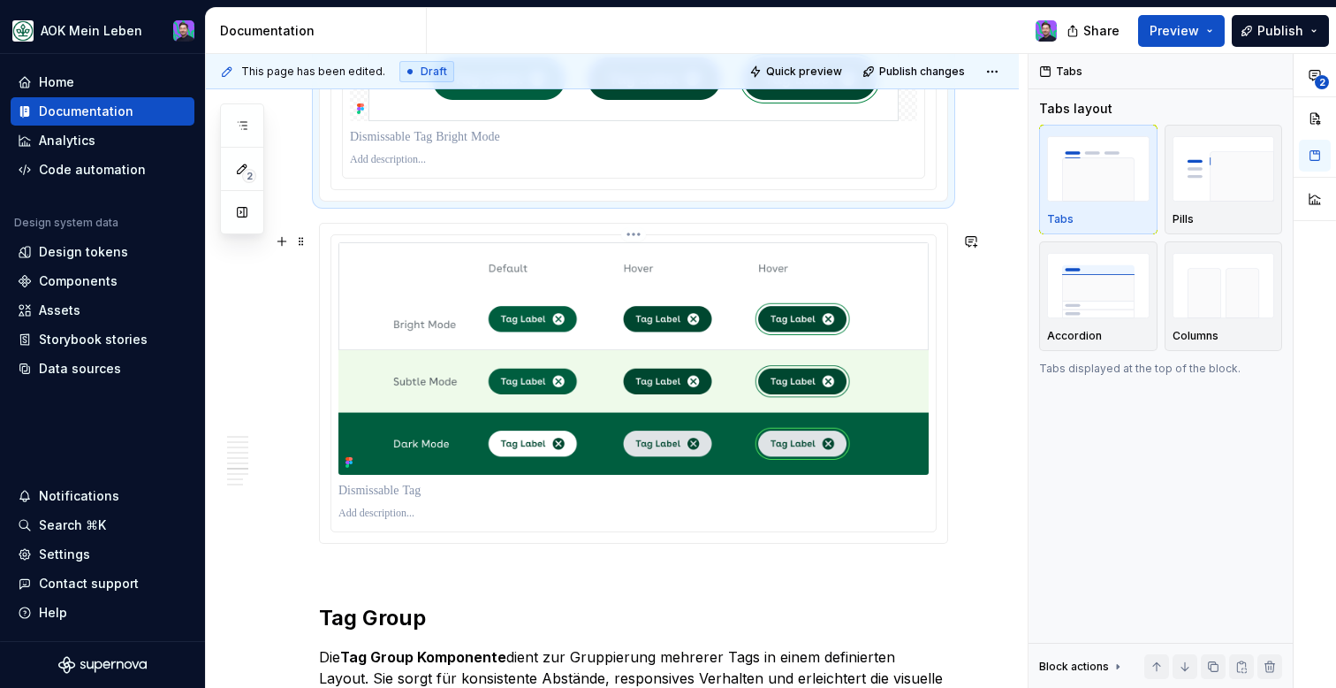
click at [517, 499] on p at bounding box center [633, 491] width 590 height 18
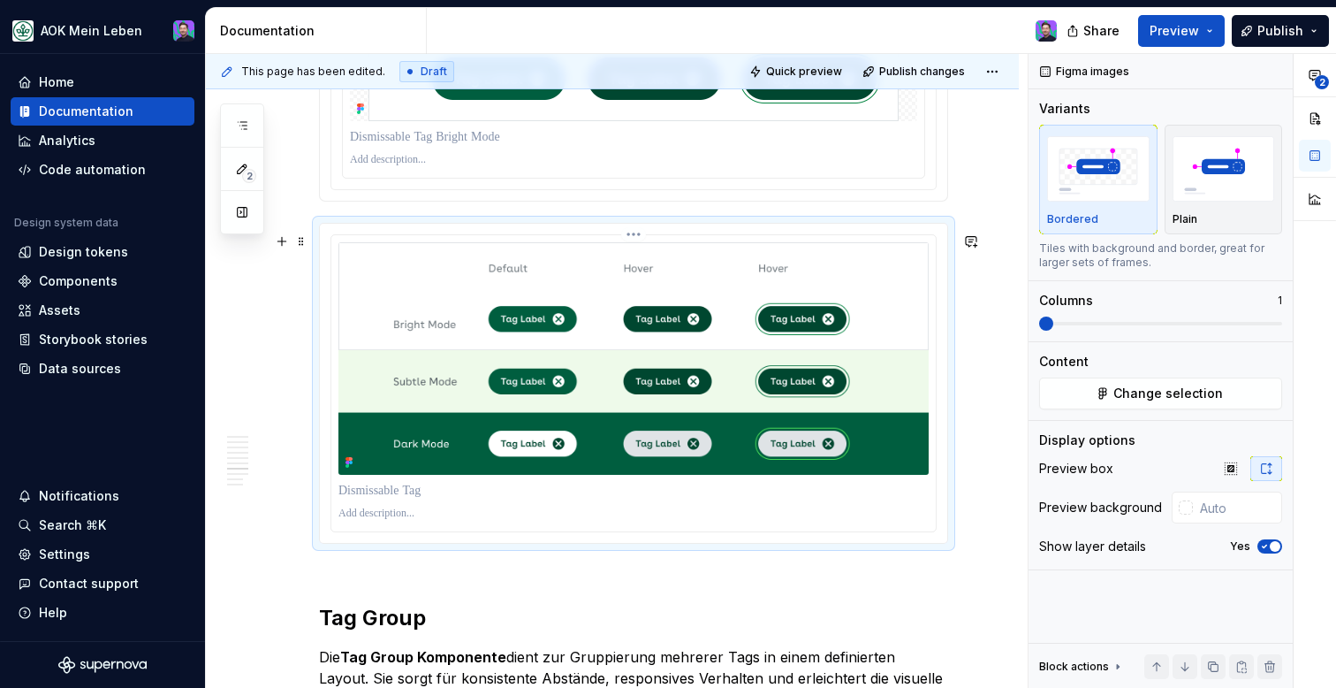
click at [644, 242] on html "AOK Mein Leben Home Documentation Analytics Code automation Design system data …" at bounding box center [668, 344] width 1336 height 688
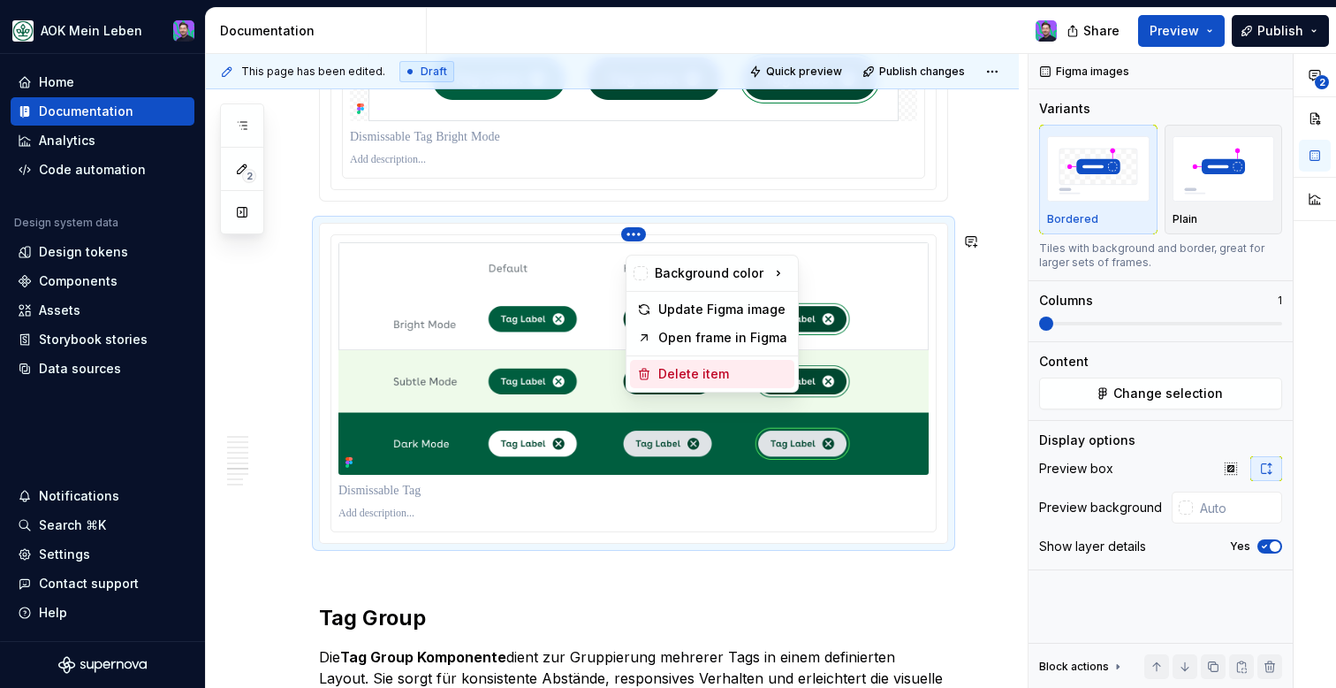
click at [668, 381] on div "Delete item" at bounding box center [722, 374] width 129 height 18
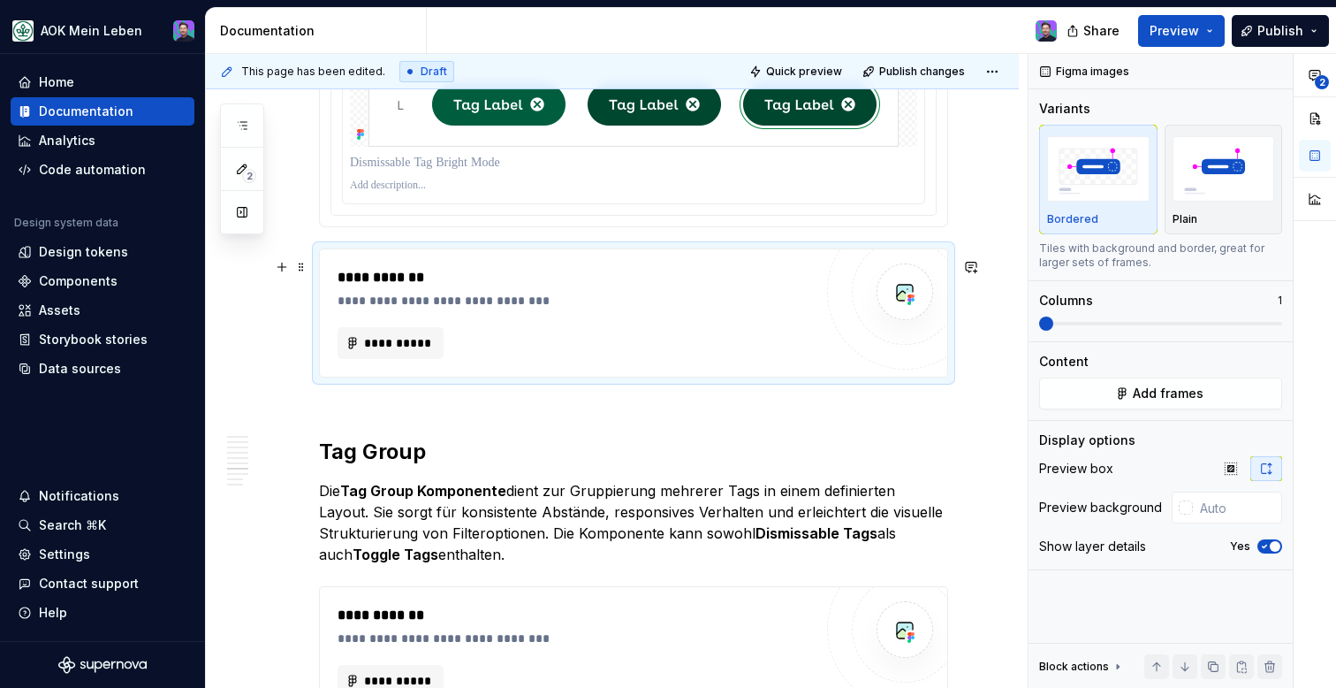
scroll to position [2817, 0]
click at [601, 376] on div "**********" at bounding box center [633, 311] width 627 height 127
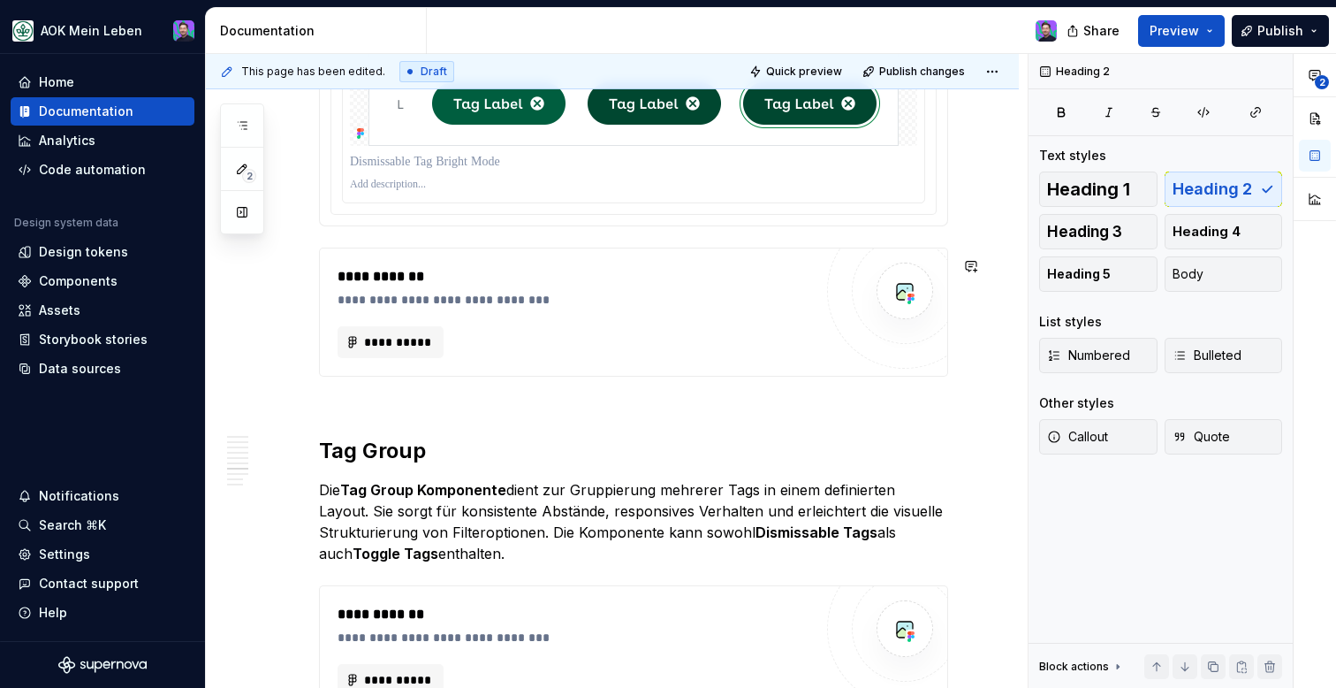
click at [653, 257] on div "**********" at bounding box center [633, 311] width 629 height 129
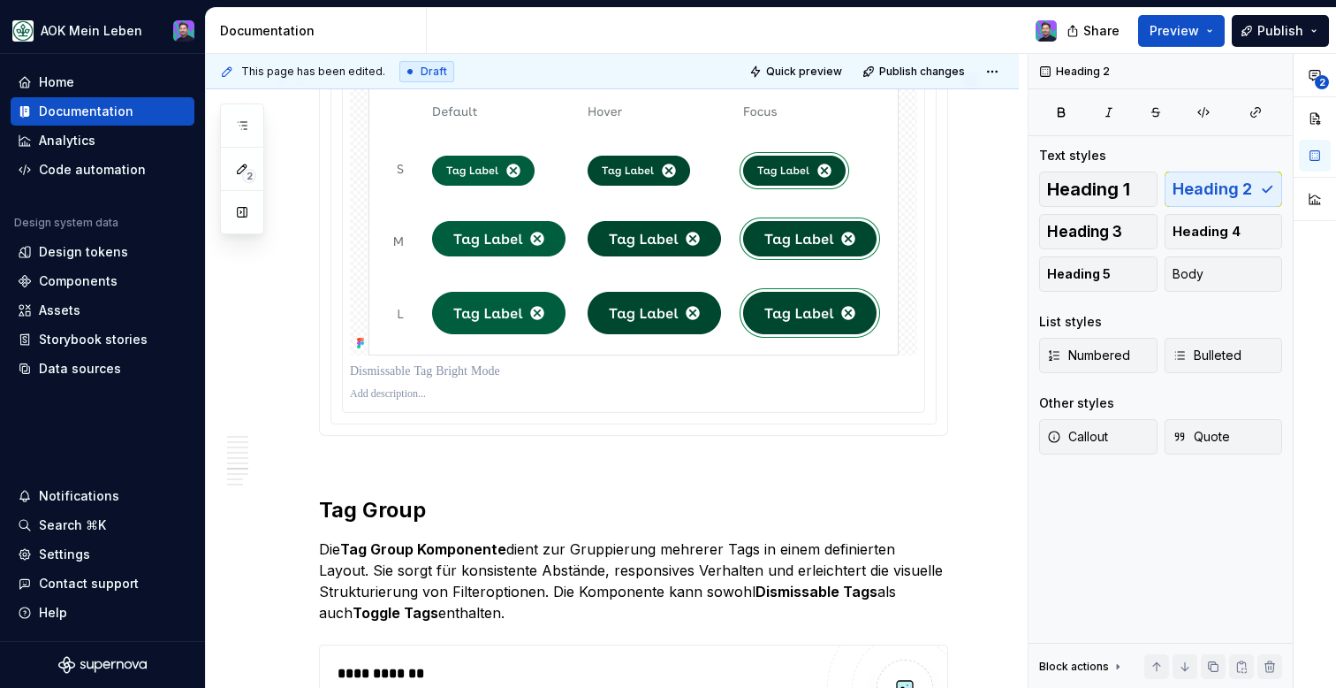
scroll to position [2615, 0]
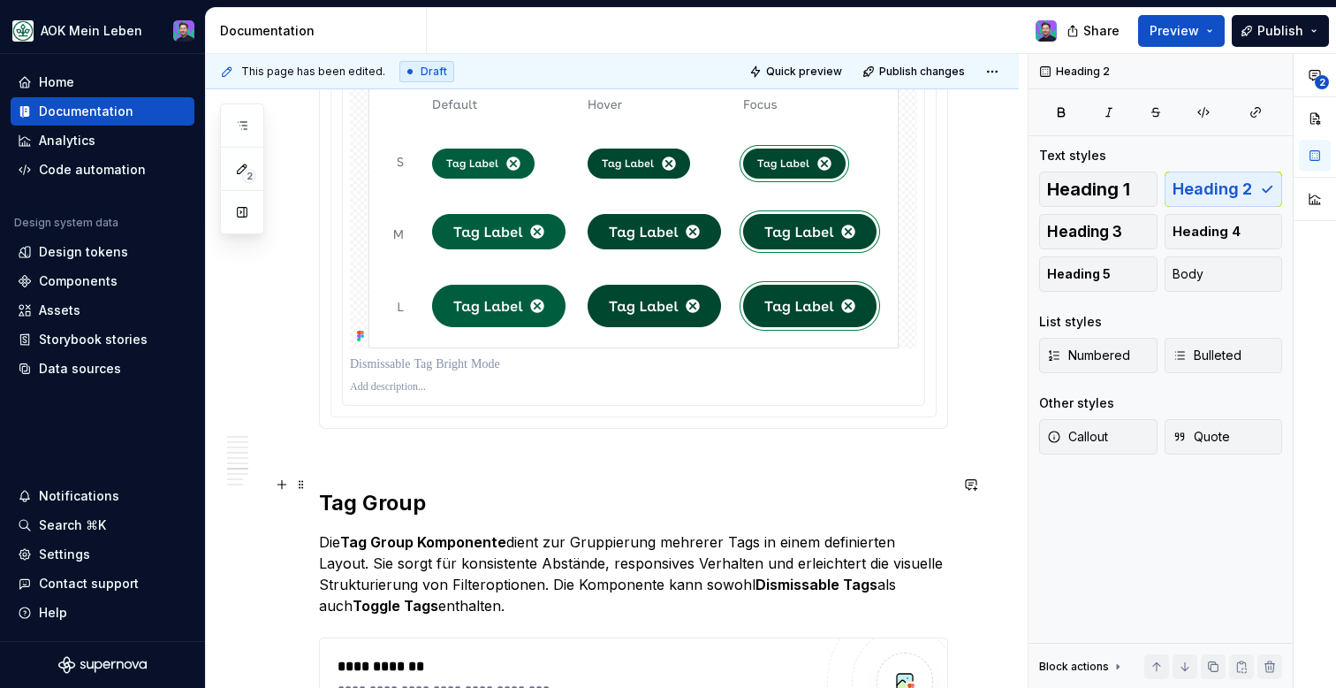
click at [325, 517] on h2 "Tag Group" at bounding box center [633, 488] width 629 height 57
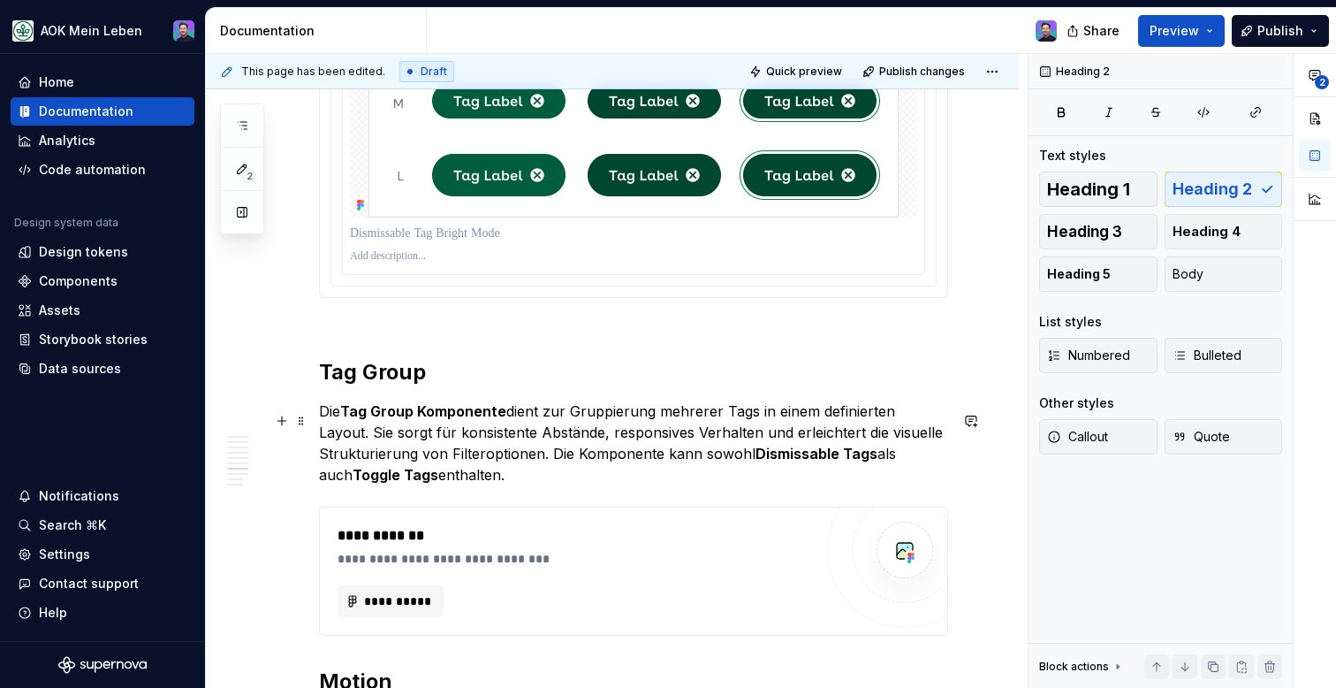
scroll to position [2818, 0]
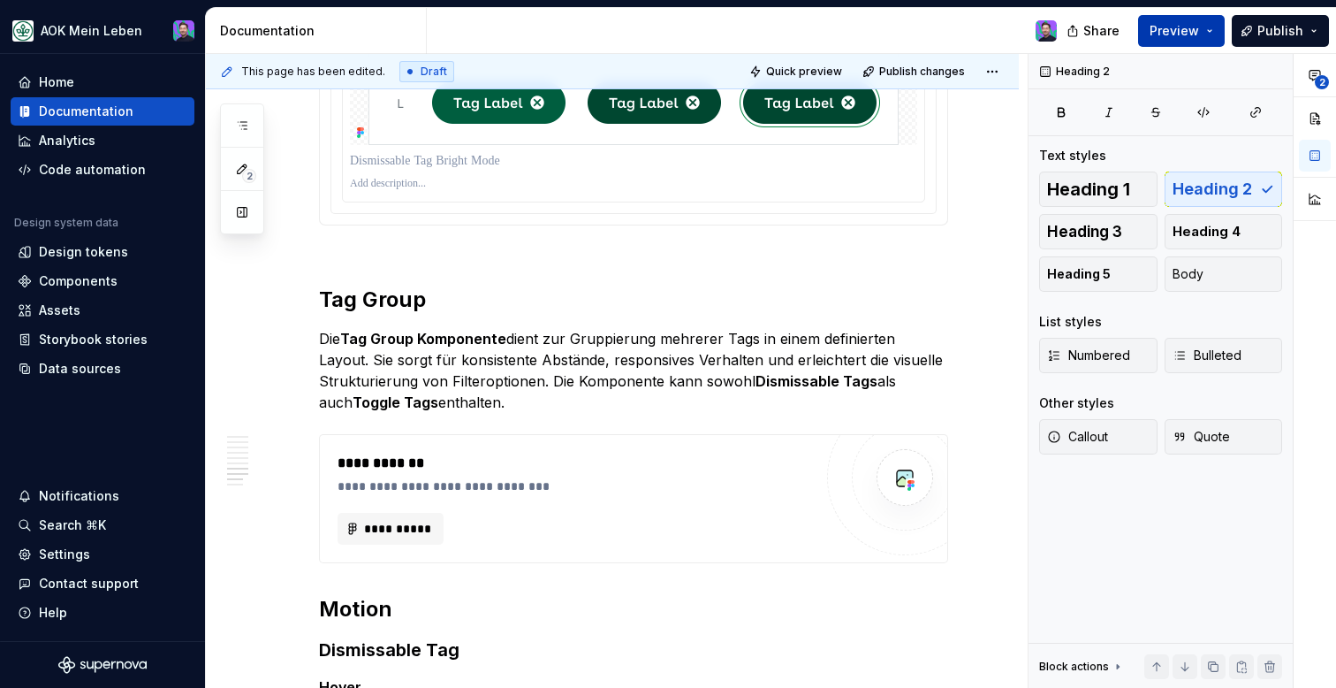
click at [1181, 42] on button "Preview" at bounding box center [1181, 31] width 87 height 32
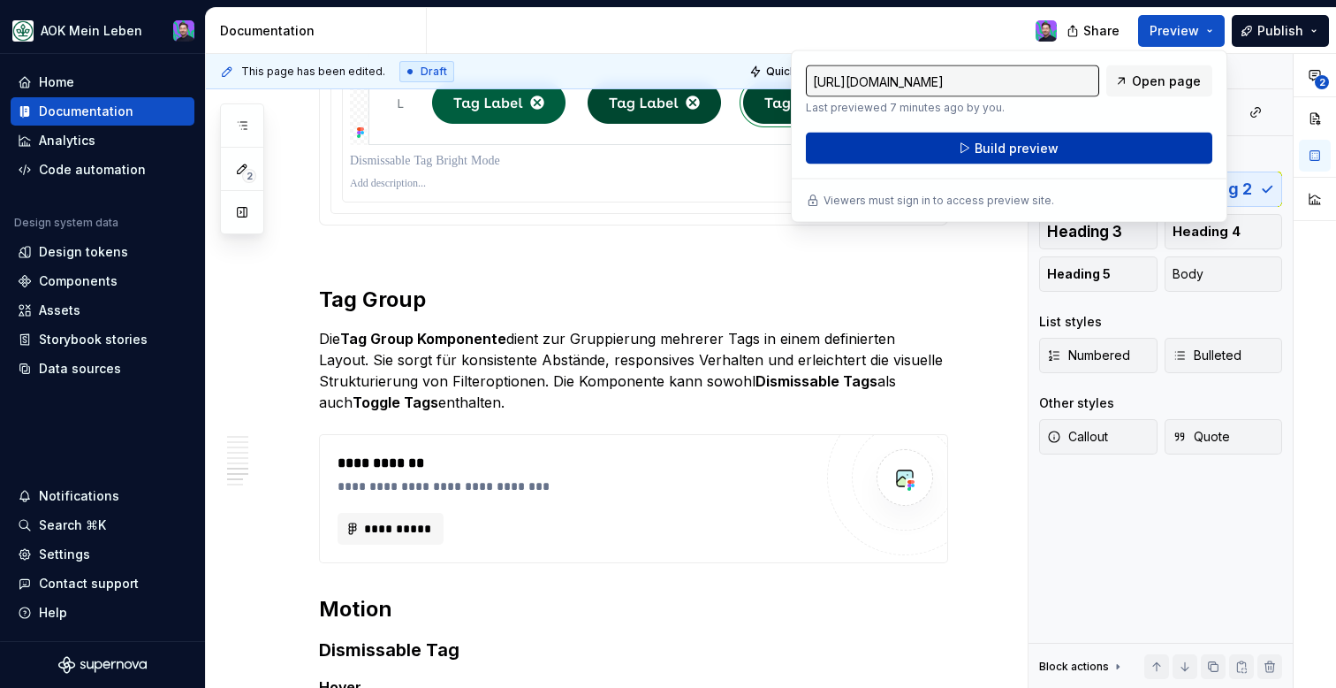
click at [1113, 137] on button "Build preview" at bounding box center [1009, 149] width 406 height 32
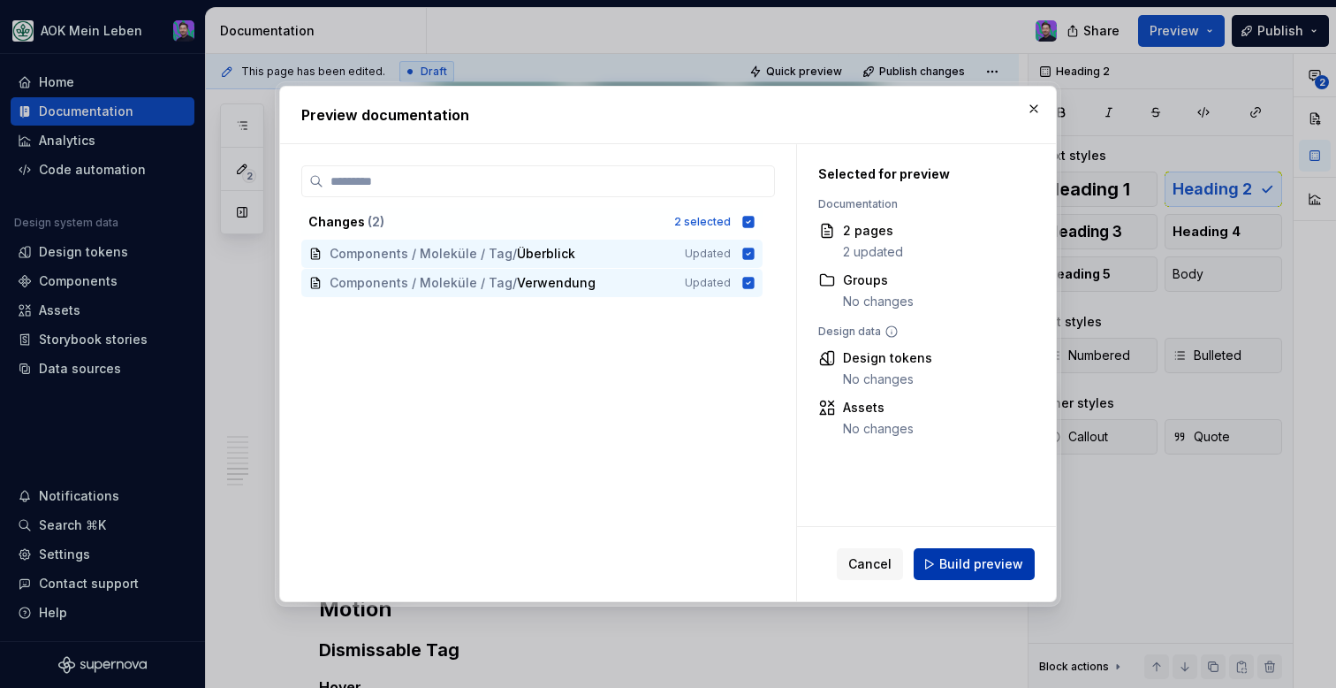
click at [942, 567] on button "Build preview" at bounding box center [974, 564] width 121 height 32
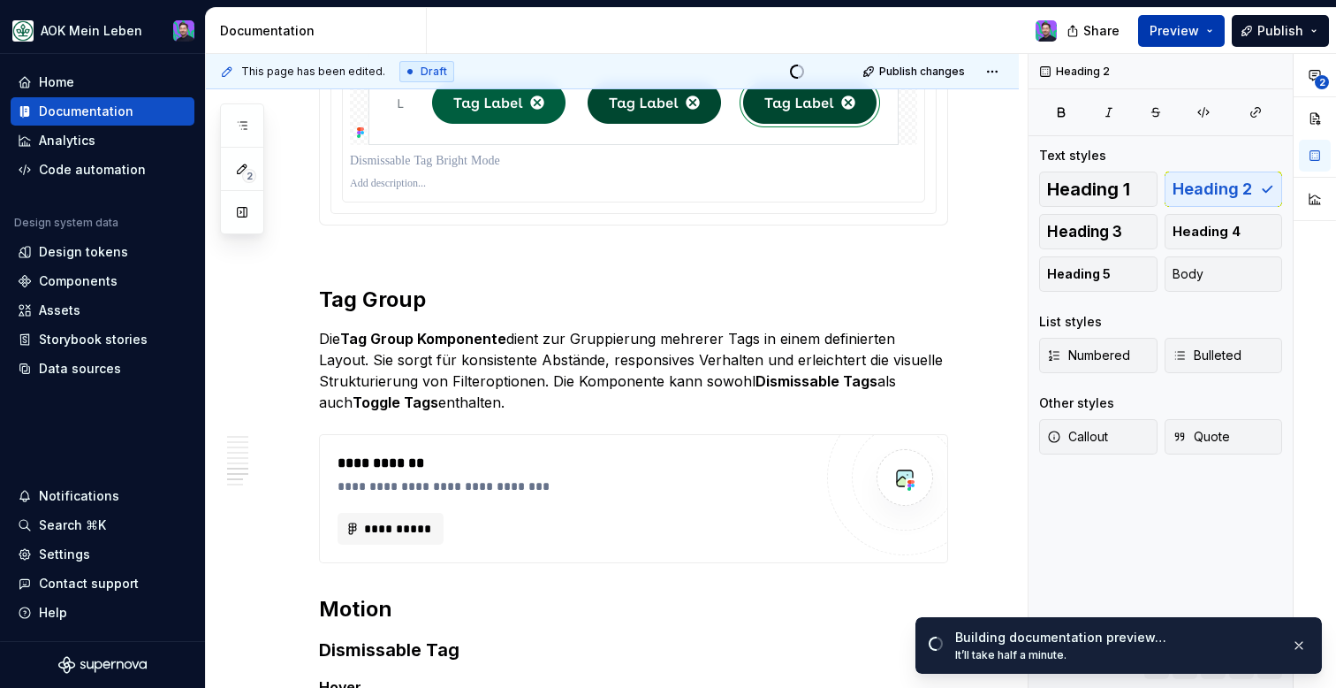
click at [1202, 28] on button "Preview" at bounding box center [1181, 31] width 87 height 32
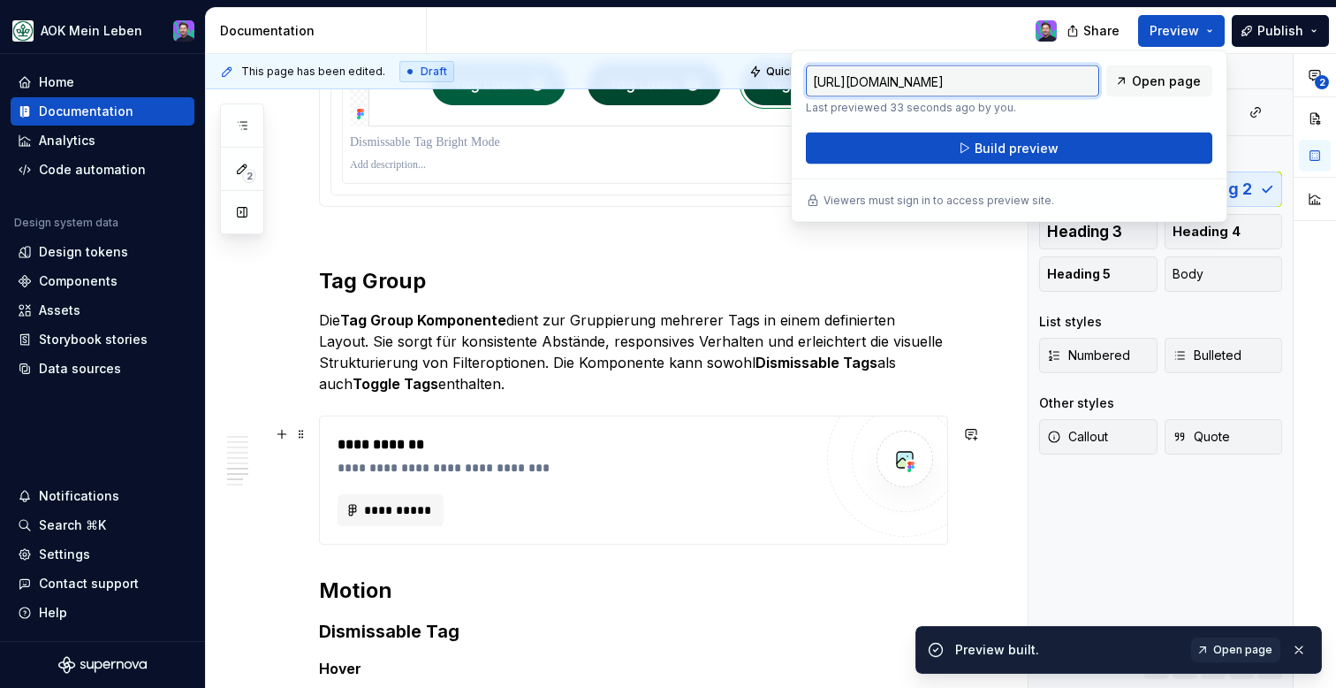
scroll to position [2859, 0]
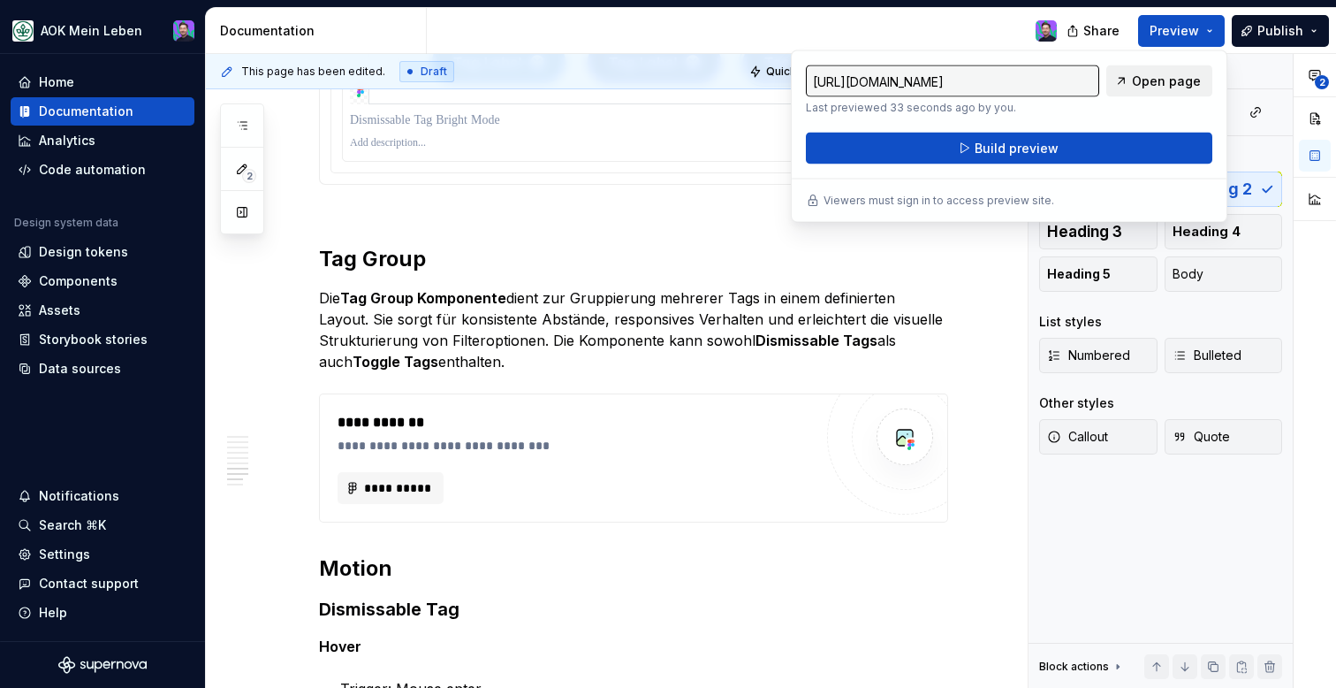
click at [1151, 86] on span "Open page" at bounding box center [1166, 81] width 69 height 18
click at [648, 345] on p "Die Tag Group Komponente dient zur Gruppierung mehrerer Tags in einem definiert…" at bounding box center [633, 329] width 629 height 85
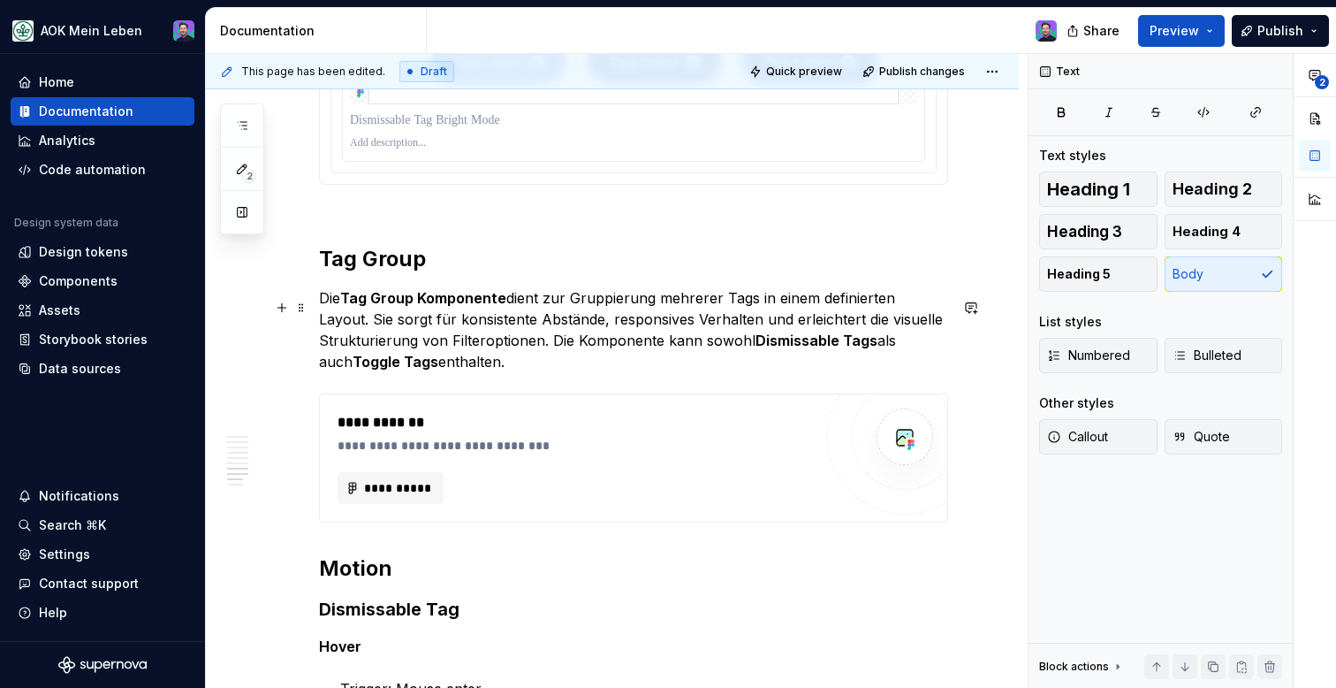
scroll to position [2919, 0]
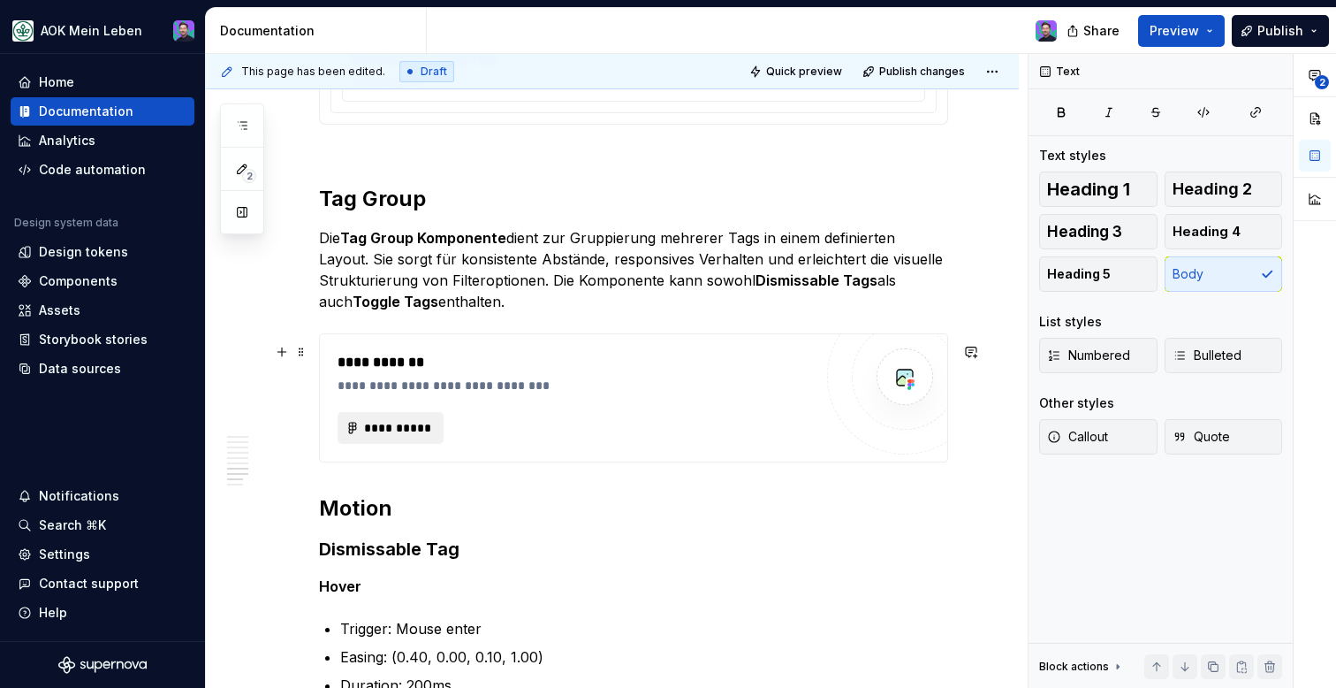
click at [417, 433] on span "**********" at bounding box center [397, 428] width 69 height 18
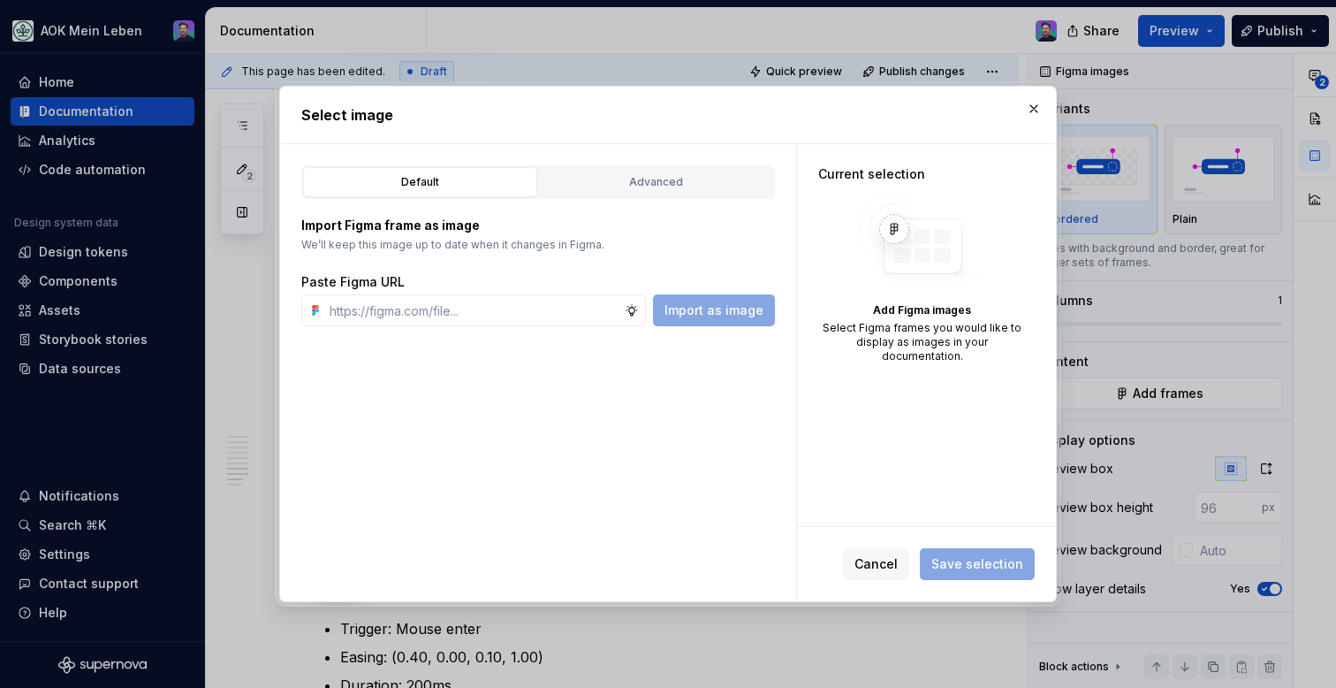
type textarea "*"
paste input "[URL][DOMAIN_NAME]"
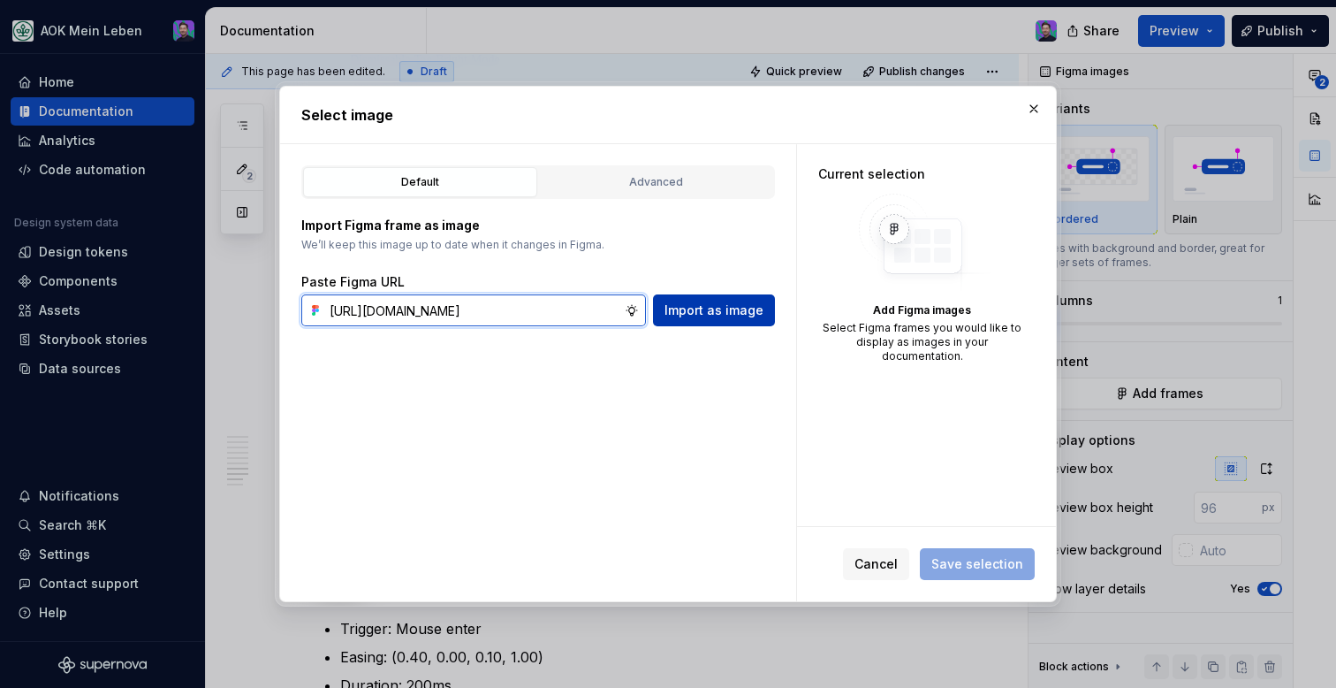
scroll to position [0, 539]
type input "[URL][DOMAIN_NAME]"
click at [688, 314] on span "Import as image" at bounding box center [714, 310] width 99 height 18
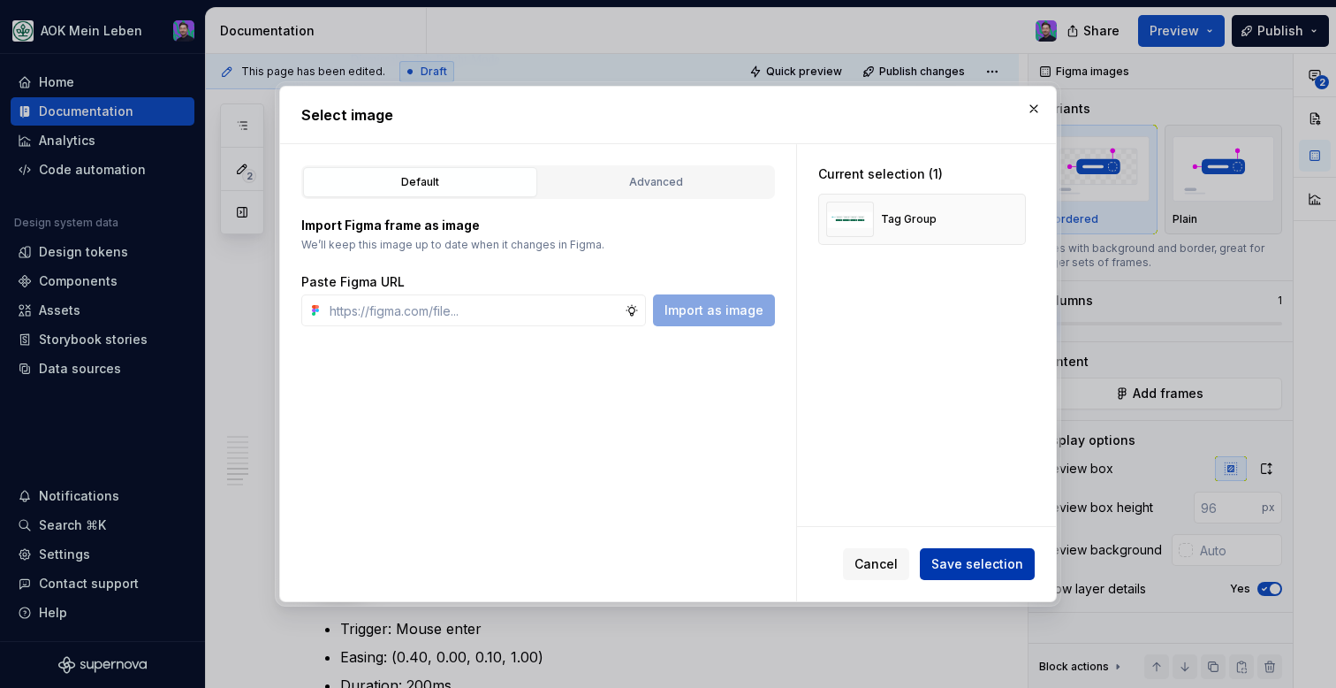
click at [976, 566] on span "Save selection" at bounding box center [977, 564] width 92 height 18
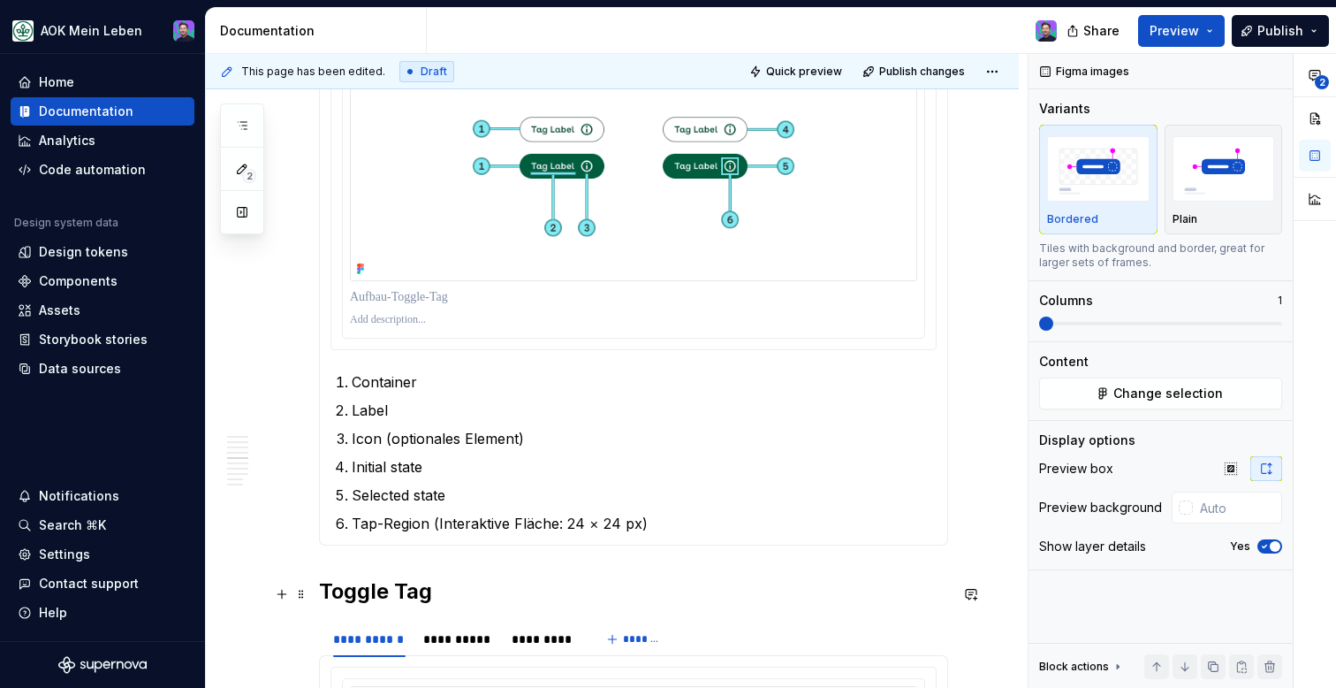
scroll to position [1349, 0]
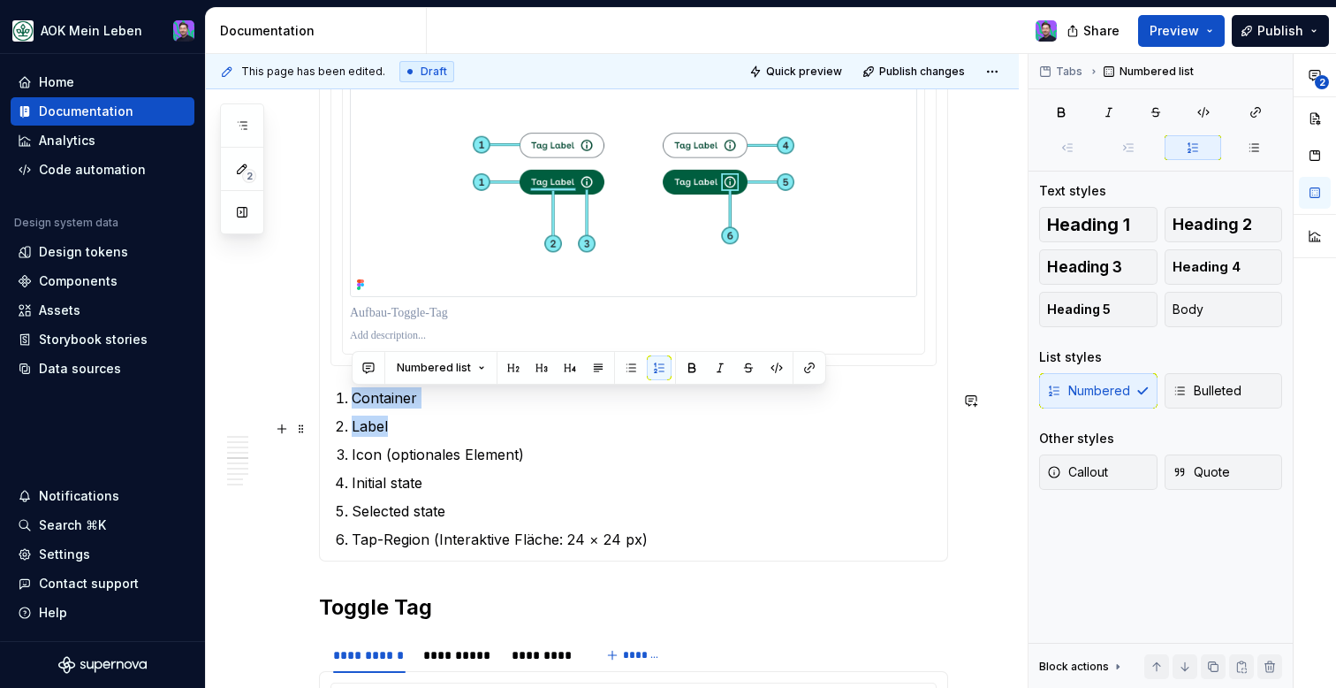
drag, startPoint x: 334, startPoint y: 394, endPoint x: 417, endPoint y: 427, distance: 89.3
click at [417, 428] on ol "Container Label Icon (optionales Element) Initial state Selected state Tap-Regi…" at bounding box center [644, 468] width 585 height 163
copy ol "Container Label"
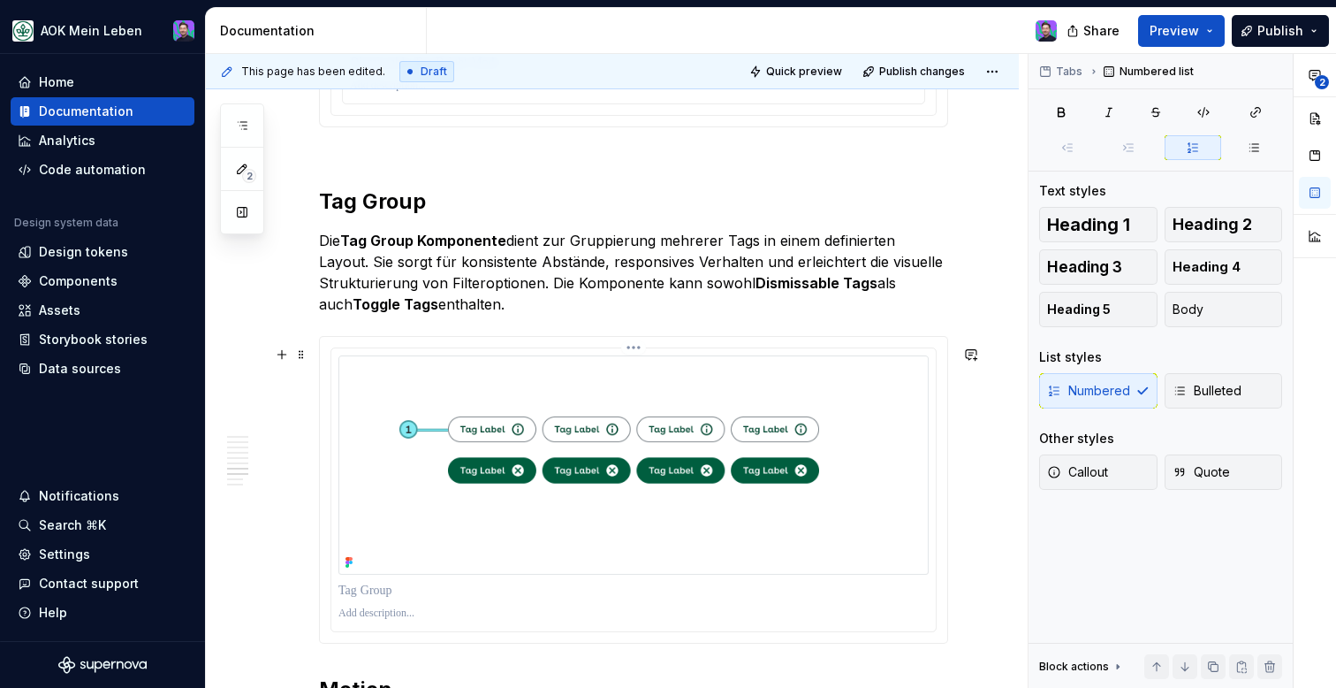
scroll to position [2981, 0]
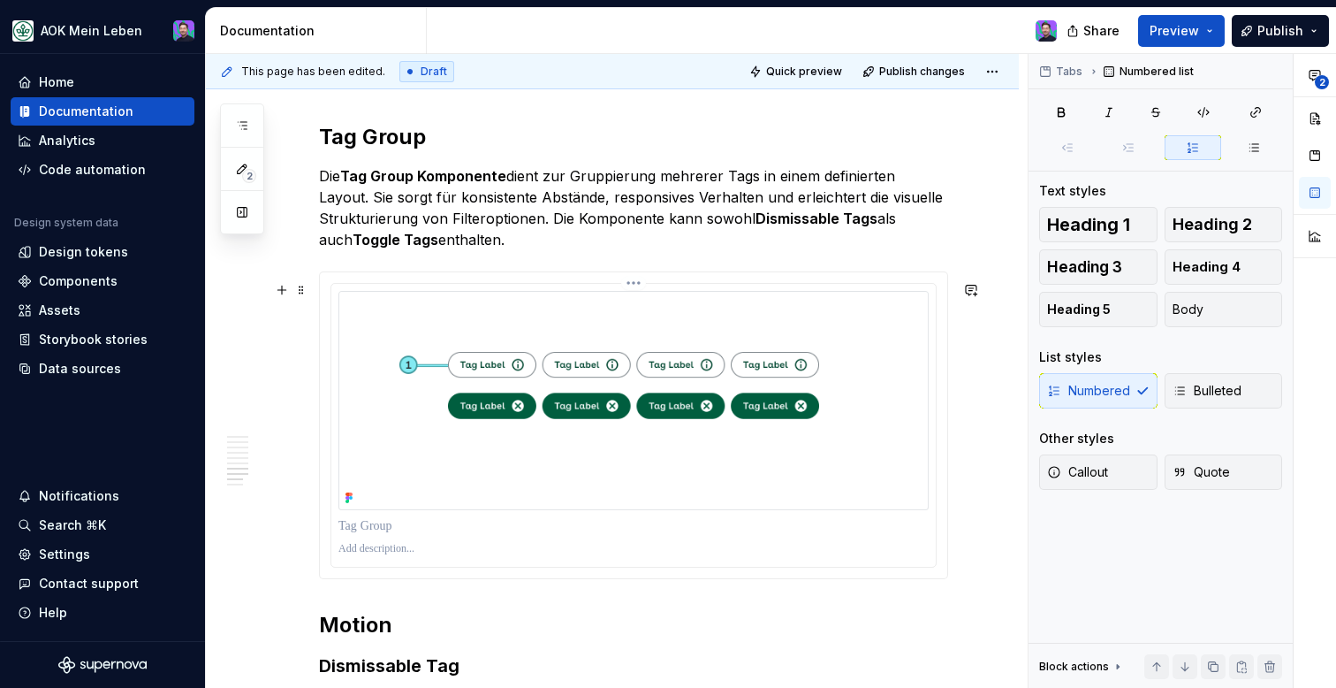
click at [375, 556] on p at bounding box center [633, 549] width 590 height 14
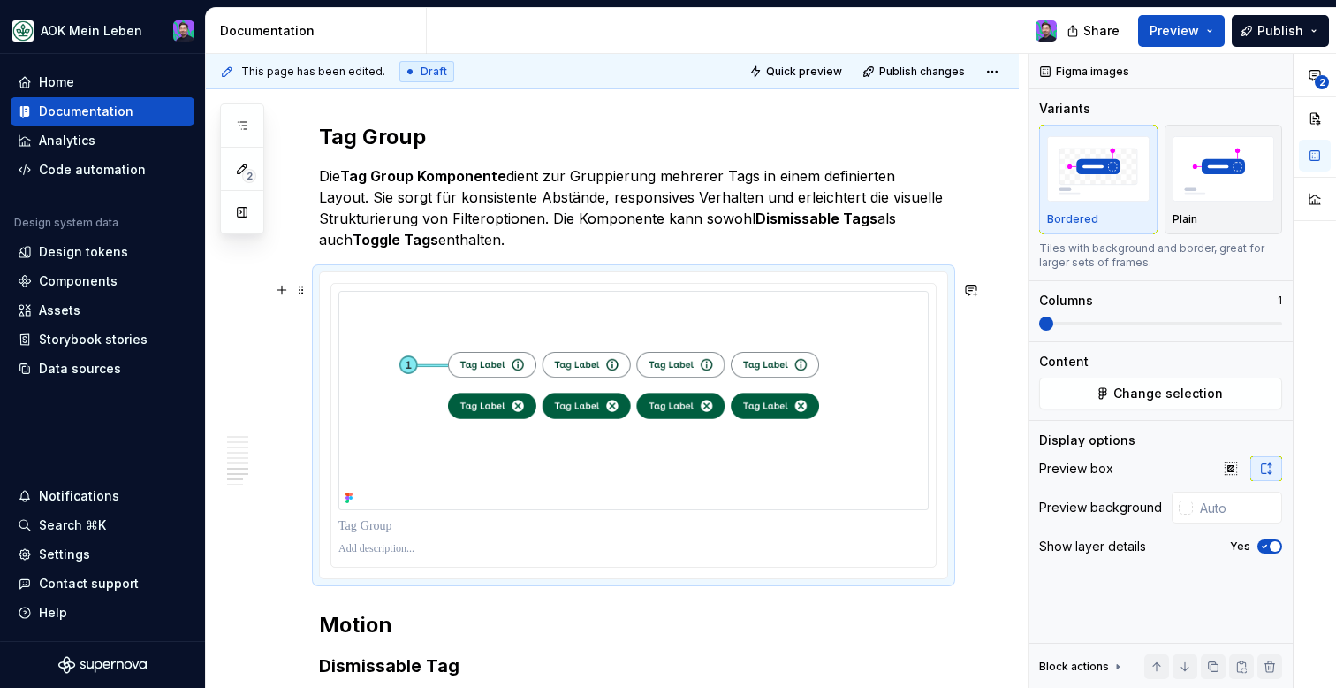
click at [411, 578] on div at bounding box center [633, 425] width 627 height 306
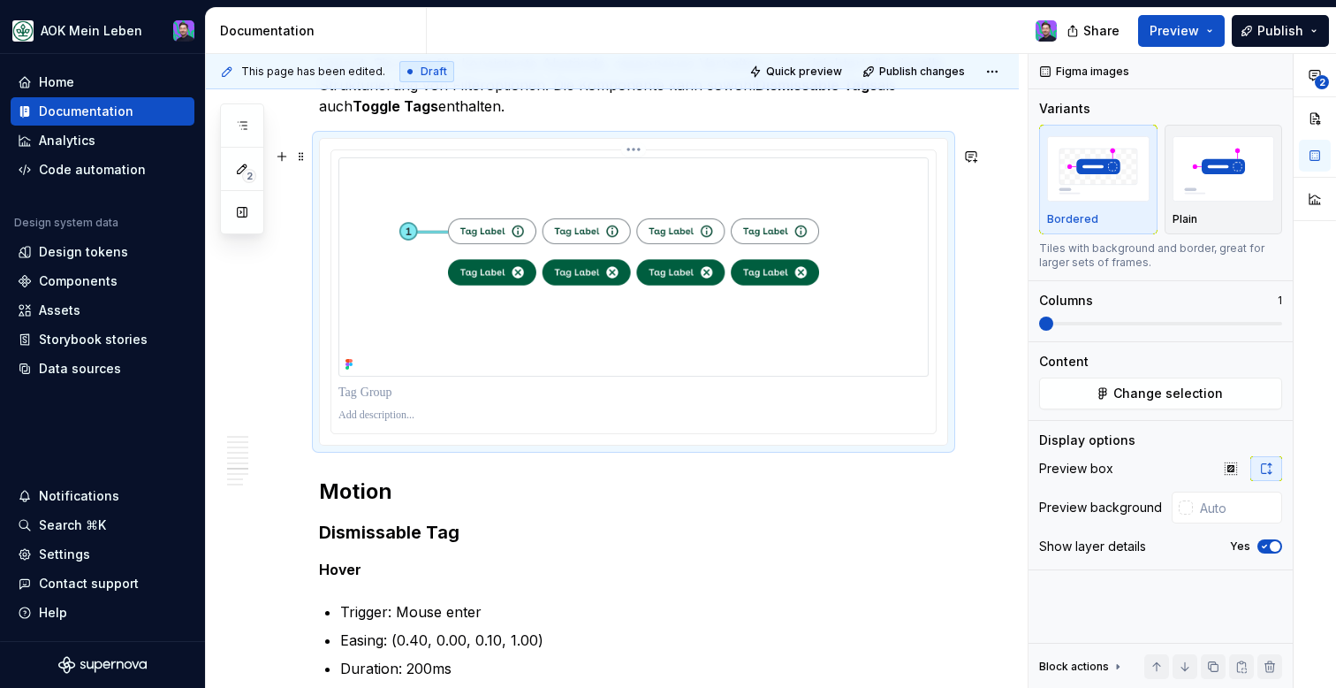
scroll to position [3243, 0]
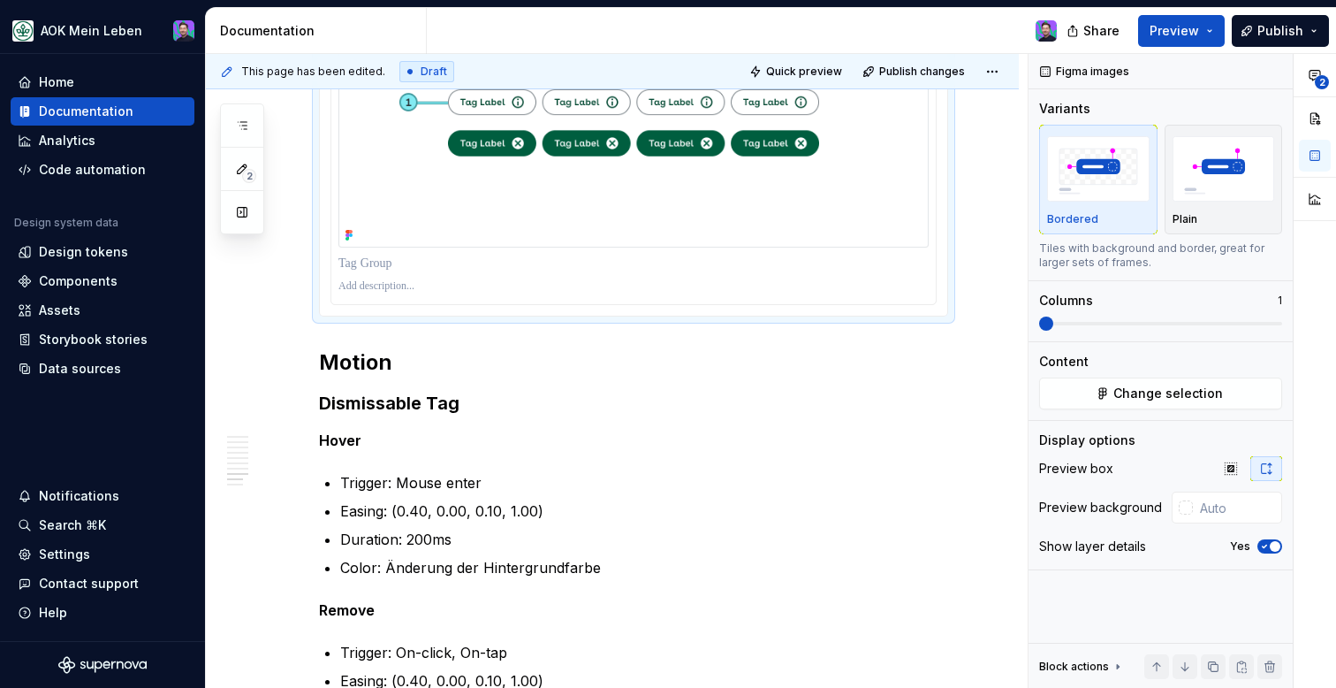
click at [615, 316] on div at bounding box center [633, 163] width 629 height 308
click at [623, 304] on div at bounding box center [633, 162] width 604 height 283
click at [620, 293] on p at bounding box center [633, 286] width 590 height 14
click at [634, 315] on div at bounding box center [633, 163] width 627 height 306
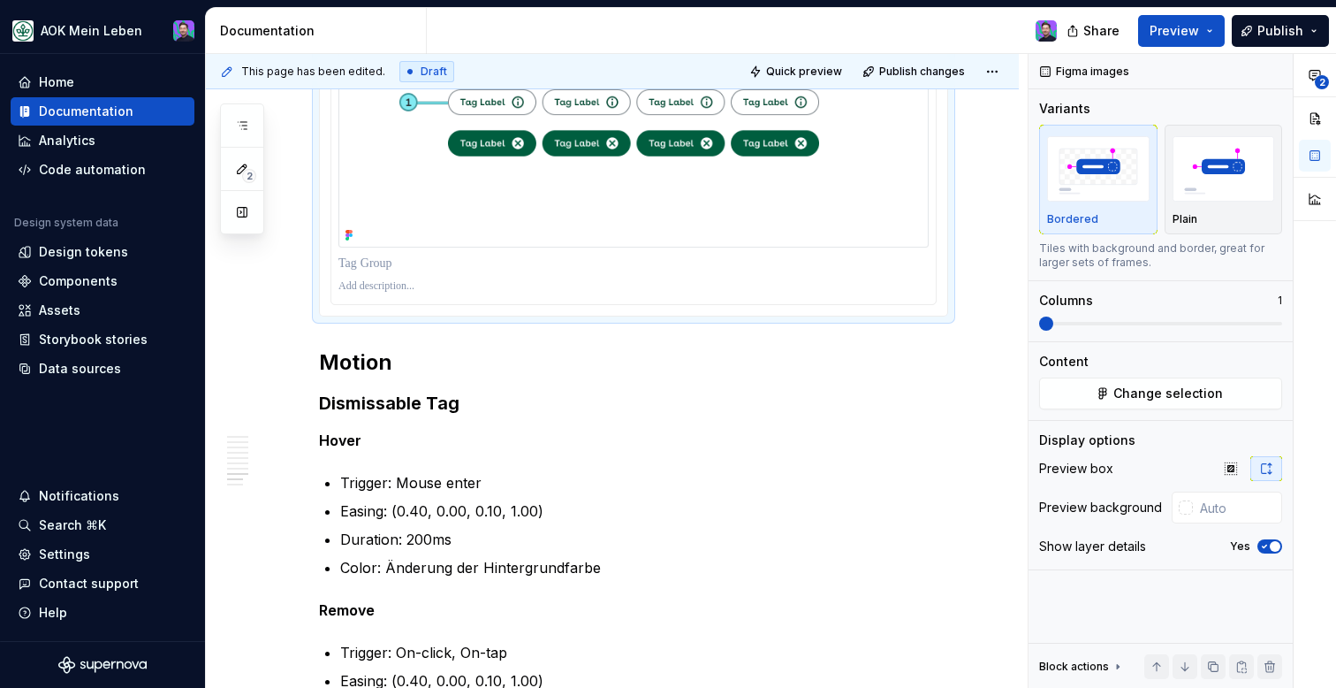
click at [634, 316] on div at bounding box center [633, 163] width 629 height 308
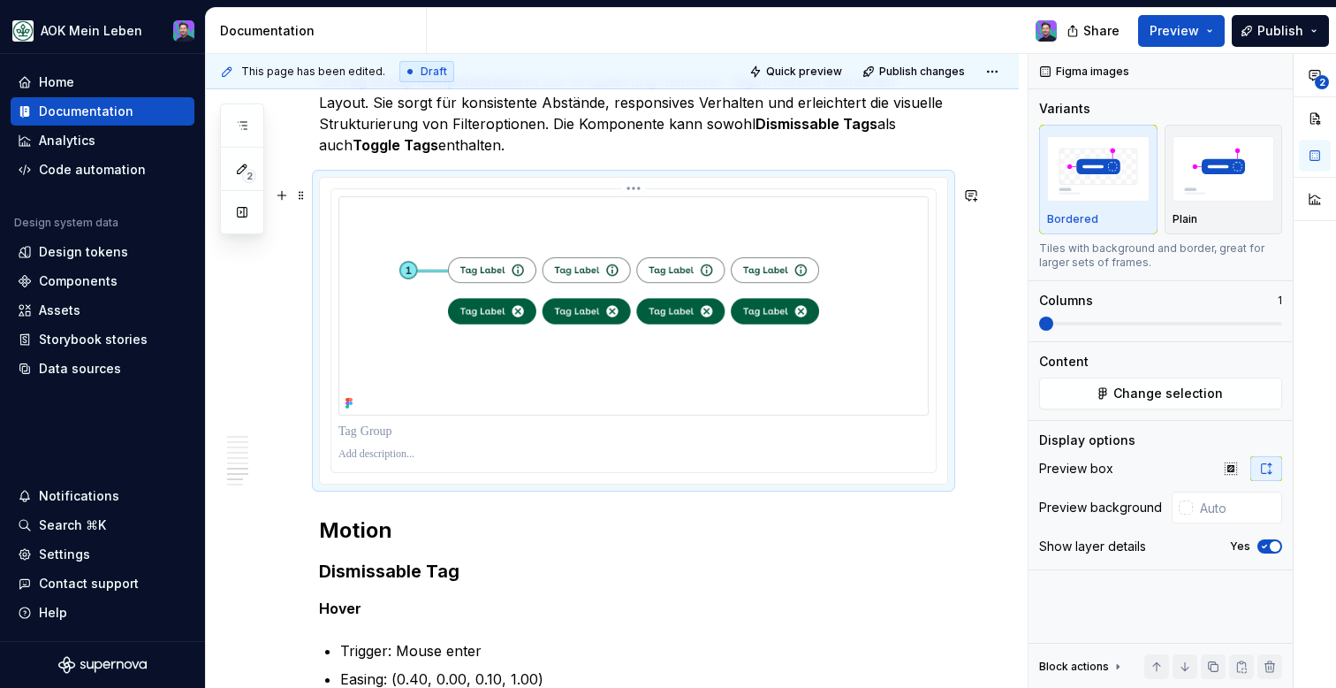
scroll to position [3077, 0]
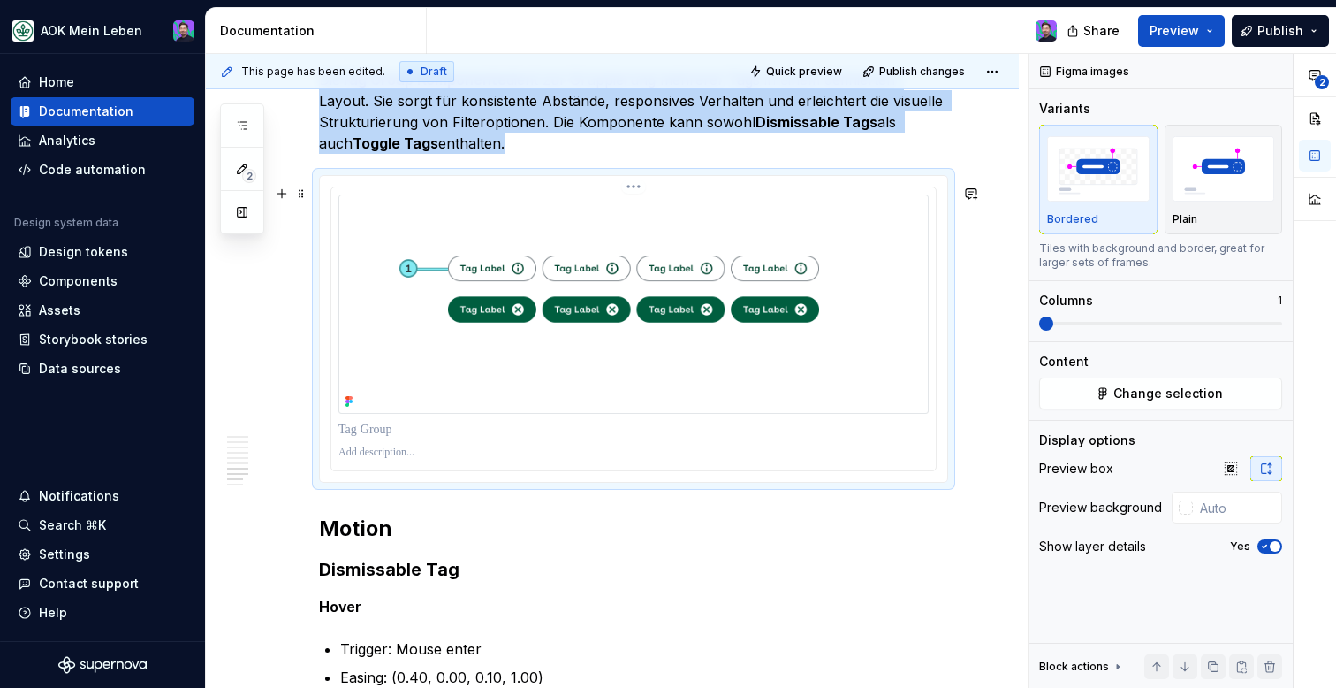
click at [681, 230] on img at bounding box center [633, 303] width 590 height 219
click at [947, 443] on div at bounding box center [633, 329] width 627 height 306
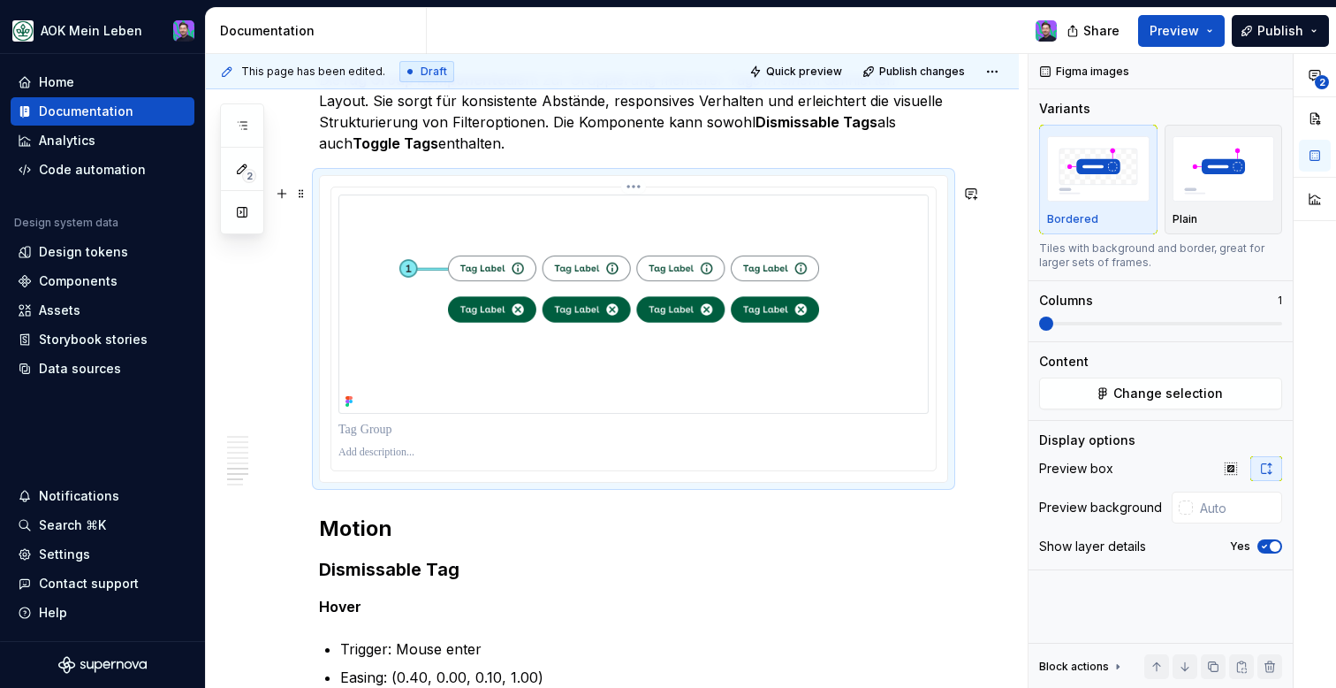
click at [929, 438] on p at bounding box center [633, 430] width 590 height 18
click at [1047, 285] on div "Variants Bordered Plain Tiles with background and border, great for larger sets…" at bounding box center [1160, 220] width 243 height 241
click at [967, 265] on div "**********" at bounding box center [617, 371] width 822 height 634
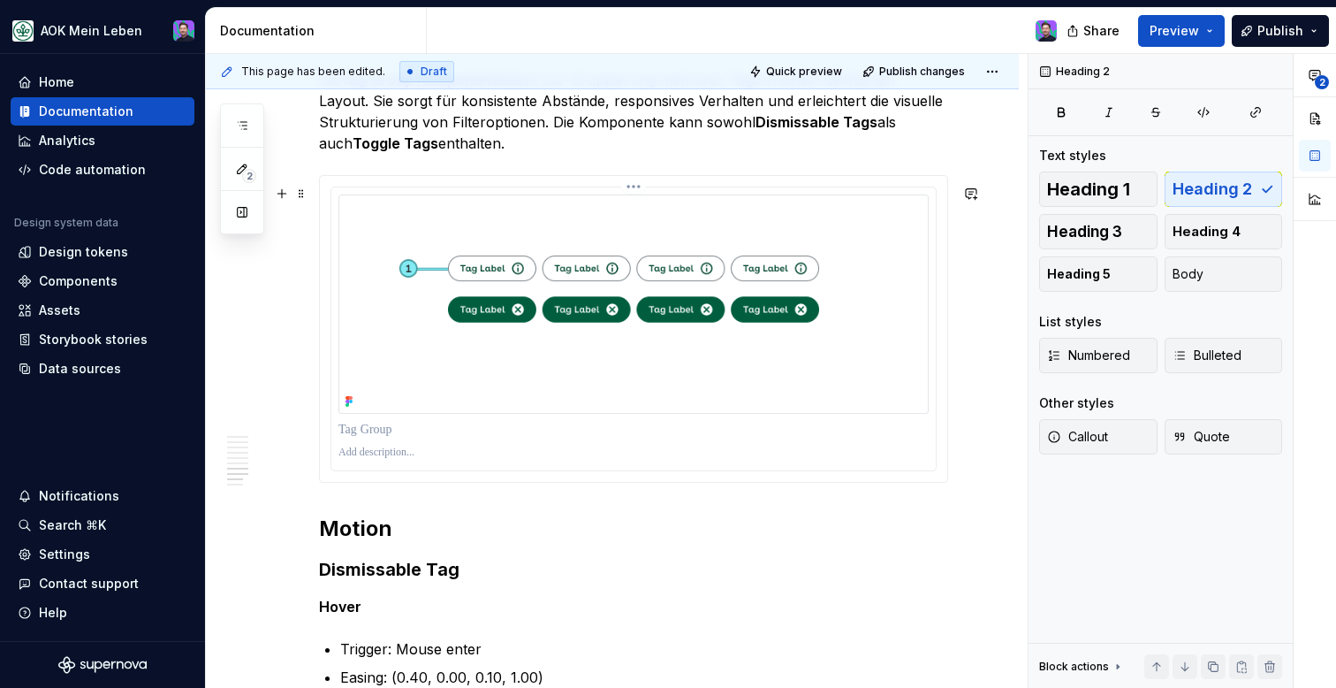
click at [868, 342] on img at bounding box center [633, 303] width 590 height 219
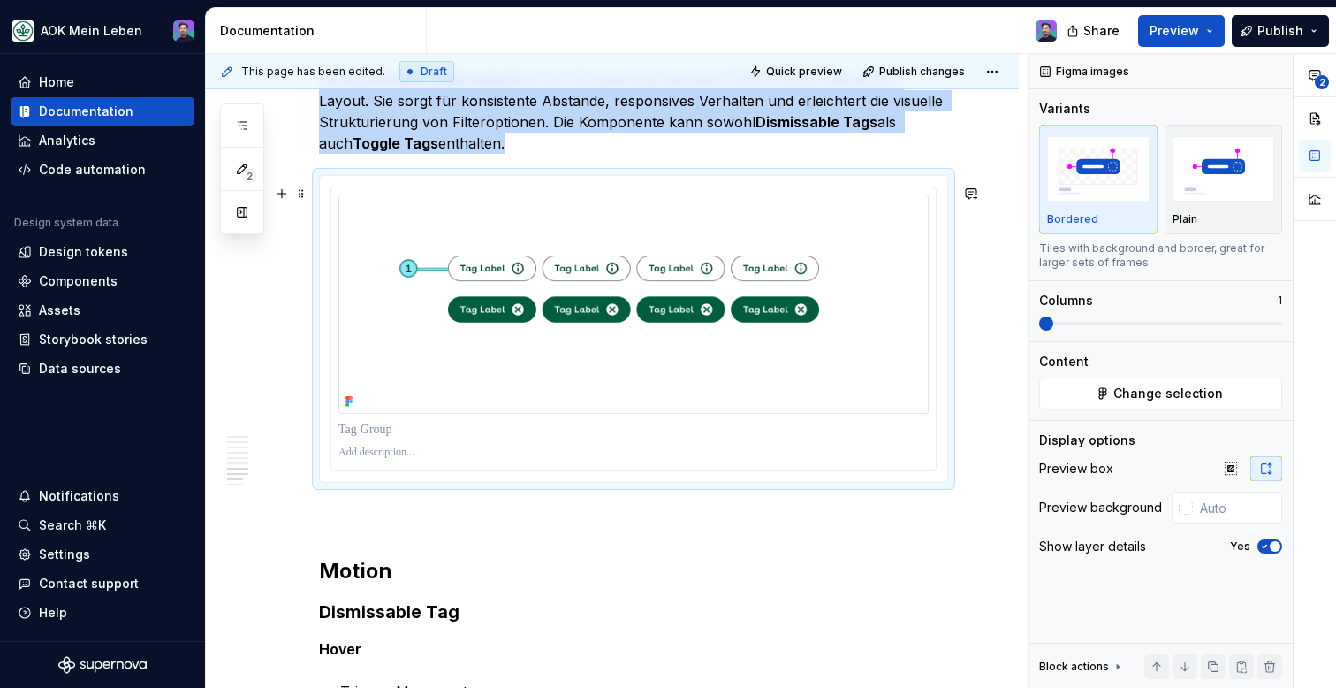
click at [691, 482] on div at bounding box center [633, 329] width 627 height 306
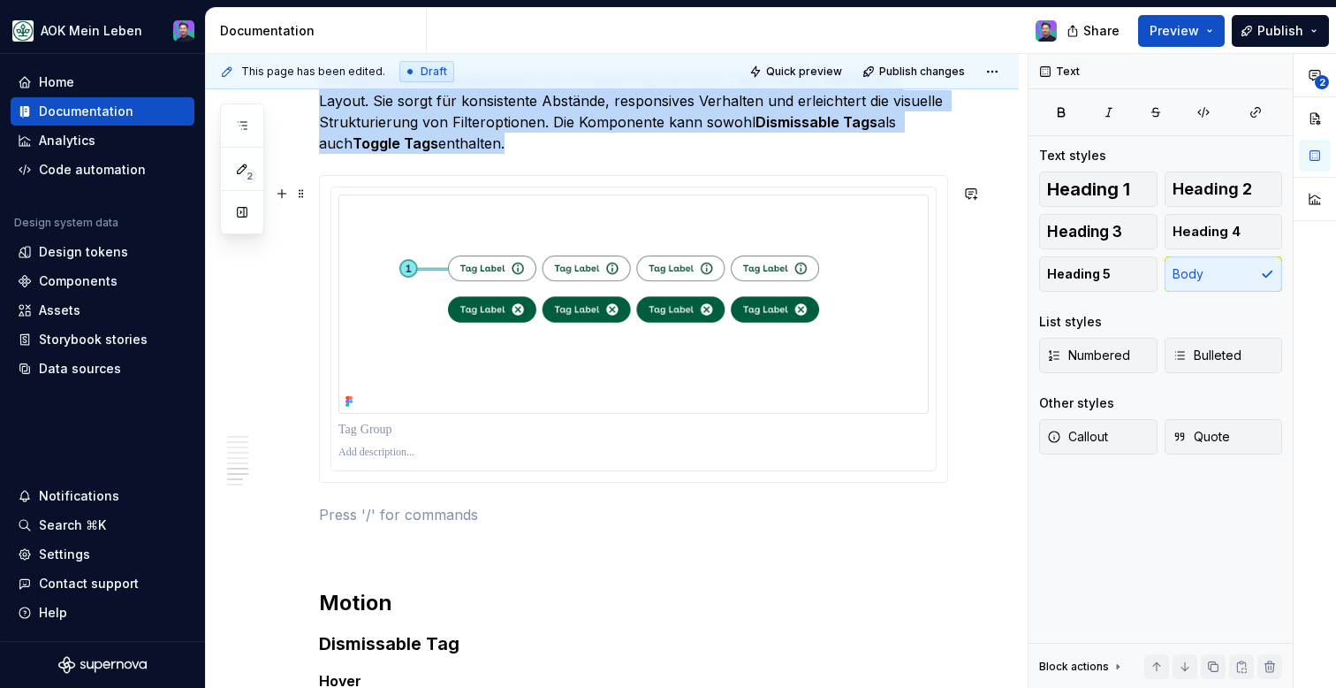
click at [695, 470] on div at bounding box center [633, 328] width 604 height 283
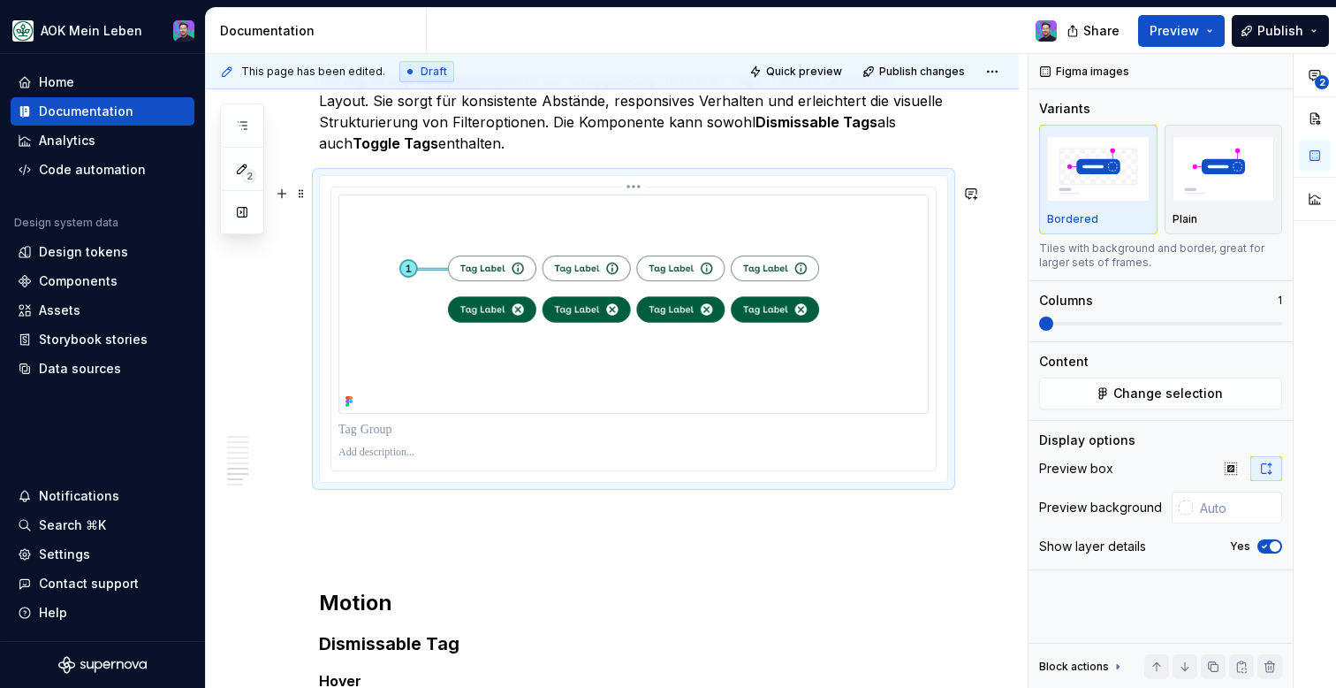
click at [718, 458] on p at bounding box center [633, 452] width 590 height 14
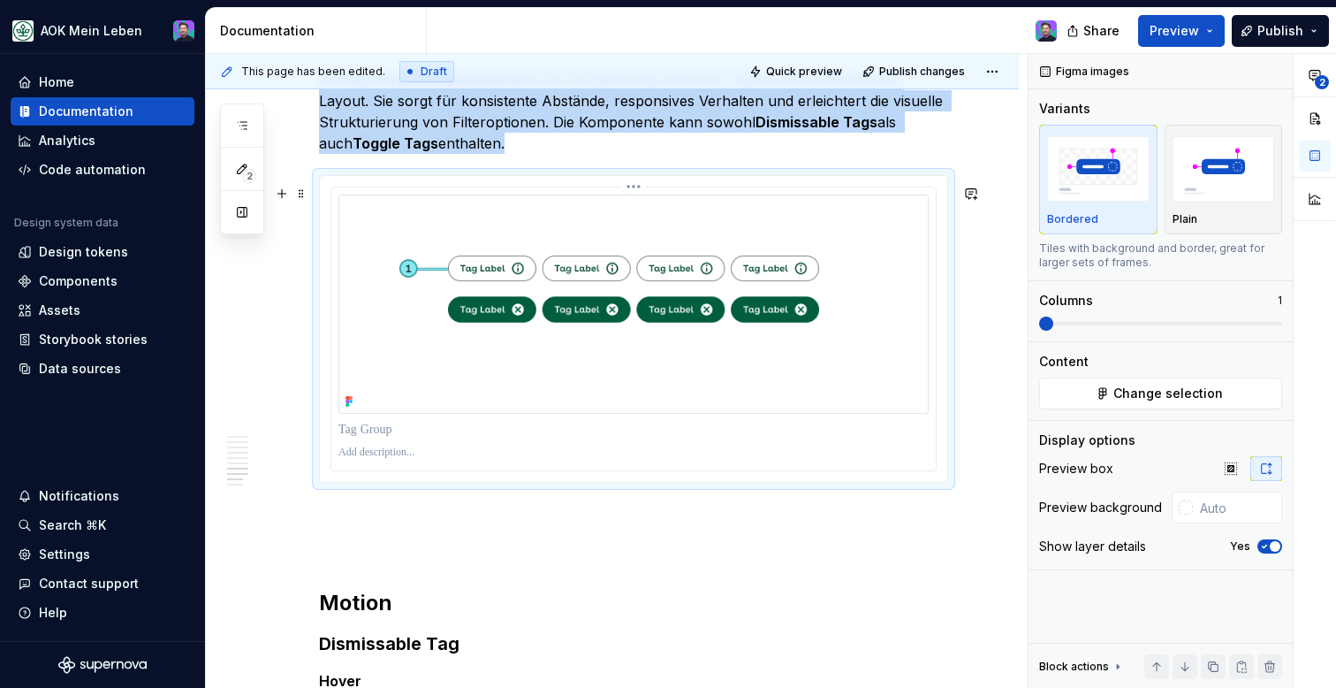
click at [929, 385] on img at bounding box center [633, 303] width 590 height 219
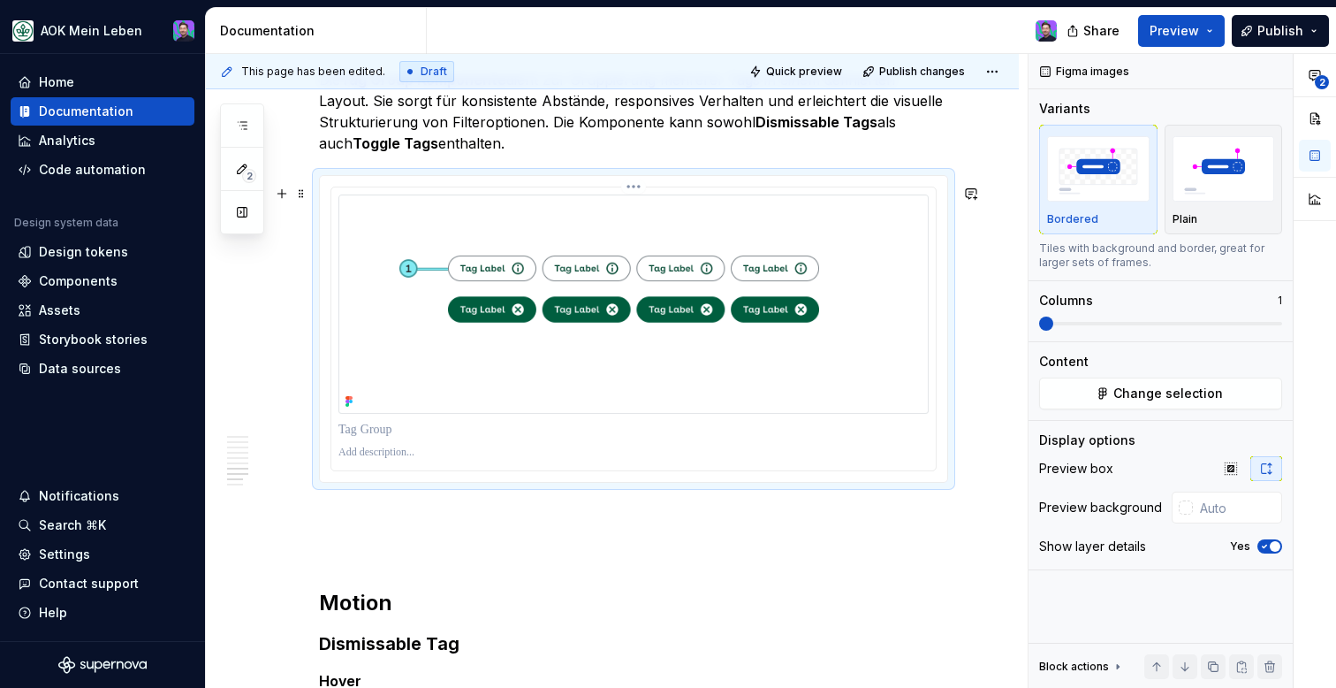
click at [936, 384] on div at bounding box center [633, 328] width 604 height 283
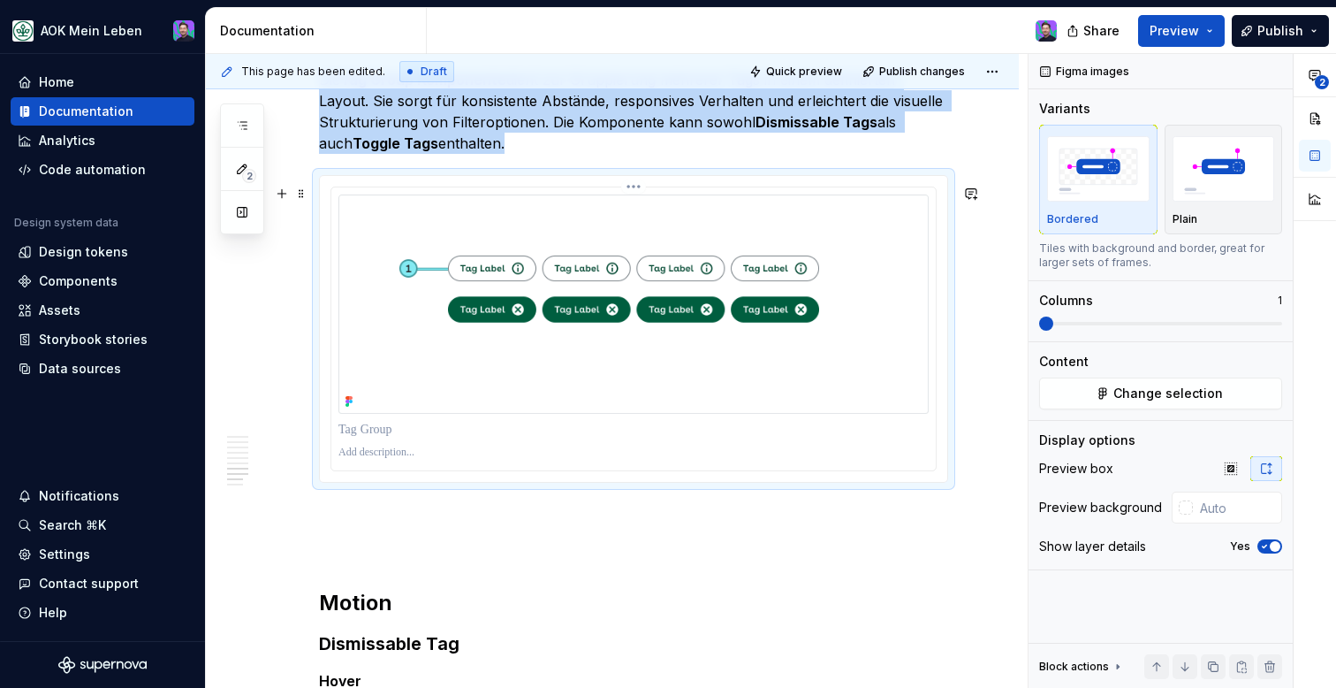
click at [936, 384] on div at bounding box center [633, 328] width 604 height 283
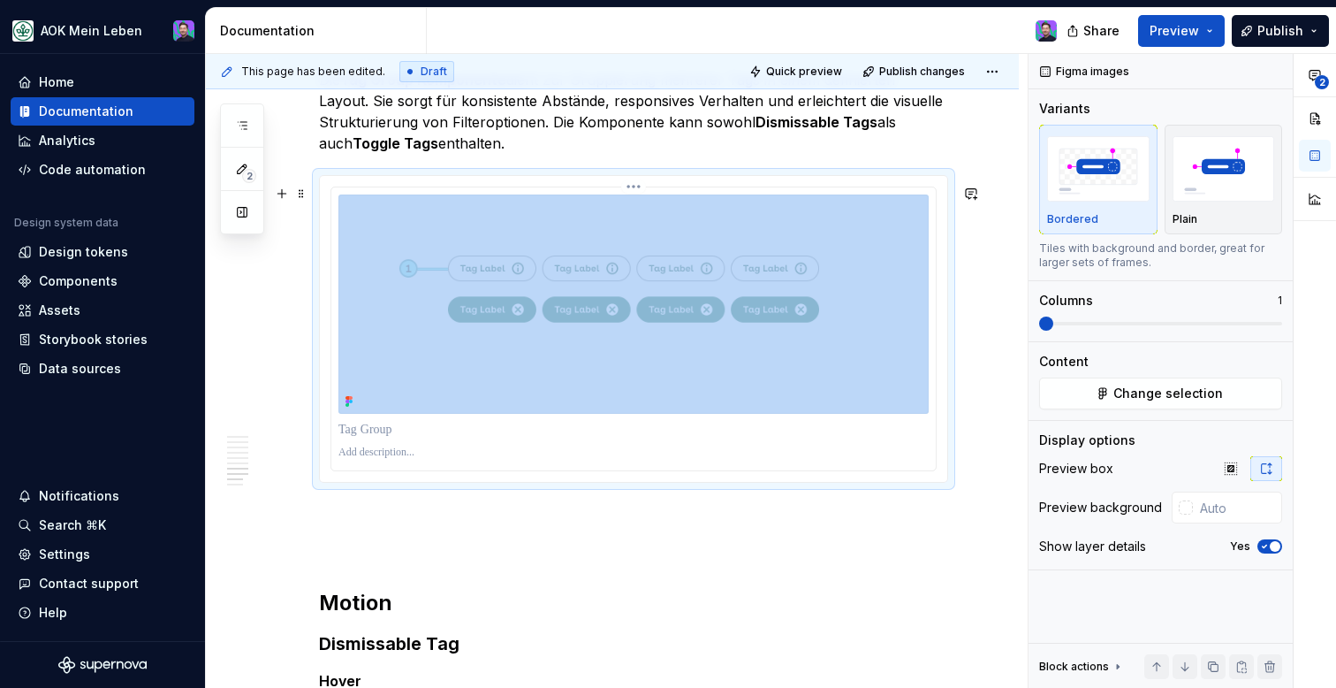
click at [936, 384] on div at bounding box center [633, 328] width 604 height 283
click at [947, 384] on div at bounding box center [633, 329] width 627 height 306
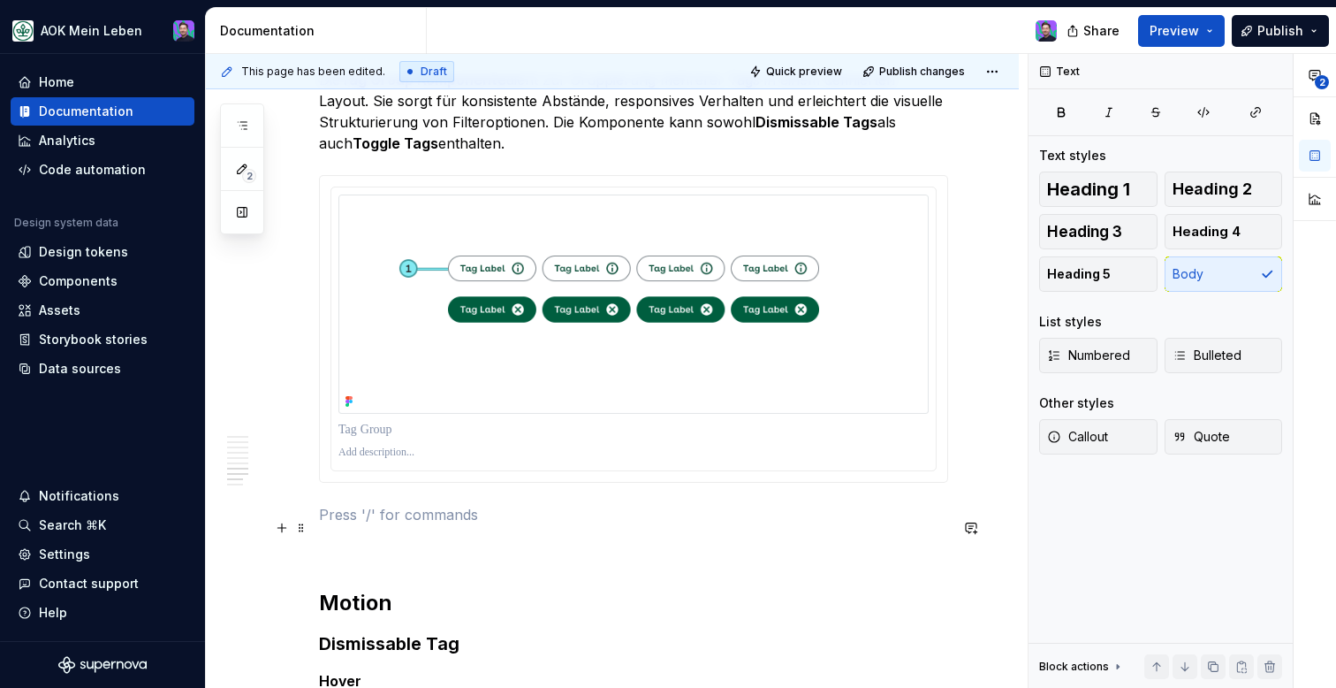
click at [695, 524] on p at bounding box center [633, 514] width 629 height 21
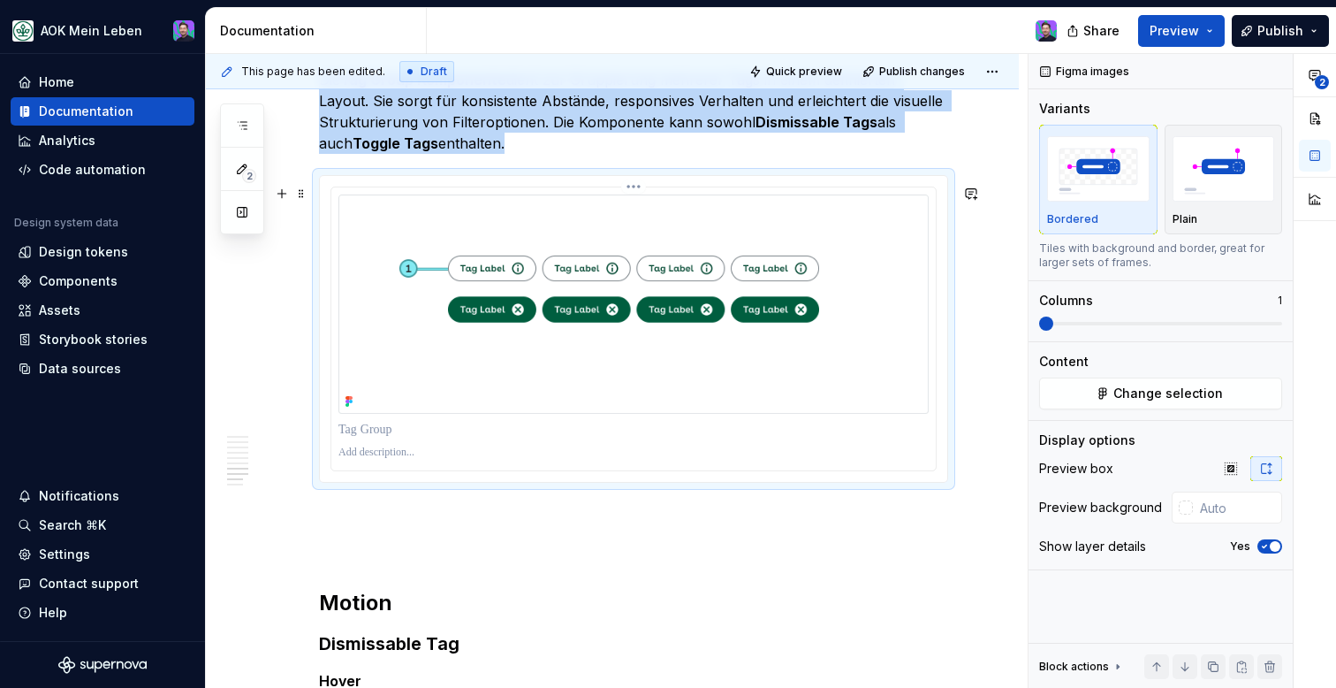
click at [546, 347] on img at bounding box center [633, 303] width 590 height 219
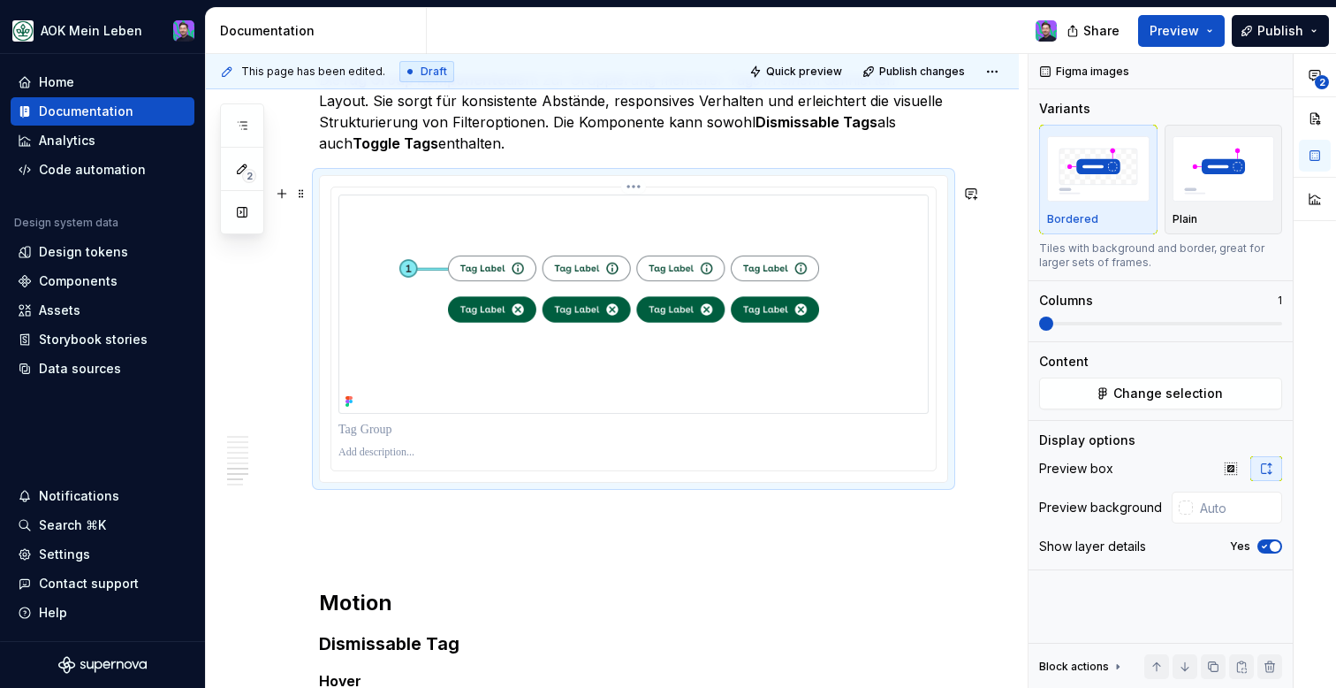
click at [337, 285] on div at bounding box center [633, 328] width 604 height 283
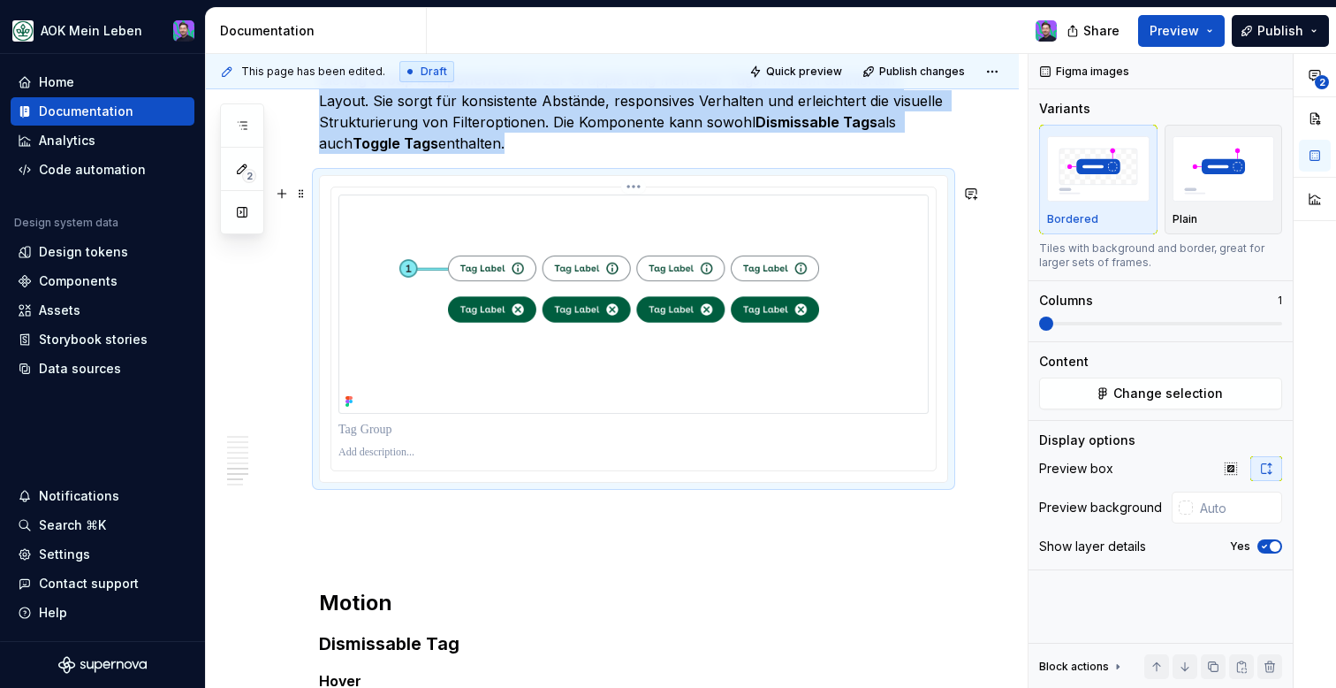
click at [337, 285] on div at bounding box center [633, 328] width 604 height 283
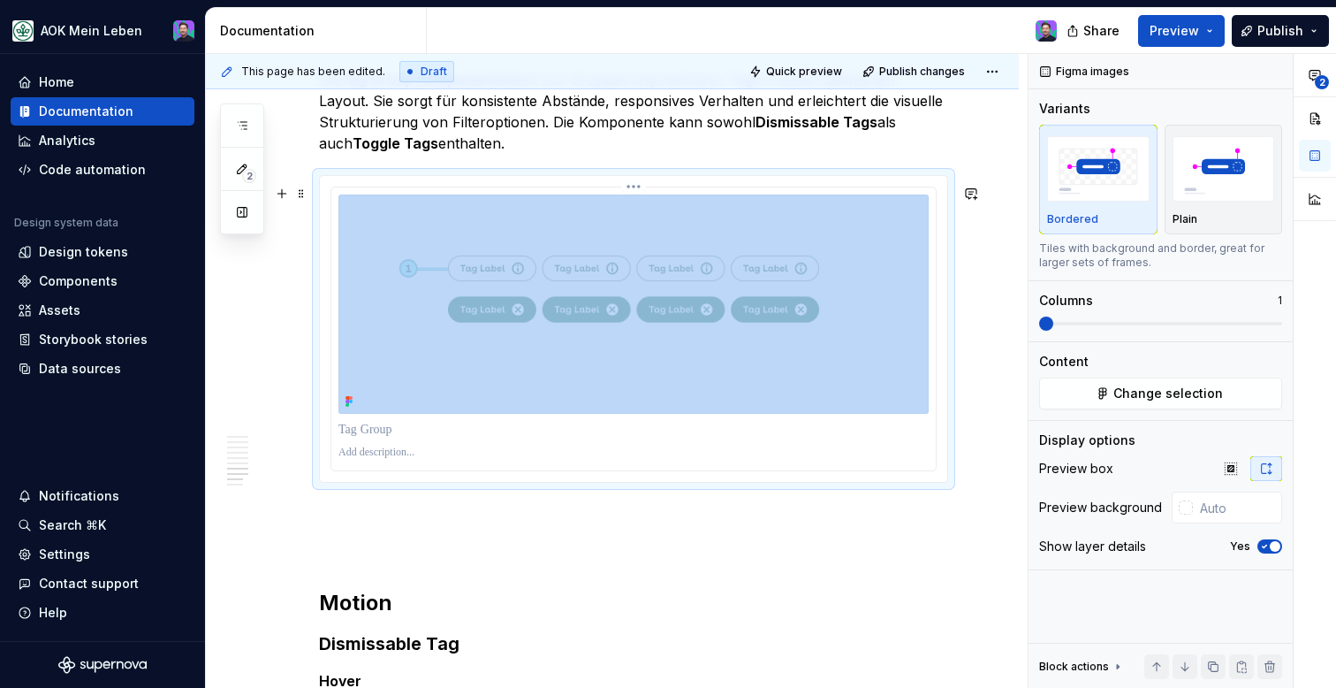
click at [337, 285] on div at bounding box center [633, 328] width 604 height 283
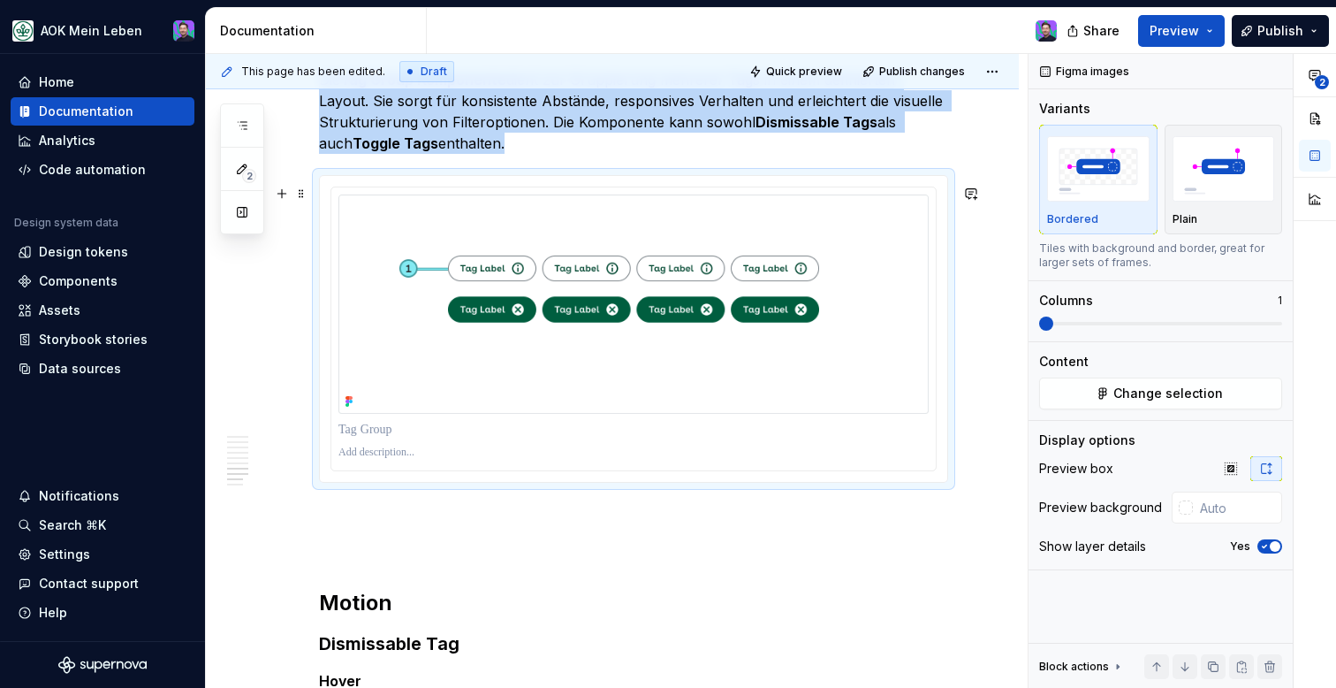
click at [672, 195] on div at bounding box center [633, 328] width 606 height 285
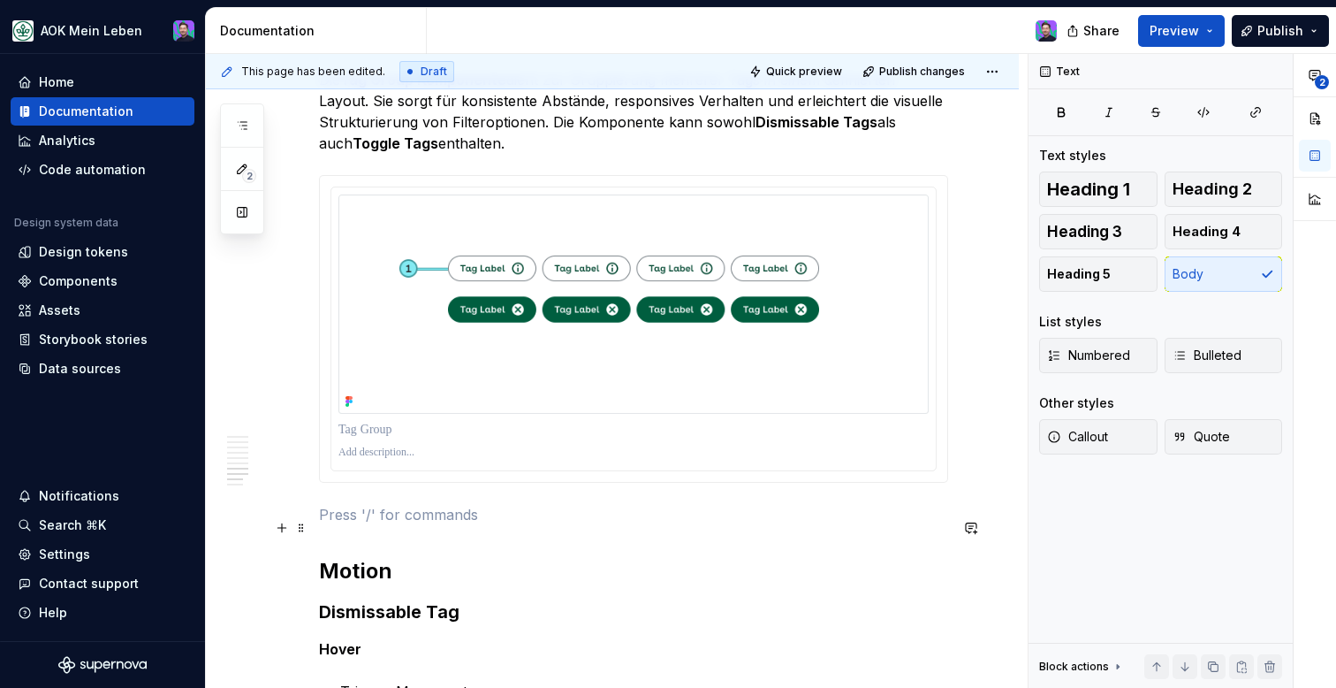
click at [418, 525] on p at bounding box center [633, 514] width 629 height 21
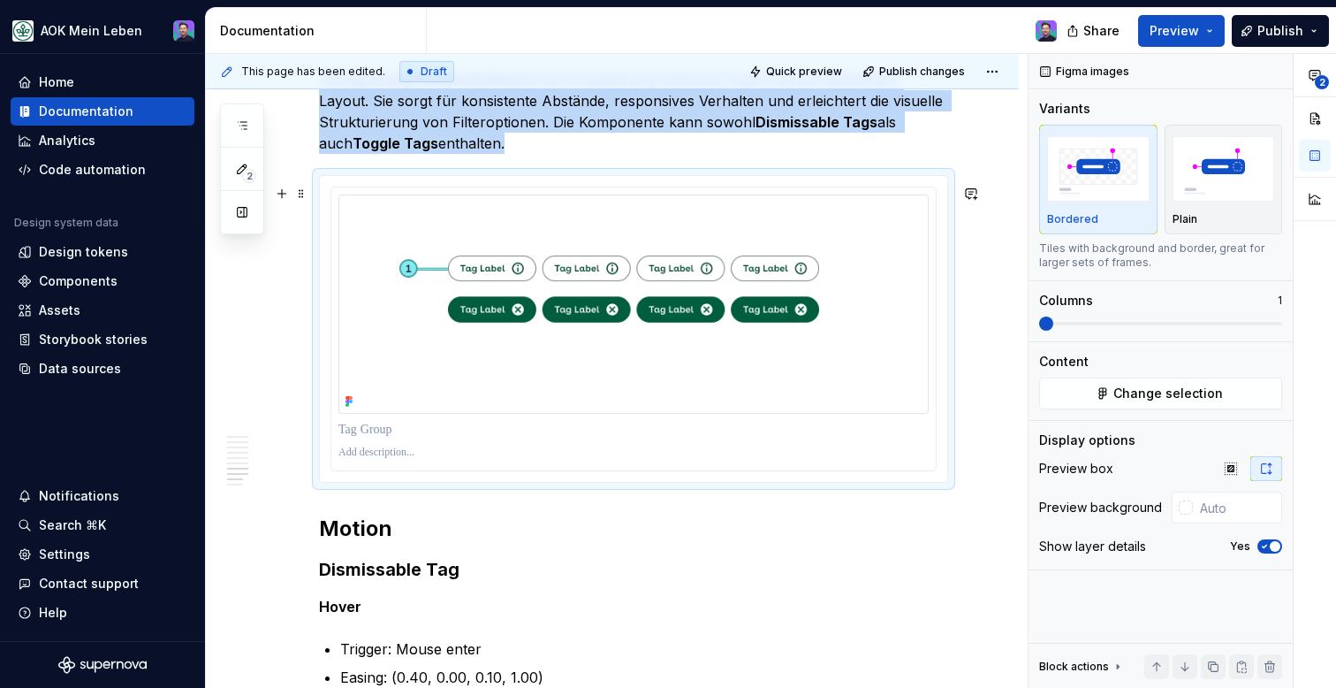
click at [469, 482] on div at bounding box center [633, 329] width 627 height 306
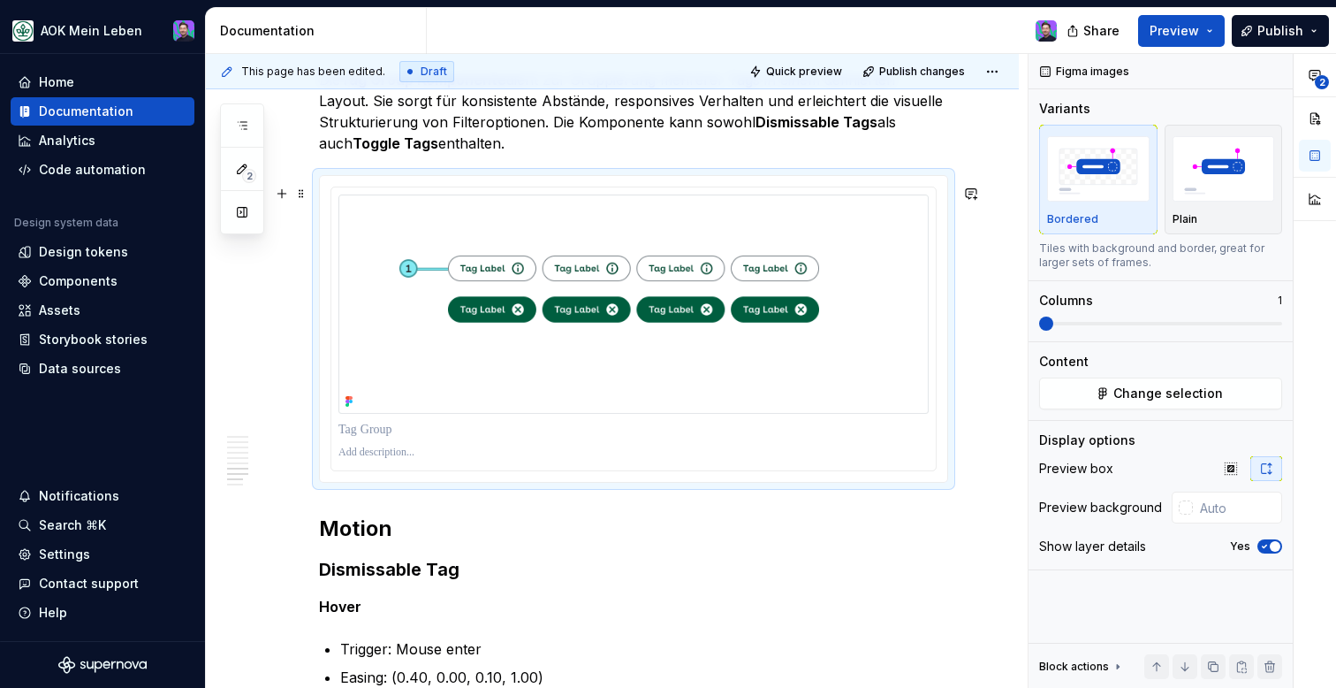
click at [510, 482] on div at bounding box center [633, 329] width 629 height 308
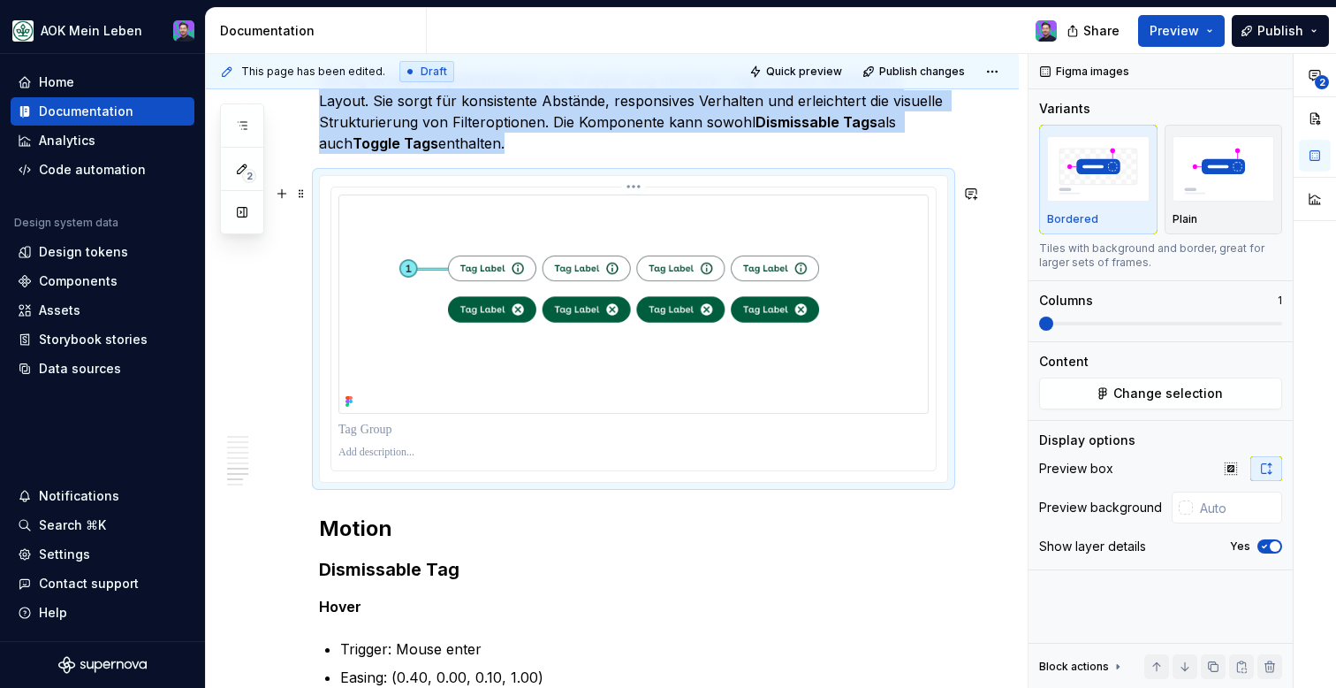
click at [522, 470] on div at bounding box center [633, 328] width 604 height 283
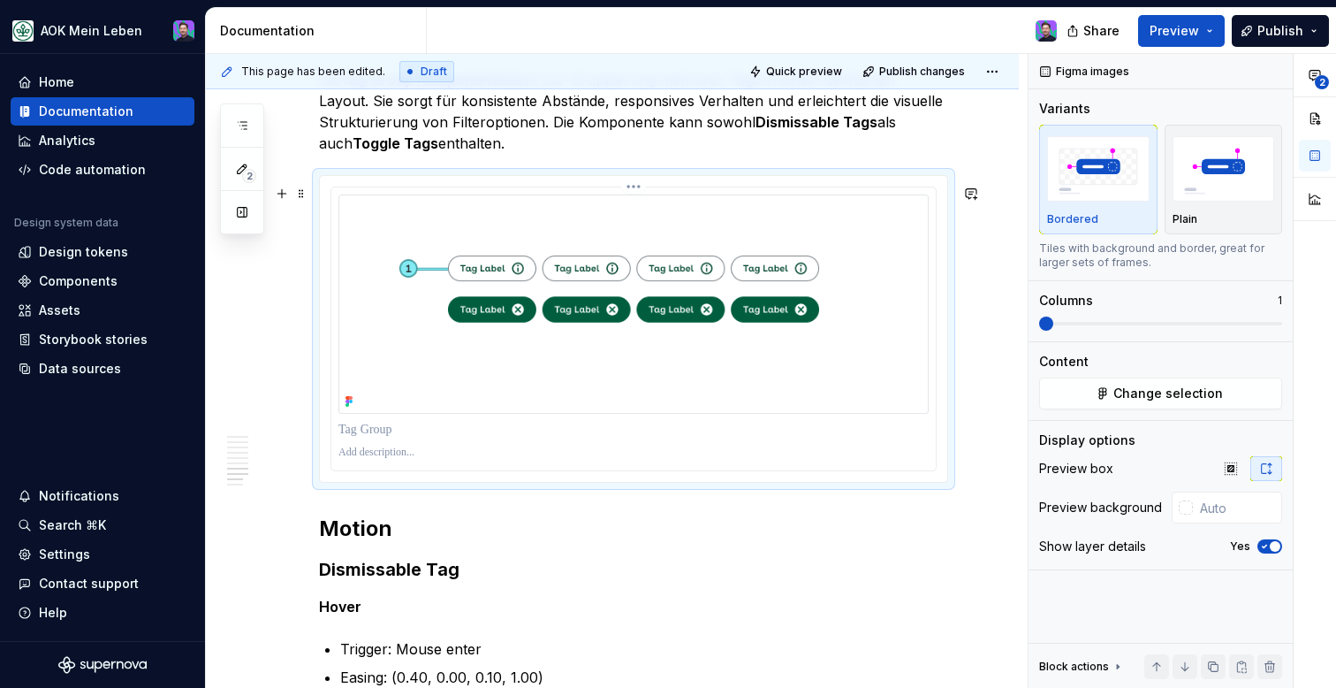
click at [522, 470] on div at bounding box center [633, 328] width 604 height 283
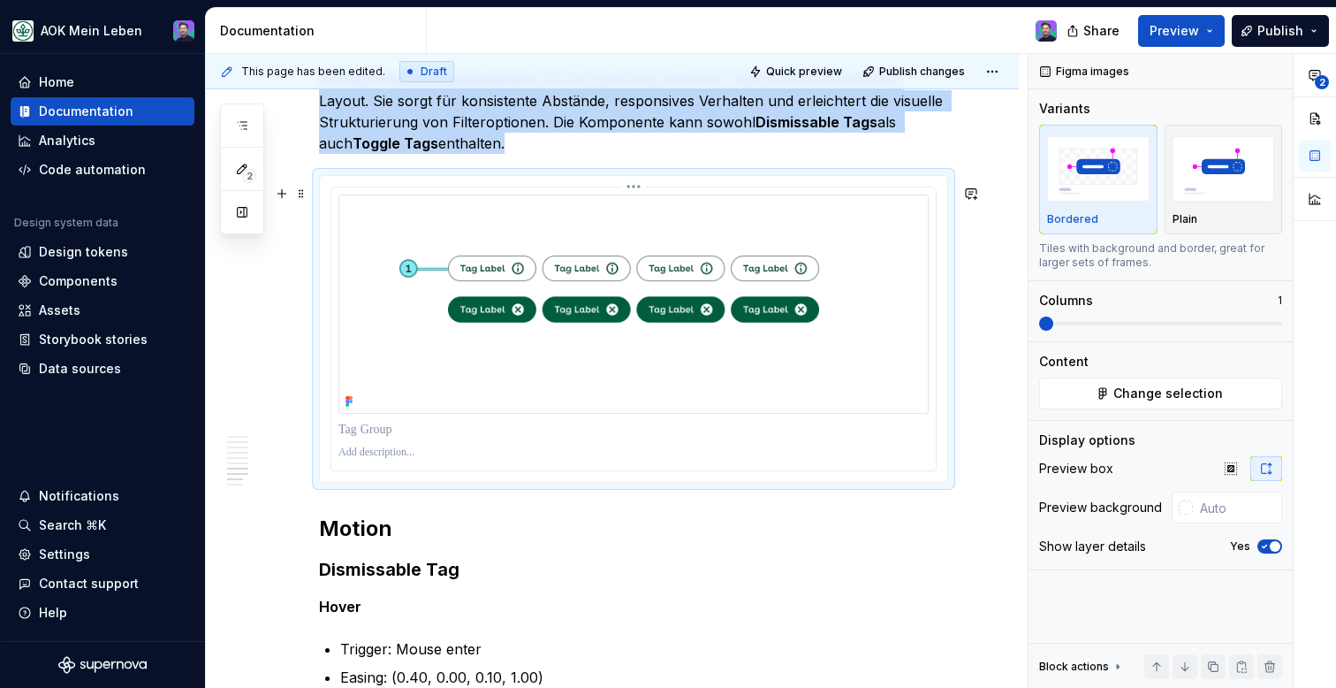
click at [522, 470] on div at bounding box center [633, 328] width 604 height 283
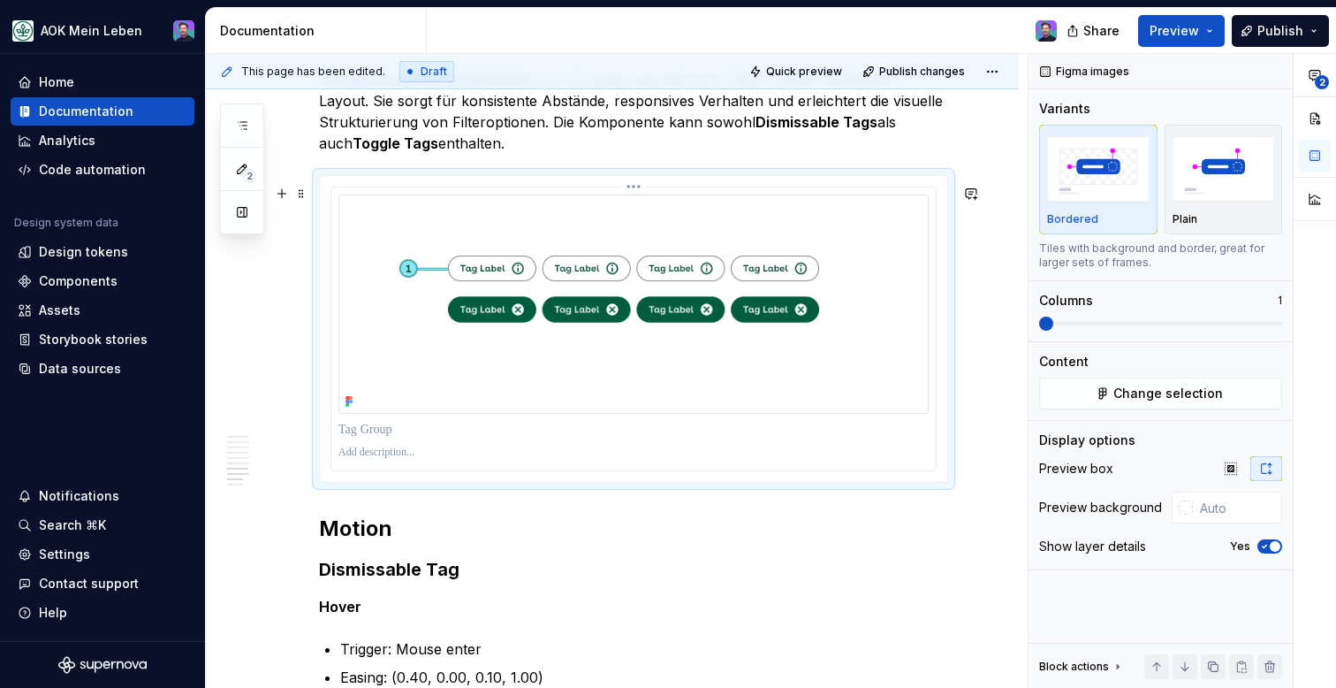
click at [522, 470] on div at bounding box center [633, 328] width 604 height 283
click at [514, 482] on div at bounding box center [633, 329] width 627 height 306
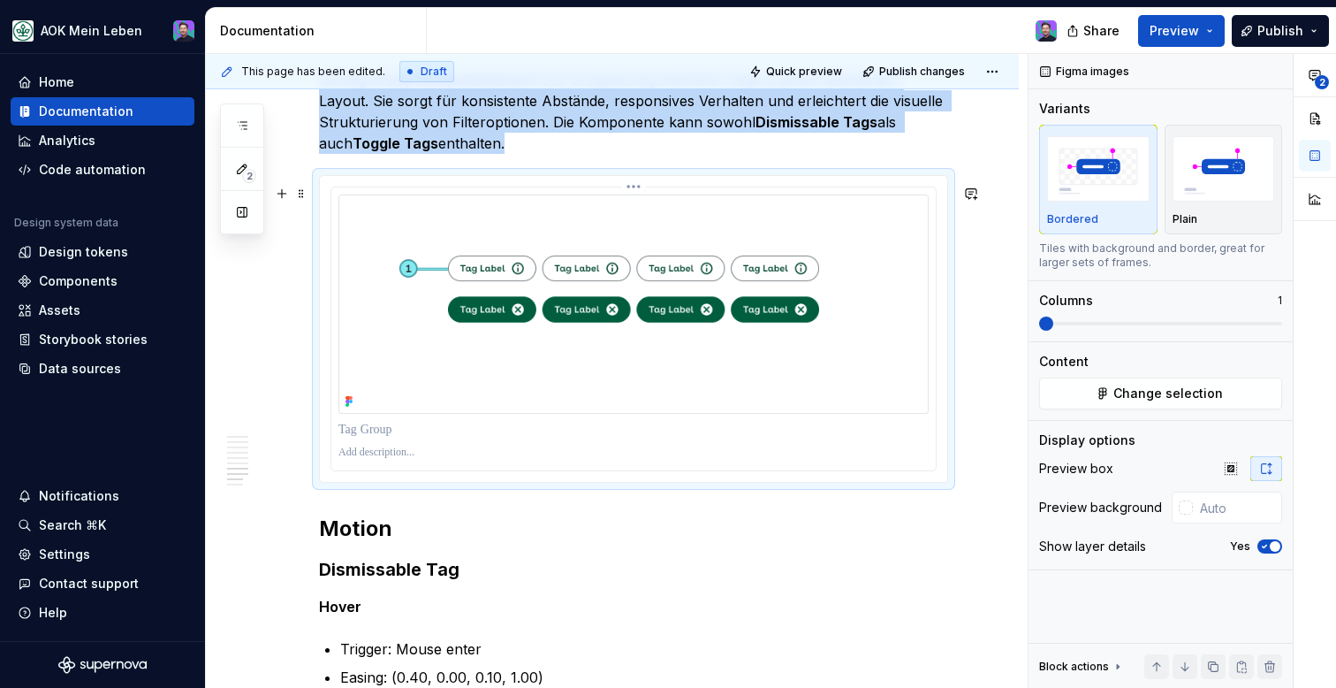
click at [674, 206] on img at bounding box center [633, 303] width 590 height 219
click at [642, 194] on html "AOK Mein Leben Home Documentation Analytics Code automation Design system data …" at bounding box center [668, 344] width 1336 height 688
click at [619, 391] on html "AOK Mein Leben Home Documentation Analytics Code automation Design system data …" at bounding box center [668, 344] width 1336 height 688
click at [619, 391] on img at bounding box center [633, 303] width 590 height 219
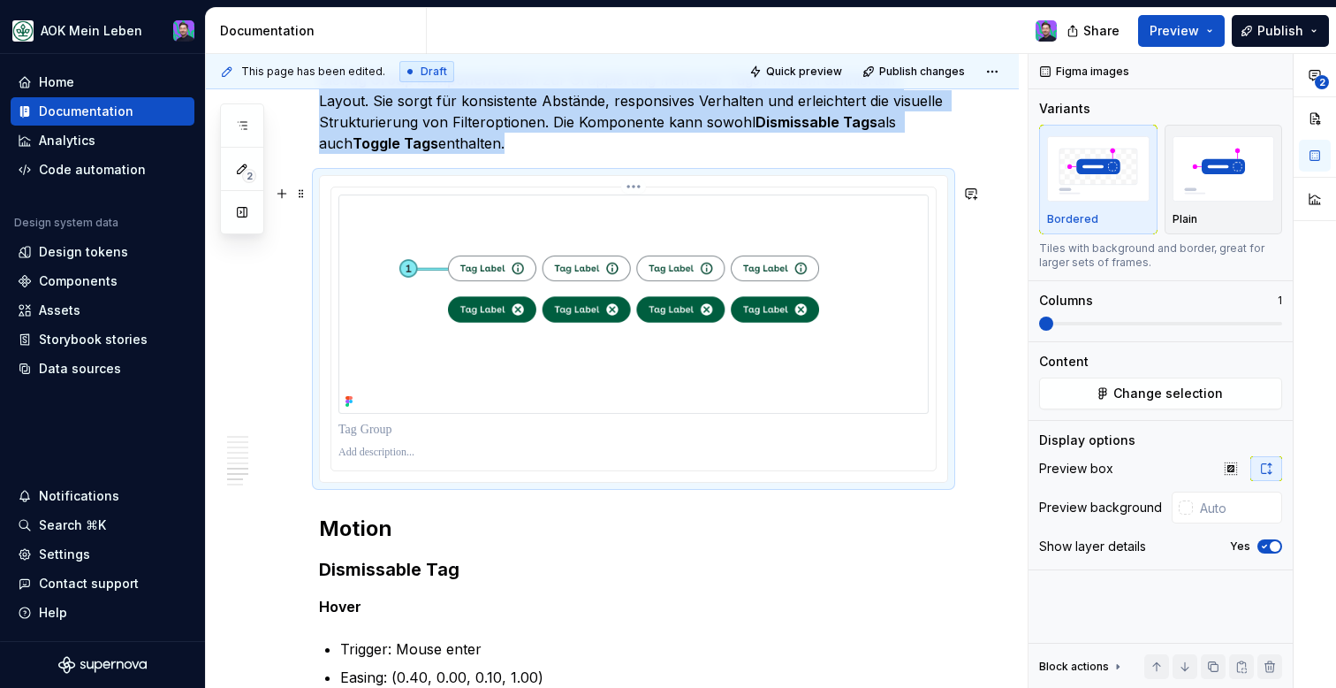
click at [619, 391] on img at bounding box center [633, 303] width 590 height 219
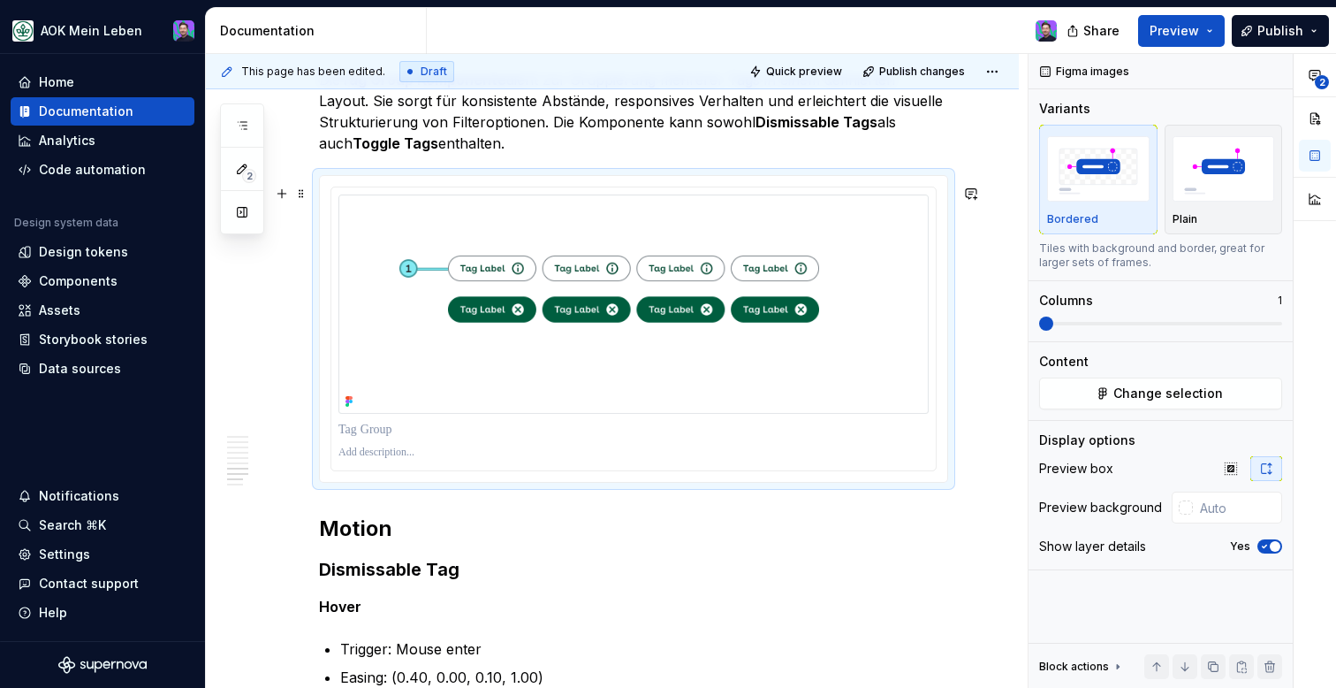
click at [947, 414] on div at bounding box center [633, 329] width 627 height 306
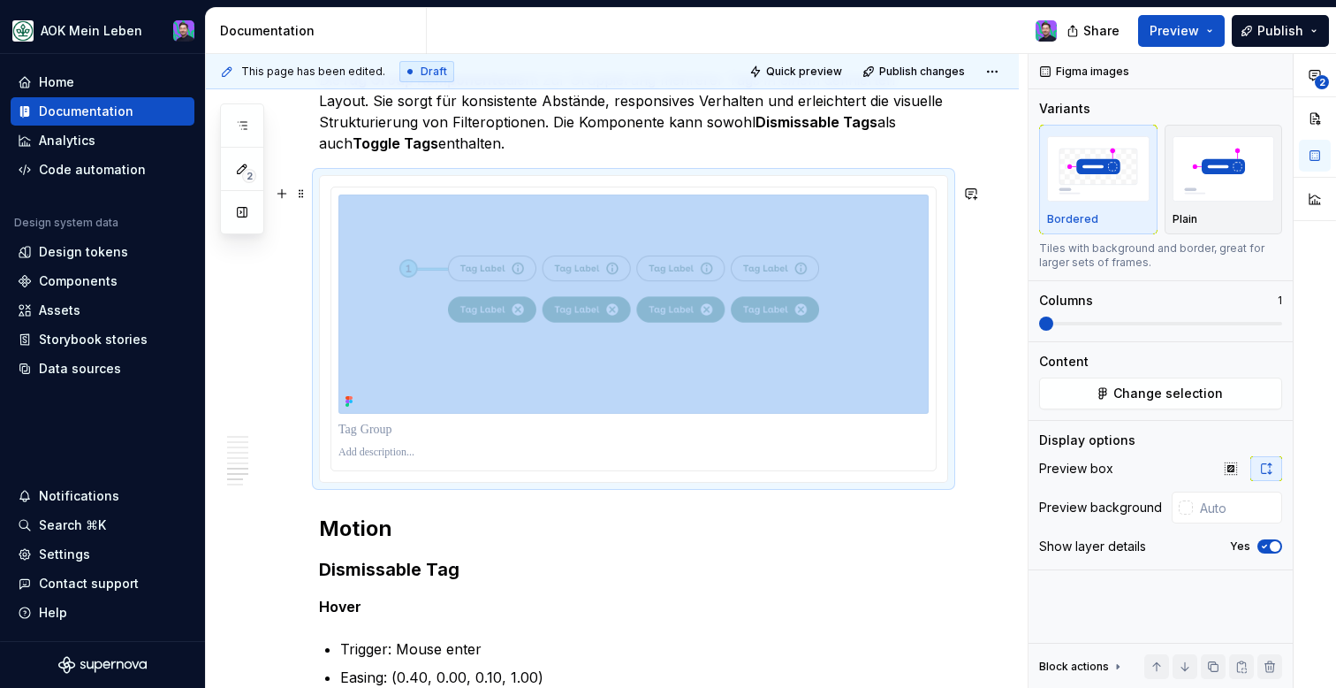
click at [947, 414] on div at bounding box center [633, 329] width 627 height 306
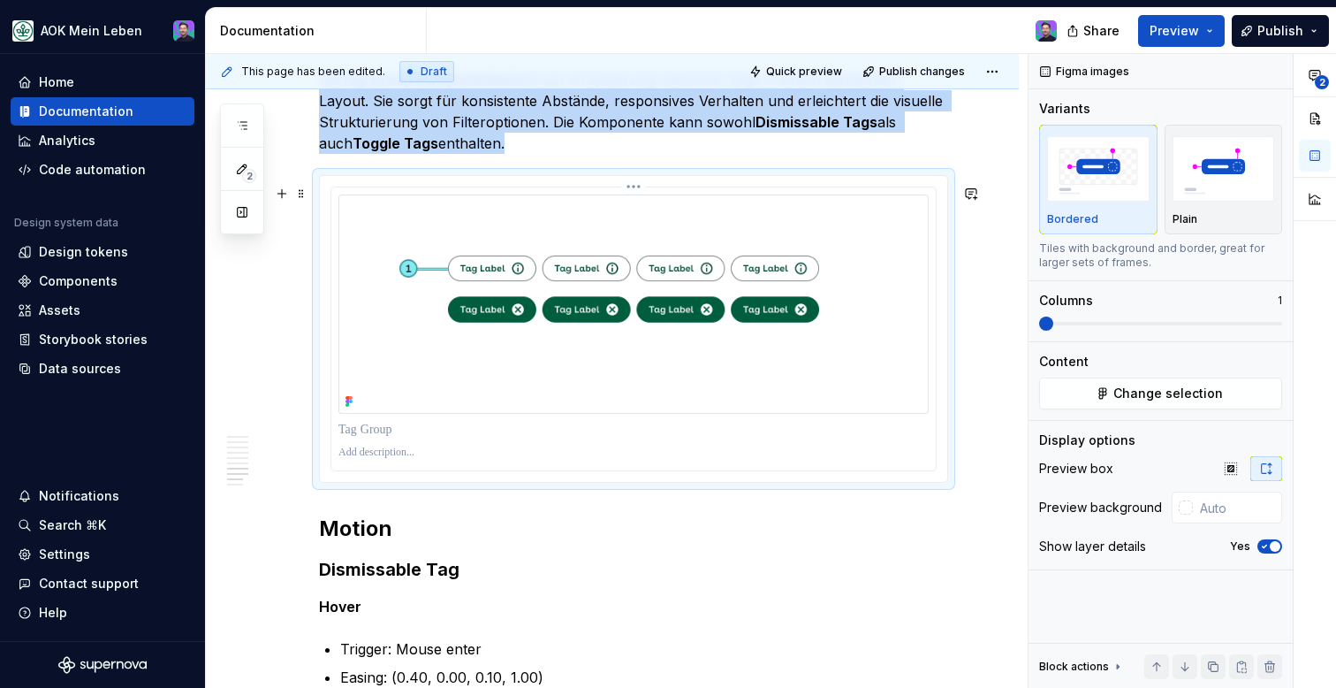
click at [573, 336] on img at bounding box center [633, 303] width 590 height 219
click at [641, 196] on html "AOK Mein Leben Home Documentation Analytics Code automation Design system data …" at bounding box center [668, 344] width 1336 height 688
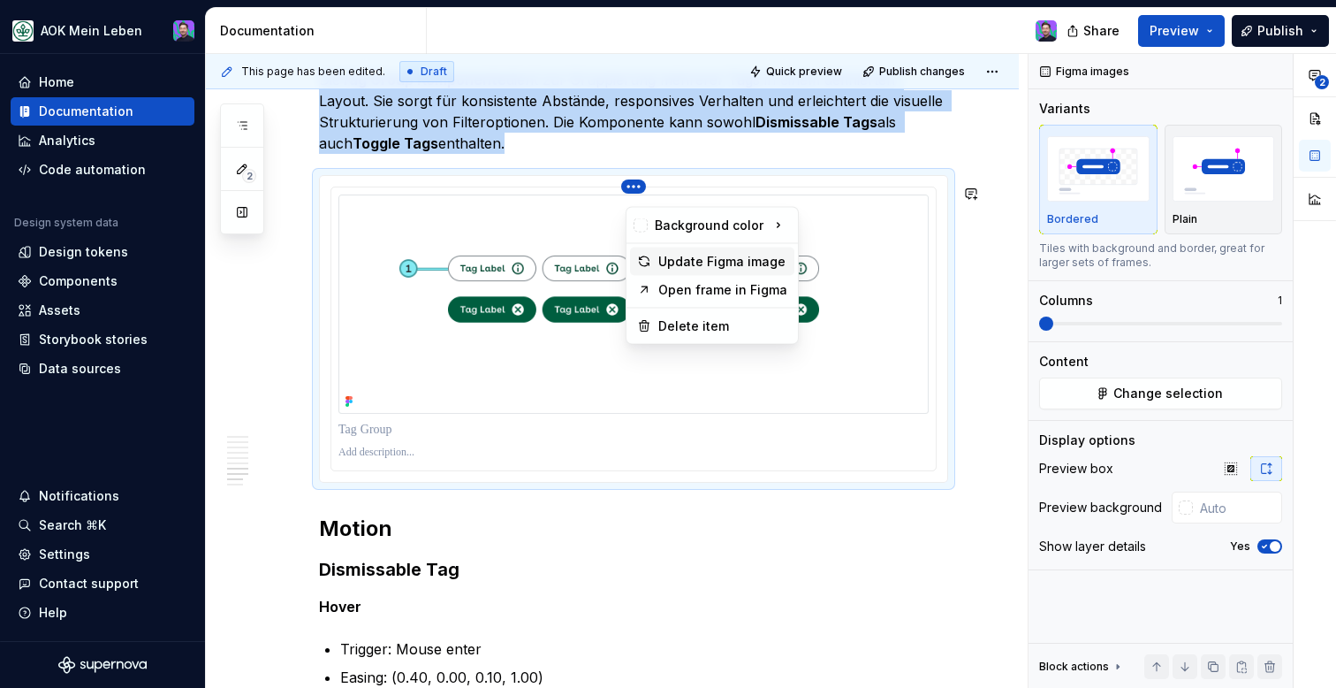
click at [673, 251] on div "Update Figma image" at bounding box center [712, 261] width 164 height 28
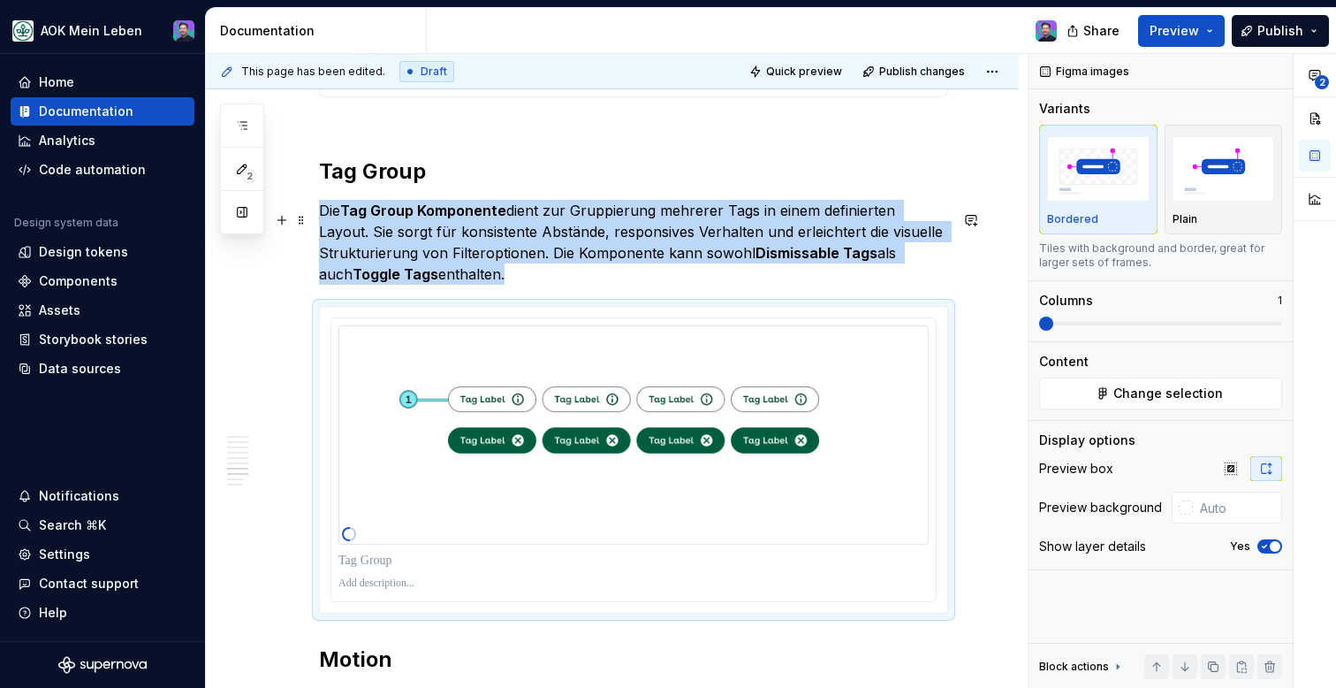
scroll to position [2957, 0]
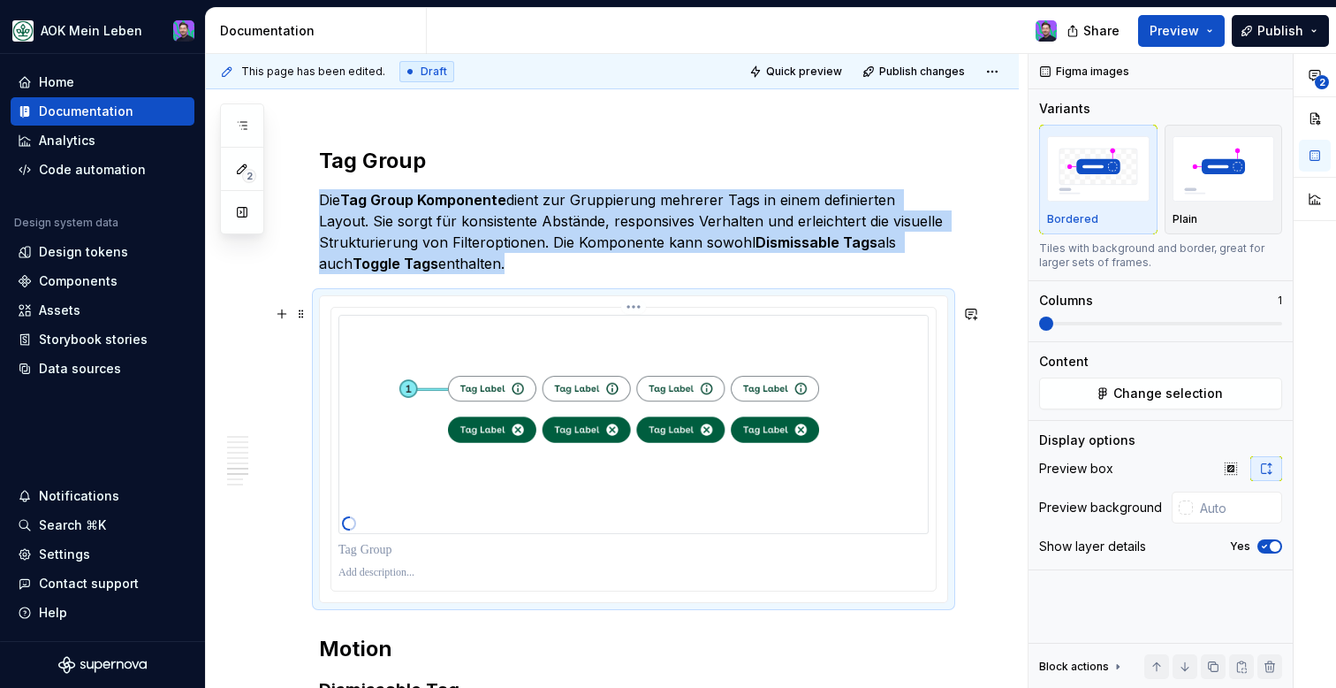
click at [640, 320] on html "AOK Mein Leben Home Documentation Analytics Code automation Design system data …" at bounding box center [668, 344] width 1336 height 688
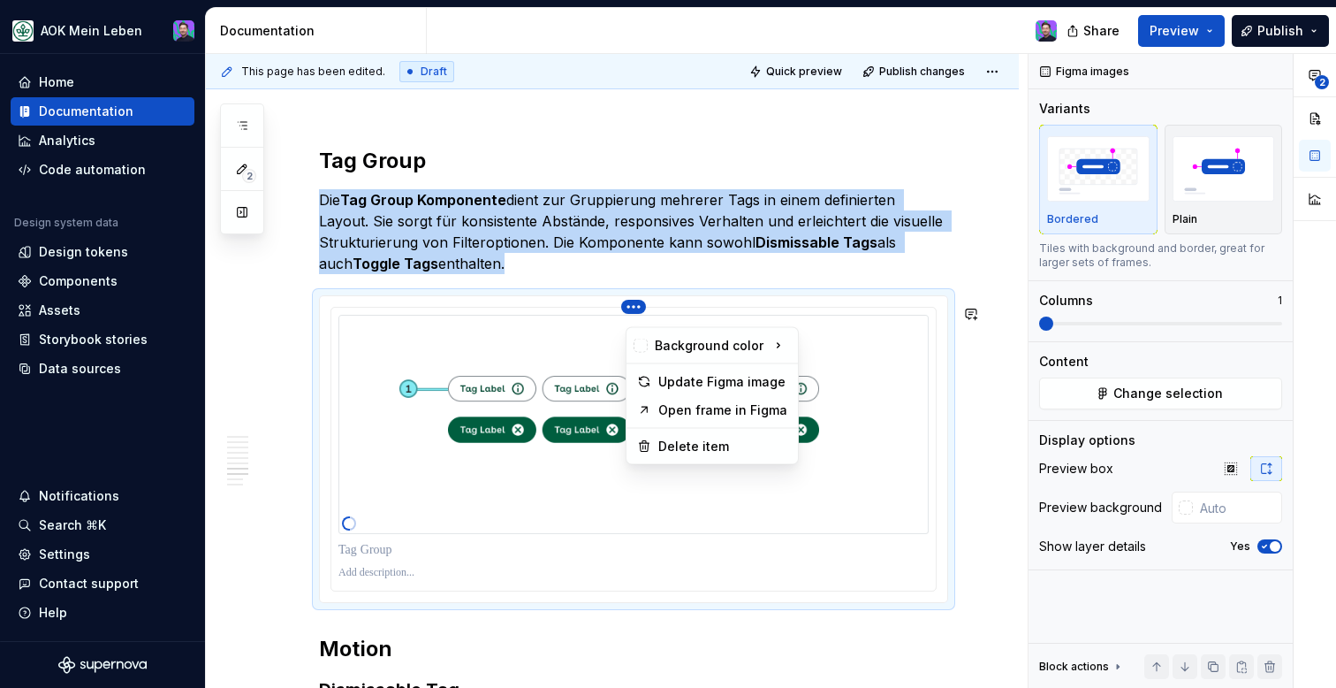
click at [697, 312] on html "AOK Mein Leben Home Documentation Analytics Code automation Design system data …" at bounding box center [668, 344] width 1336 height 688
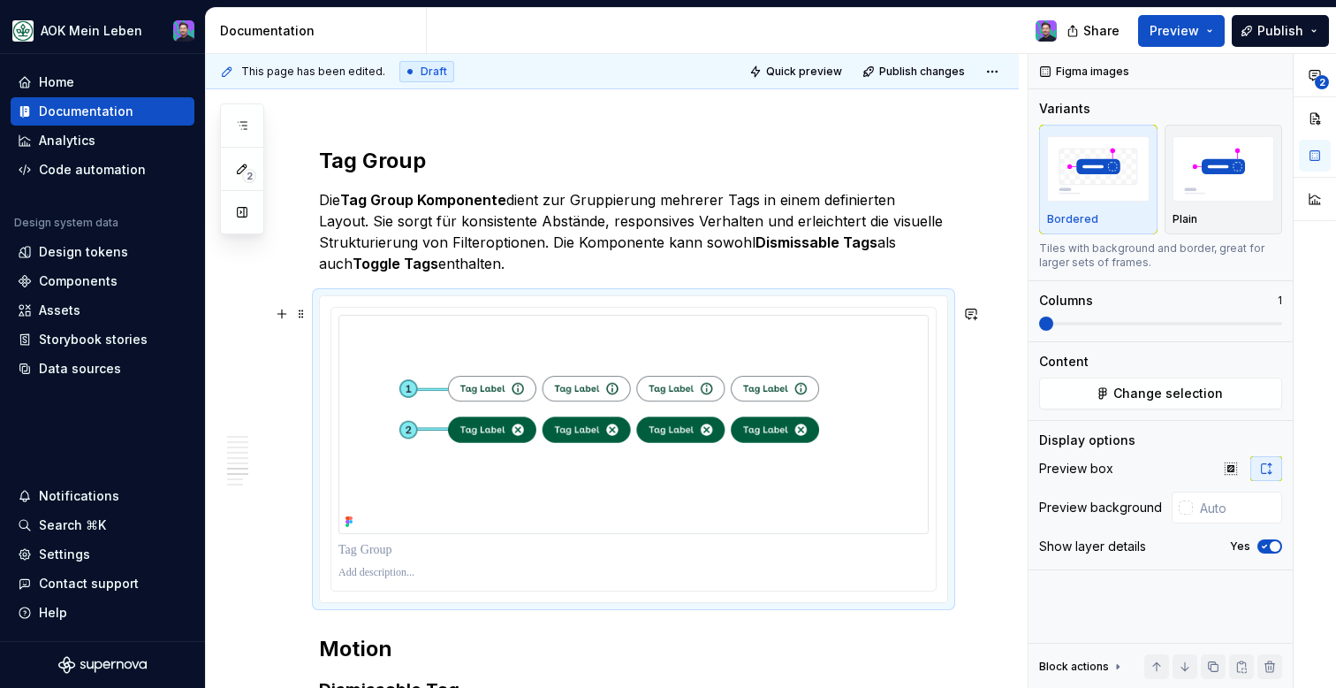
click at [476, 602] on div at bounding box center [633, 449] width 627 height 306
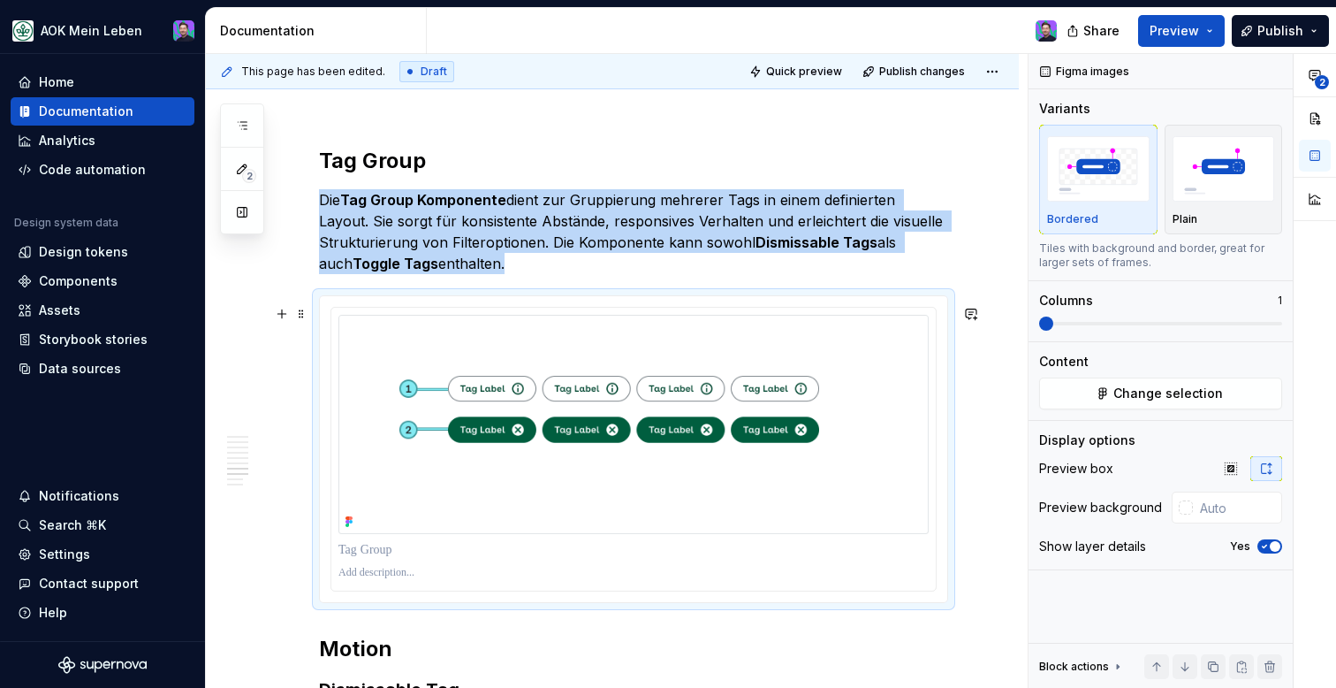
click at [482, 591] on div at bounding box center [633, 449] width 606 height 285
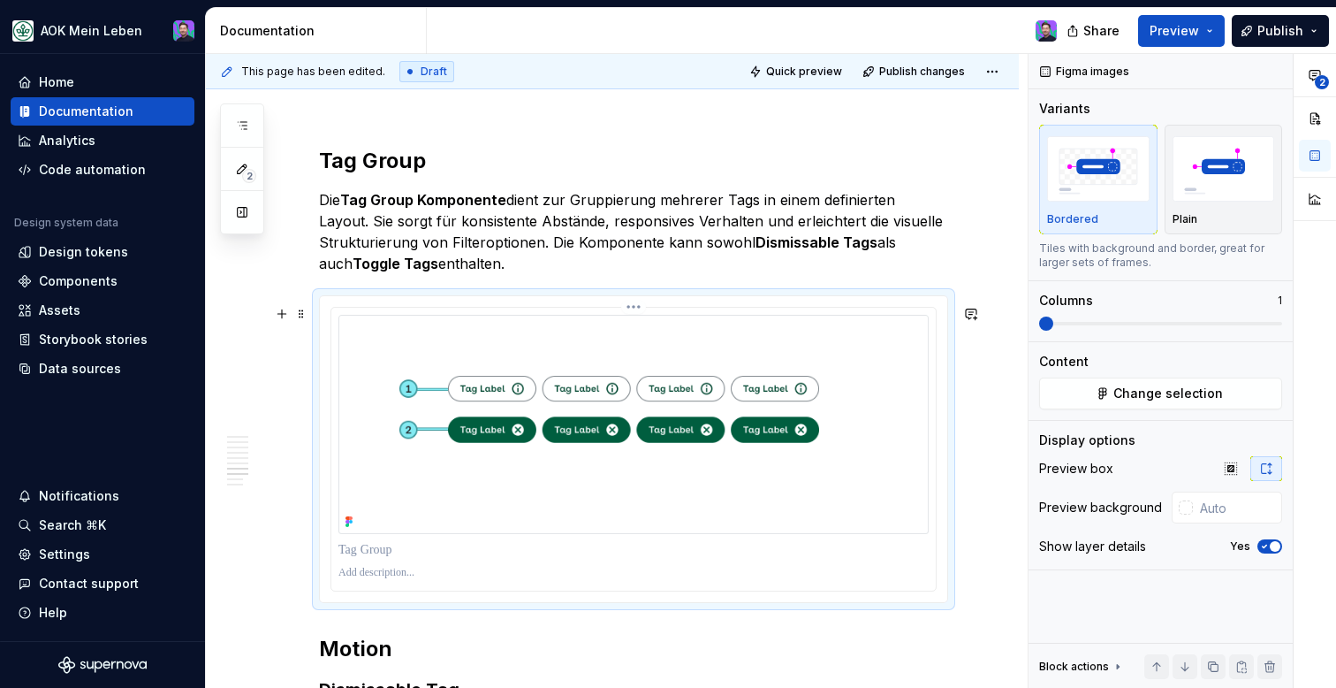
click at [482, 590] on div at bounding box center [633, 449] width 604 height 283
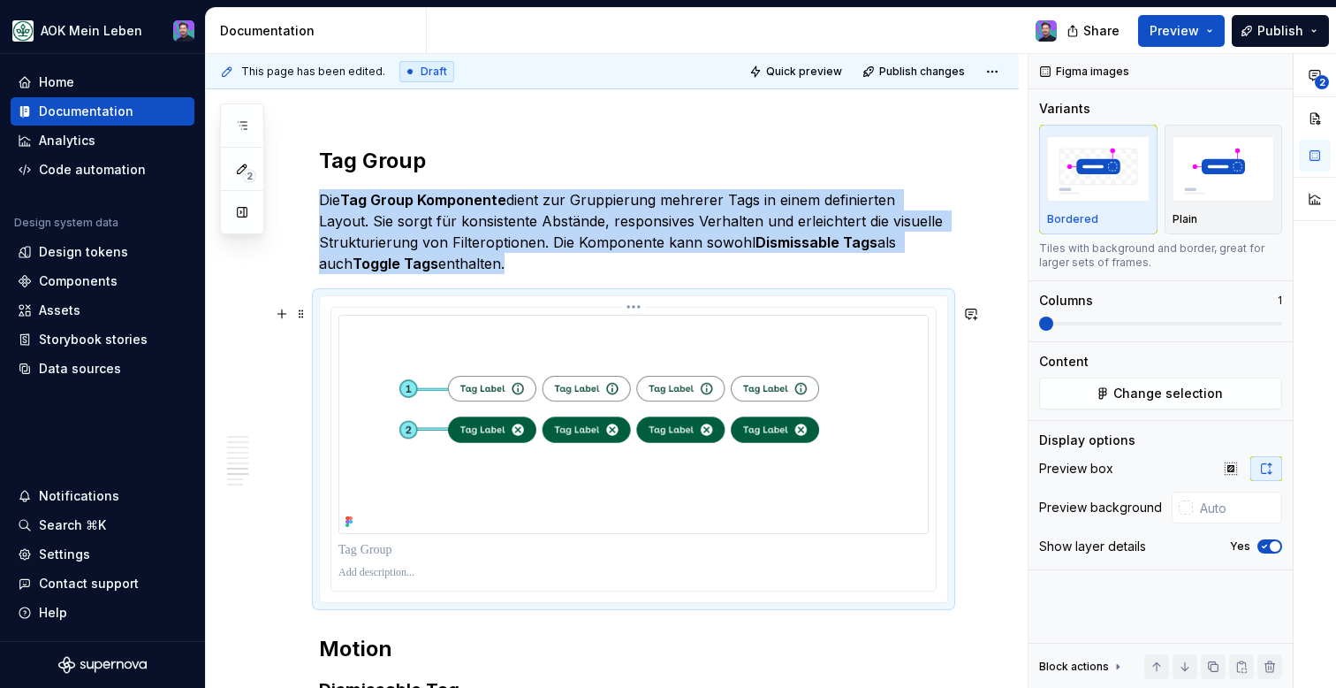
click at [482, 590] on div at bounding box center [633, 449] width 604 height 283
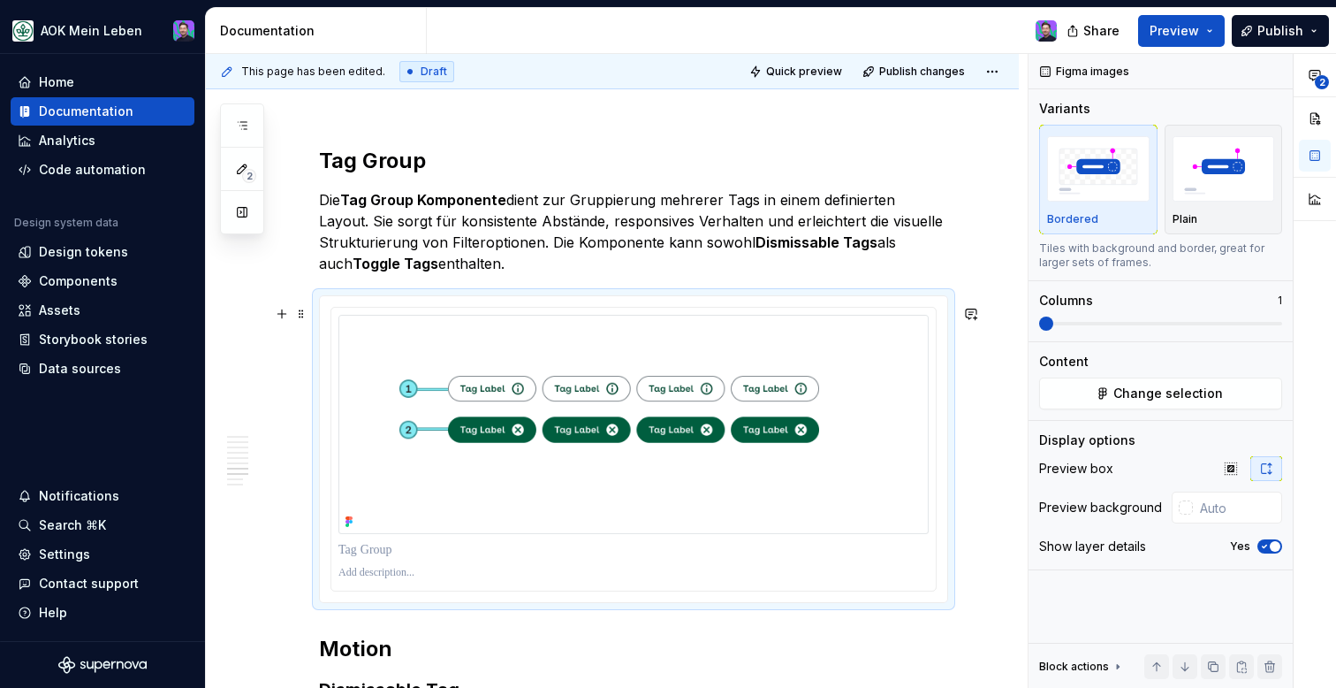
click at [648, 312] on div at bounding box center [633, 449] width 627 height 306
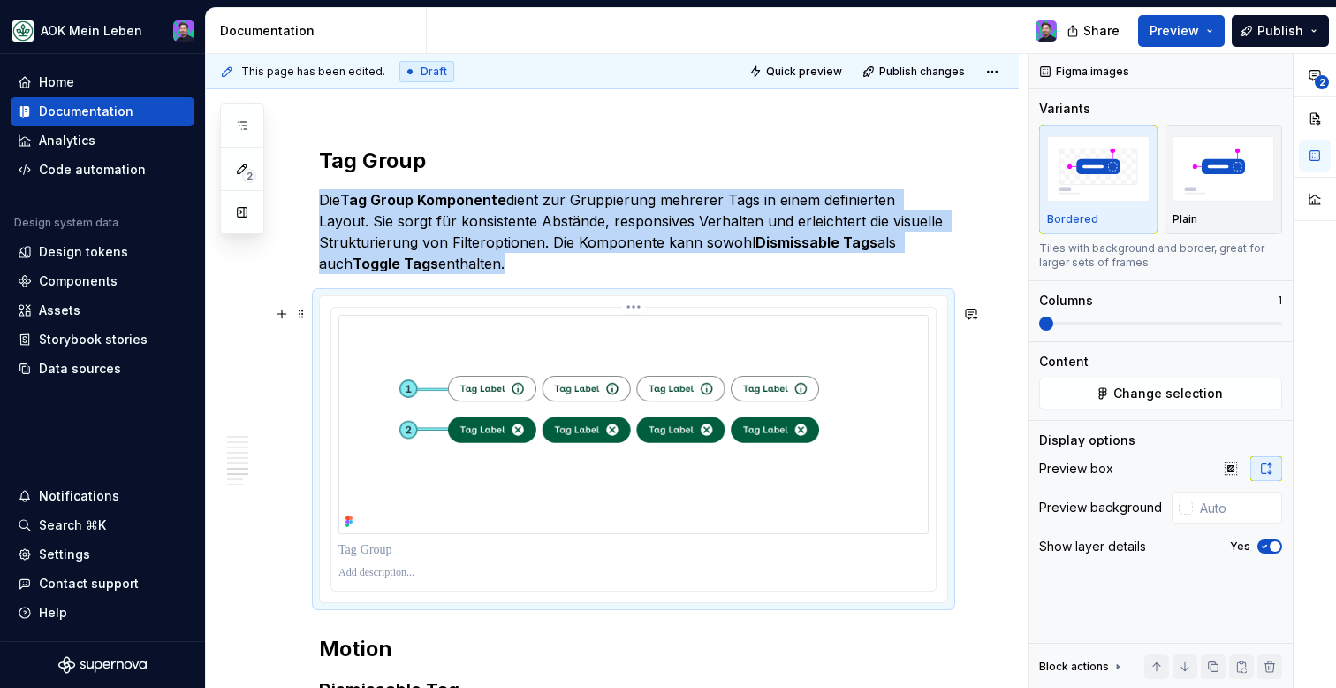
click at [658, 316] on div at bounding box center [633, 449] width 604 height 283
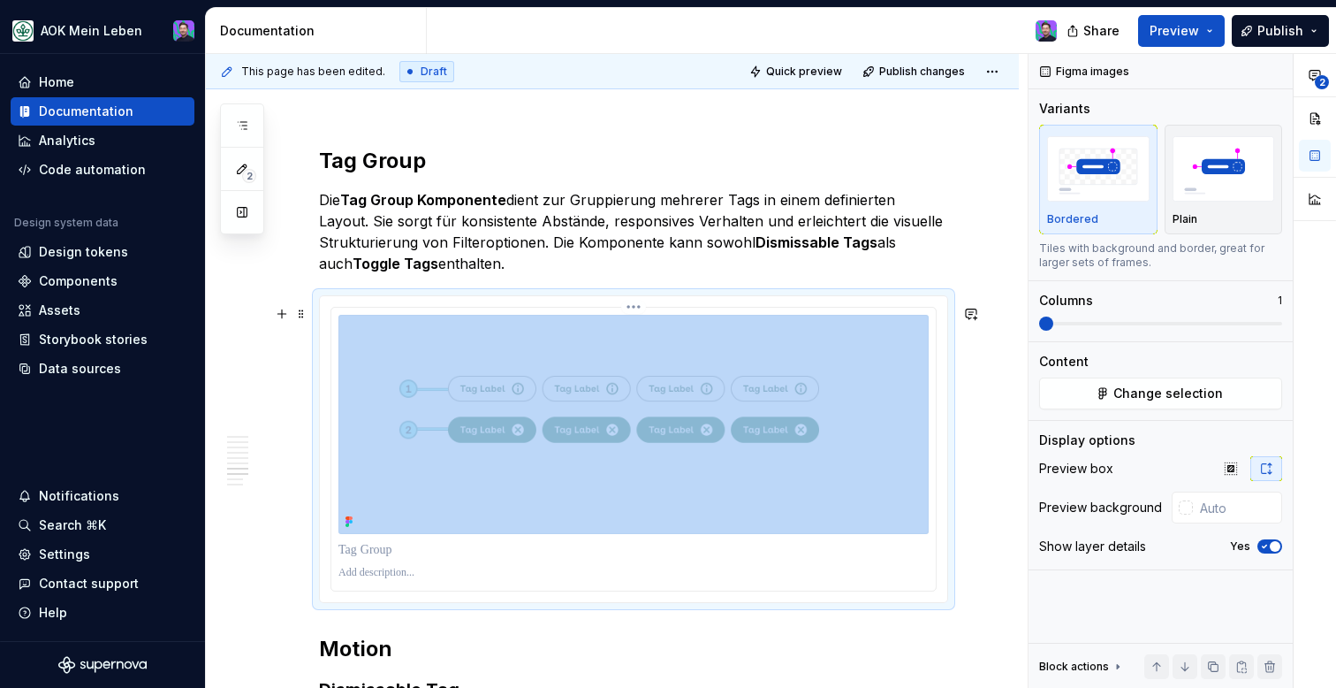
click at [658, 316] on div at bounding box center [633, 449] width 604 height 283
click at [691, 315] on div at bounding box center [633, 449] width 627 height 306
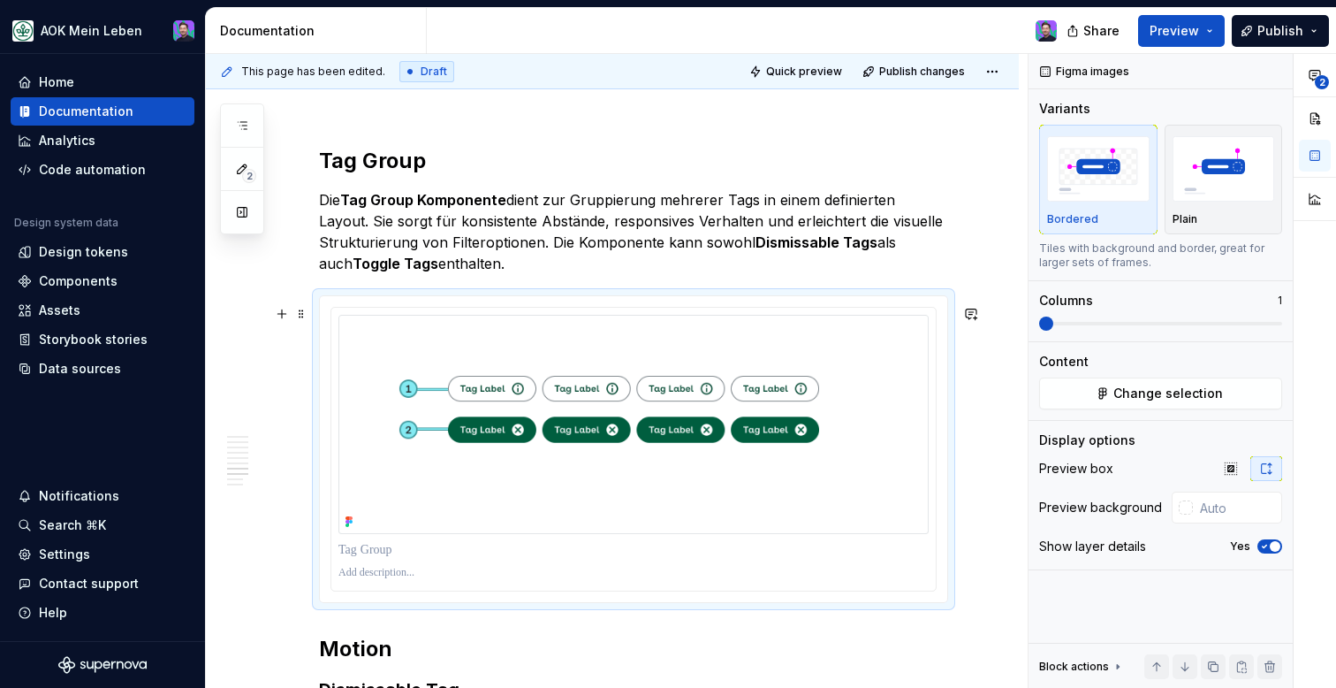
click at [691, 315] on div at bounding box center [633, 449] width 627 height 306
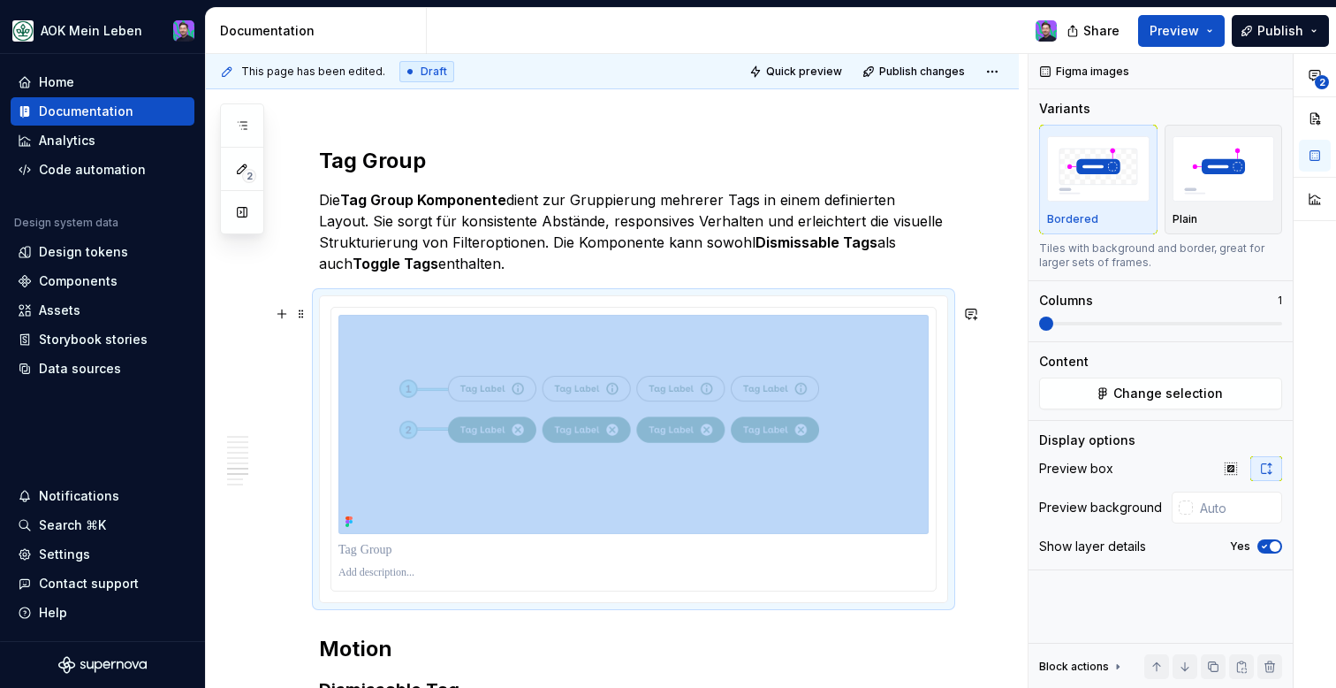
click at [691, 314] on div at bounding box center [633, 449] width 627 height 306
click at [277, 312] on button "button" at bounding box center [282, 313] width 25 height 25
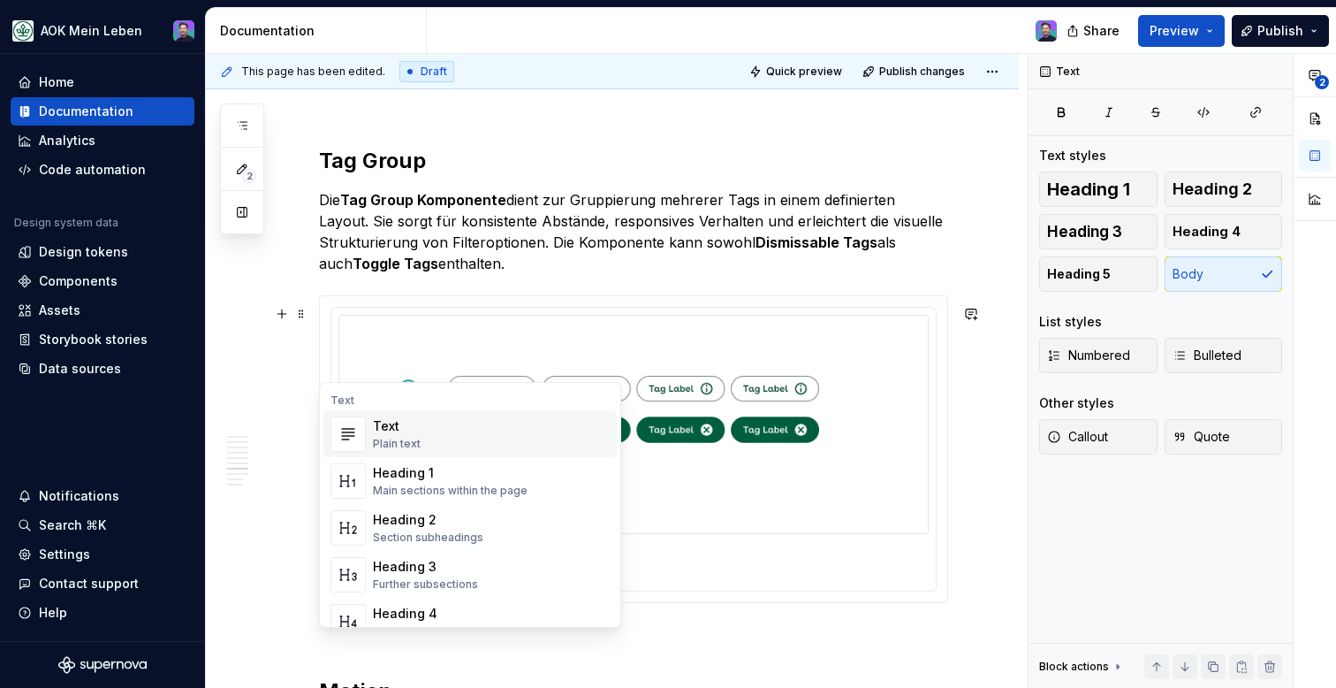
click at [444, 434] on div "Text Plain text" at bounding box center [491, 433] width 237 height 35
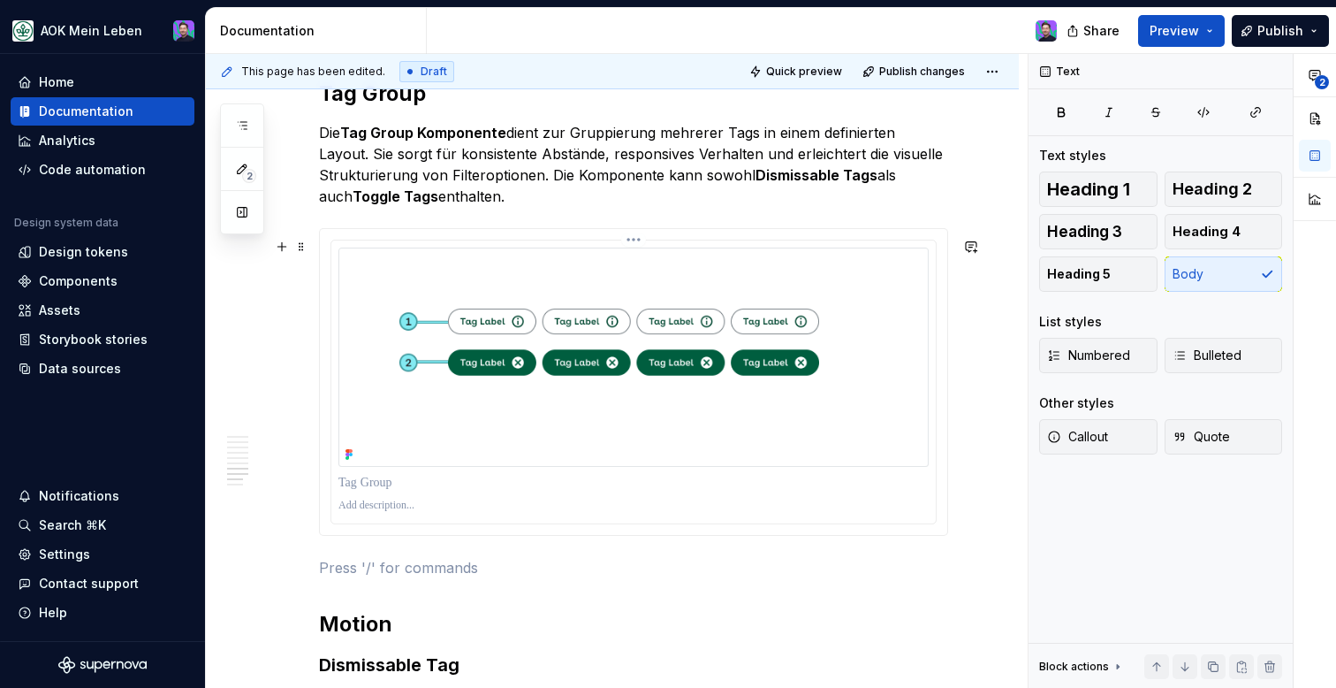
scroll to position [3028, 0]
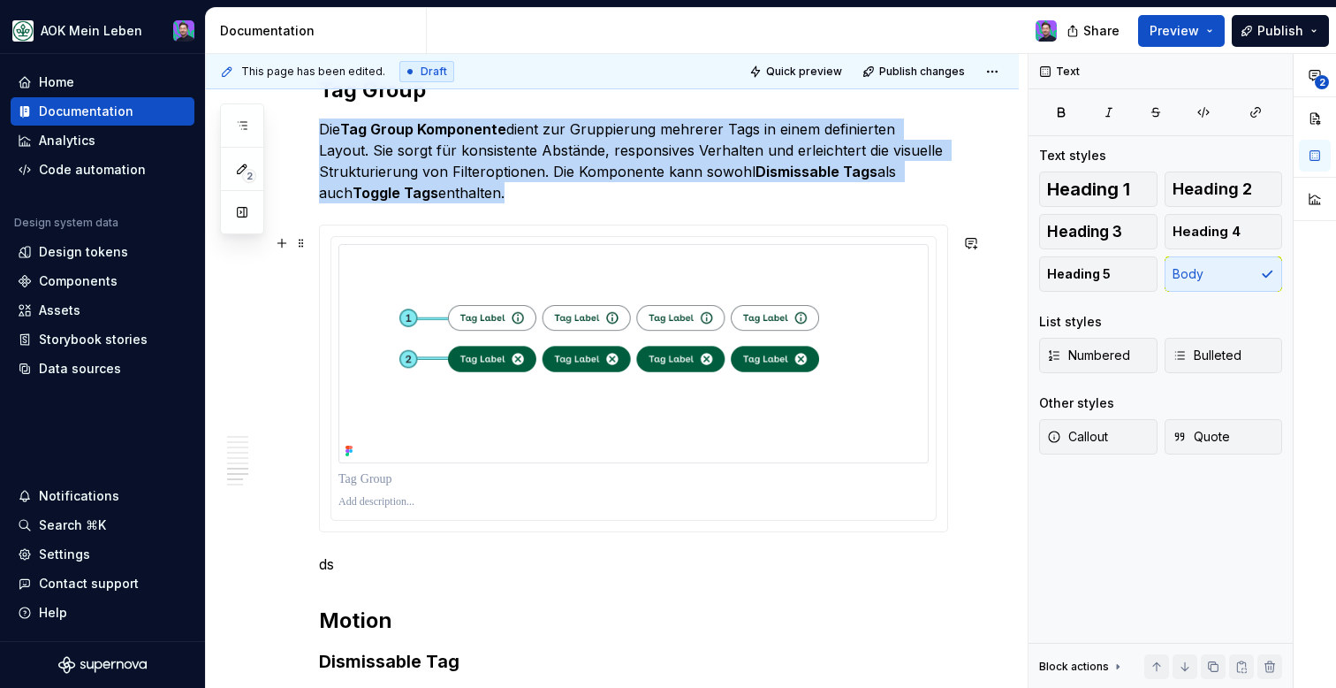
click at [428, 531] on div at bounding box center [633, 378] width 627 height 306
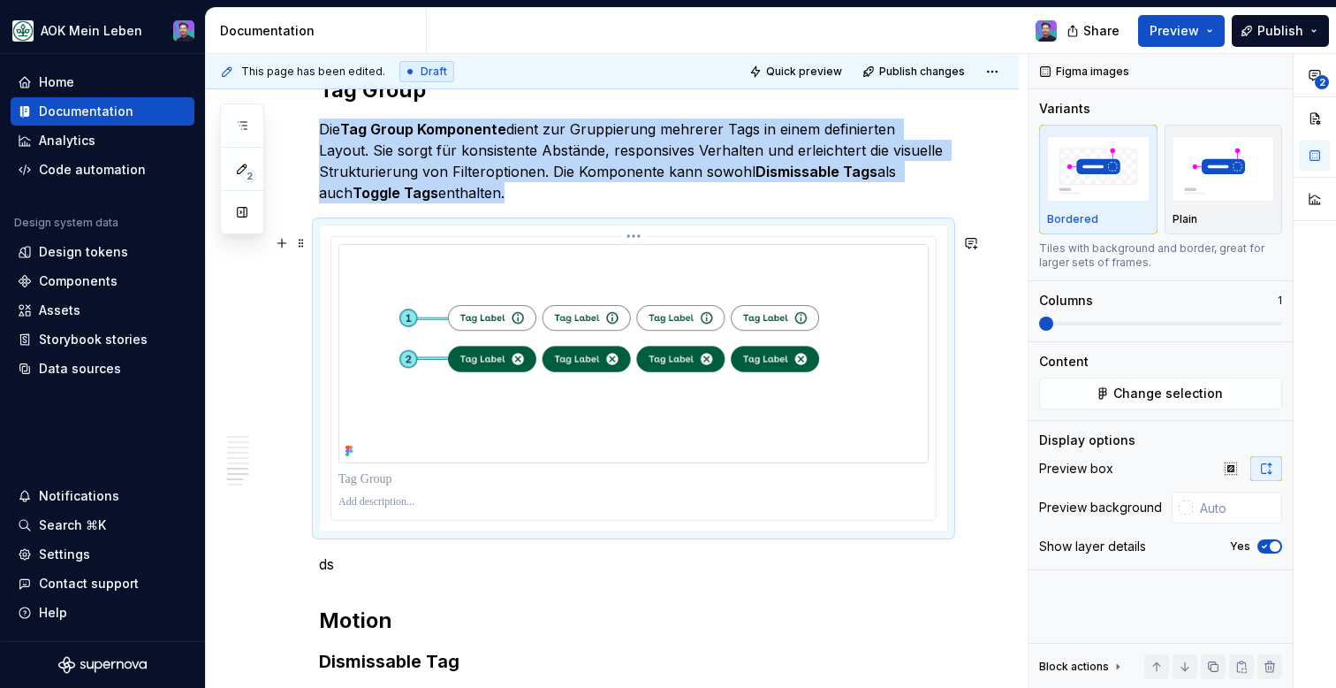
click at [428, 520] on div at bounding box center [633, 378] width 604 height 283
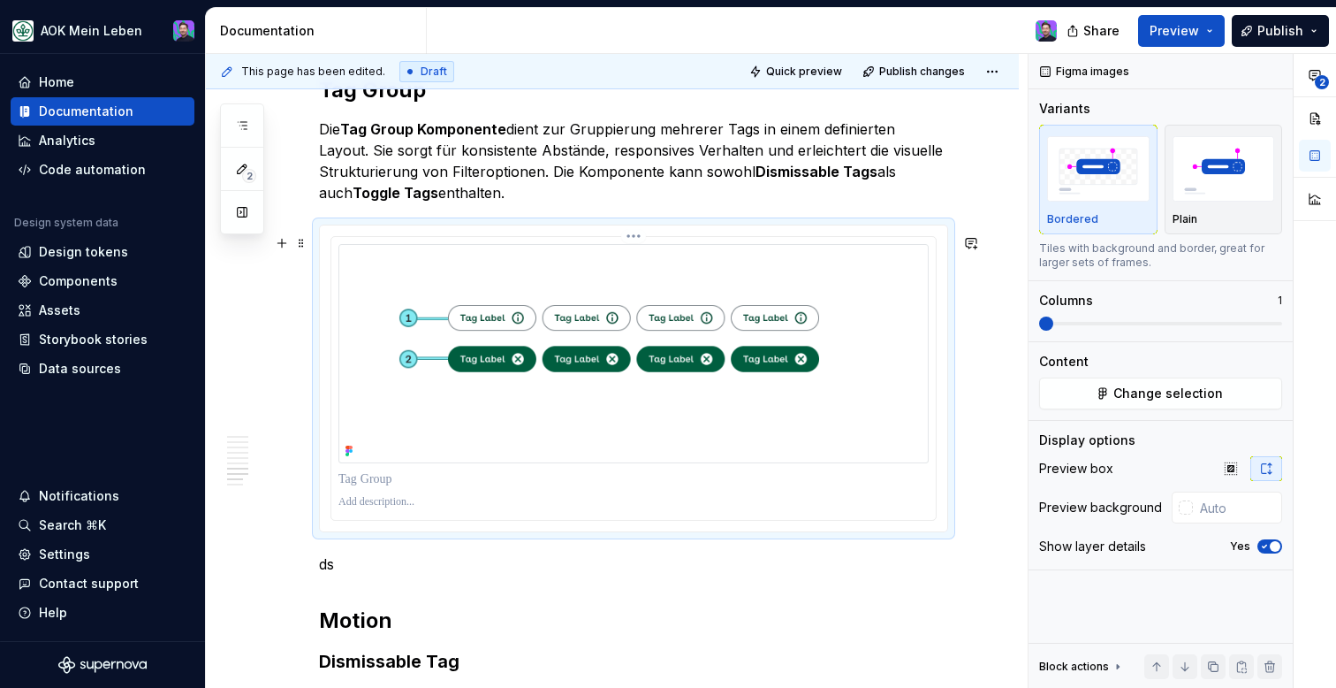
click at [428, 520] on div at bounding box center [633, 378] width 604 height 283
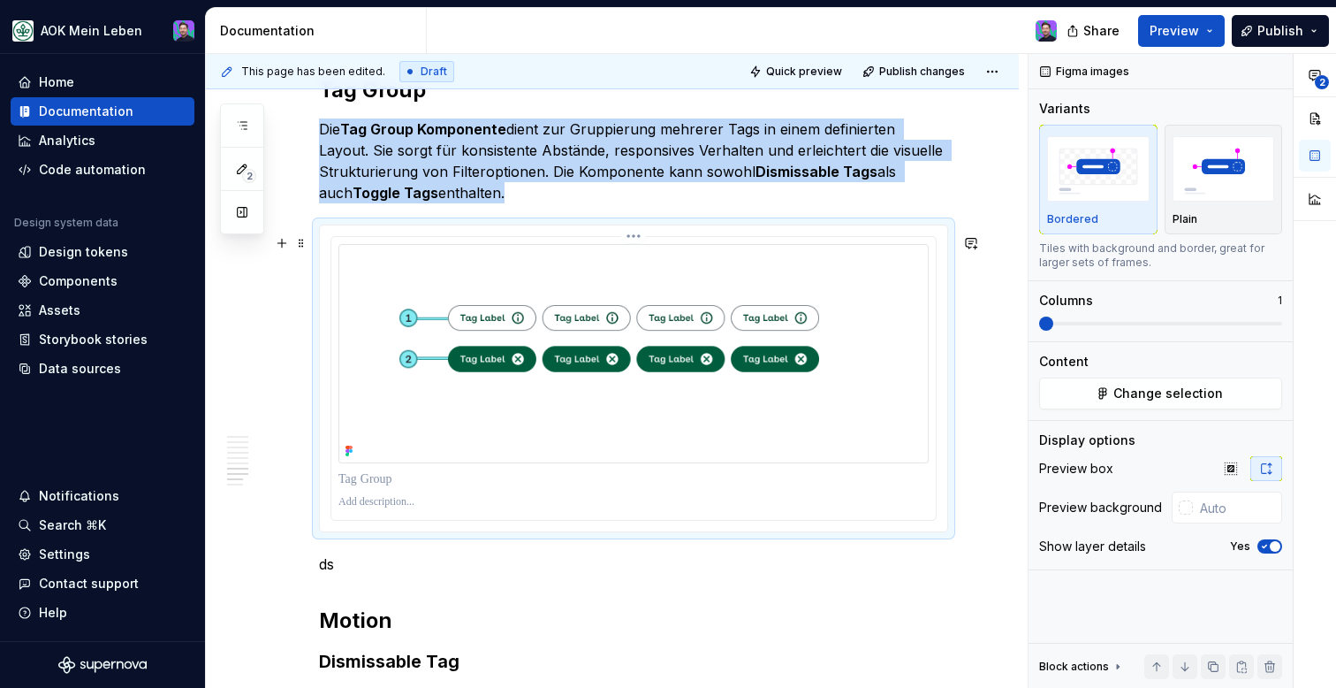
click at [637, 254] on img at bounding box center [633, 353] width 590 height 219
click at [639, 243] on html "AOK Mein Leben Home Documentation Analytics Code automation Design system data …" at bounding box center [668, 344] width 1336 height 688
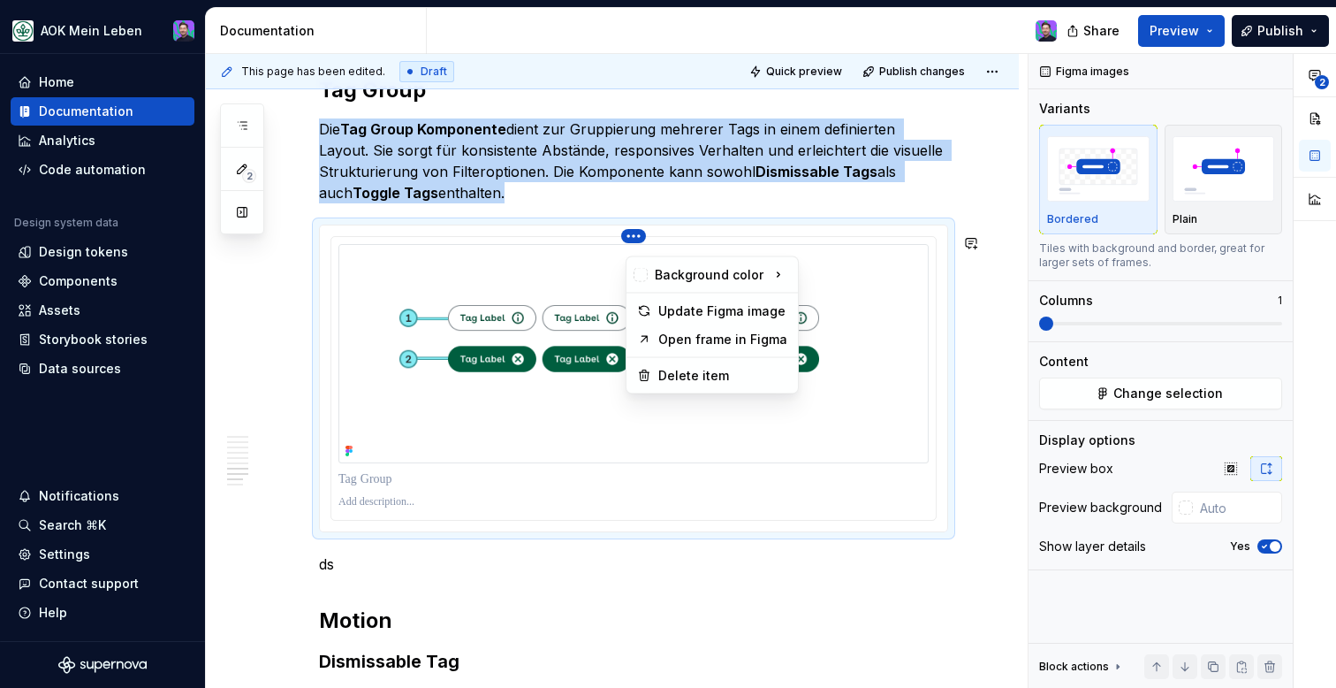
click at [567, 252] on html "AOK Mein Leben Home Documentation Analytics Code automation Design system data …" at bounding box center [668, 344] width 1336 height 688
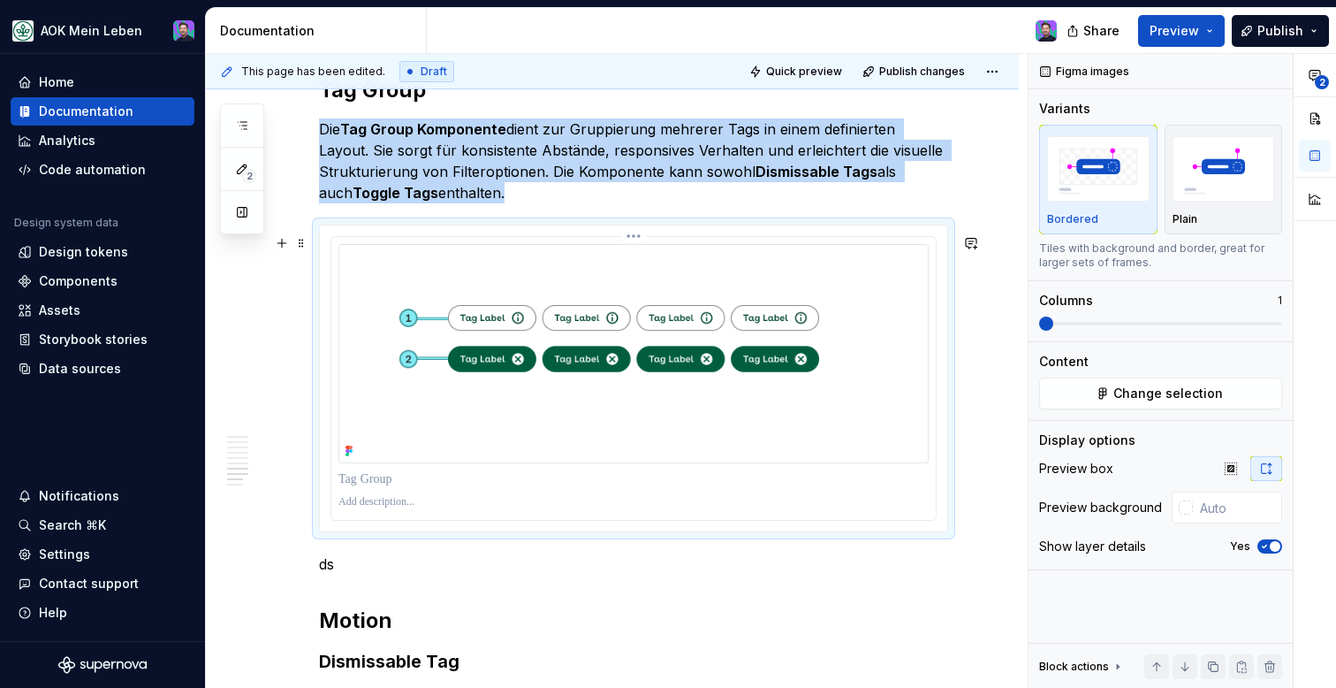
click at [567, 255] on img at bounding box center [633, 353] width 590 height 219
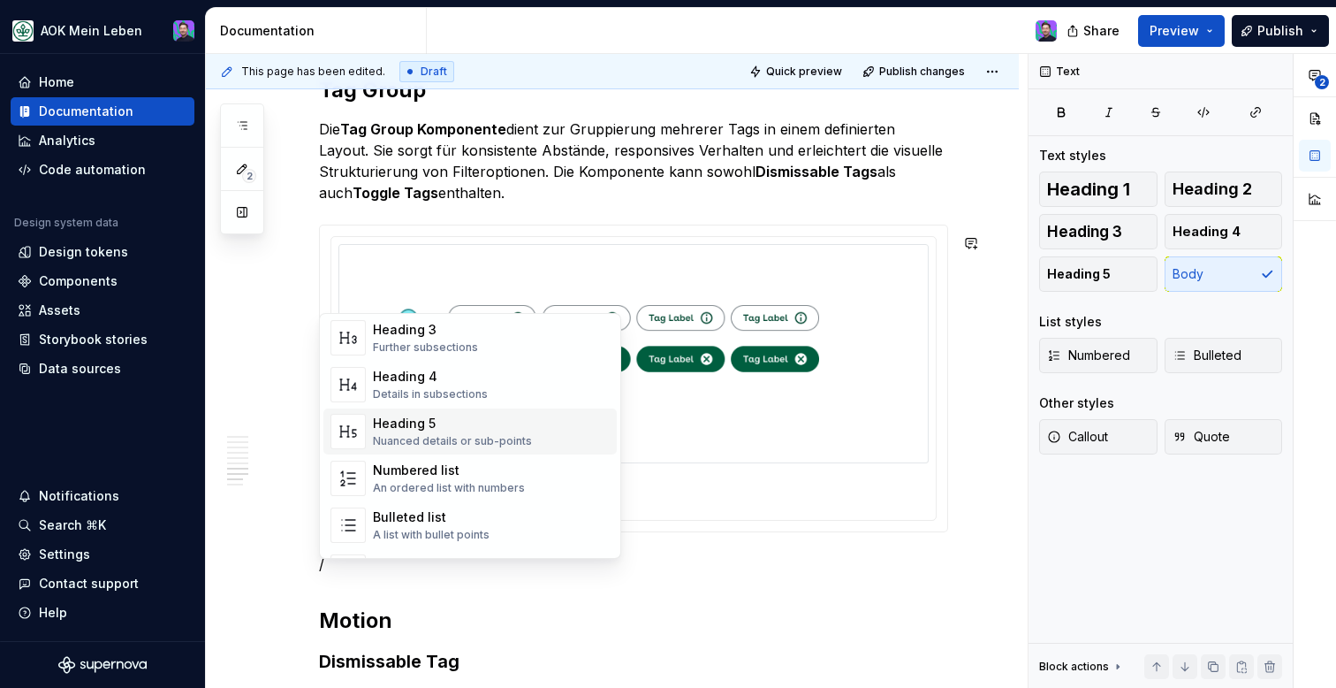
scroll to position [177, 0]
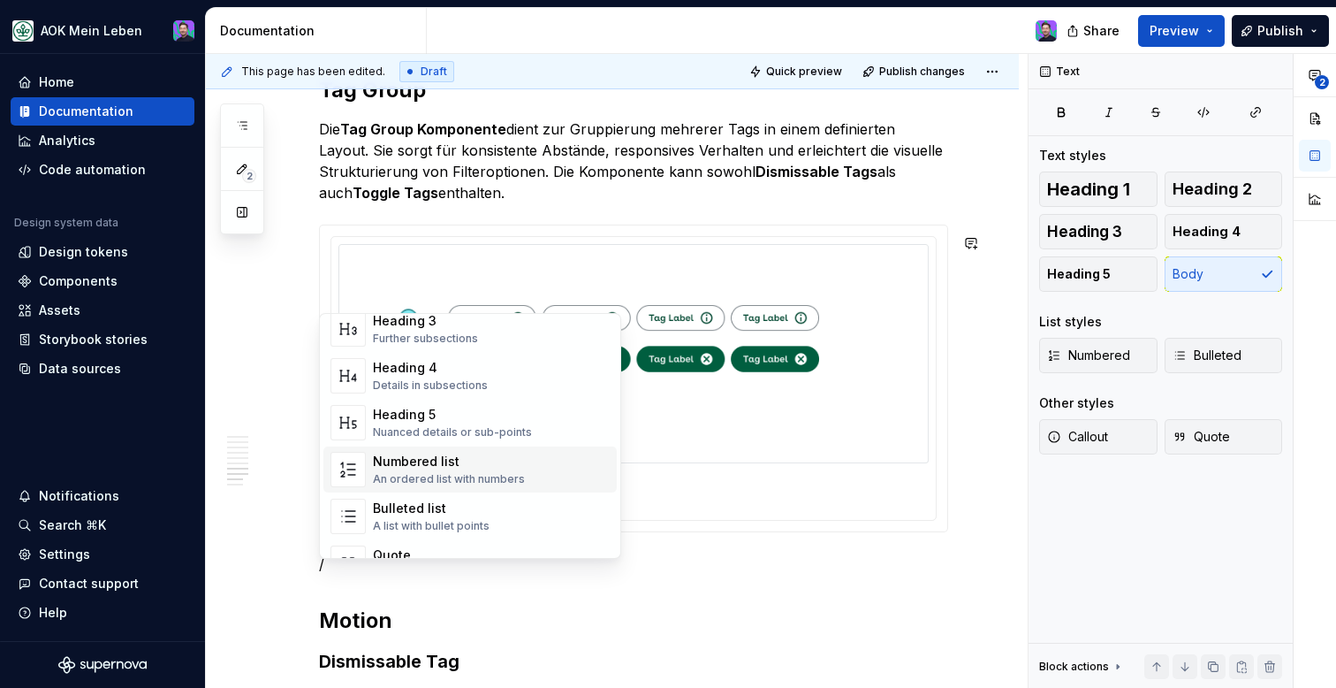
click at [473, 465] on div "Numbered list" at bounding box center [449, 461] width 152 height 18
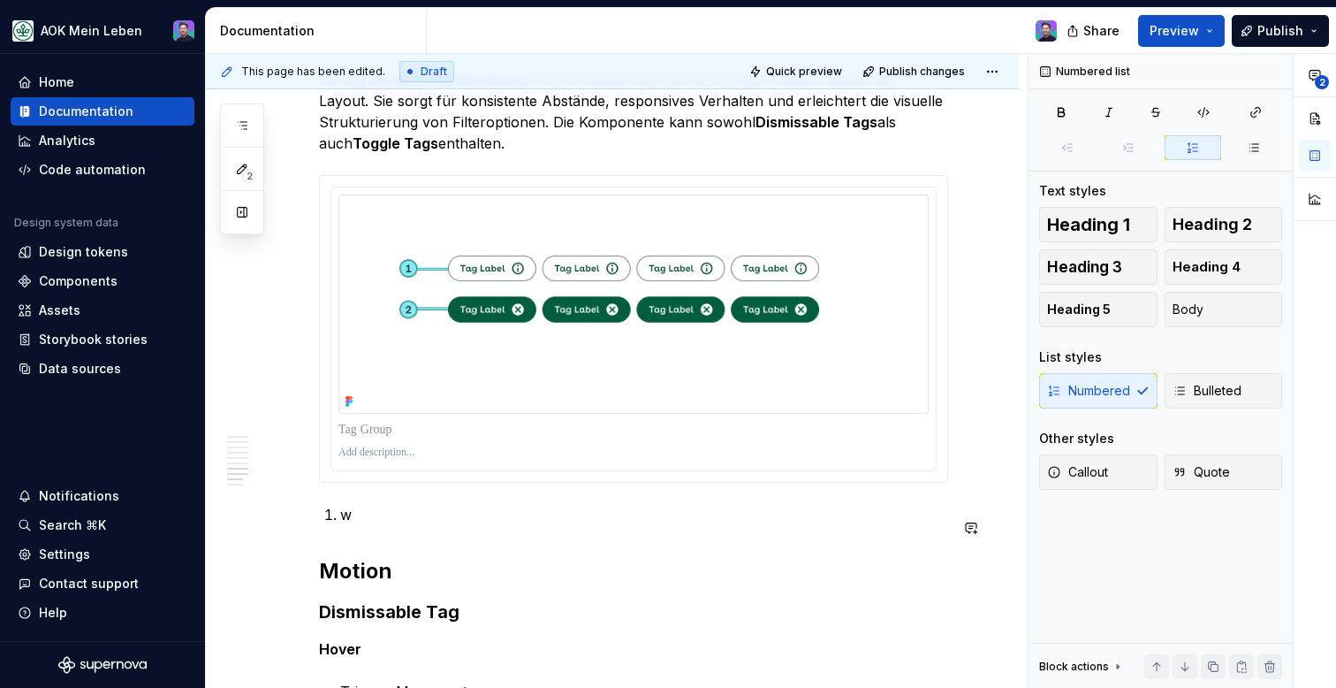
scroll to position [3066, 0]
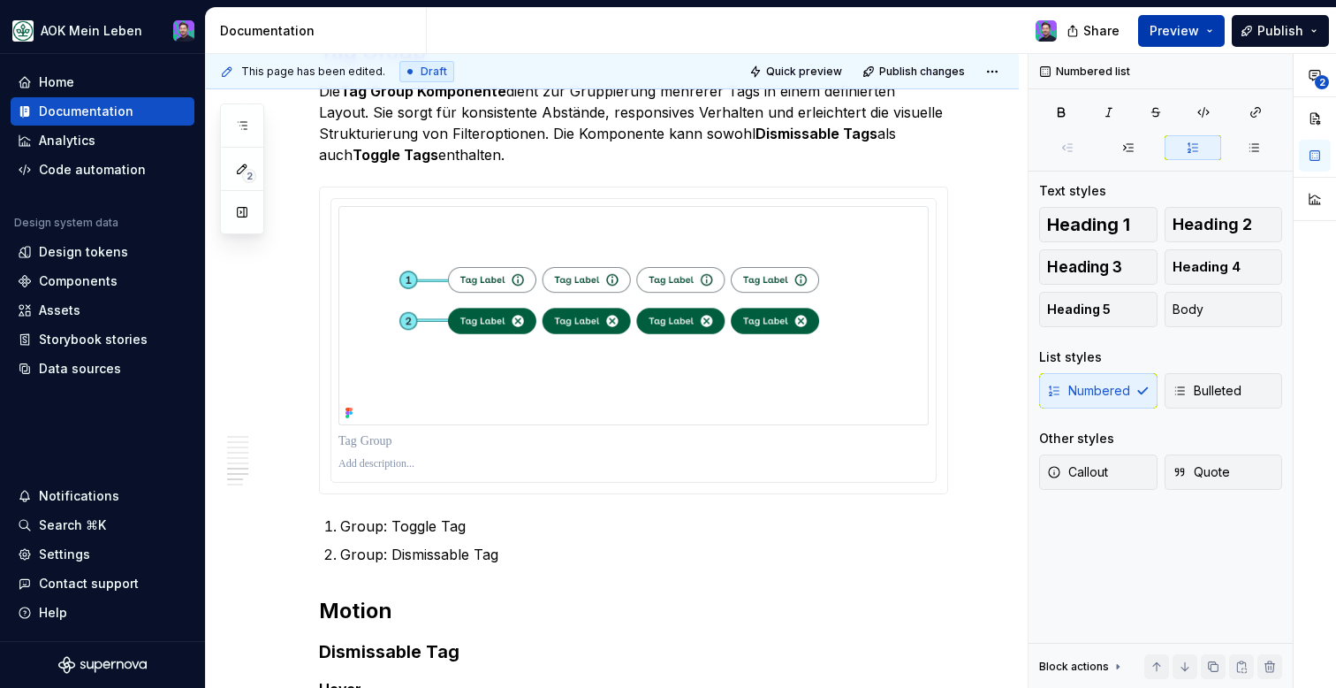
click at [1175, 33] on span "Preview" at bounding box center [1174, 31] width 49 height 18
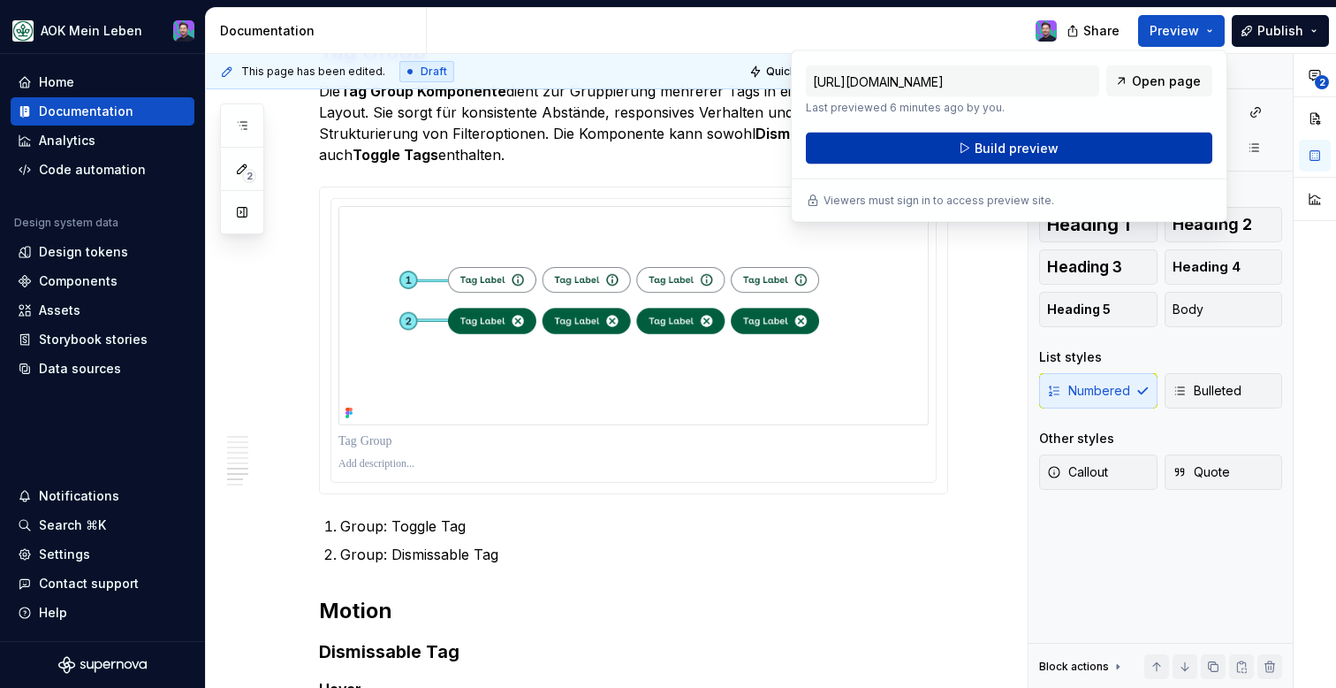
click at [1107, 140] on button "Build preview" at bounding box center [1009, 149] width 406 height 32
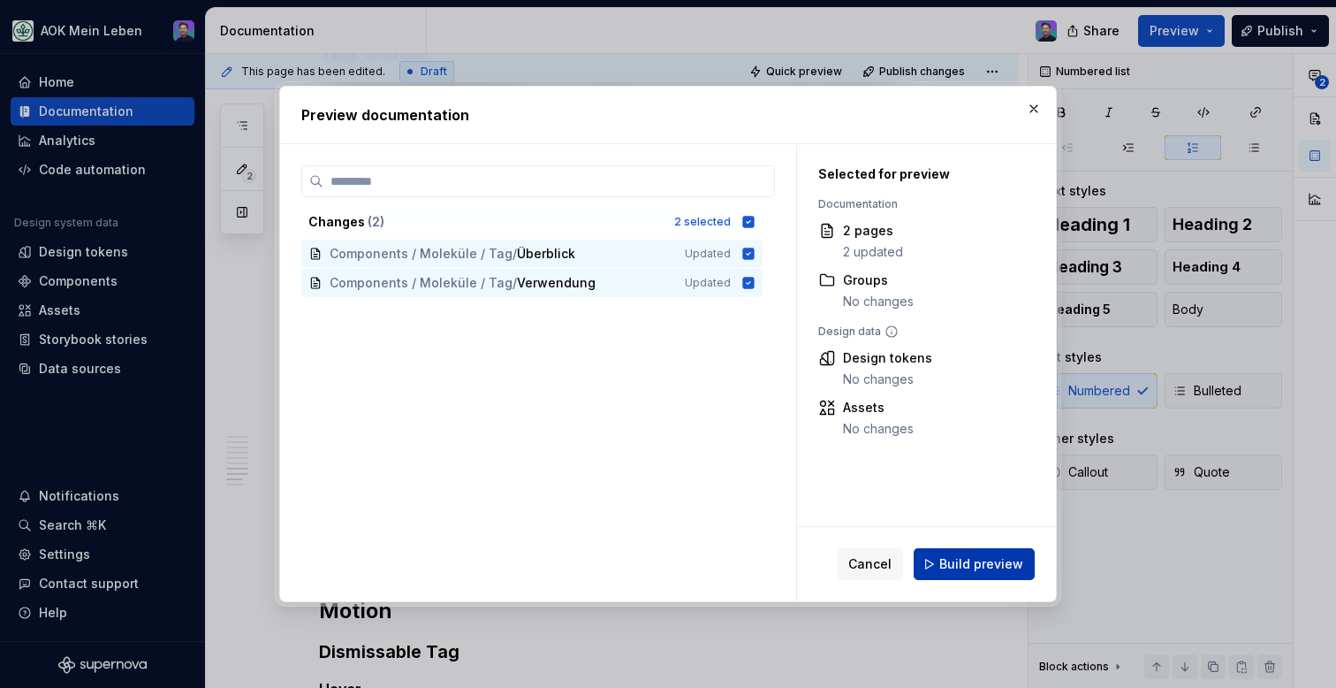
click at [944, 553] on button "Build preview" at bounding box center [974, 564] width 121 height 32
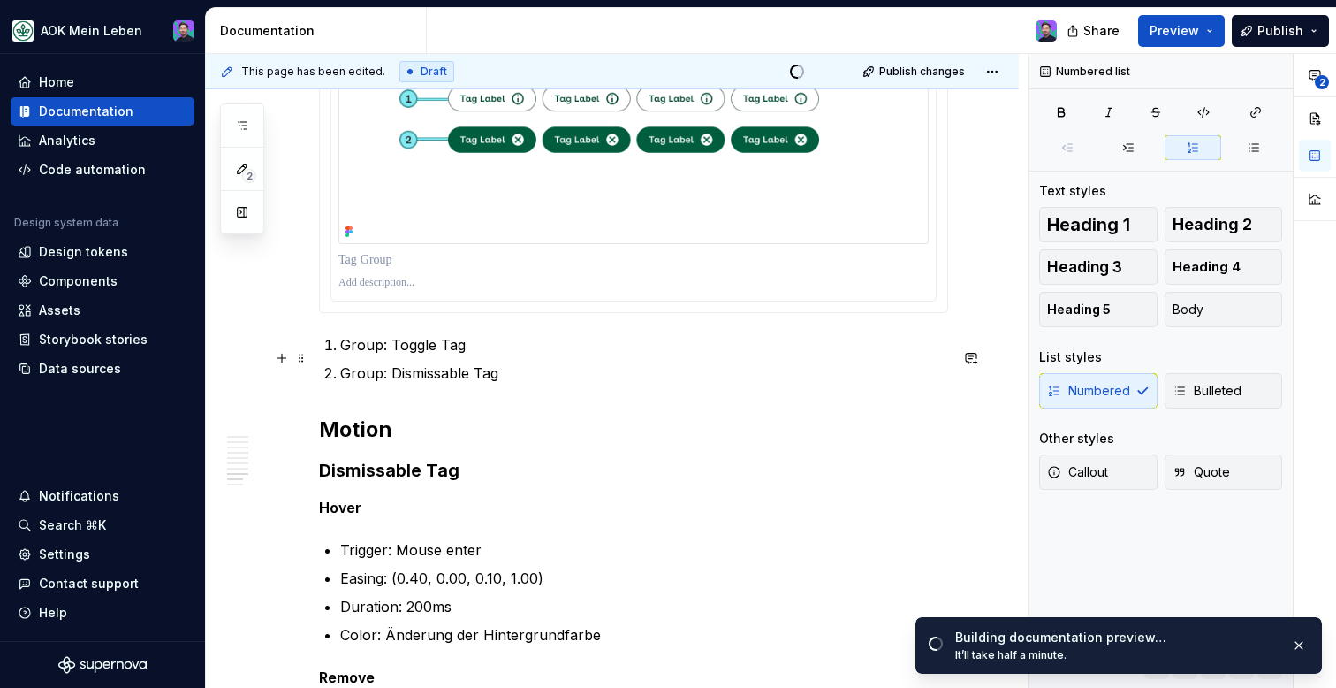
scroll to position [3248, 0]
click at [1213, 40] on button "Preview" at bounding box center [1181, 31] width 87 height 32
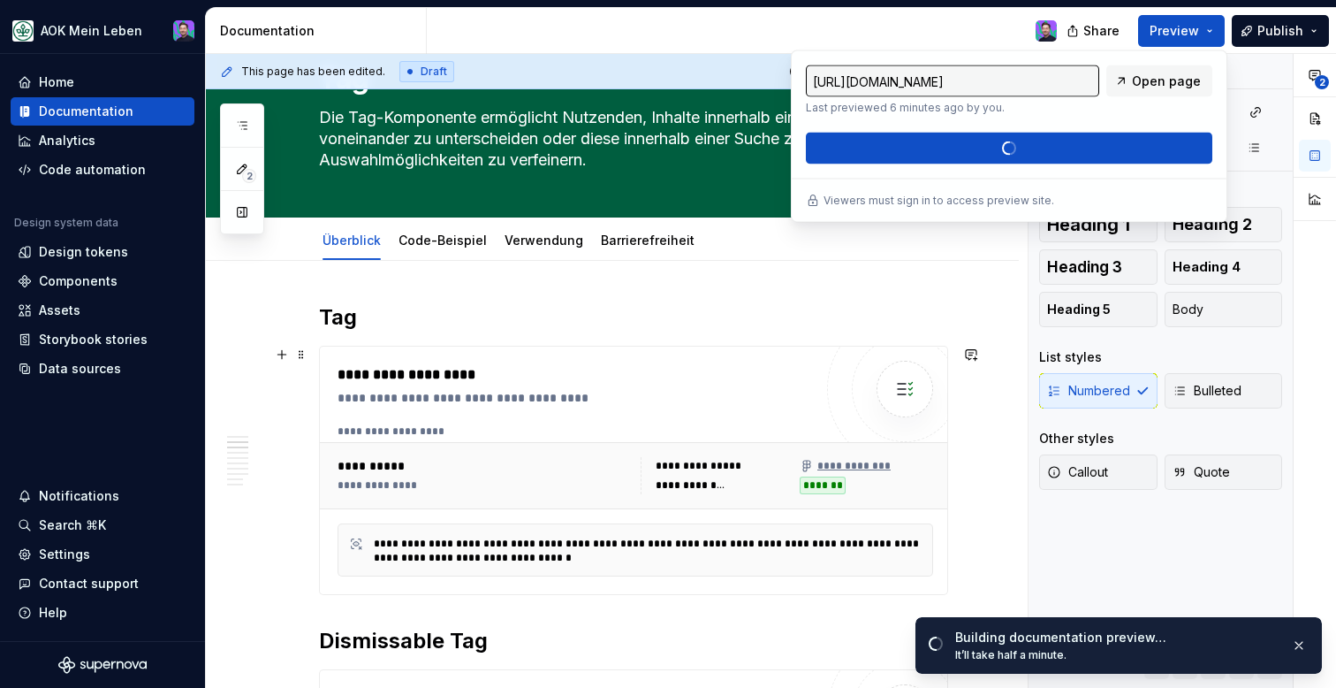
scroll to position [0, 0]
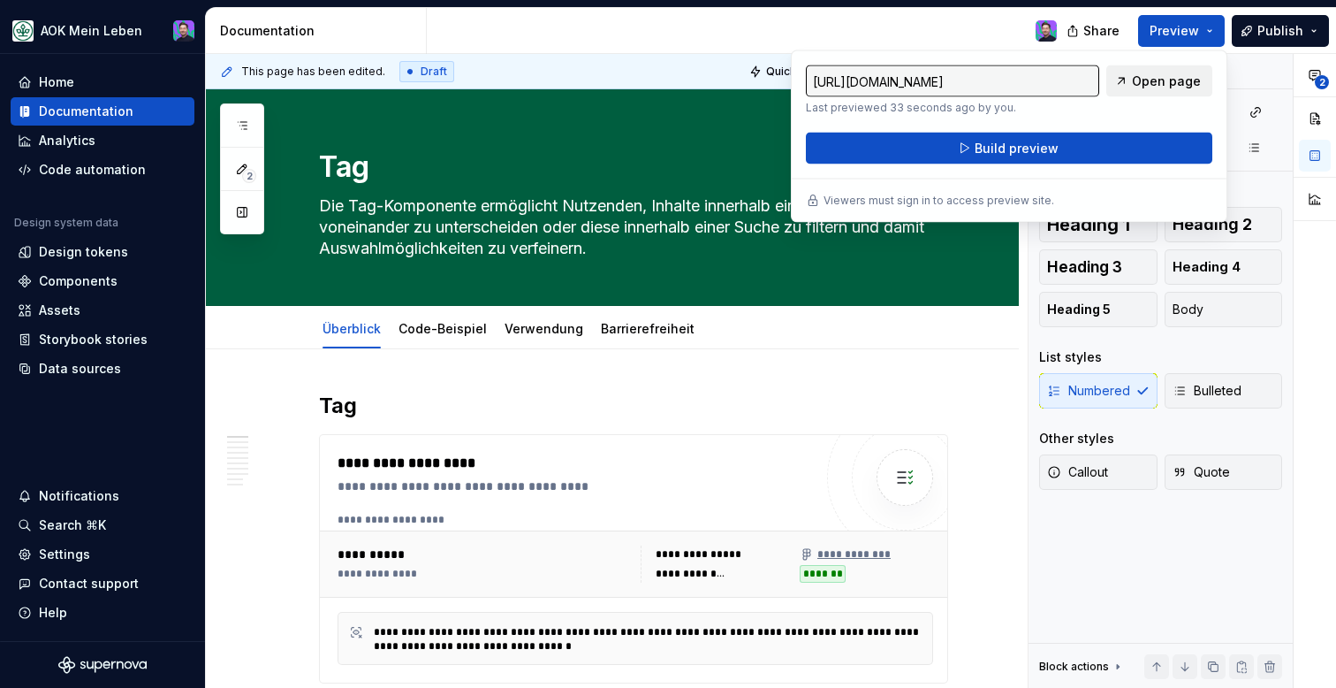
click at [1126, 92] on link "Open page" at bounding box center [1159, 81] width 106 height 32
click at [543, 328] on link "Verwendung" at bounding box center [544, 328] width 79 height 15
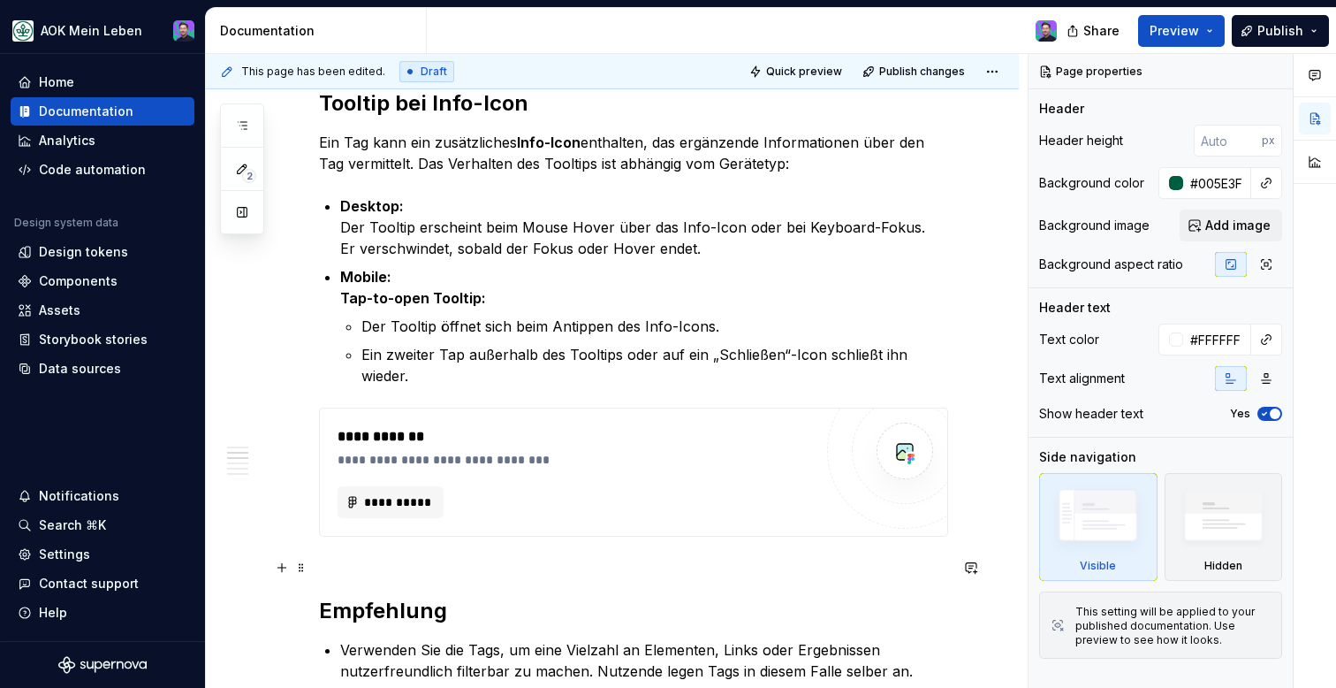
scroll to position [1401, 0]
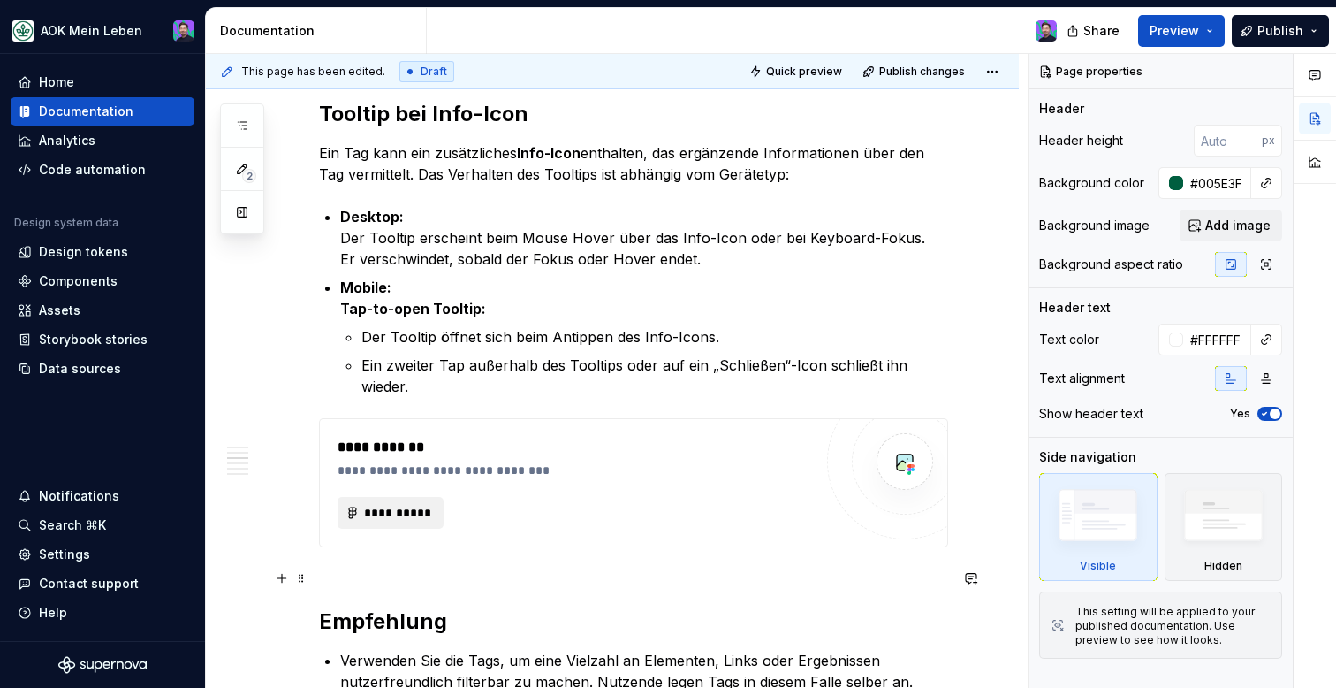
type textarea "*"
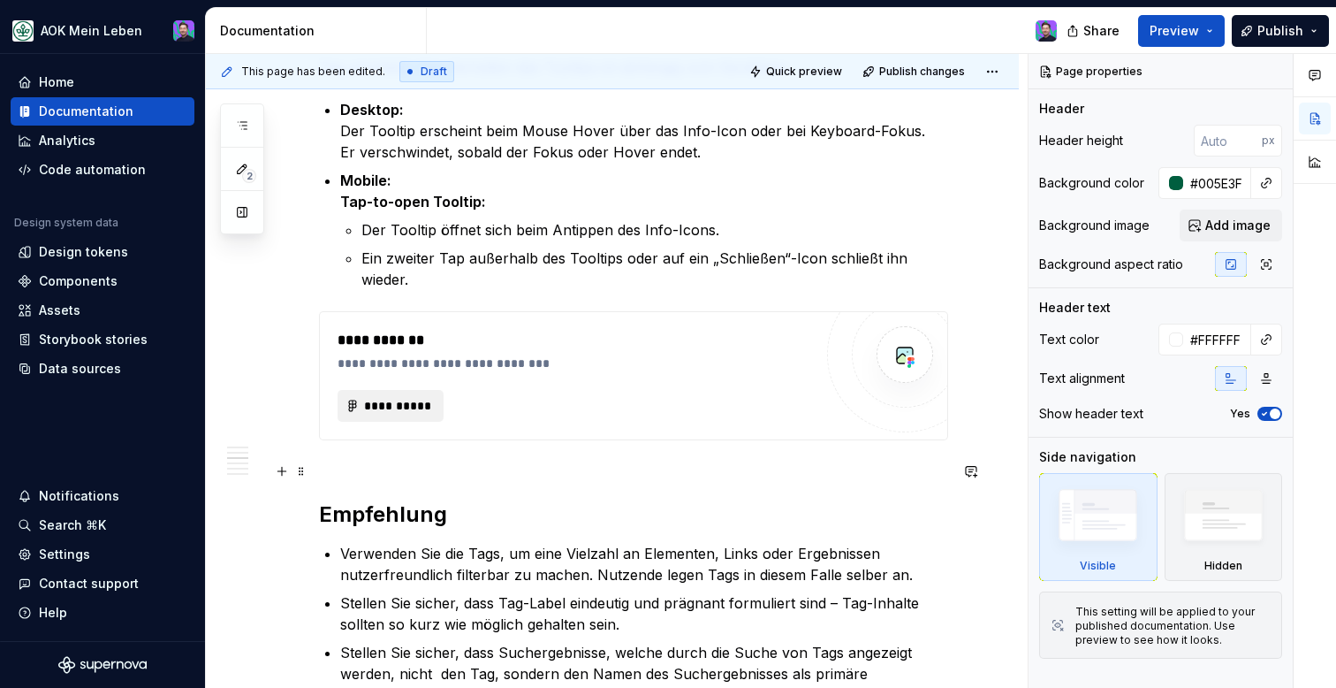
scroll to position [1460, 0]
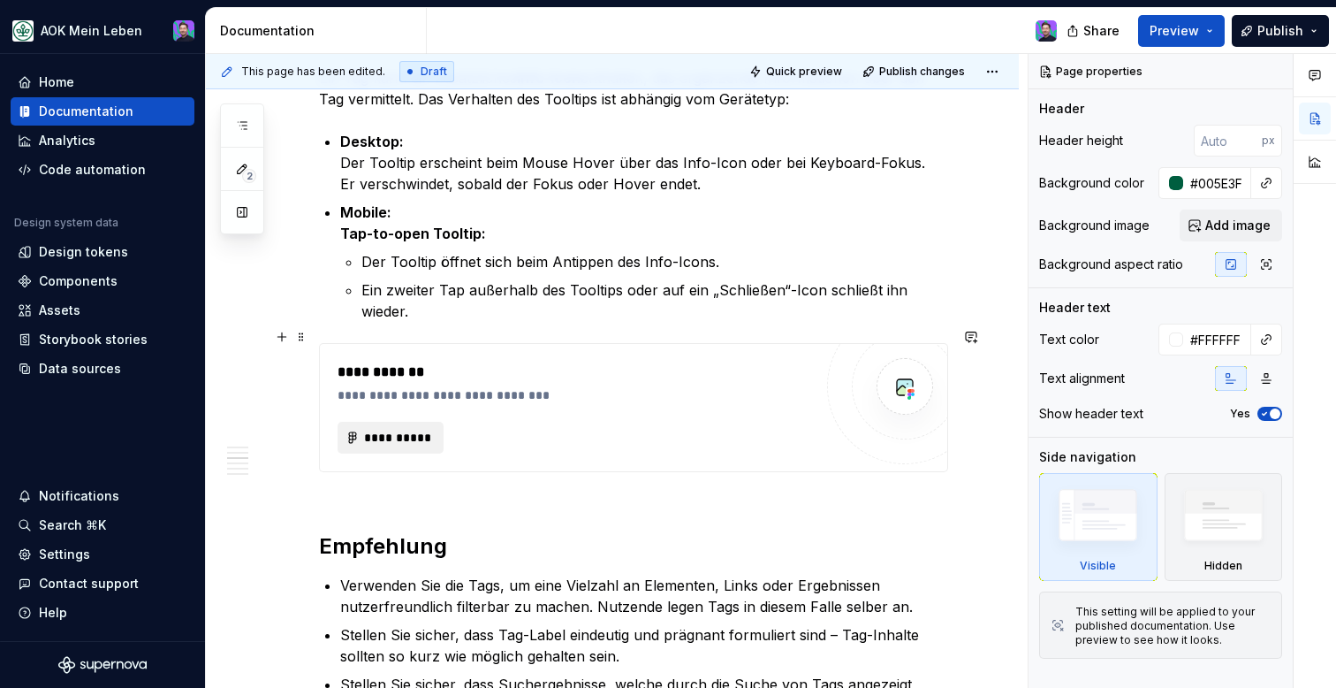
click at [439, 422] on button "**********" at bounding box center [391, 438] width 106 height 32
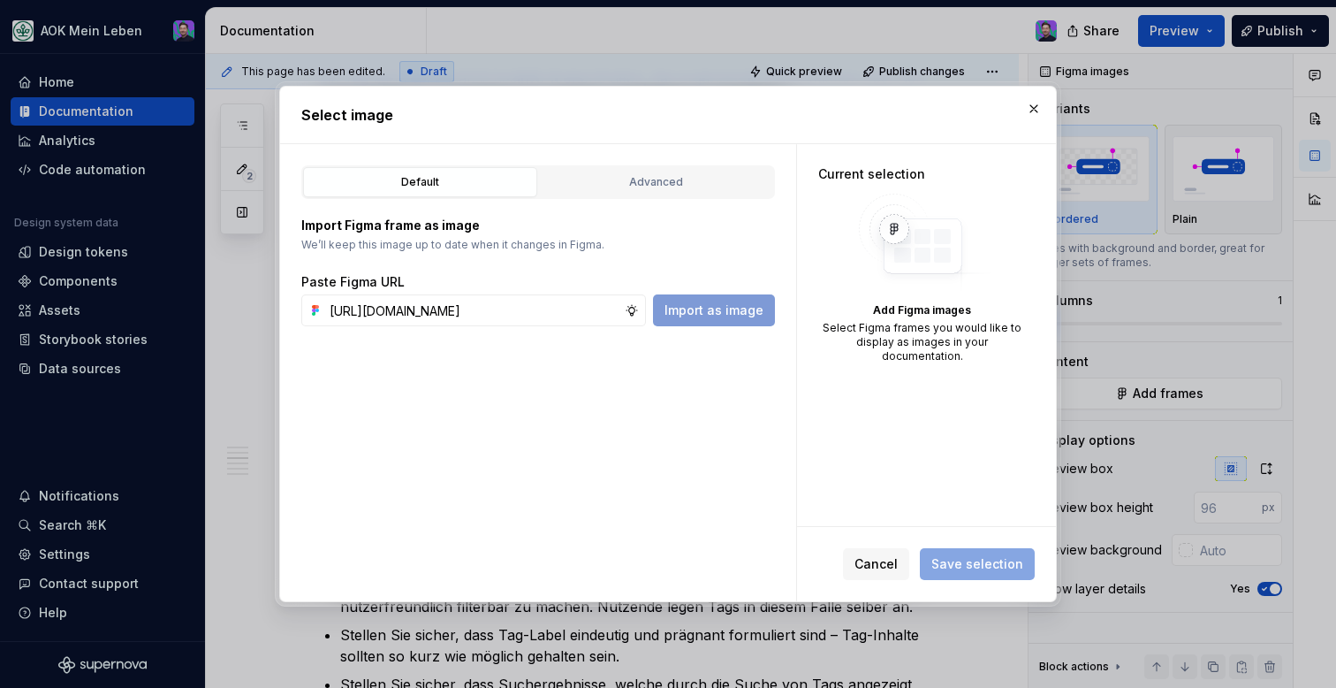
scroll to position [0, 533]
type input "[URL][DOMAIN_NAME]"
click at [679, 311] on span "Import as image" at bounding box center [714, 310] width 99 height 18
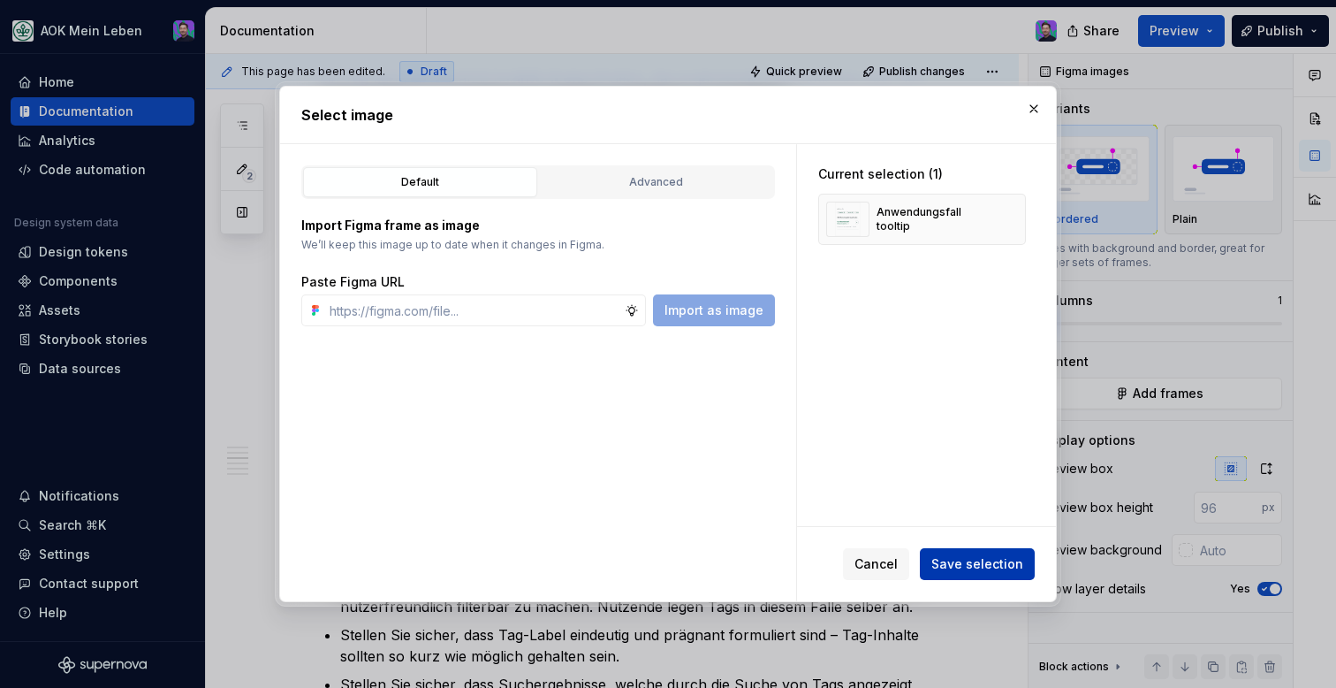
click at [944, 564] on span "Save selection" at bounding box center [977, 564] width 92 height 18
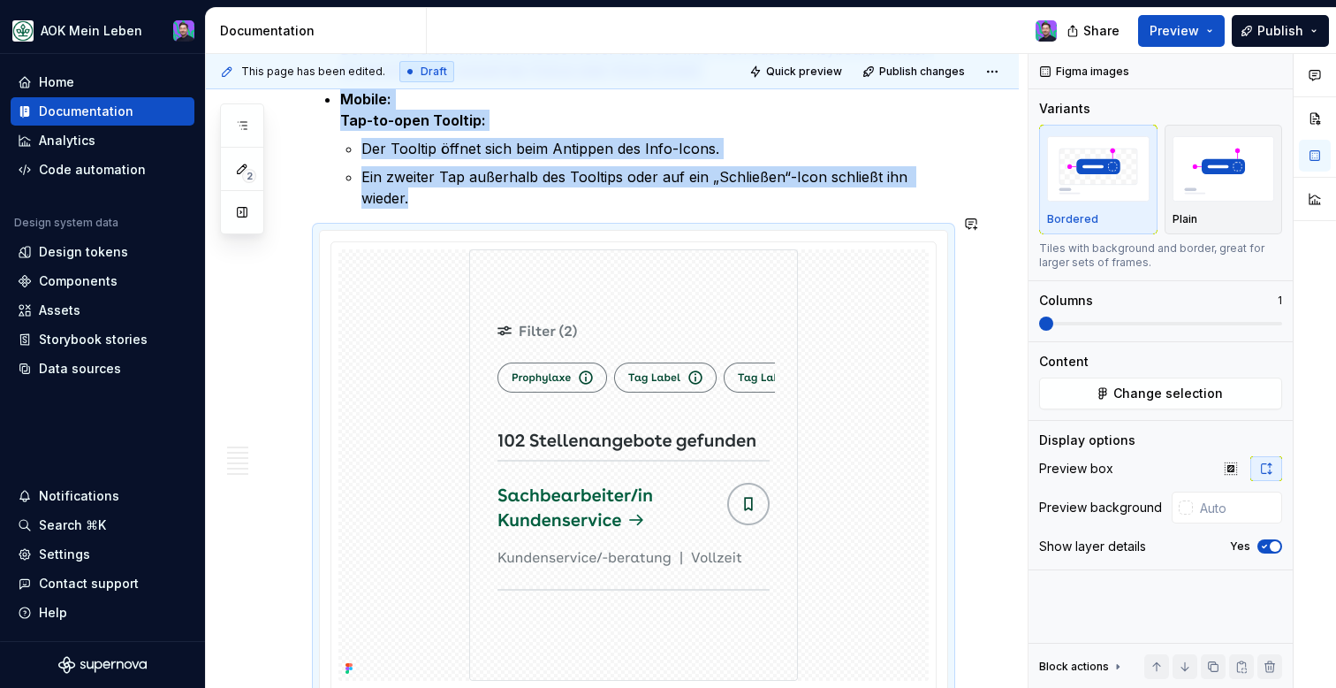
scroll to position [1575, 0]
click at [635, 228] on html "AOK Mein Leben Home Documentation Analytics Code automation Design system data …" at bounding box center [668, 344] width 1336 height 688
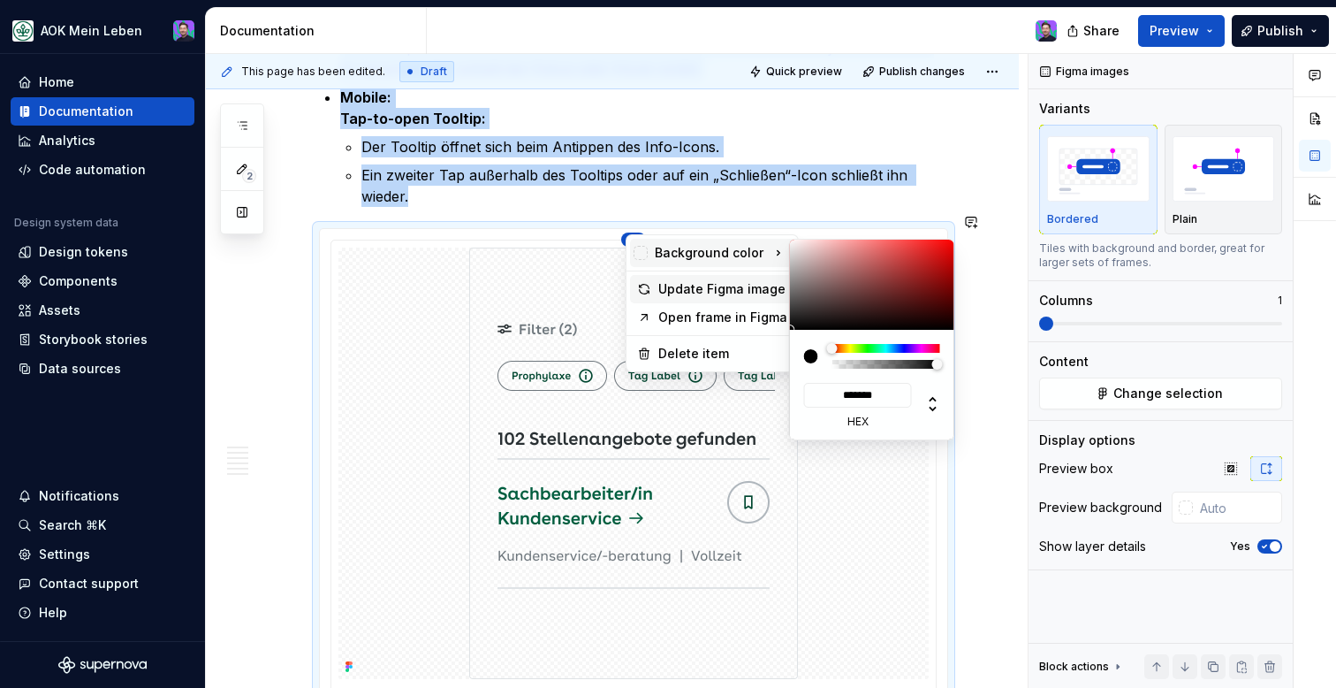
click at [674, 280] on div "Update Figma image" at bounding box center [722, 289] width 129 height 18
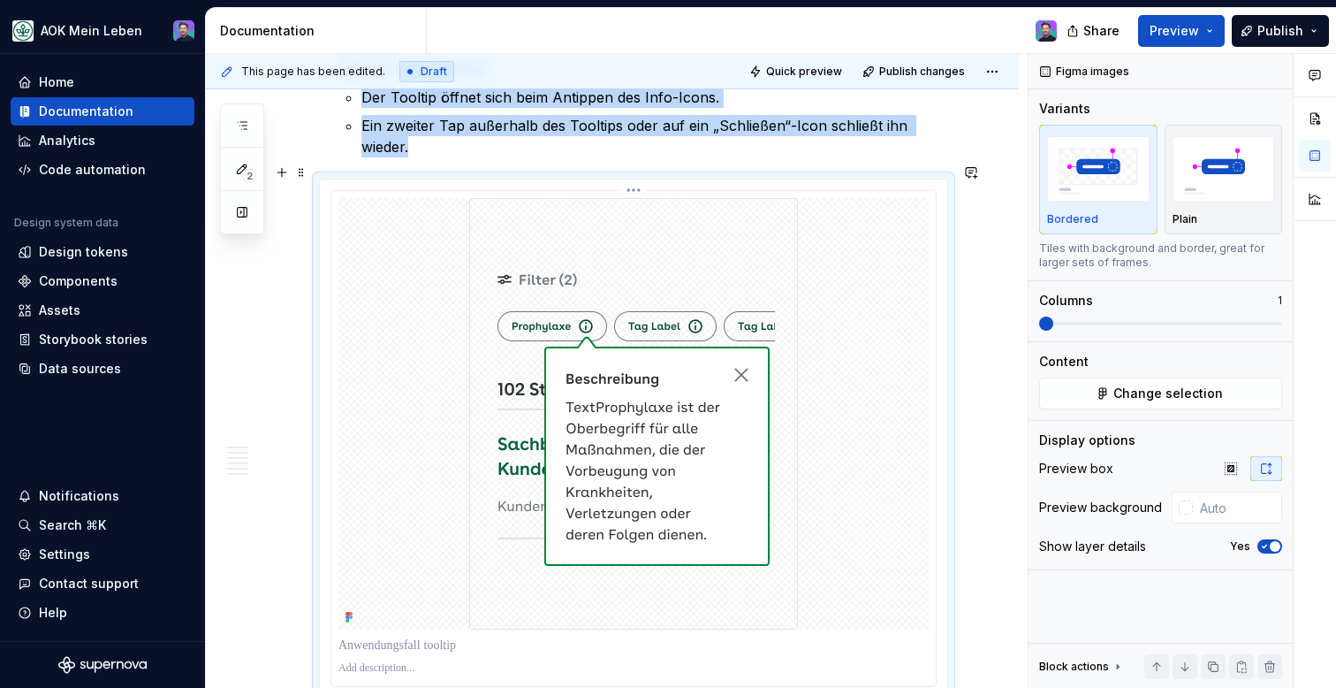
scroll to position [1623, 0]
click at [640, 199] on img at bounding box center [633, 414] width 329 height 431
click at [636, 176] on html "AOK Mein Leben Home Documentation Analytics Code automation Design system data …" at bounding box center [668, 344] width 1336 height 688
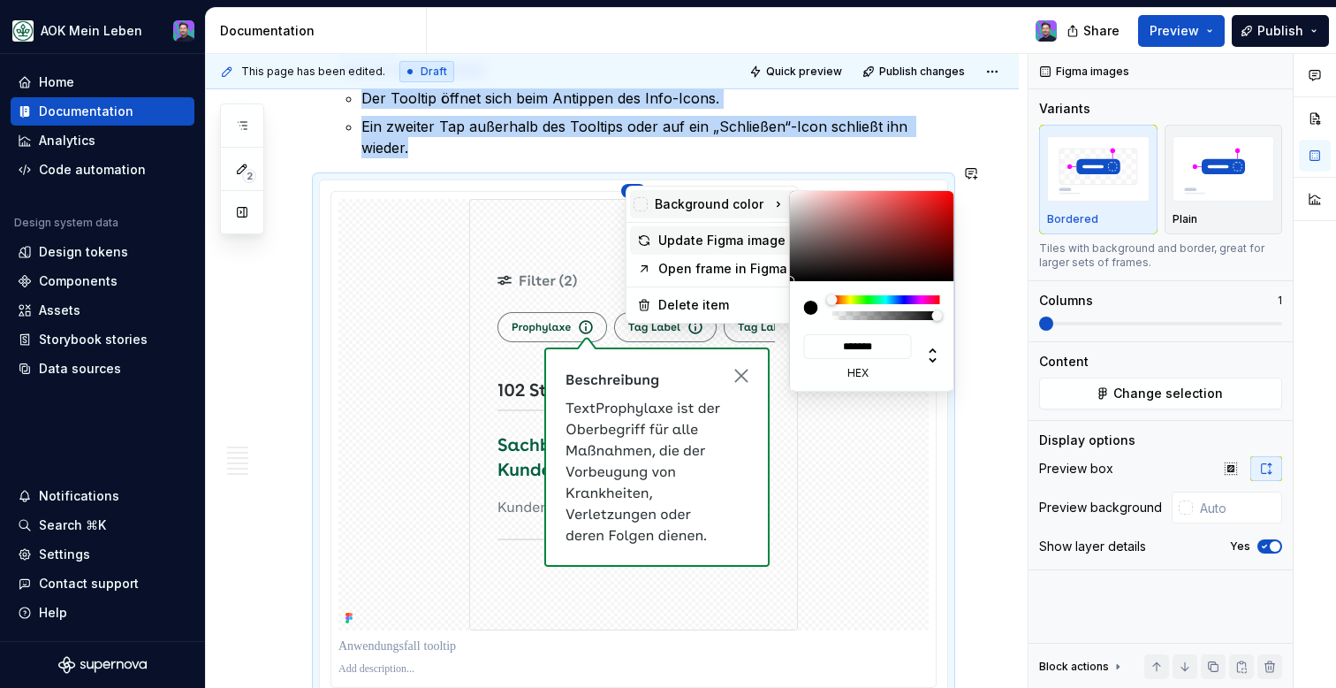
click at [688, 234] on div "Update Figma image" at bounding box center [722, 241] width 129 height 18
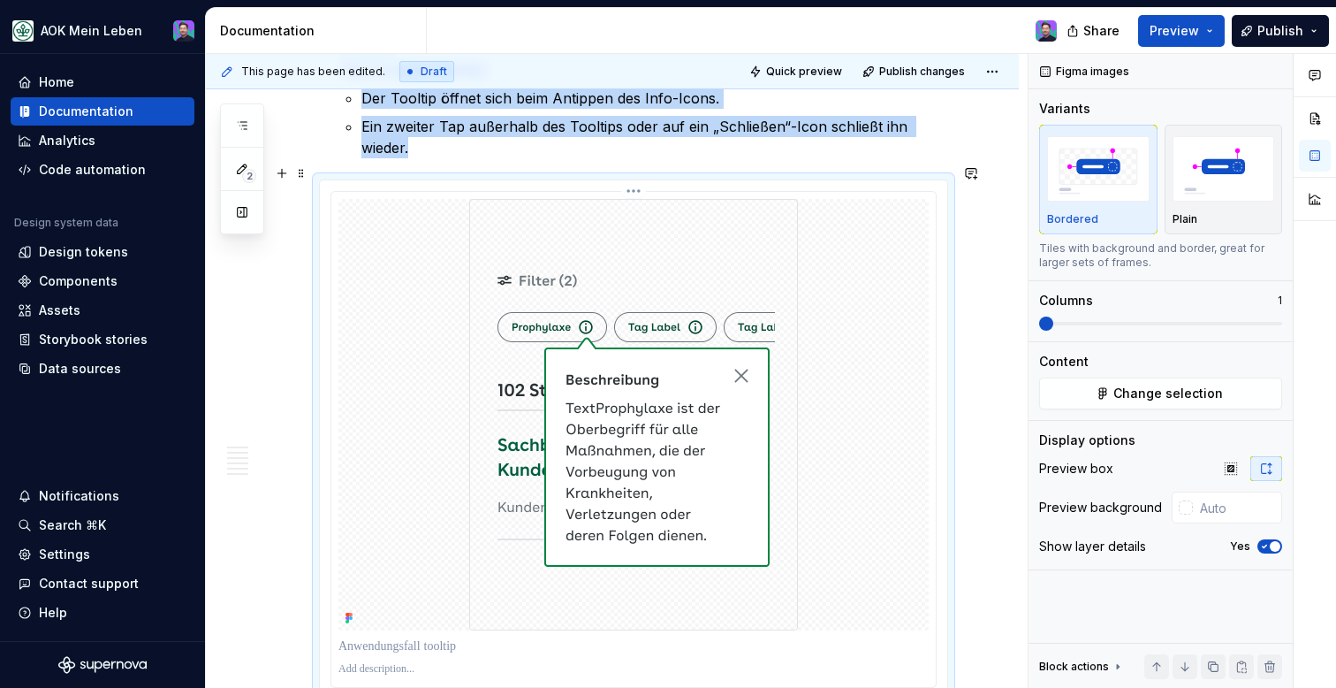
click at [703, 239] on img at bounding box center [633, 414] width 329 height 431
click at [643, 171] on html "AOK Mein Leben Home Documentation Analytics Code automation Design system data …" at bounding box center [668, 344] width 1336 height 688
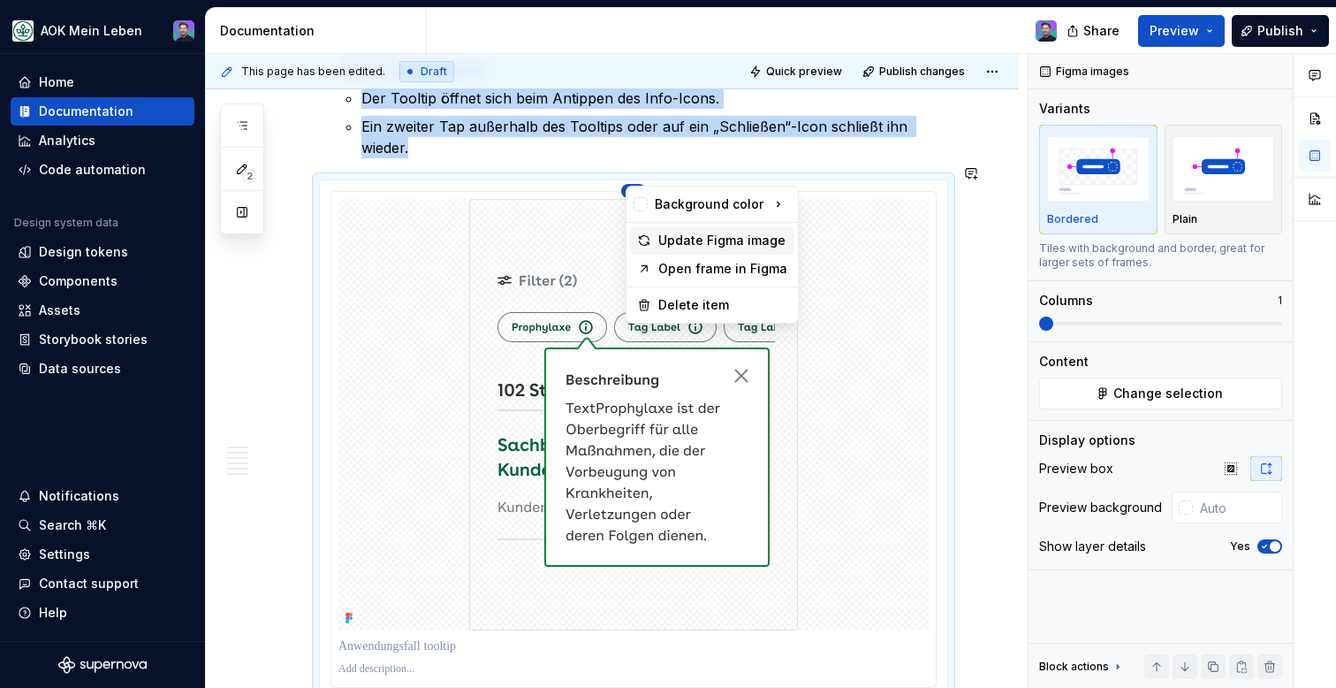
click at [678, 228] on div "Update Figma image" at bounding box center [712, 240] width 164 height 28
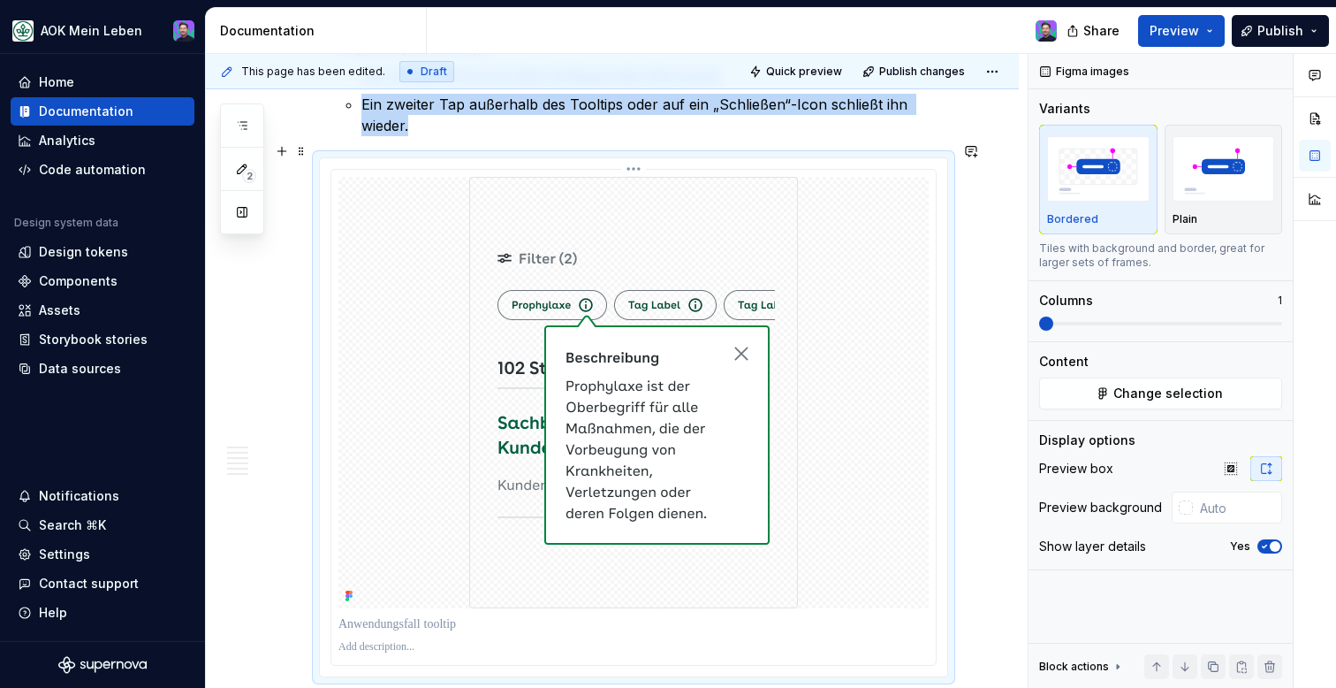
scroll to position [1651, 0]
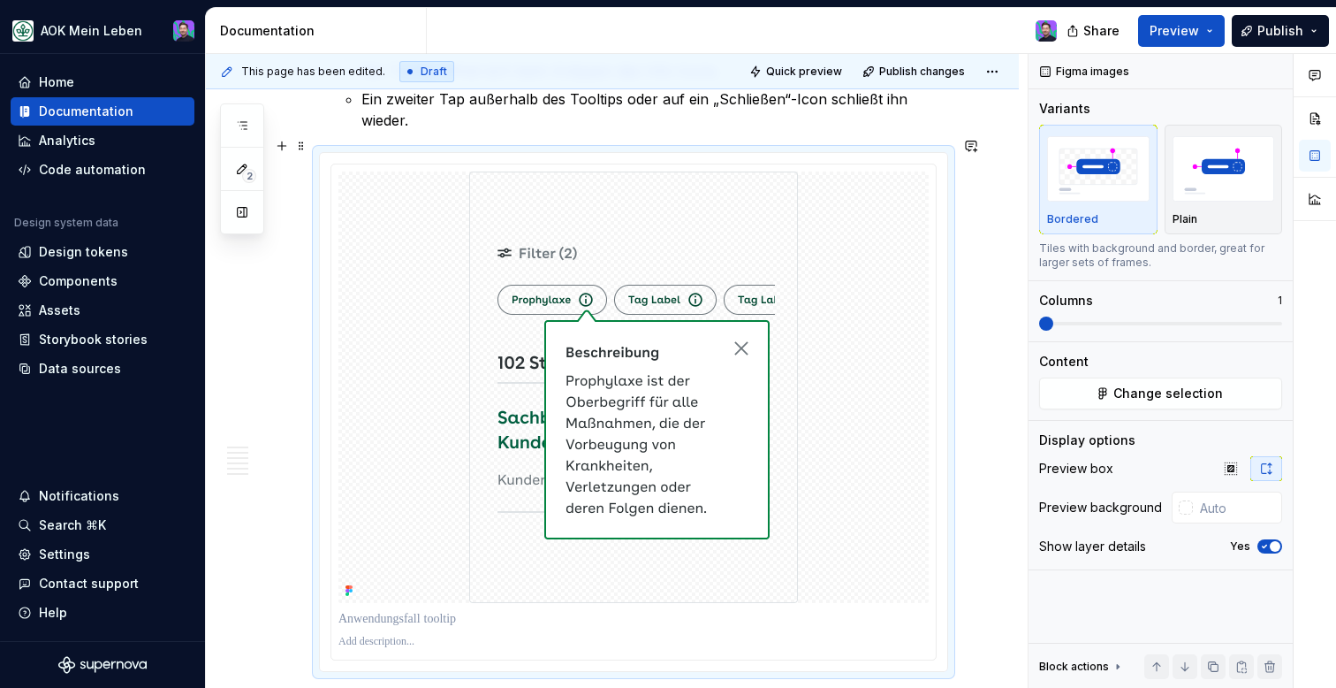
click at [641, 153] on div at bounding box center [633, 412] width 627 height 518
click at [642, 149] on html "AOK Mein Leben Home Documentation Analytics Code automation Design system data …" at bounding box center [668, 344] width 1336 height 688
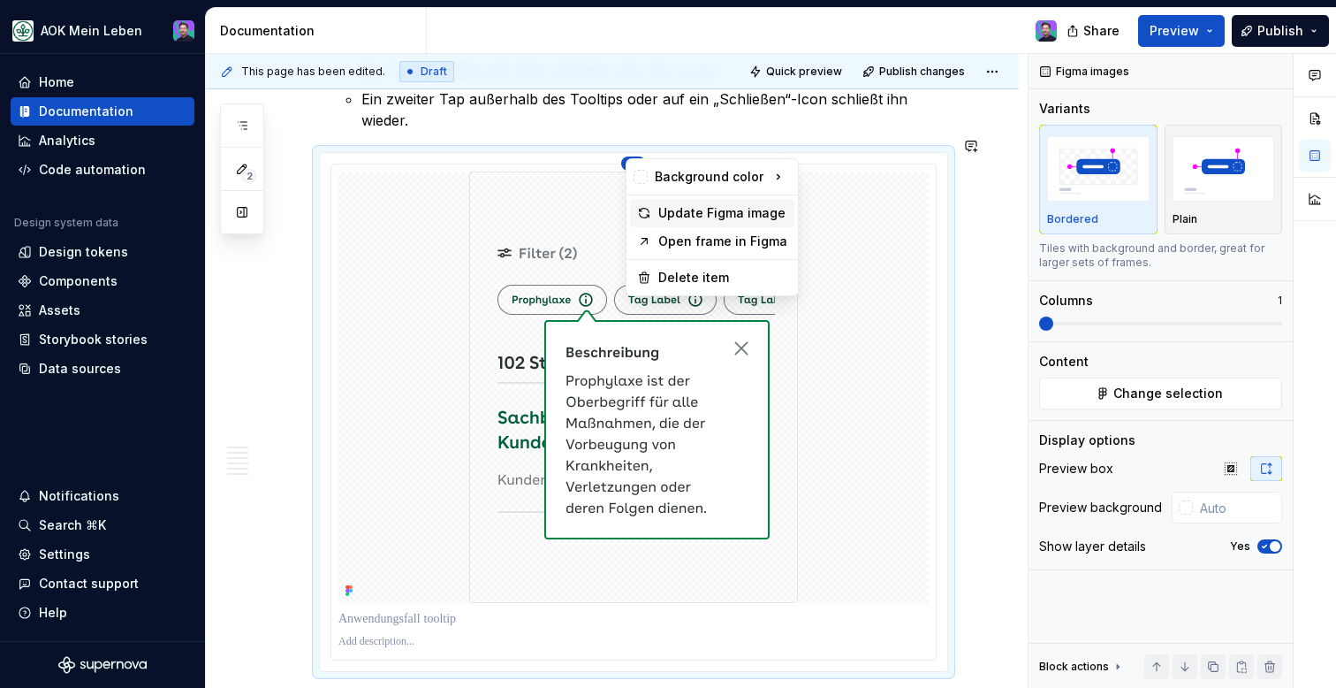
click at [665, 212] on div "Update Figma image" at bounding box center [722, 213] width 129 height 18
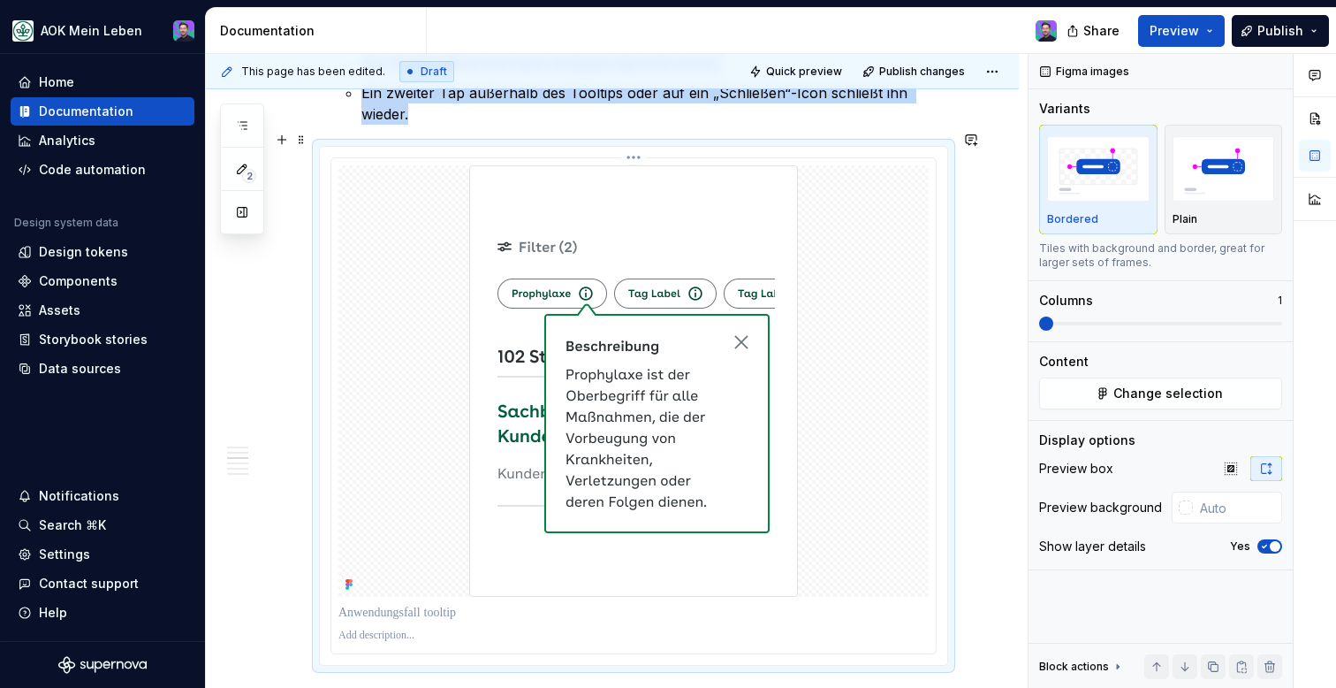
scroll to position [1650, 0]
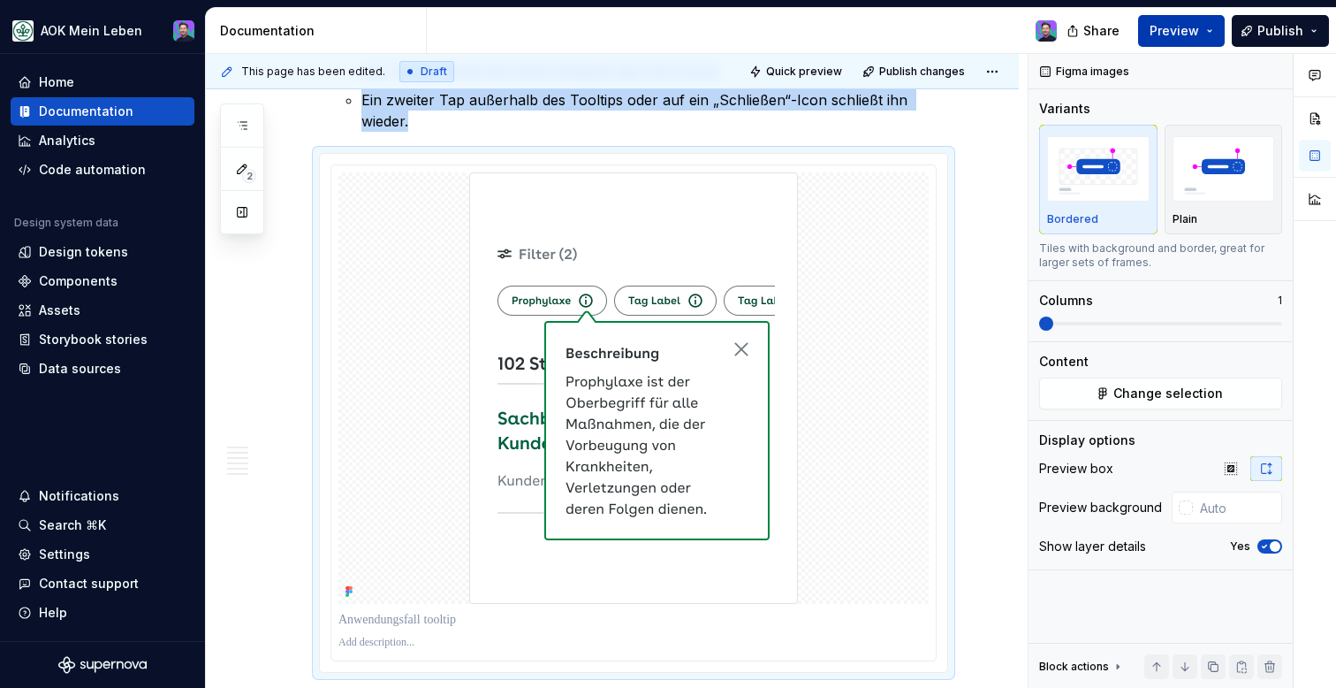
click at [1190, 36] on span "Preview" at bounding box center [1174, 31] width 49 height 18
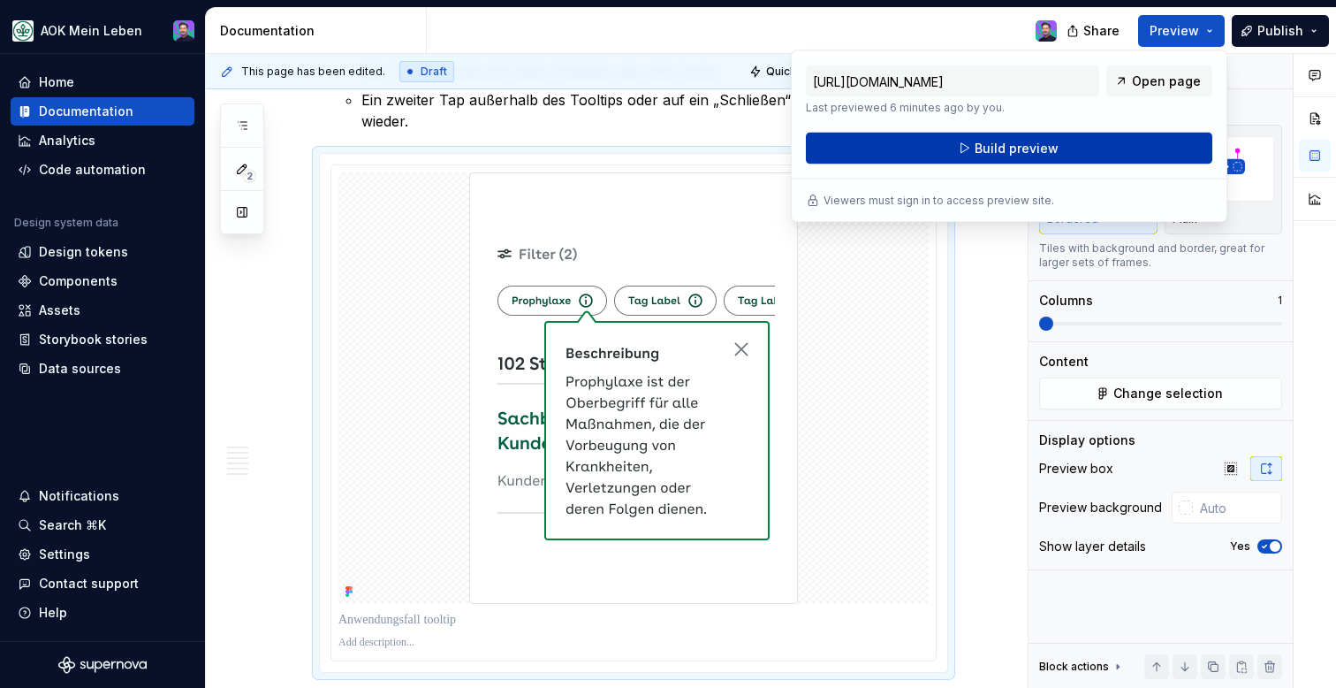
click at [1050, 151] on span "Build preview" at bounding box center [1017, 149] width 84 height 18
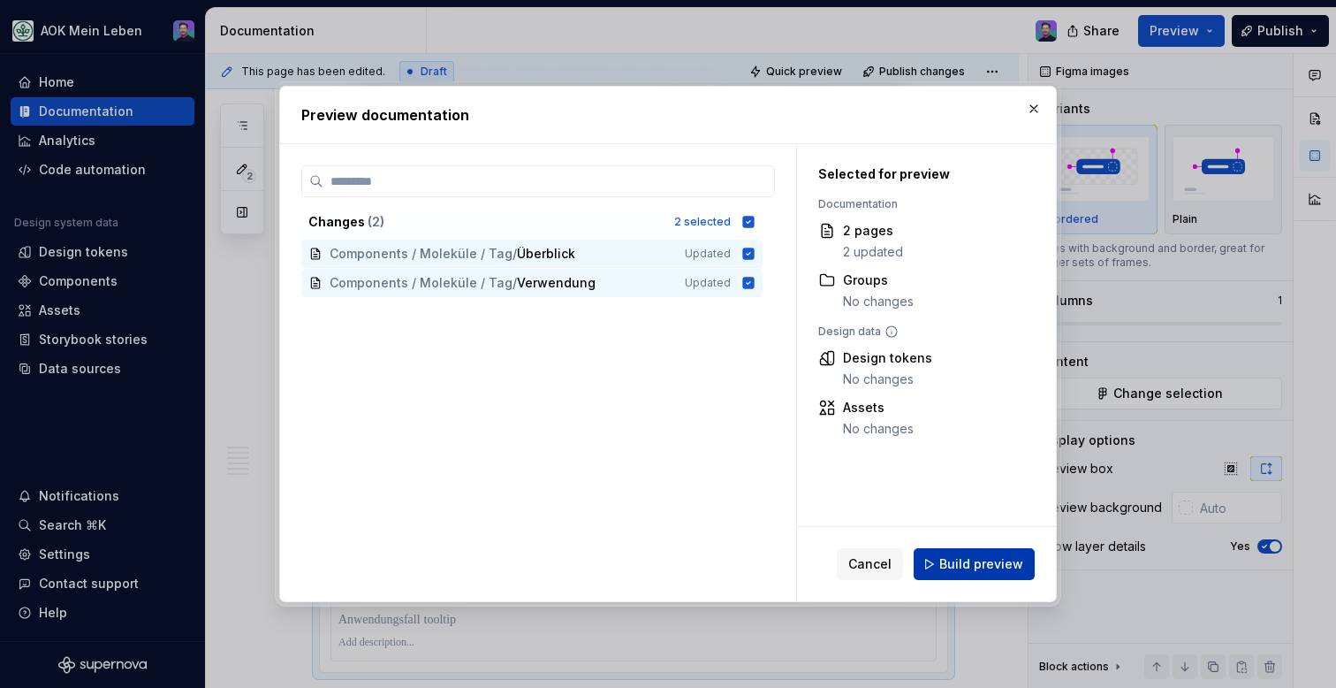
click at [951, 556] on span "Build preview" at bounding box center [981, 564] width 84 height 18
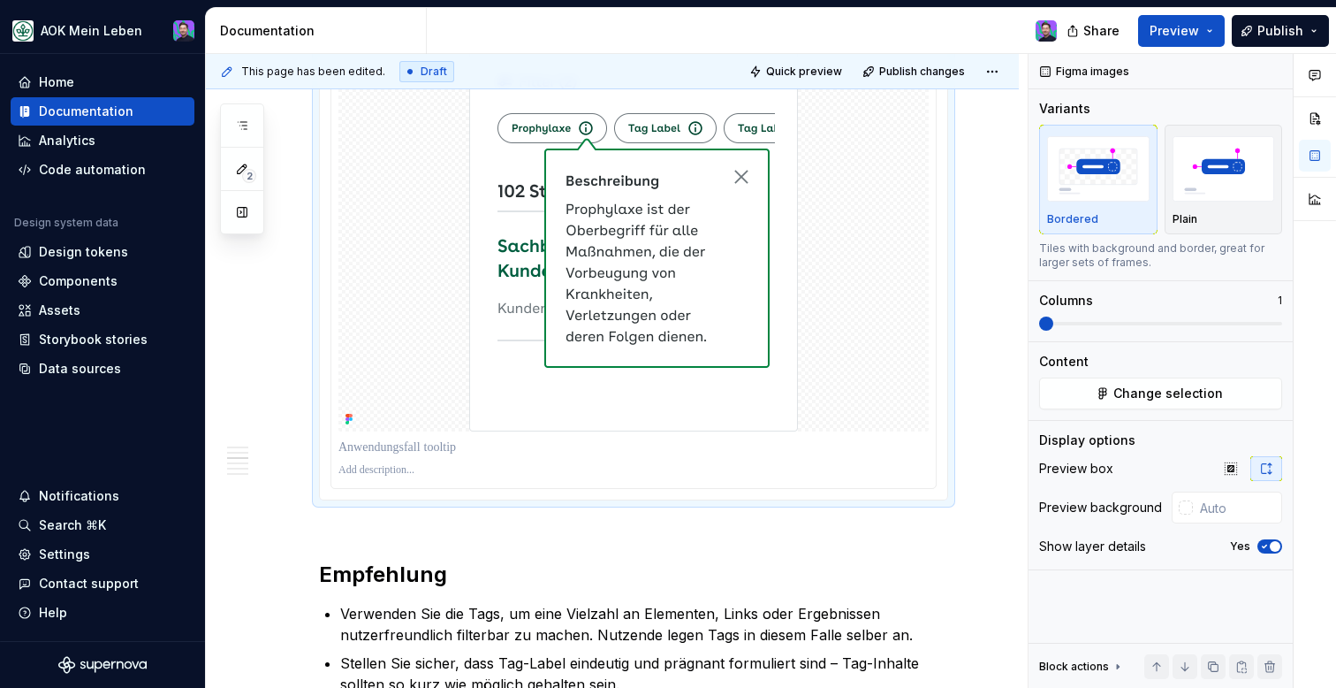
scroll to position [1838, 0]
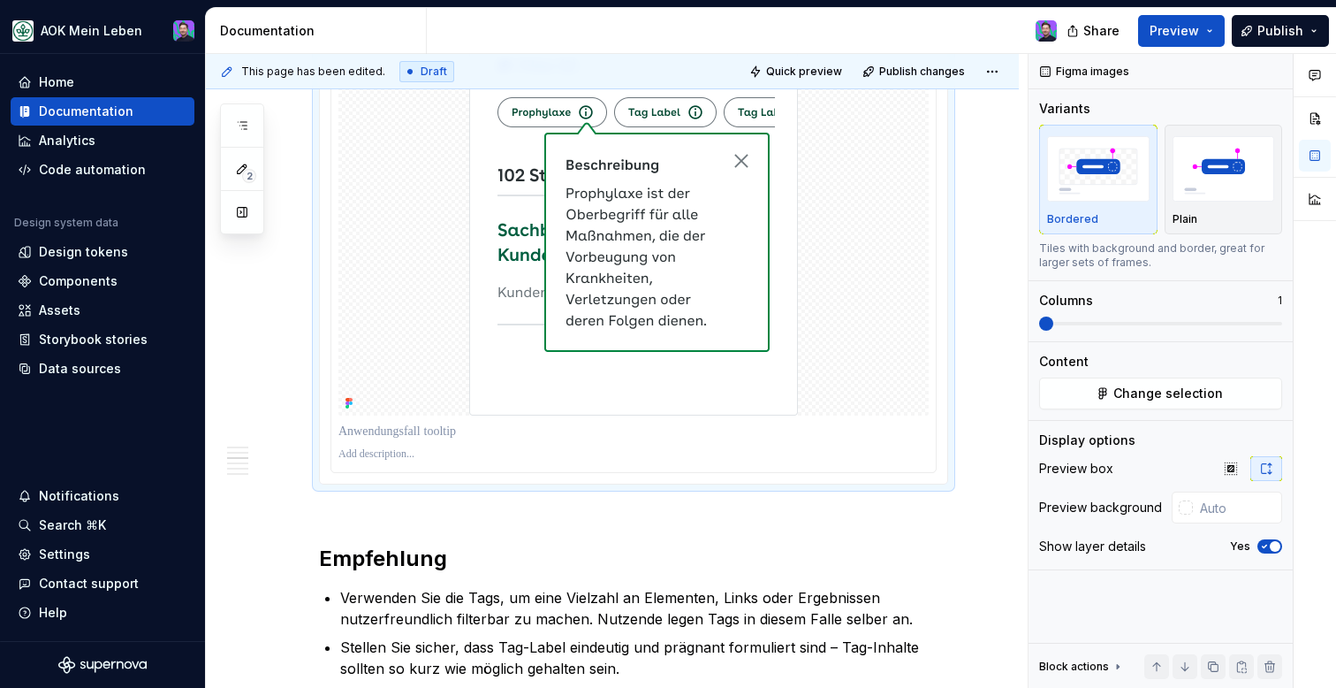
type textarea "*"
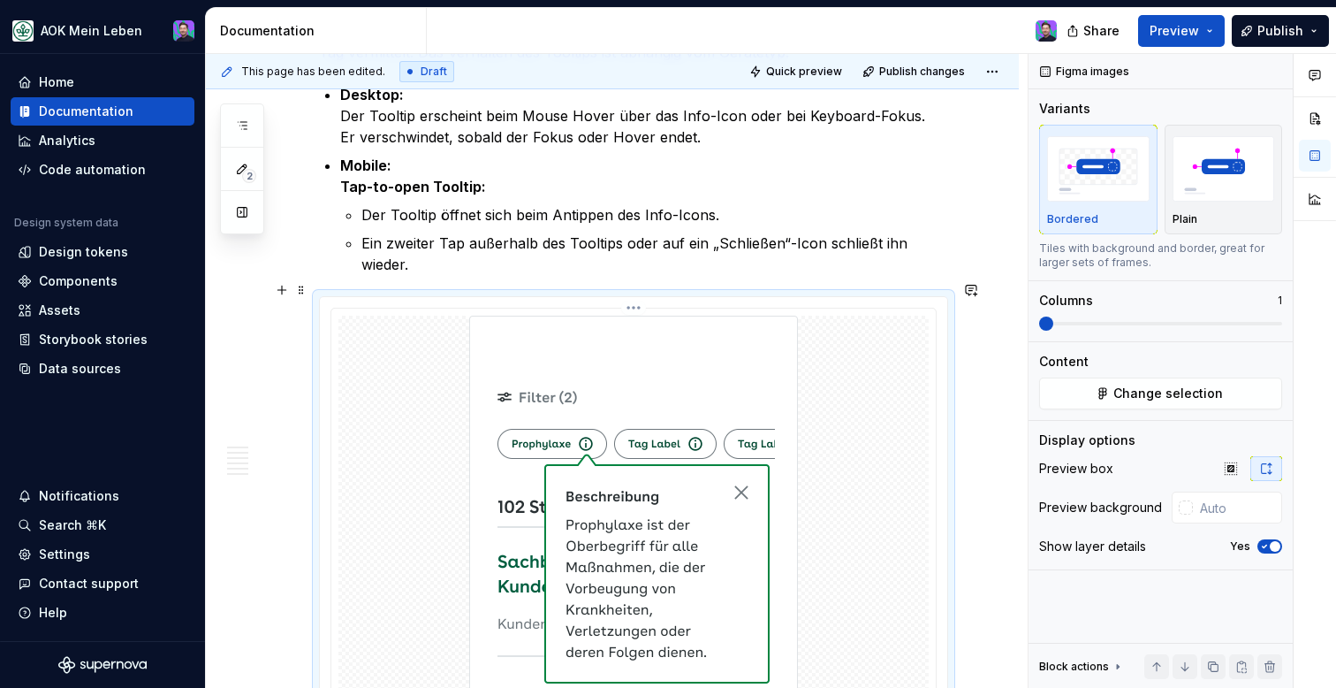
scroll to position [1475, 0]
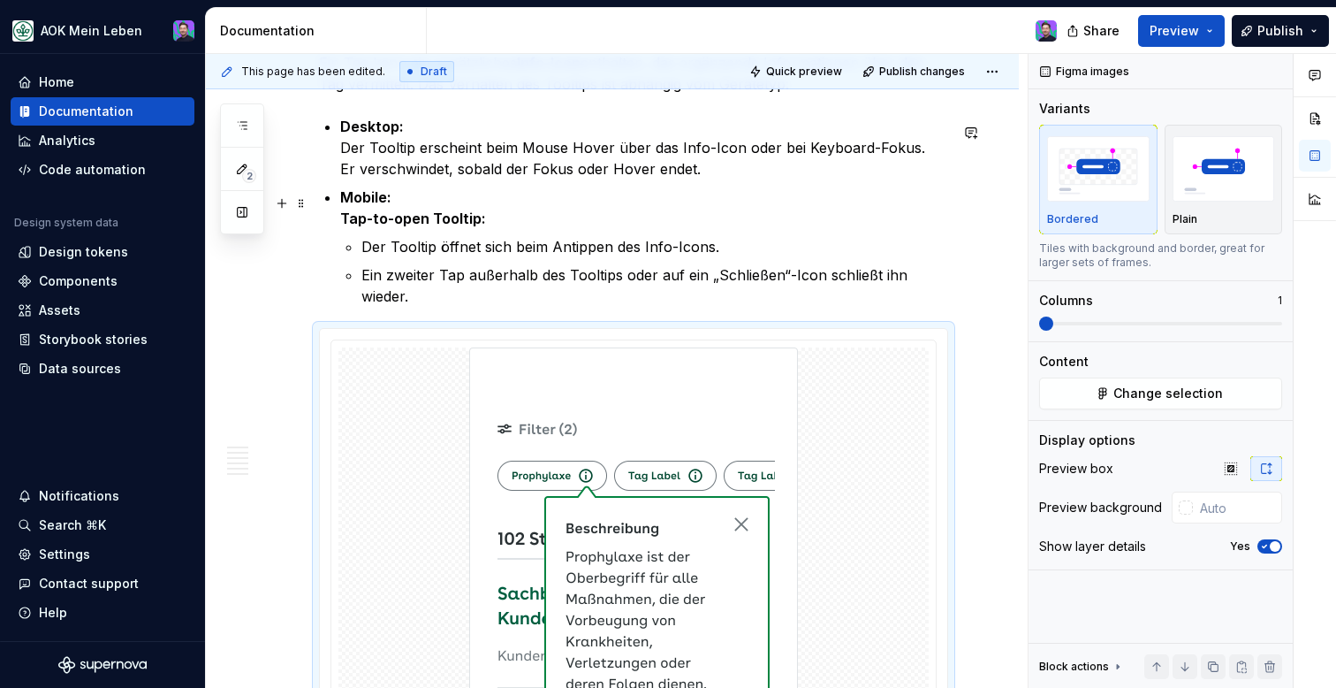
click at [339, 213] on div "Die Tag-Komponente ist ein einfaches wie gängiges Bedienelement, welches in ein…" at bounding box center [633, 451] width 629 height 3069
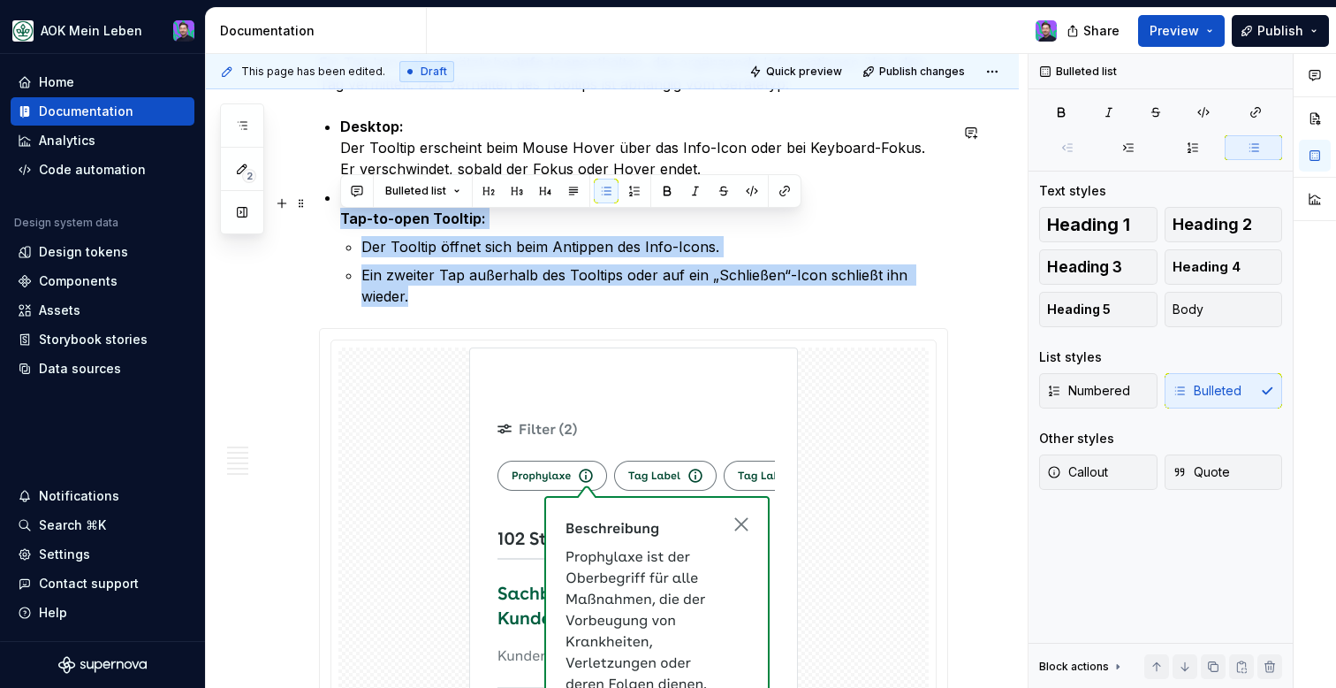
click at [343, 226] on strong "Tap-to-open Tooltip:" at bounding box center [413, 218] width 146 height 18
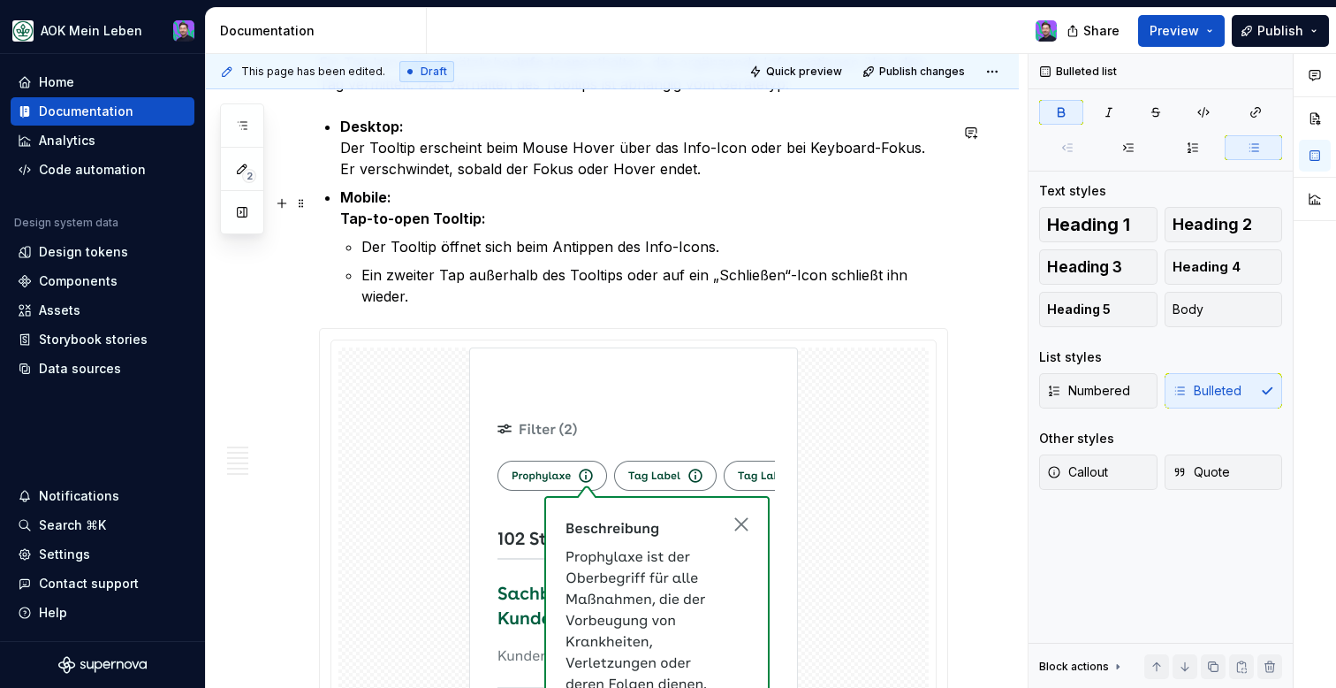
click at [405, 194] on p "Mobile: Tap-to-open Tooltip:" at bounding box center [644, 207] width 608 height 42
click at [710, 179] on p "Desktop: Der Tooltip erscheint beim Mouse Hover über das Info-Icon oder bei Key…" at bounding box center [644, 148] width 608 height 64
click at [557, 208] on p "Mobile: Tap-to-open Tooltip:" at bounding box center [644, 207] width 608 height 42
click at [501, 217] on p "Mobile: Tap-to-open Tooltip:" at bounding box center [644, 207] width 608 height 42
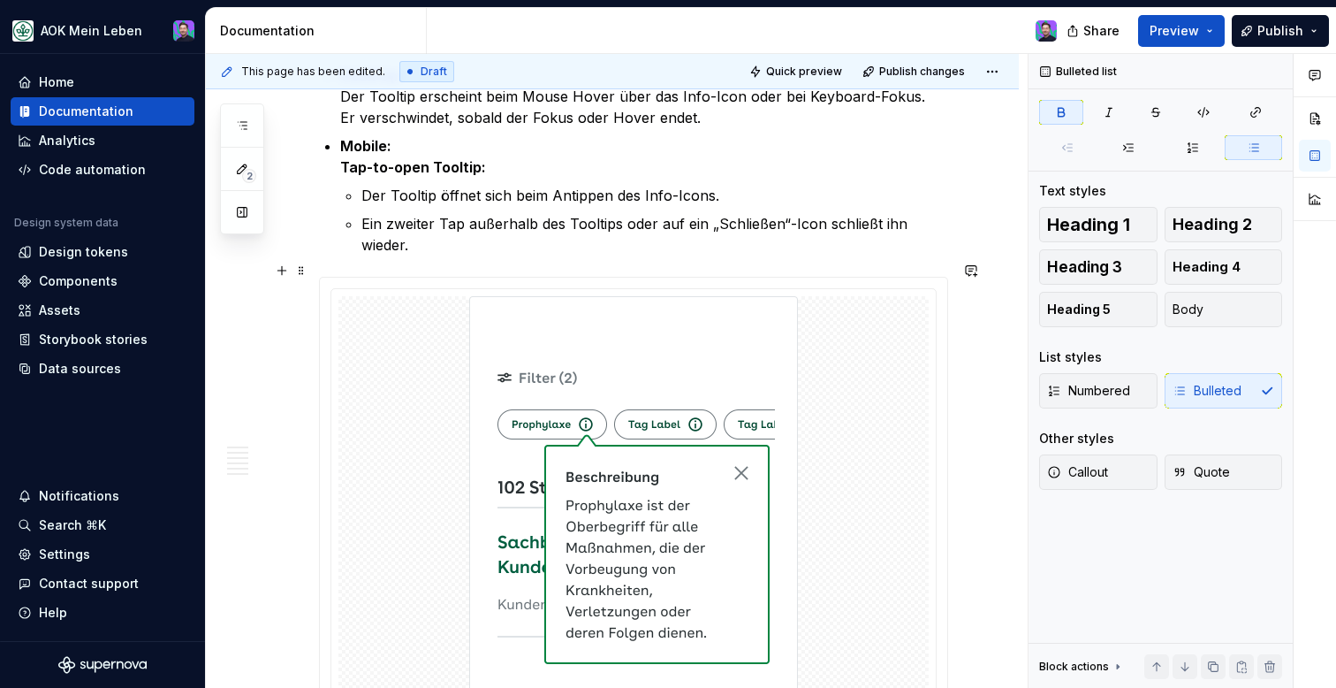
scroll to position [1536, 0]
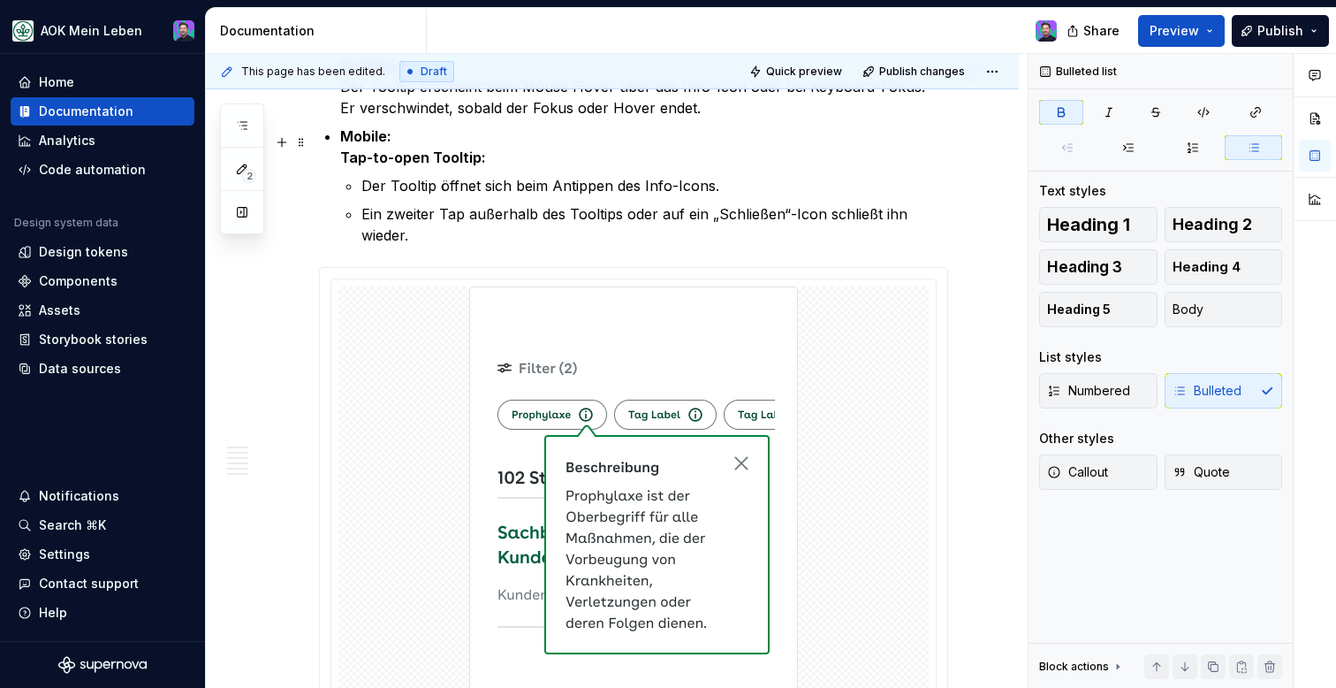
click at [346, 163] on strong "Tap-to-open Tooltip:" at bounding box center [413, 157] width 146 height 18
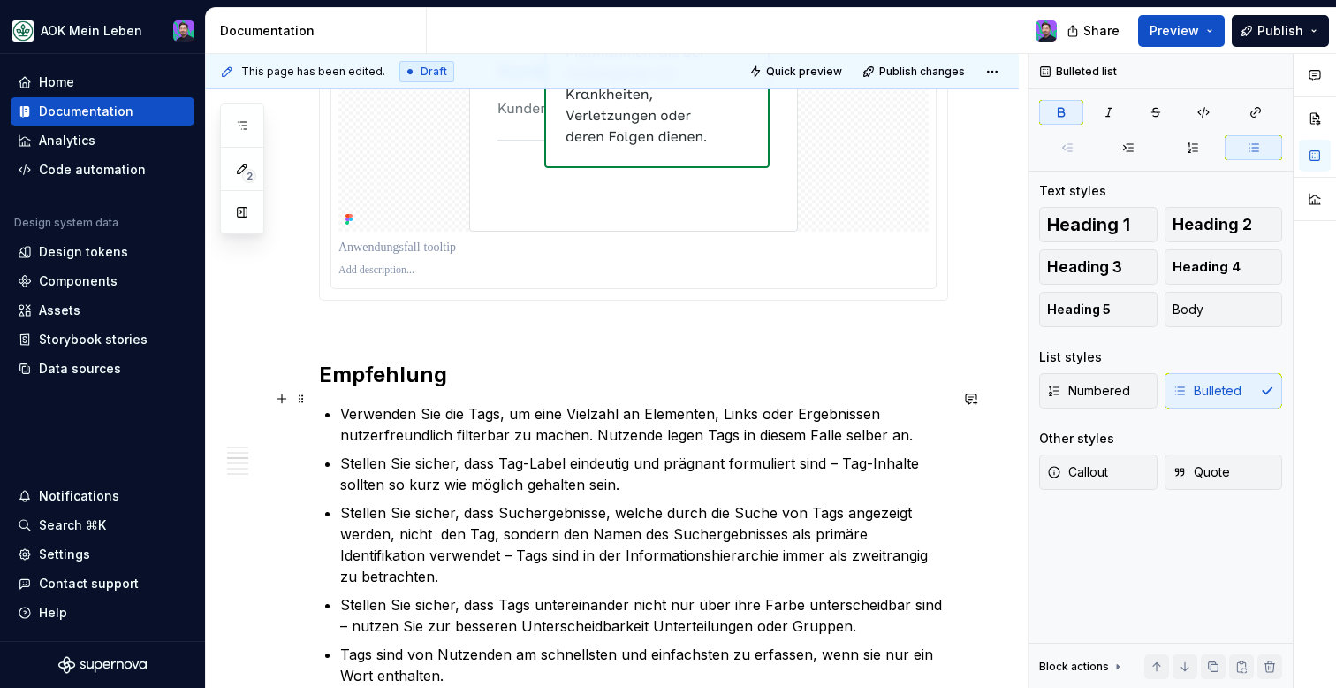
scroll to position [2018, 0]
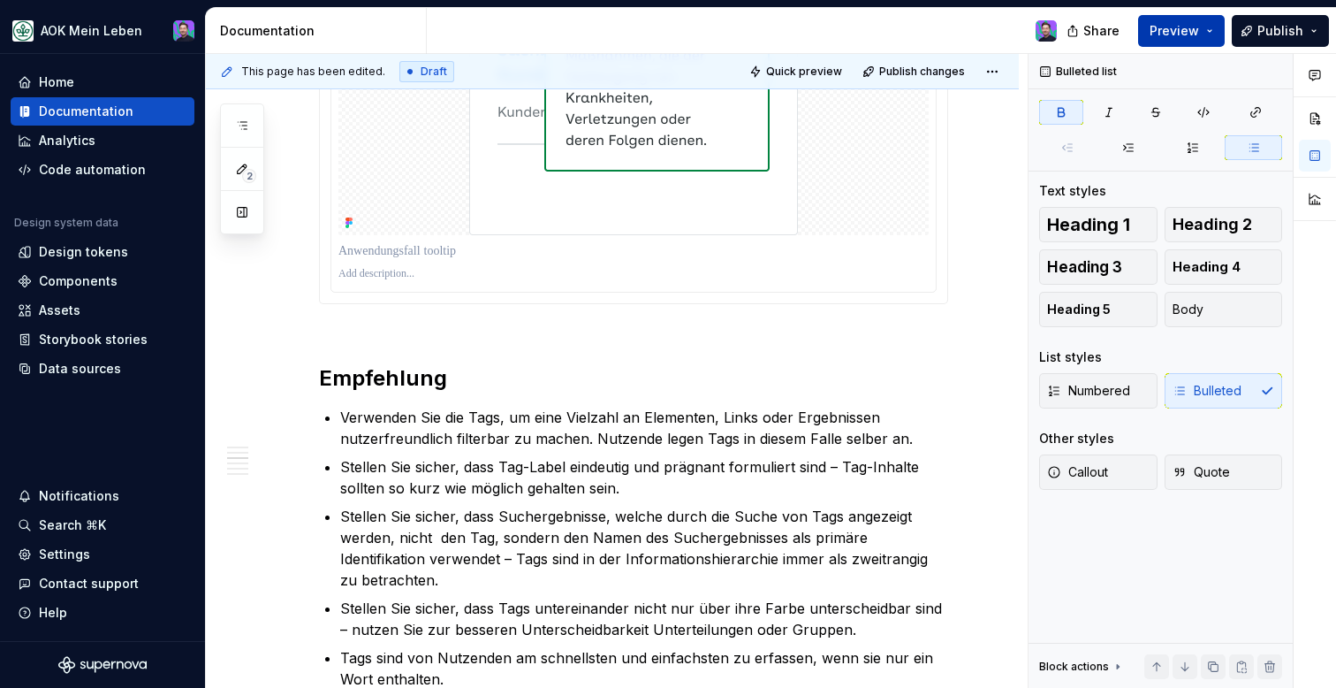
click at [1215, 31] on button "Preview" at bounding box center [1181, 31] width 87 height 32
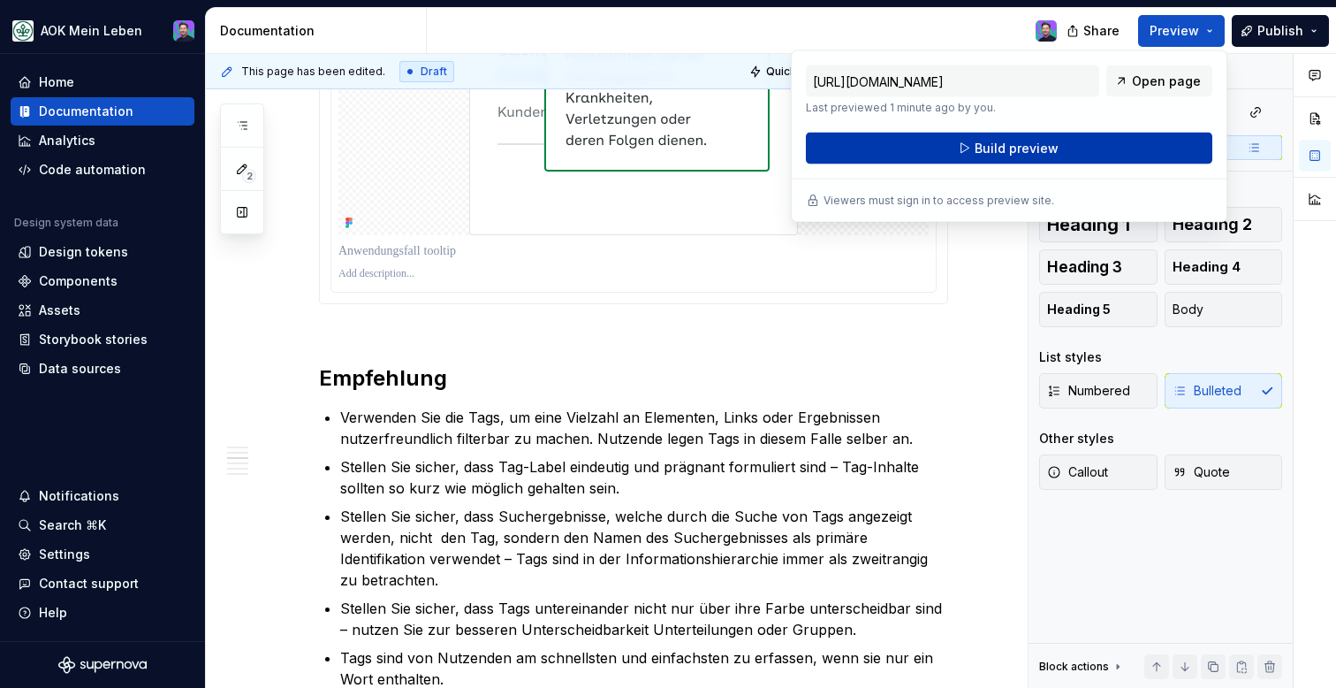
click at [1049, 141] on span "Build preview" at bounding box center [1017, 149] width 84 height 18
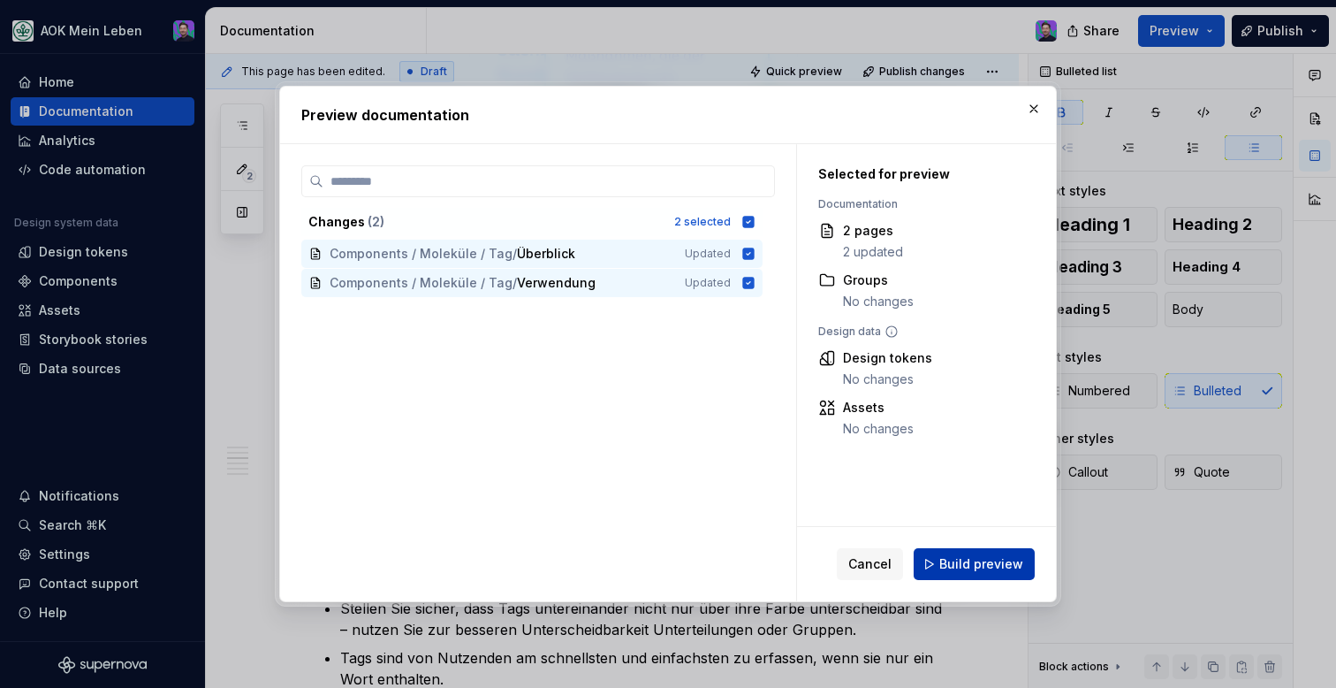
click at [926, 566] on button "Build preview" at bounding box center [974, 564] width 121 height 32
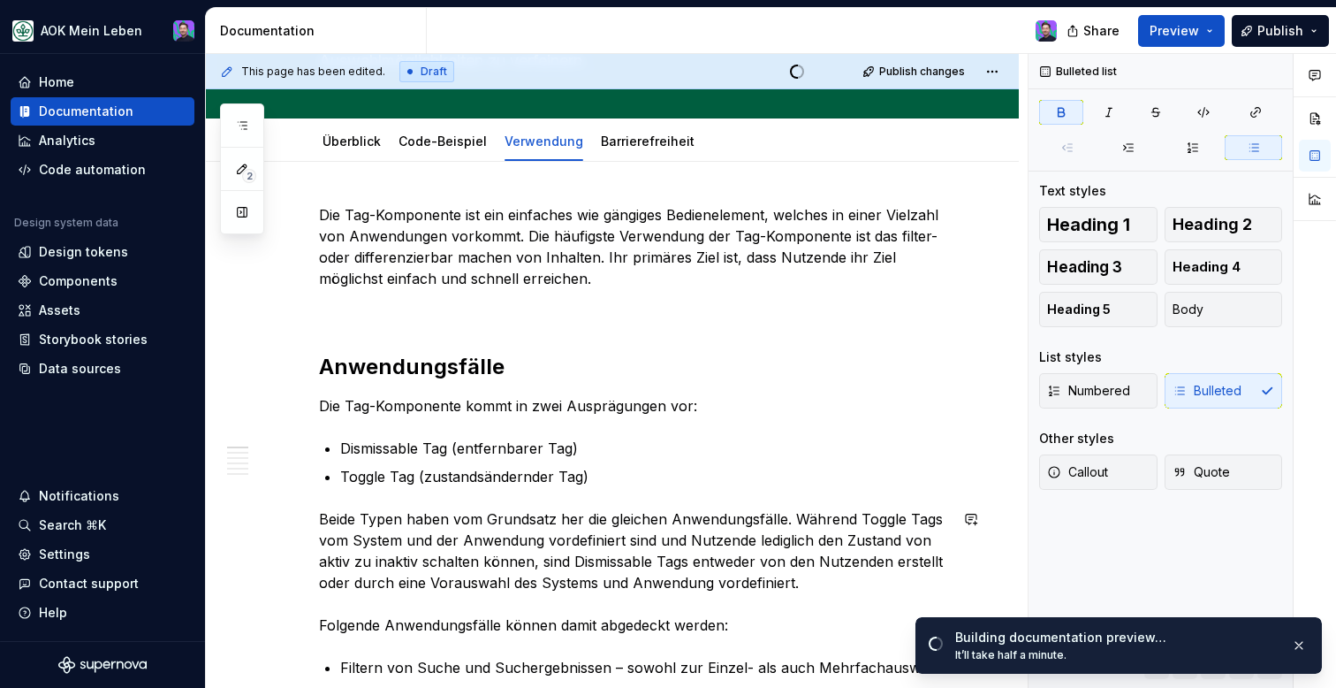
scroll to position [0, 0]
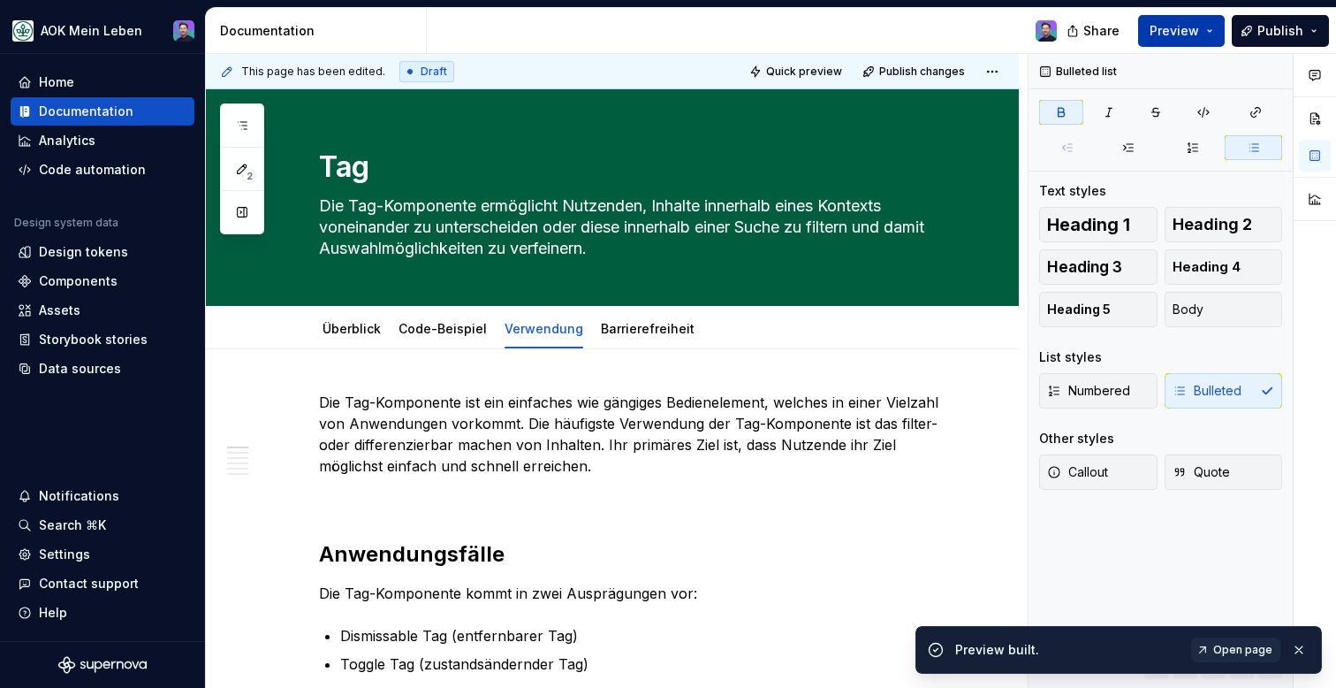
click at [1219, 36] on button "Preview" at bounding box center [1181, 31] width 87 height 32
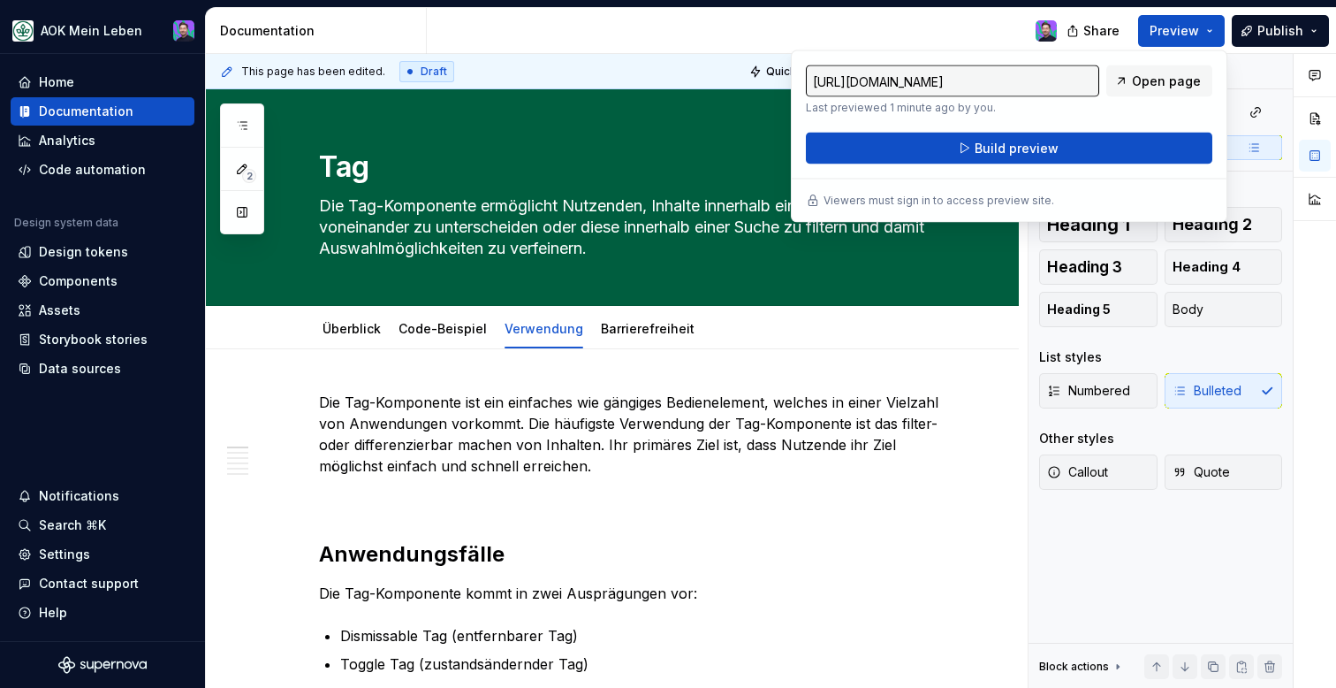
click at [1078, 82] on input "[URL][DOMAIN_NAME]" at bounding box center [952, 81] width 293 height 32
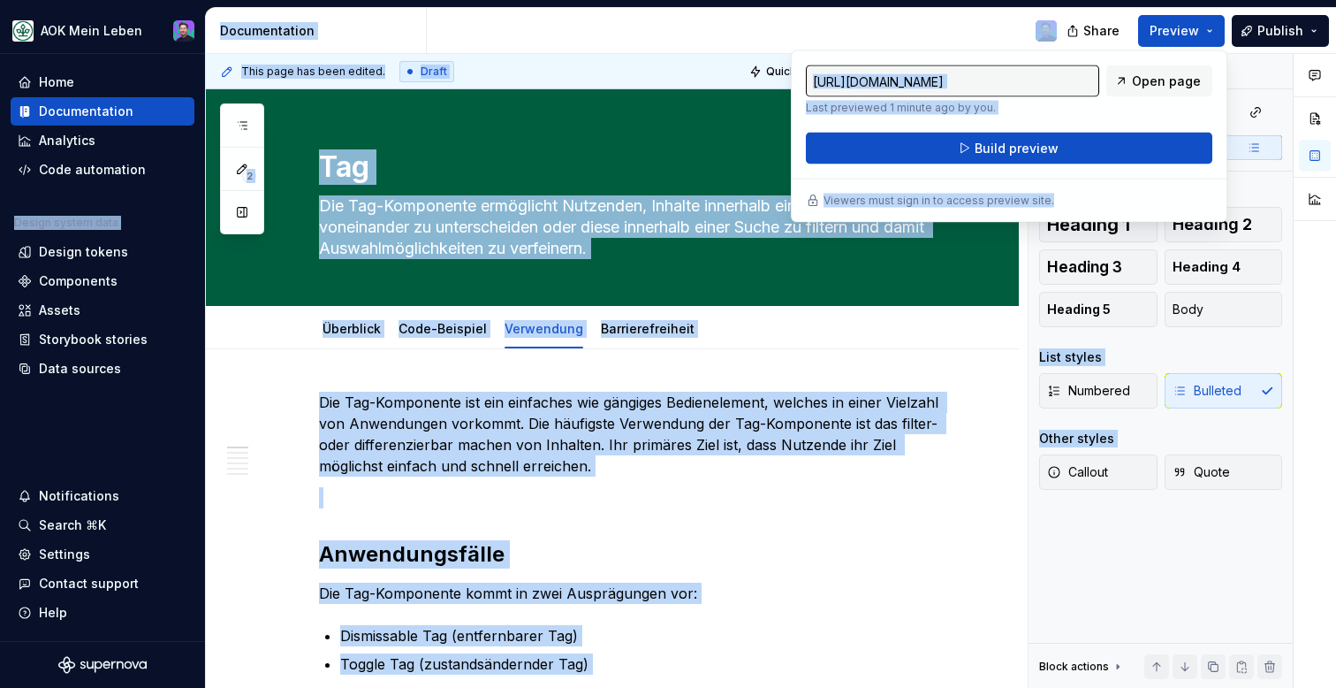
click at [841, 79] on input "[URL][DOMAIN_NAME]" at bounding box center [952, 81] width 293 height 32
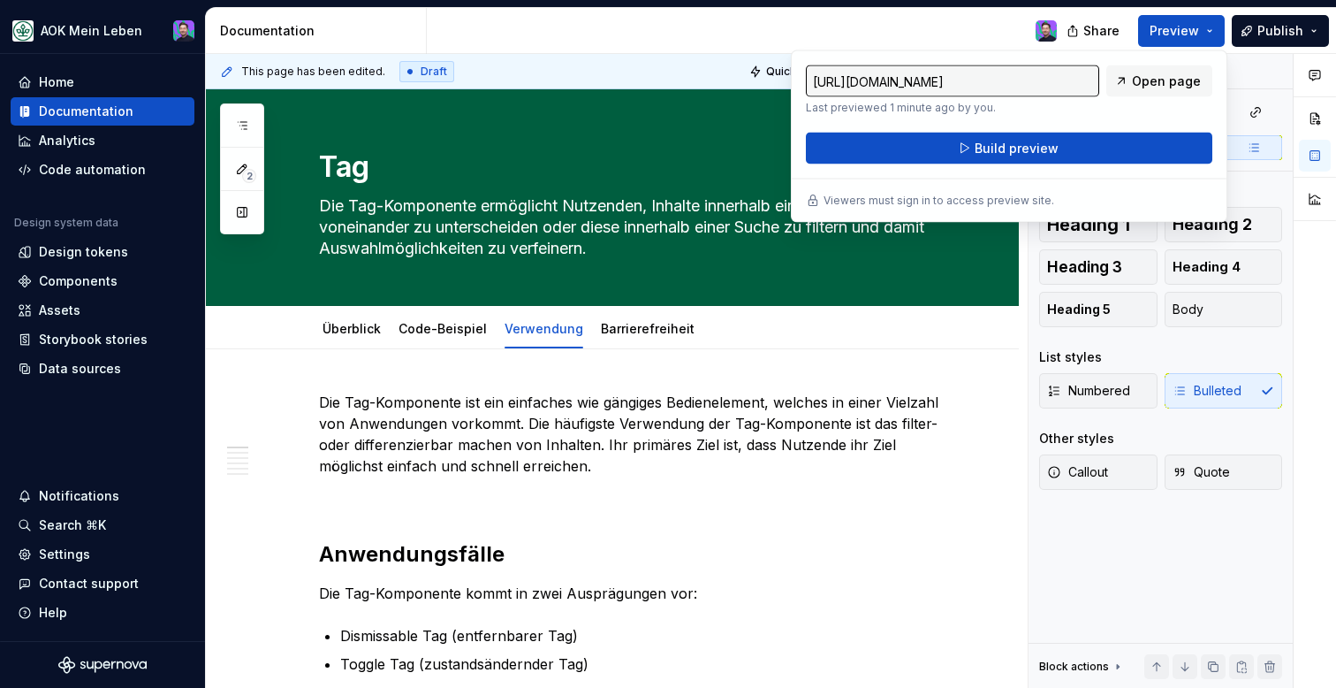
click at [840, 78] on input "[URL][DOMAIN_NAME]" at bounding box center [952, 81] width 293 height 32
type textarea "*"
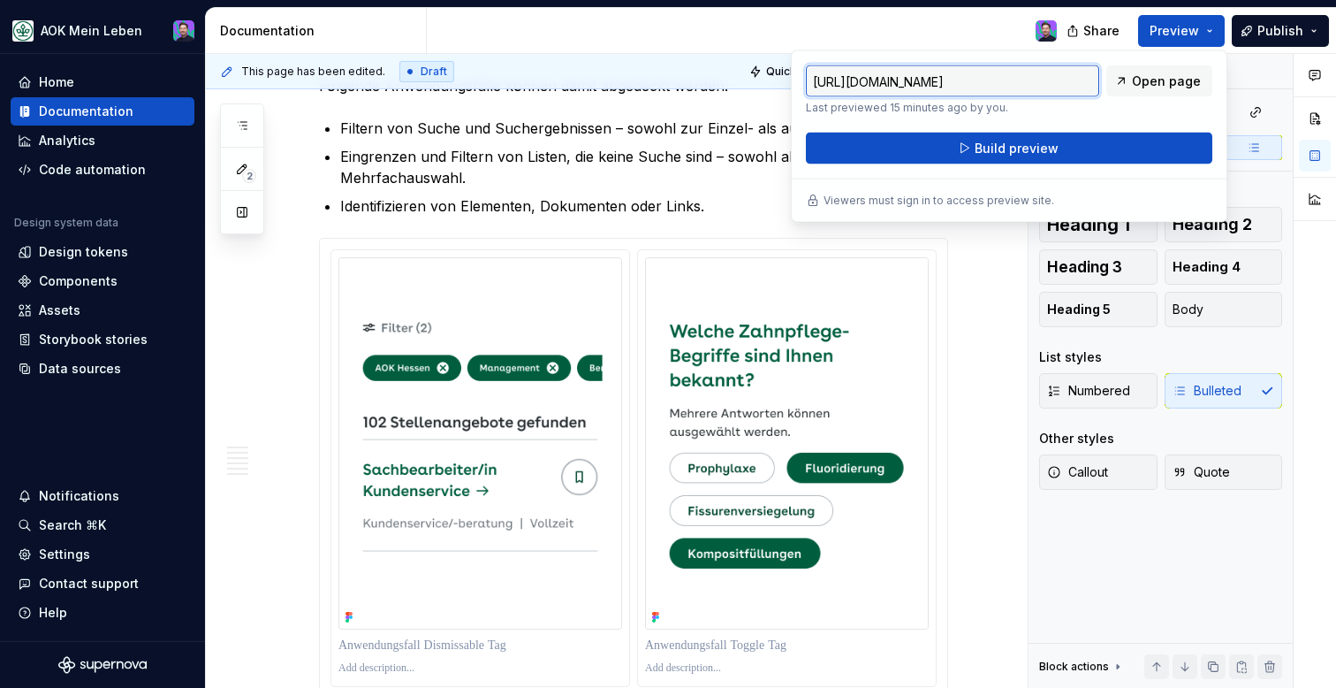
scroll to position [892, 0]
